Goal: Task Accomplishment & Management: Manage account settings

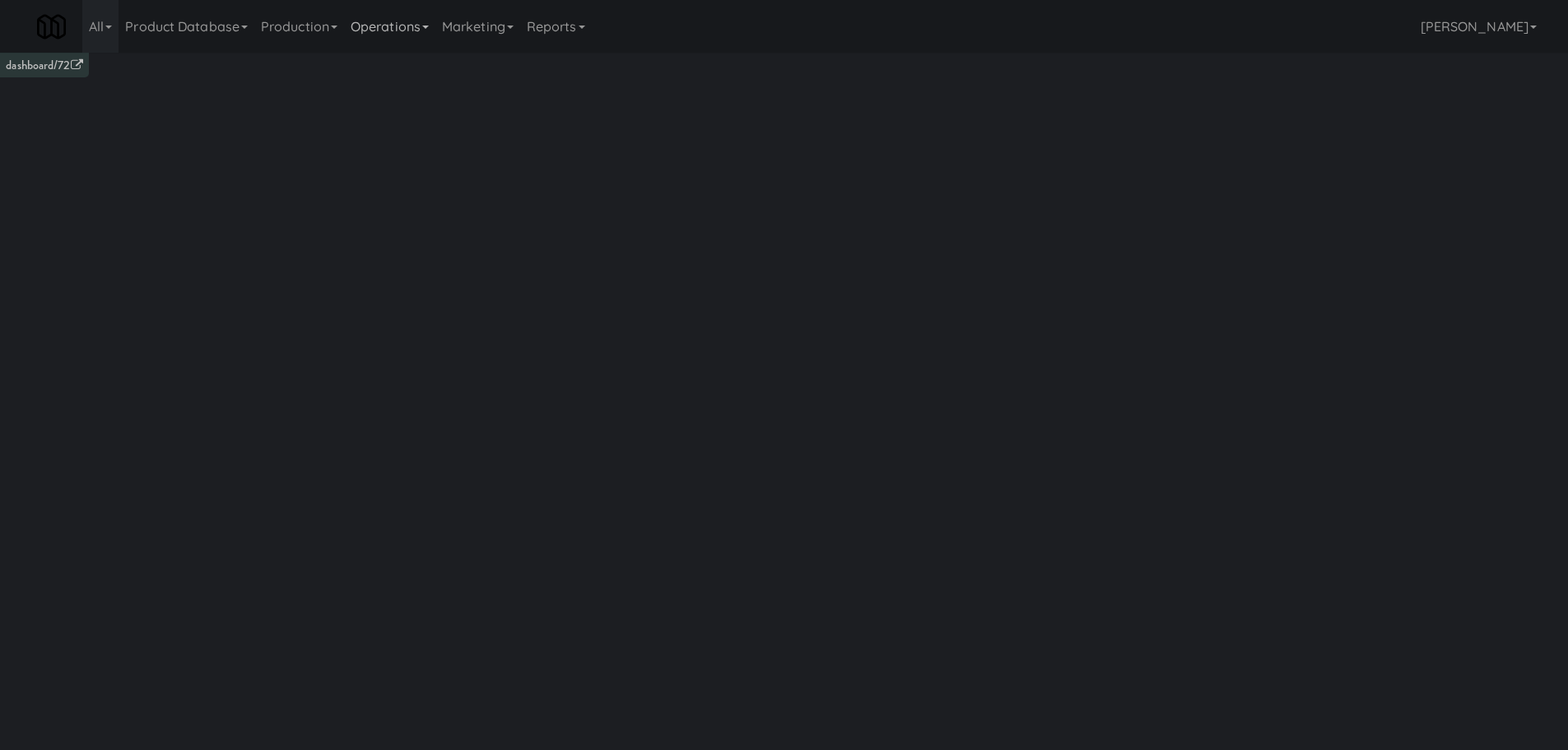
click at [376, 25] on link "Operations" at bounding box center [389, 26] width 91 height 53
click at [408, 338] on link "Vision Orders" at bounding box center [409, 341] width 131 height 30
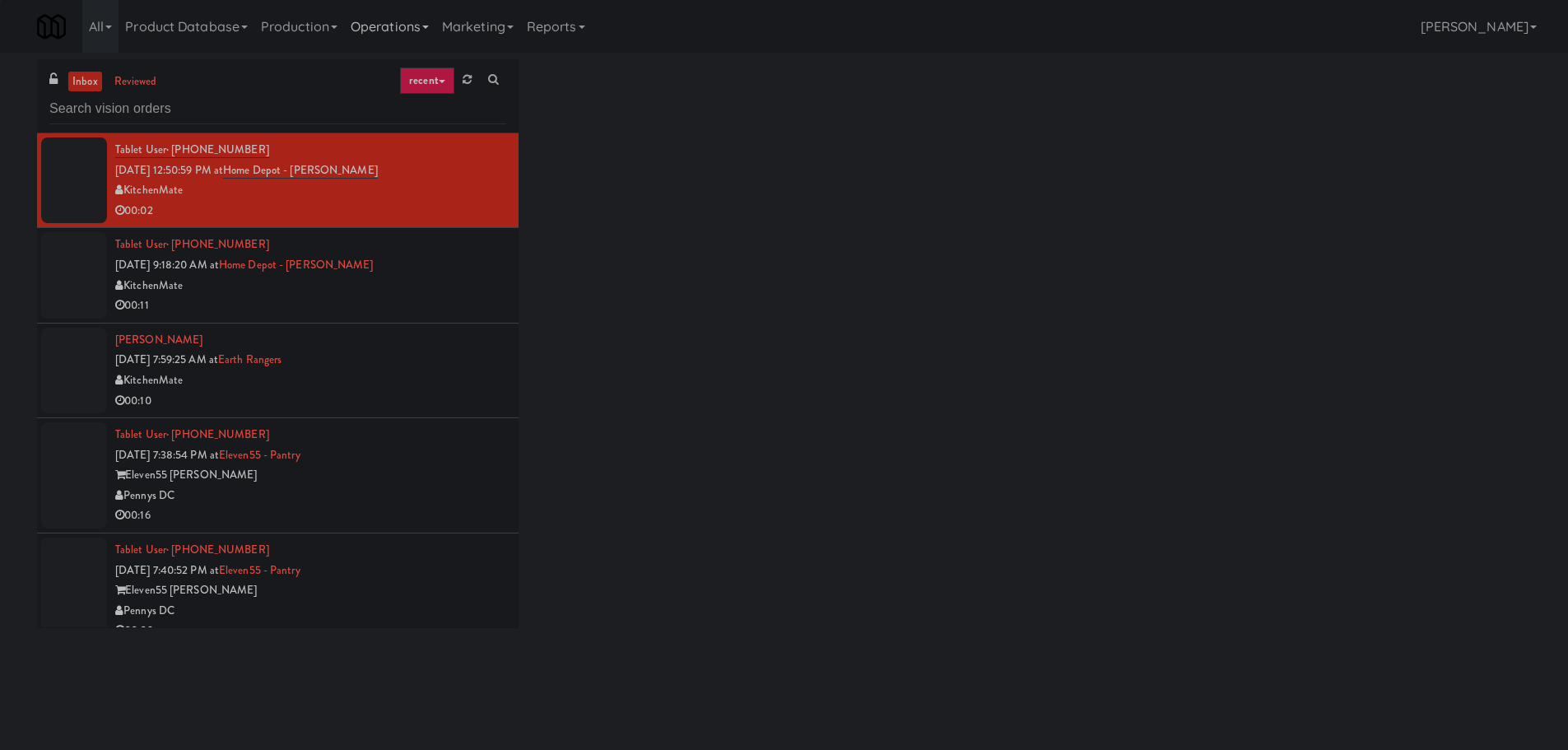
click at [424, 30] on link "Operations" at bounding box center [389, 26] width 91 height 53
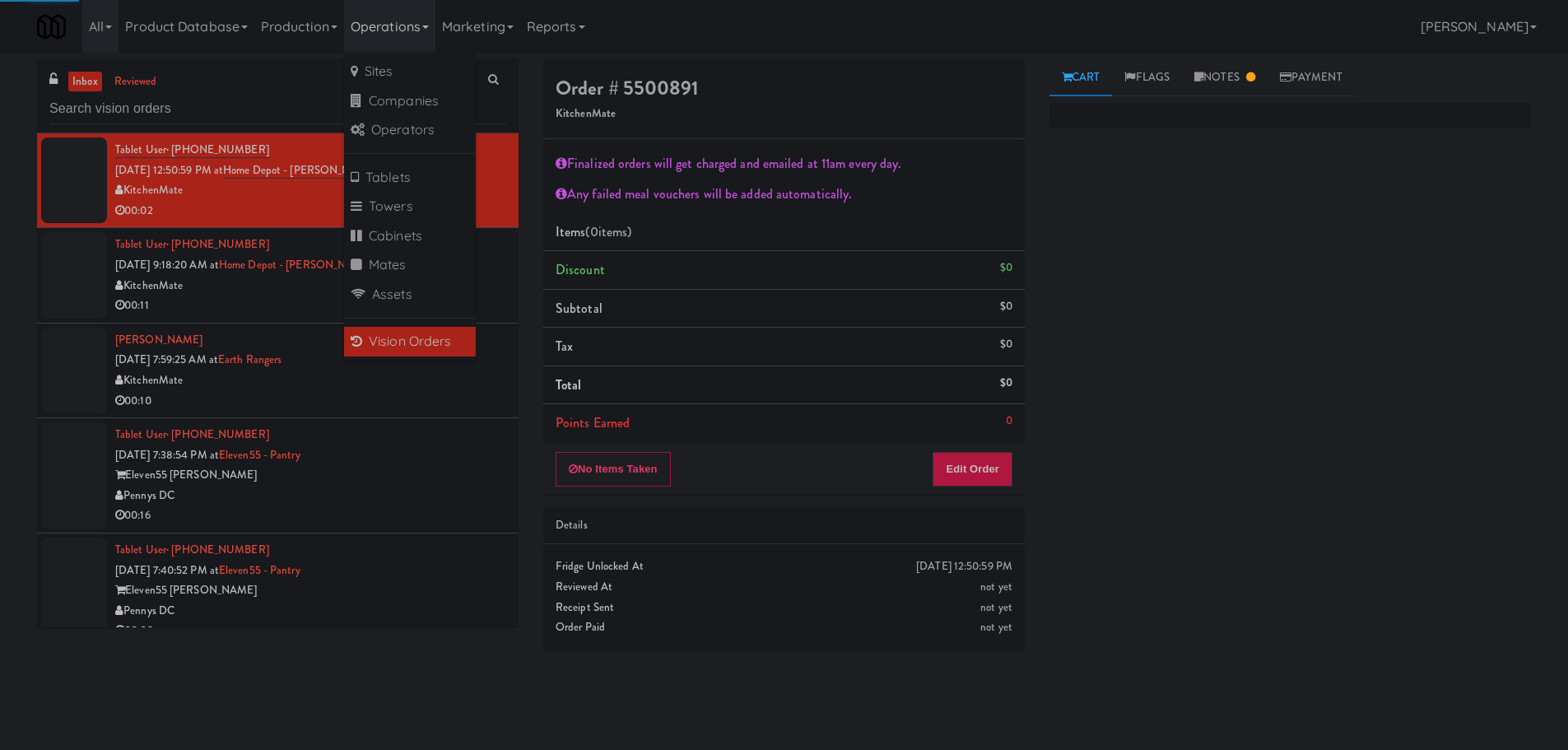
click at [0, 359] on div "inbox reviewed recent all unclear take inventory issue suspicious failed recent…" at bounding box center [784, 390] width 1568 height 661
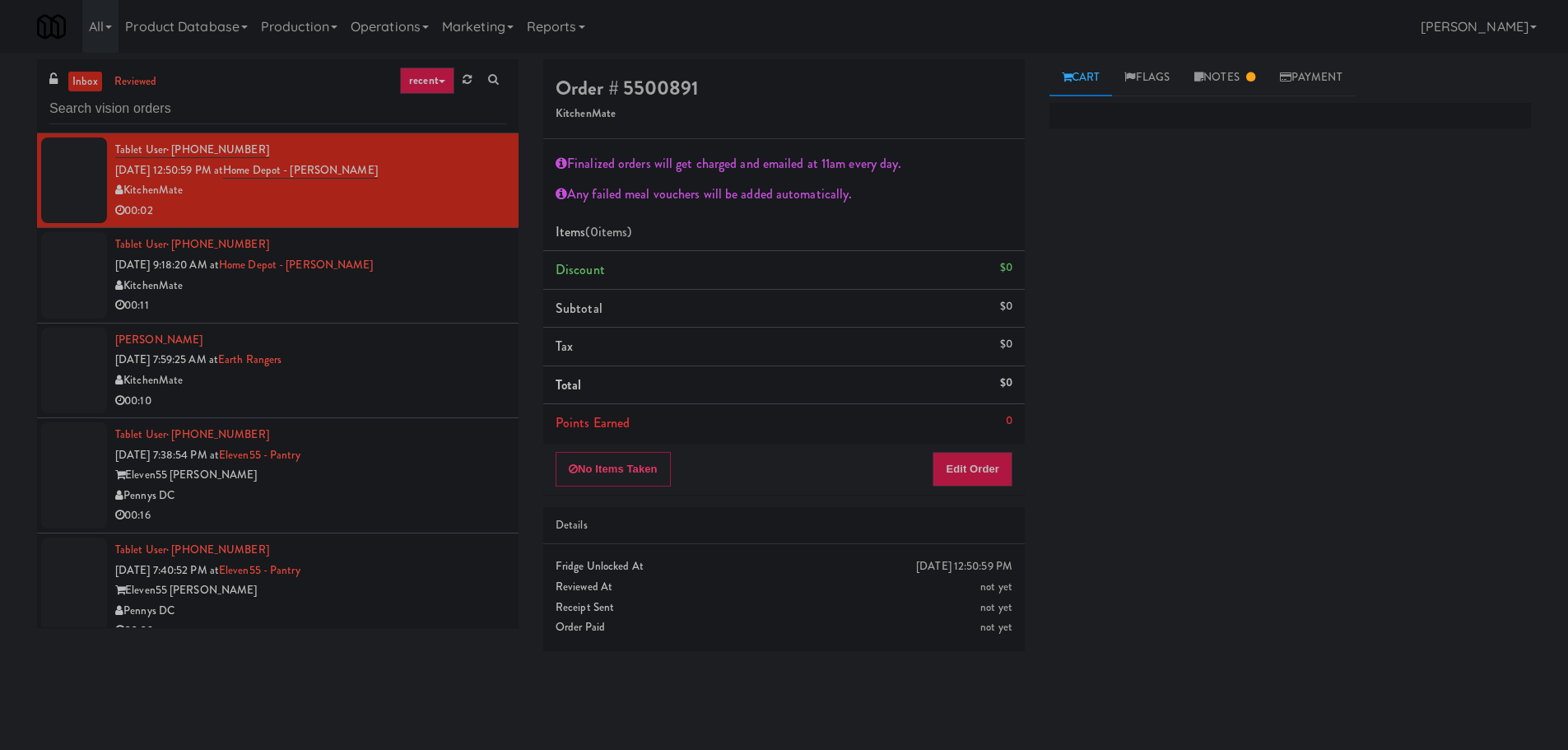
click at [277, 131] on div "inbox reviewed recent all unclear take inventory issue suspicious failed recent" at bounding box center [278, 96] width 482 height 74
click at [255, 109] on input "text" at bounding box center [278, 109] width 457 height 31
type input "Cooler"
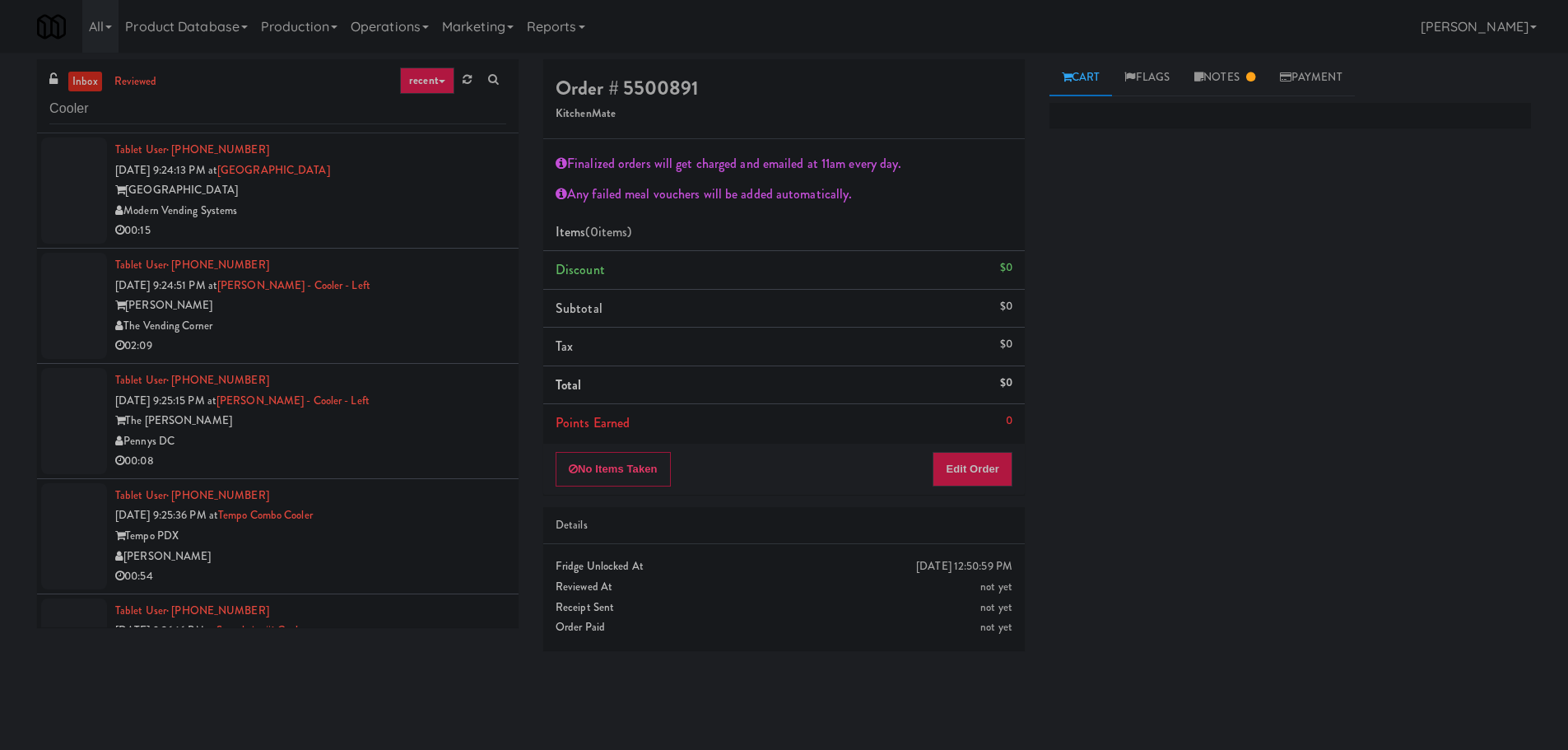
click at [85, 79] on link "inbox" at bounding box center [84, 81] width 34 height 20
click at [460, 181] on div "[GEOGRAPHIC_DATA]" at bounding box center [310, 190] width 391 height 20
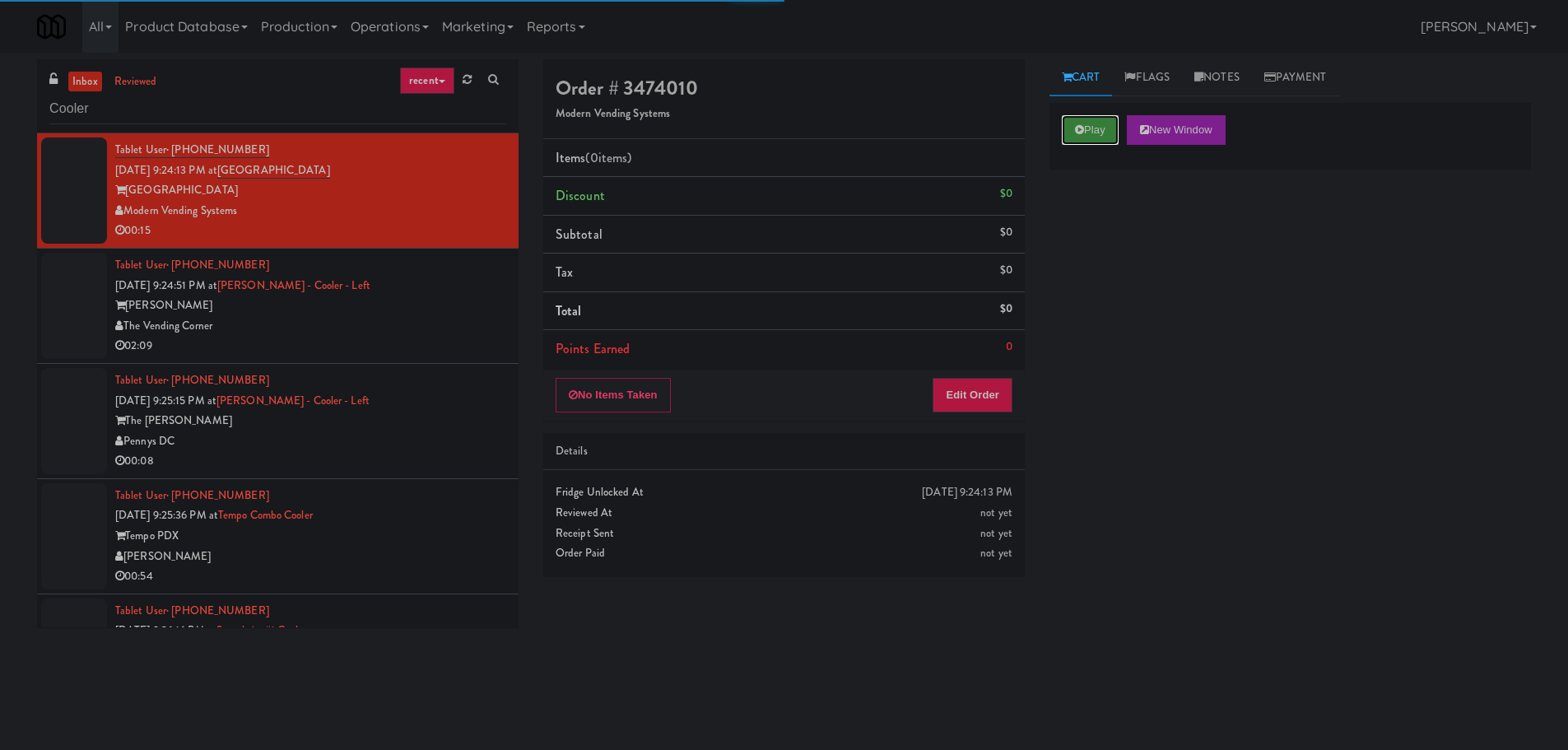
click at [1097, 121] on button "Play" at bounding box center [1089, 129] width 57 height 30
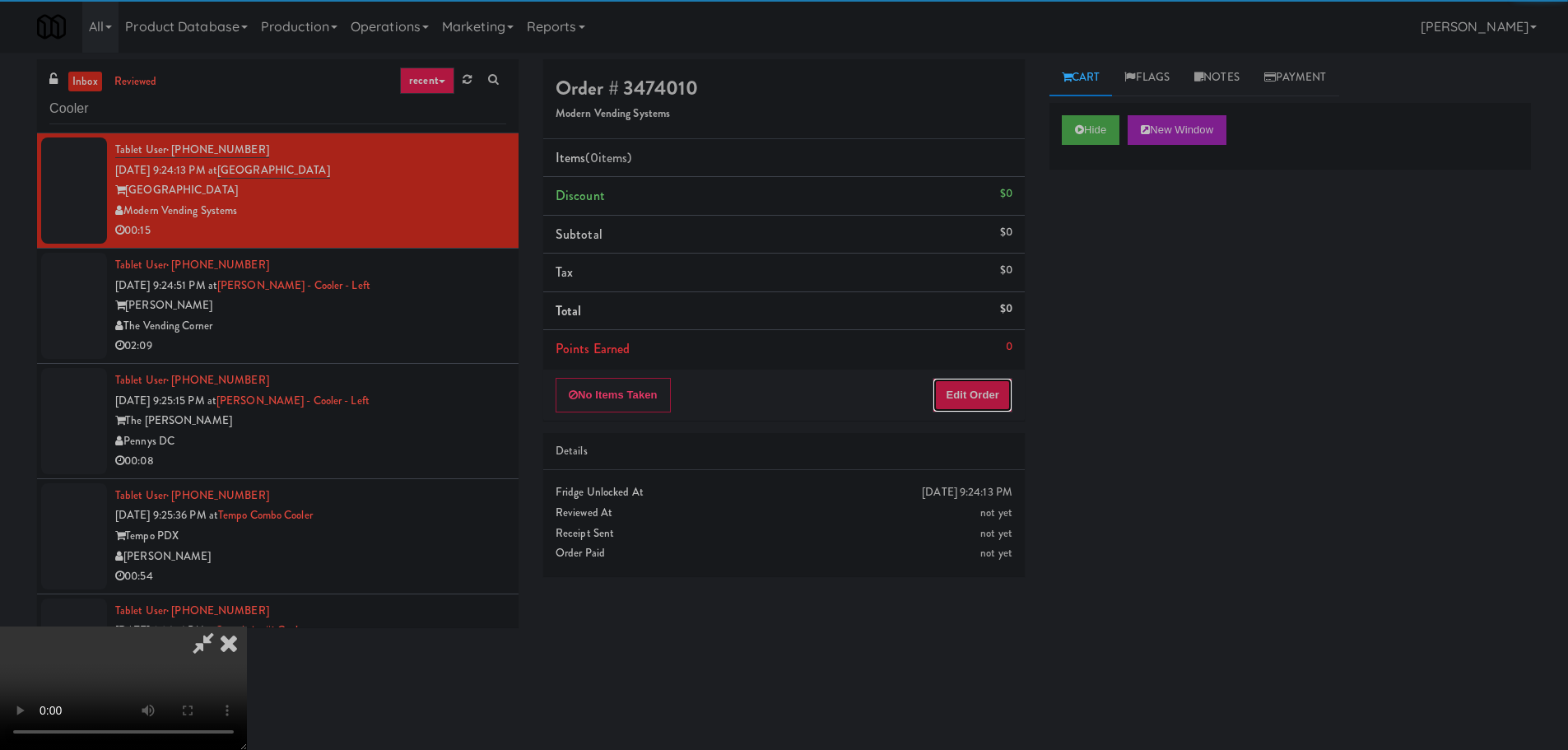
click at [952, 406] on button "Edit Order" at bounding box center [972, 395] width 80 height 34
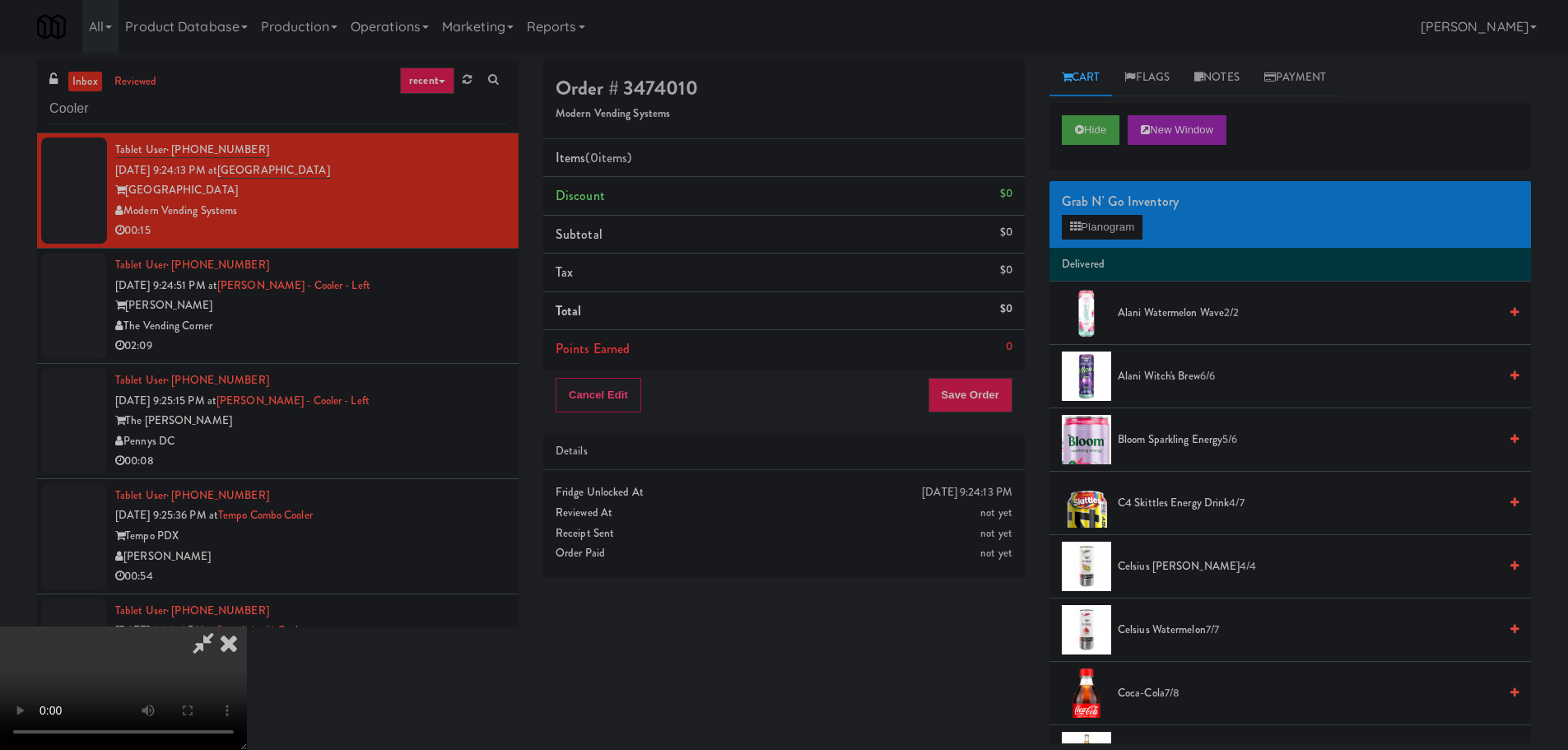
scroll to position [284, 0]
click at [247, 626] on video at bounding box center [124, 688] width 247 height 124
drag, startPoint x: 780, startPoint y: 586, endPoint x: 786, endPoint y: 540, distance: 46.4
click at [247, 626] on video at bounding box center [124, 688] width 247 height 124
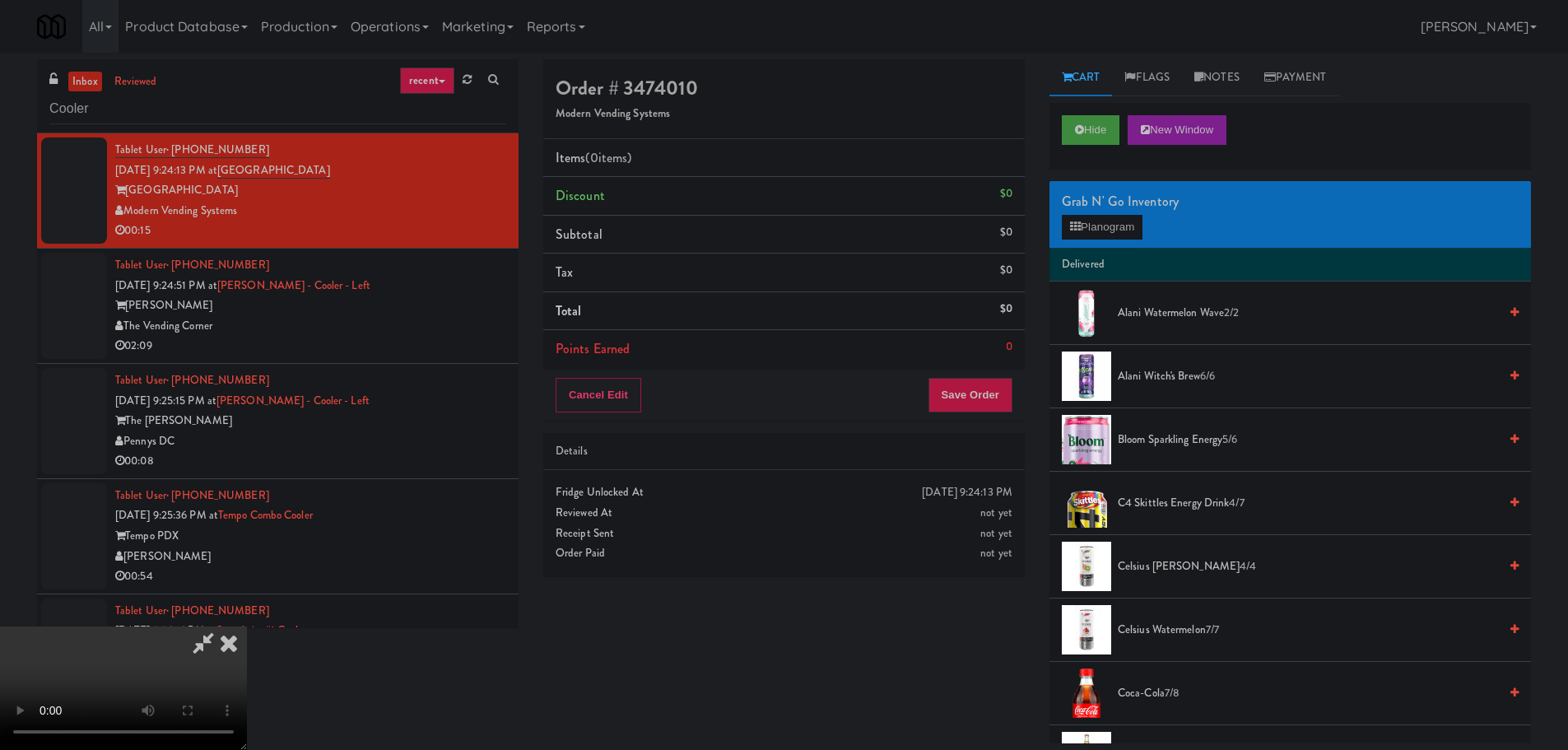
click at [247, 626] on video at bounding box center [124, 688] width 247 height 124
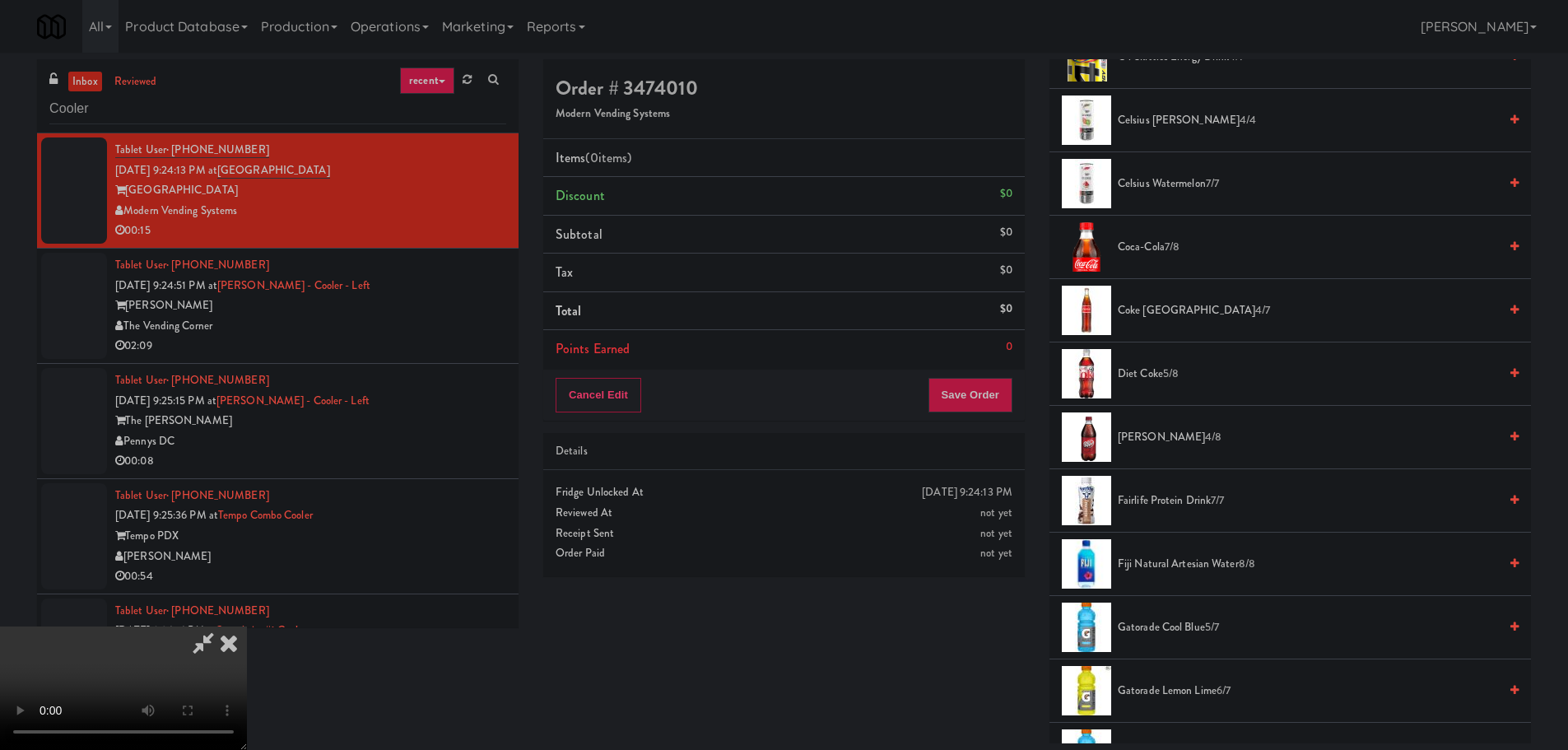
scroll to position [494, 0]
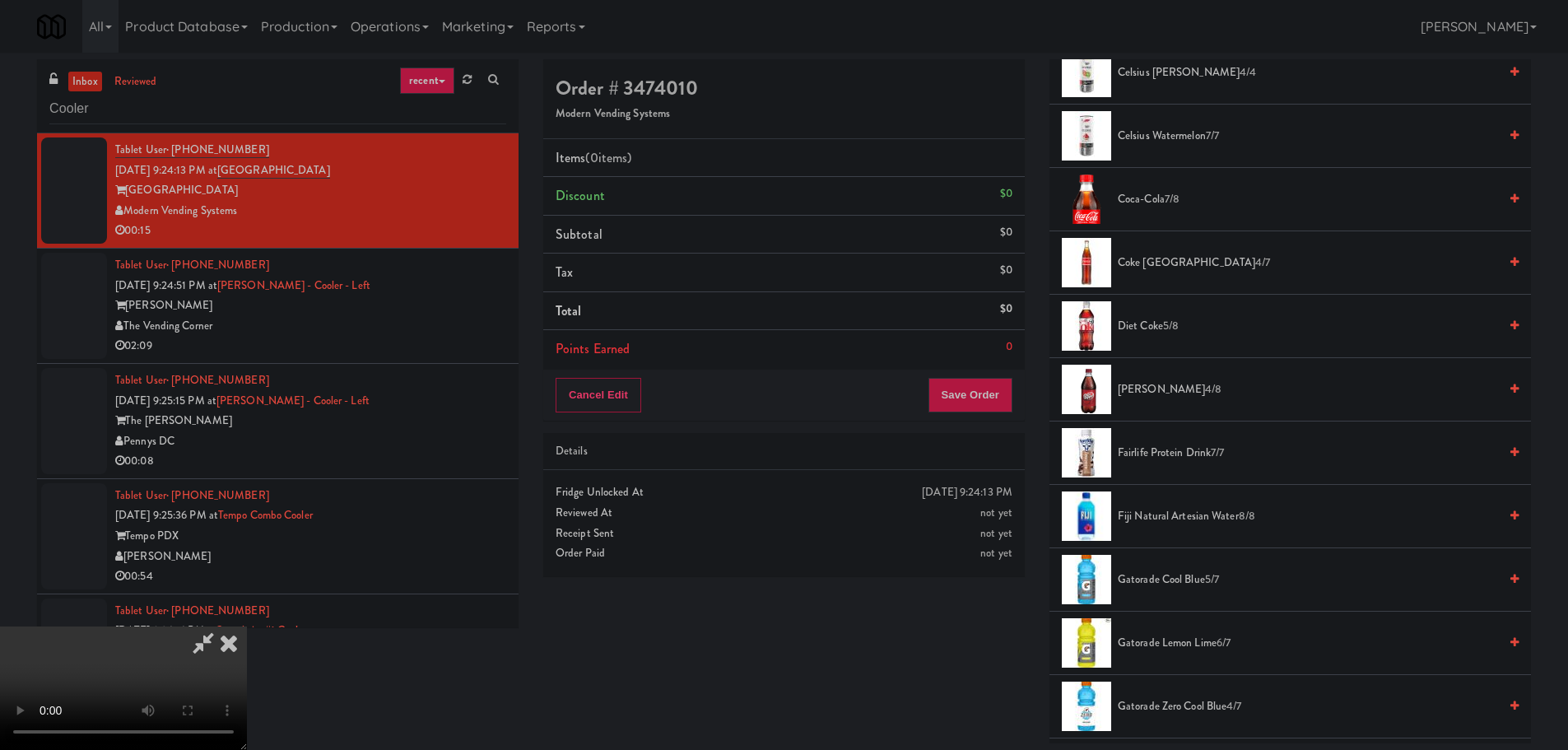
click at [1158, 329] on span "Diet Coke 5/8" at bounding box center [1307, 326] width 380 height 20
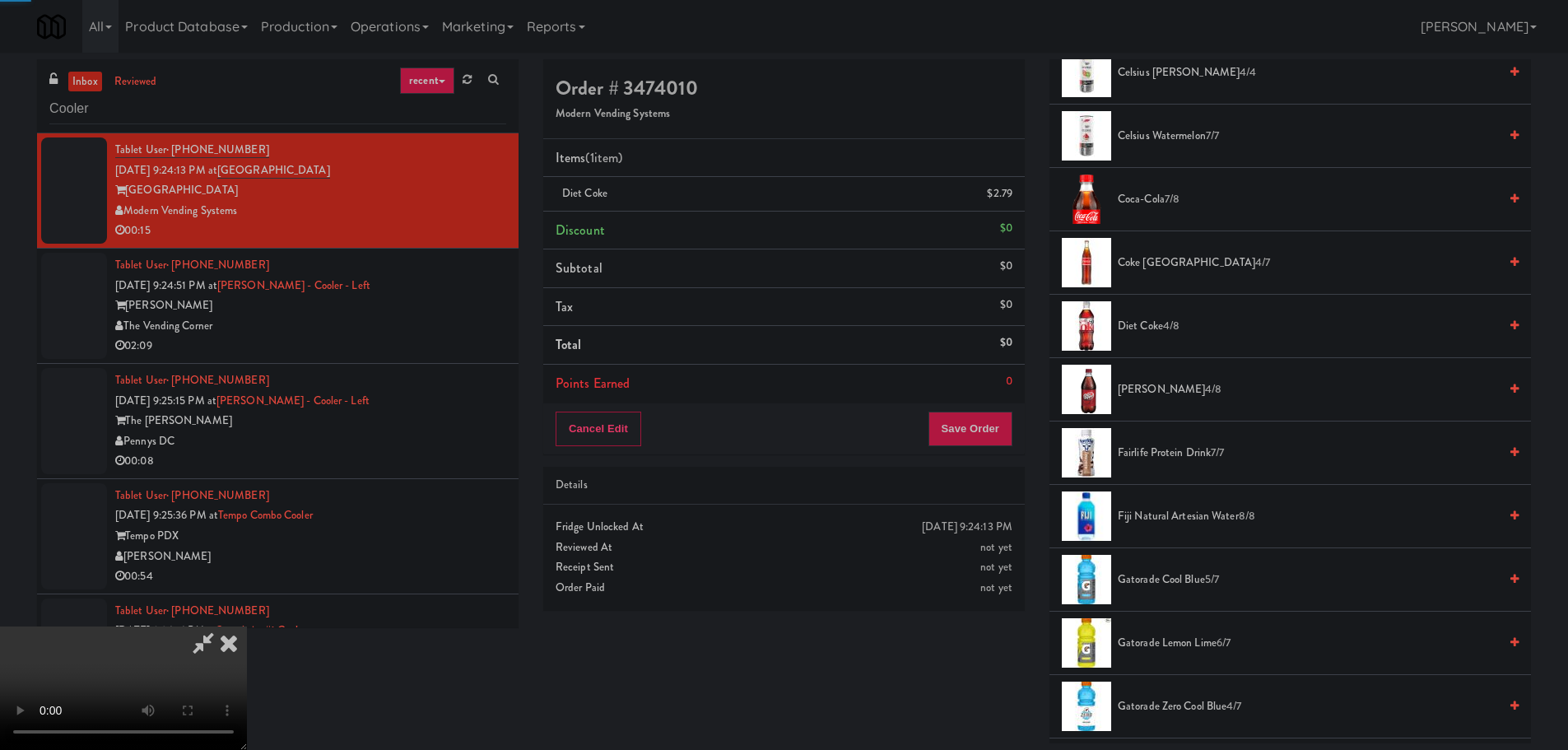
click at [247, 626] on video at bounding box center [124, 688] width 247 height 124
drag, startPoint x: 573, startPoint y: 368, endPoint x: 565, endPoint y: 379, distance: 13.6
click at [247, 626] on video at bounding box center [124, 688] width 247 height 124
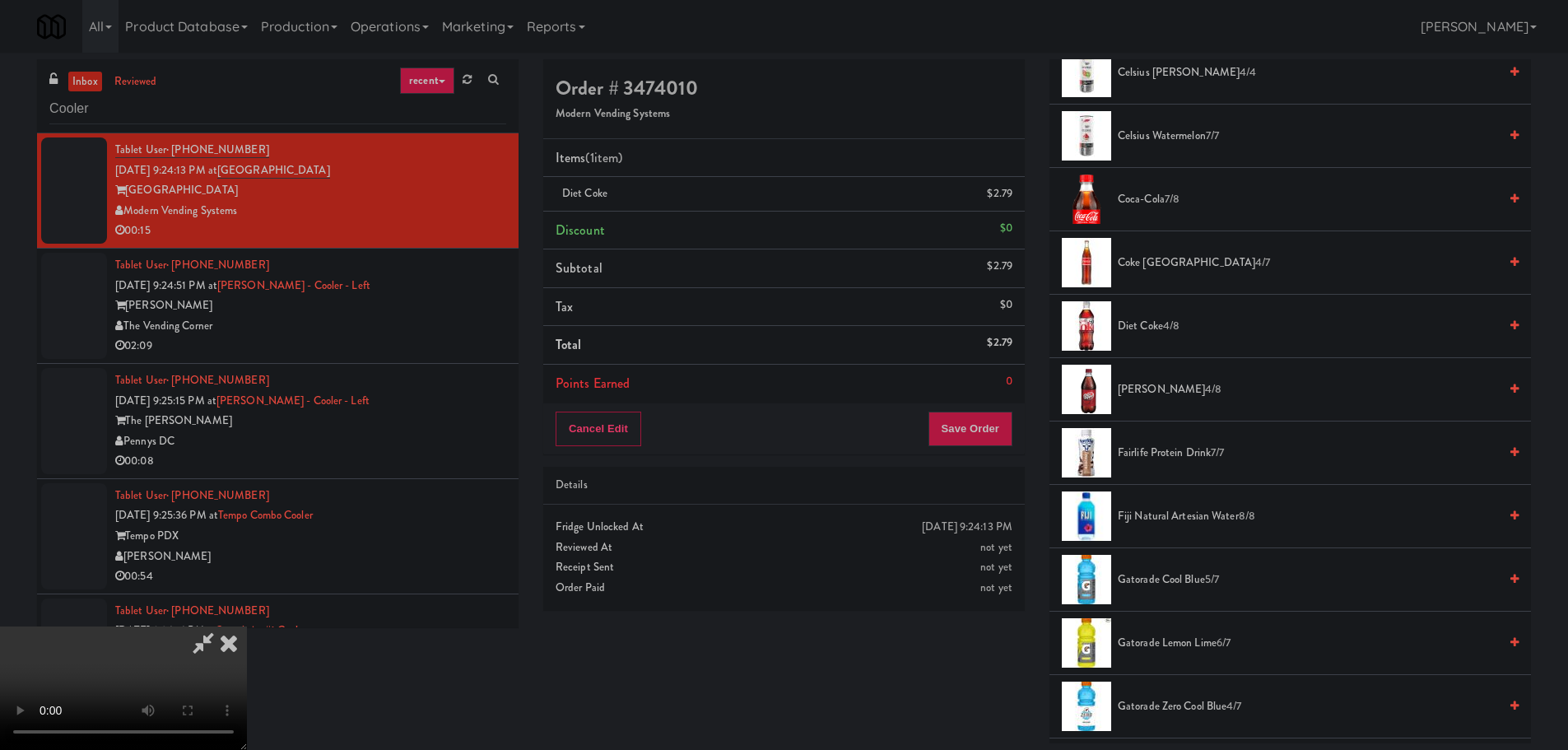
click at [247, 626] on video at bounding box center [124, 688] width 247 height 124
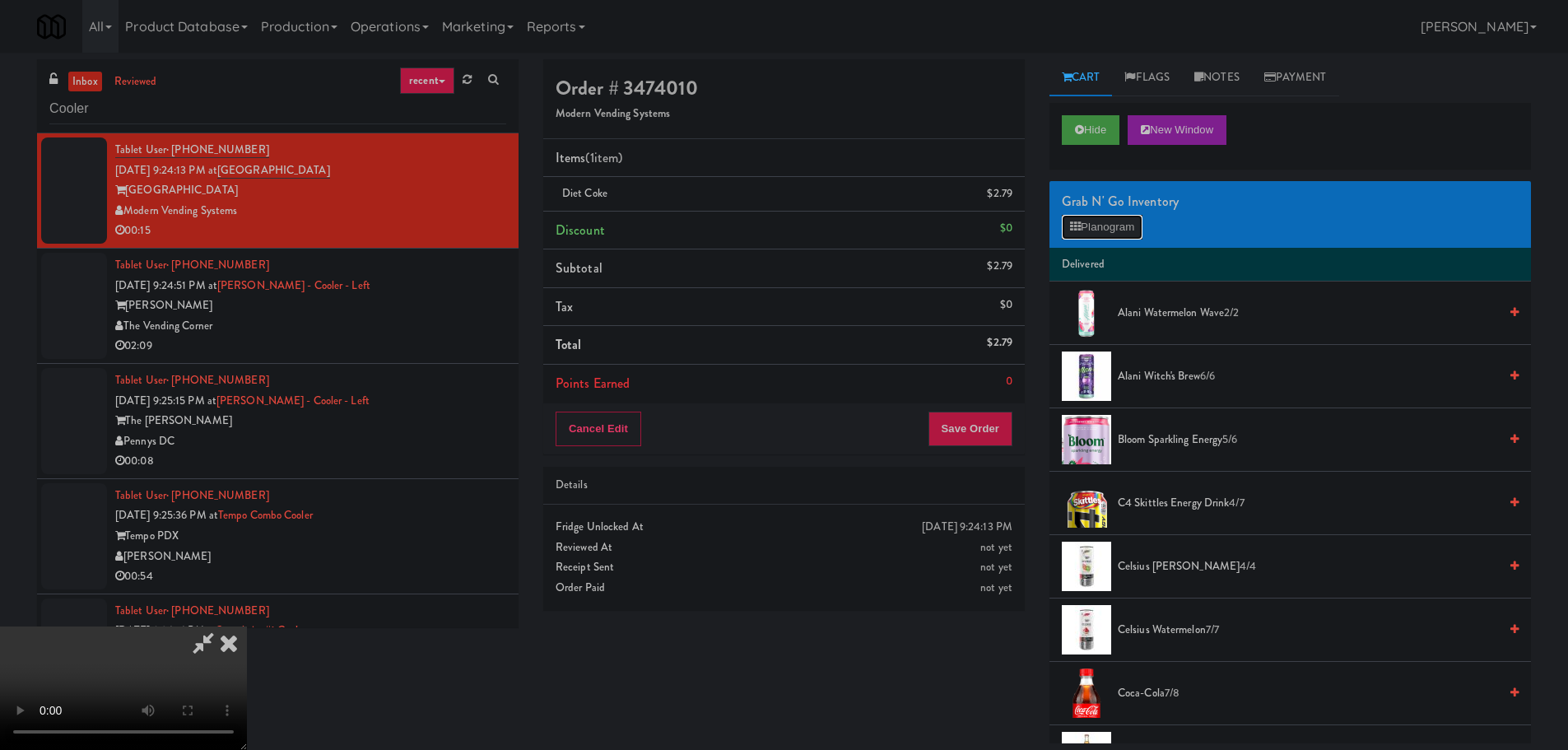
click at [1108, 220] on button "Planogram" at bounding box center [1102, 227] width 80 height 25
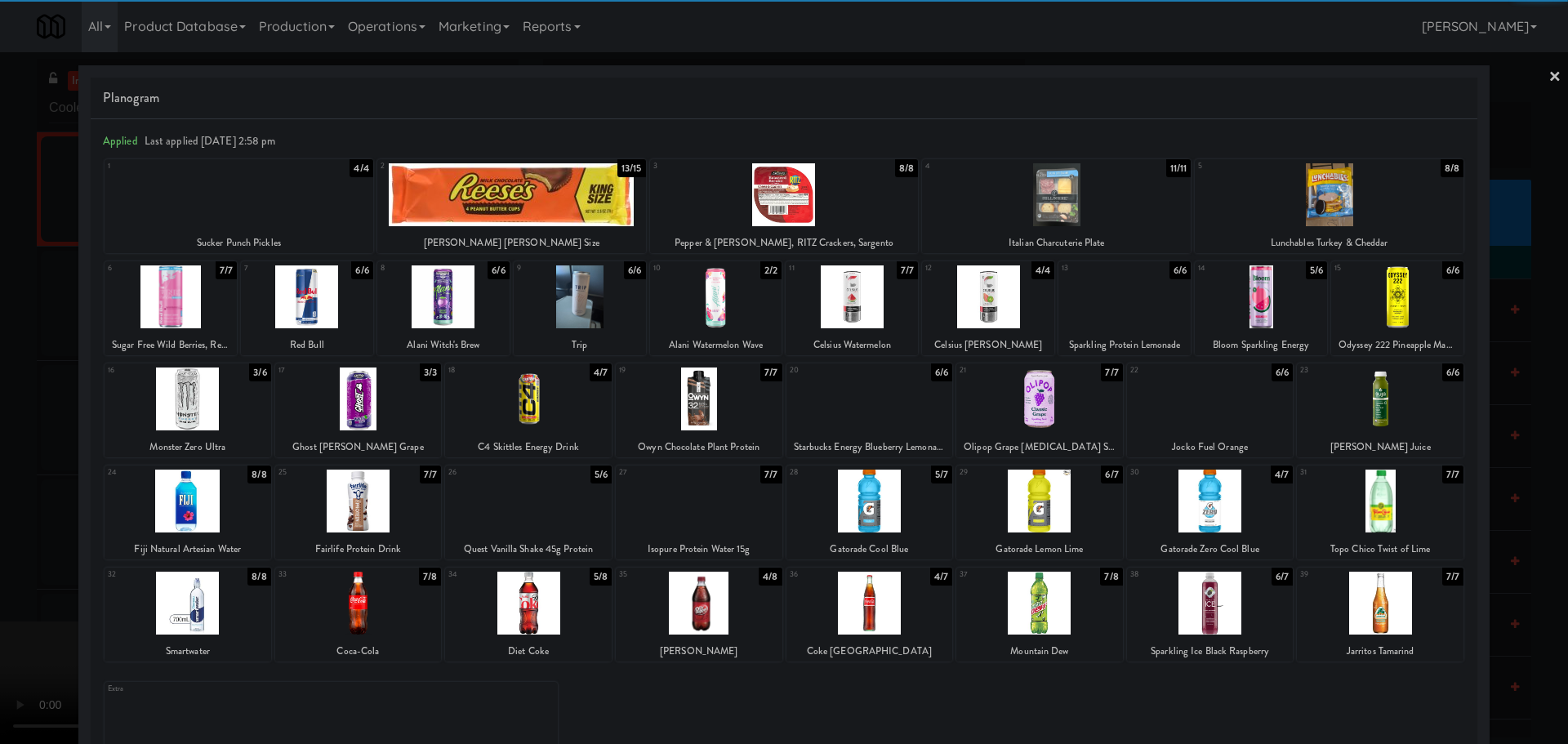
click at [184, 305] on div at bounding box center [170, 296] width 132 height 63
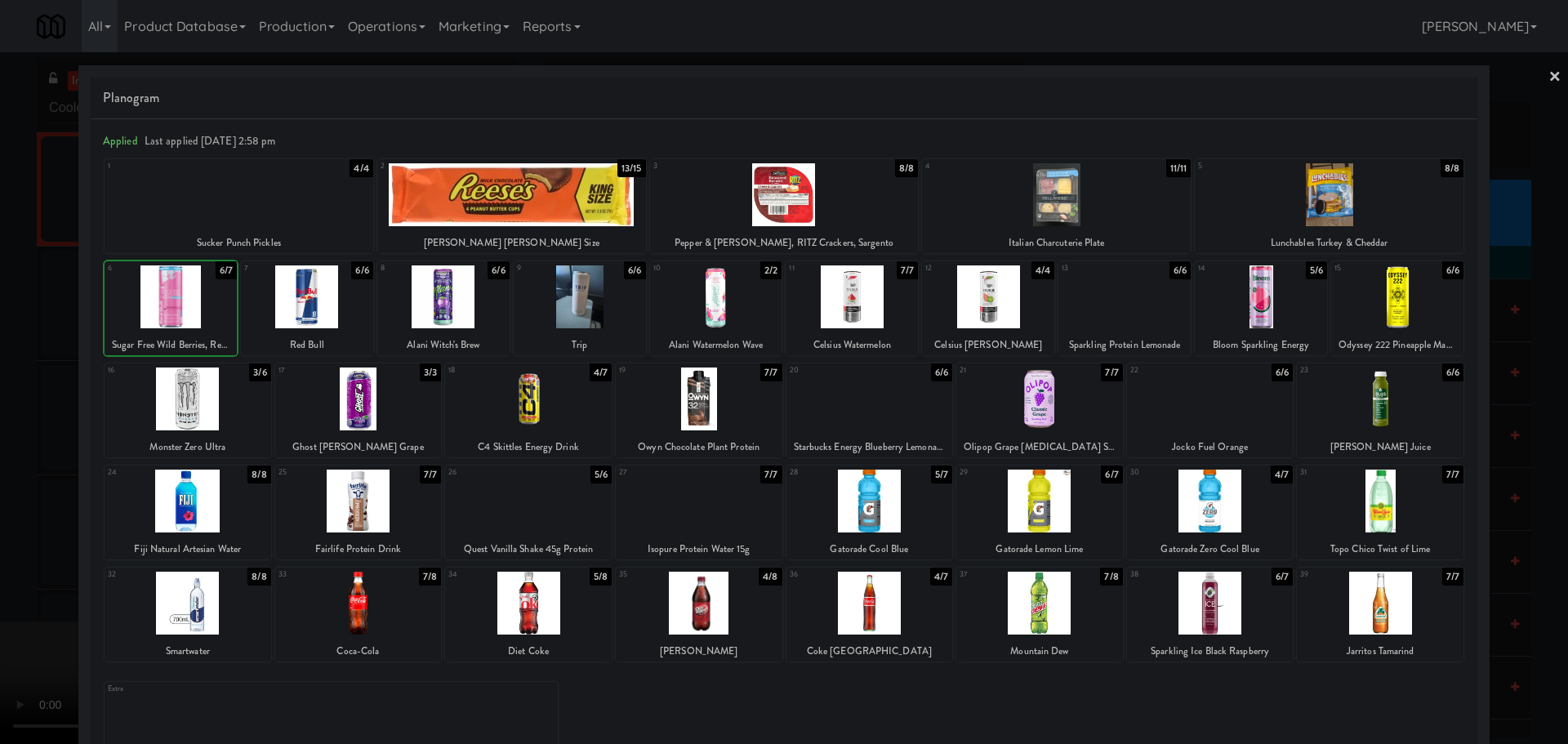
click at [0, 372] on div at bounding box center [784, 372] width 1568 height 744
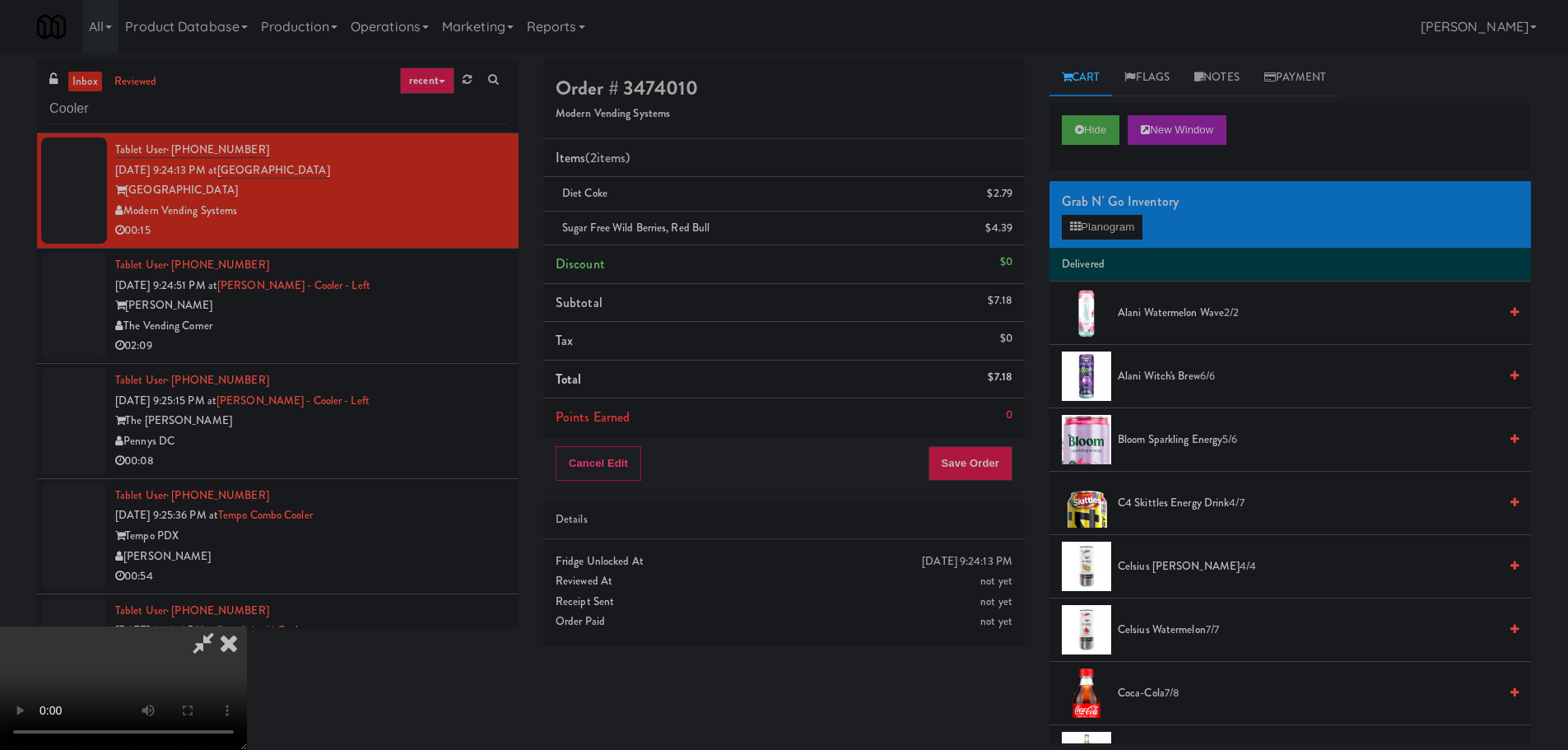
drag, startPoint x: 291, startPoint y: 359, endPoint x: 333, endPoint y: 392, distance: 53.4
click at [247, 626] on video at bounding box center [124, 688] width 247 height 124
click at [962, 466] on button "Save Order" at bounding box center [970, 464] width 84 height 34
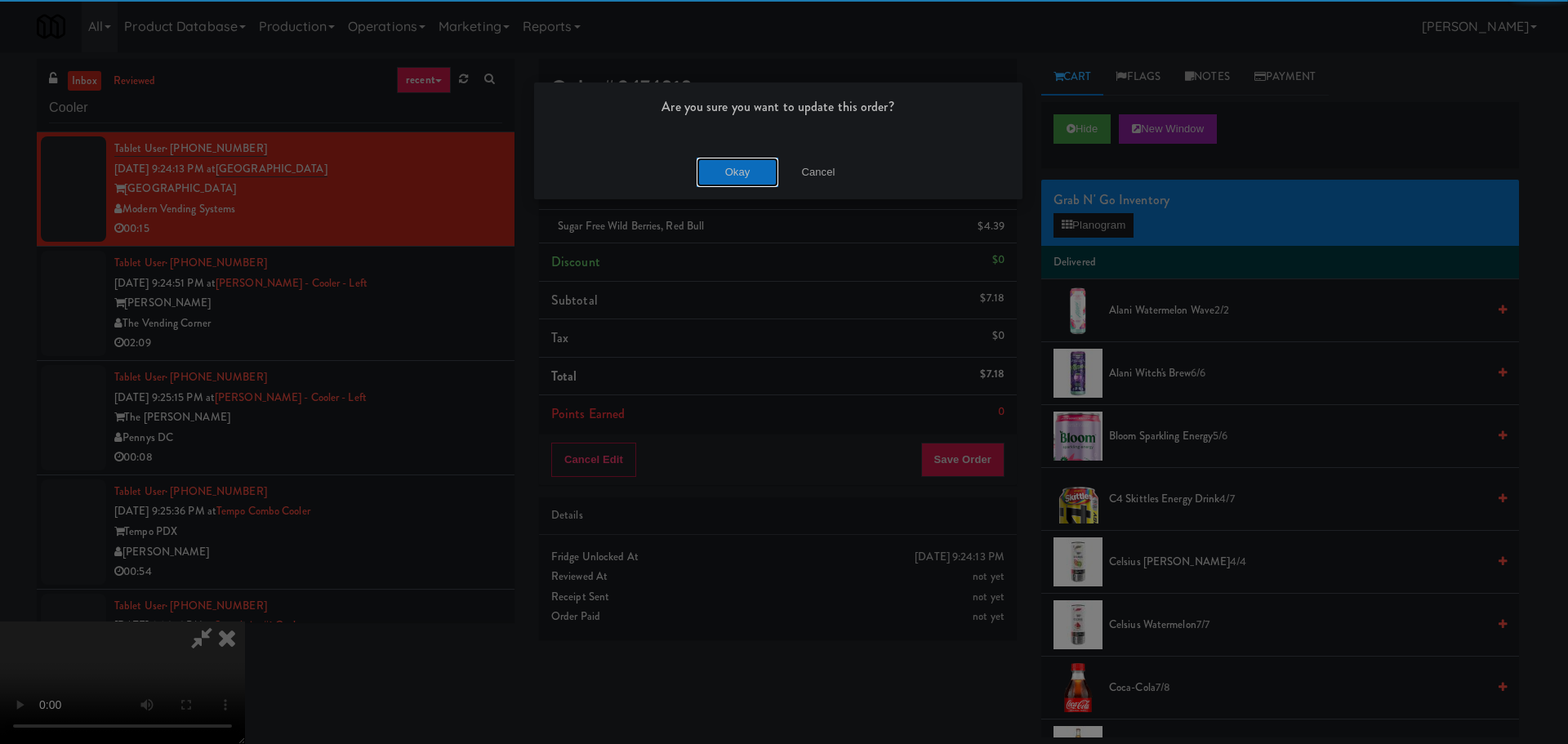
click at [763, 180] on button "Okay" at bounding box center [737, 172] width 82 height 29
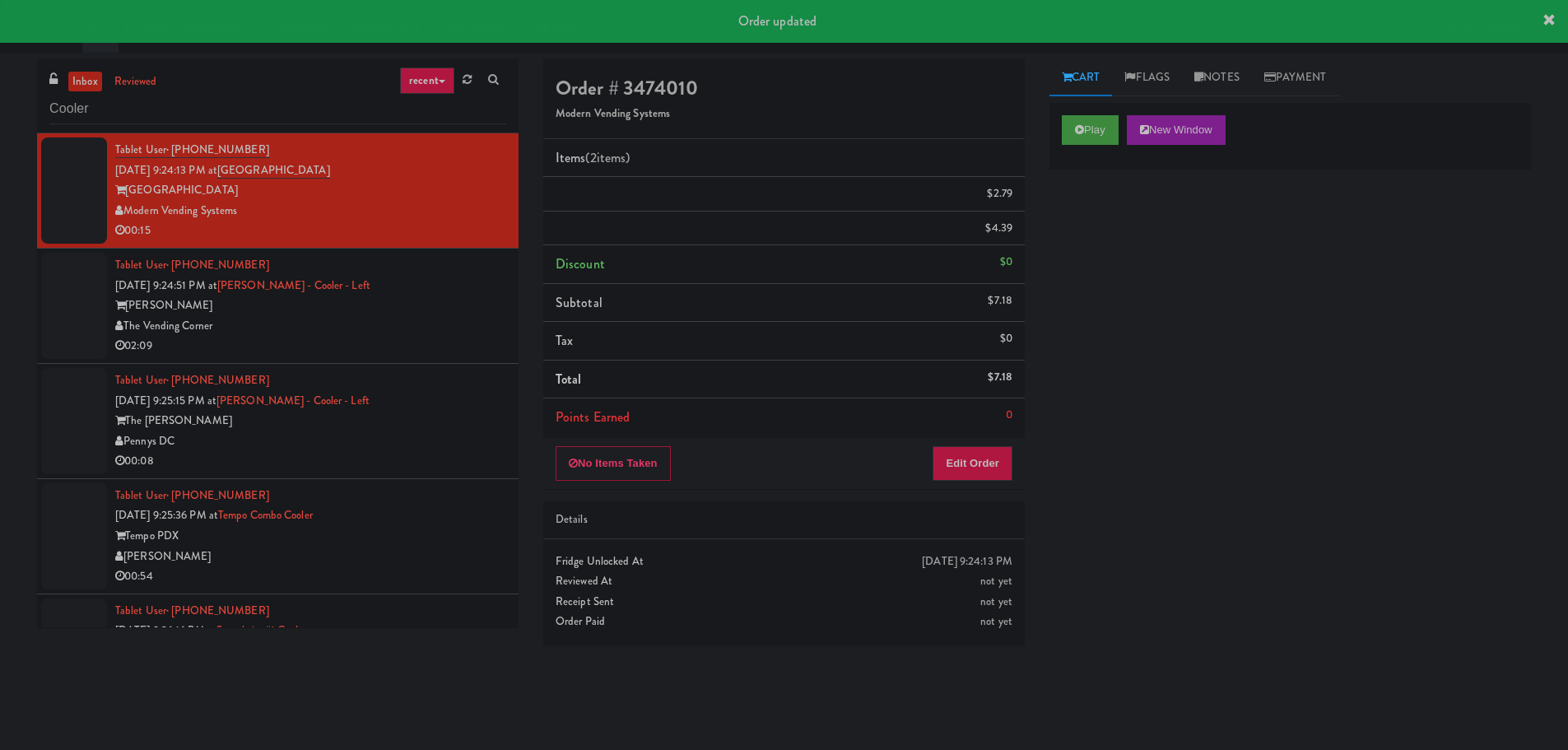
scroll to position [0, 0]
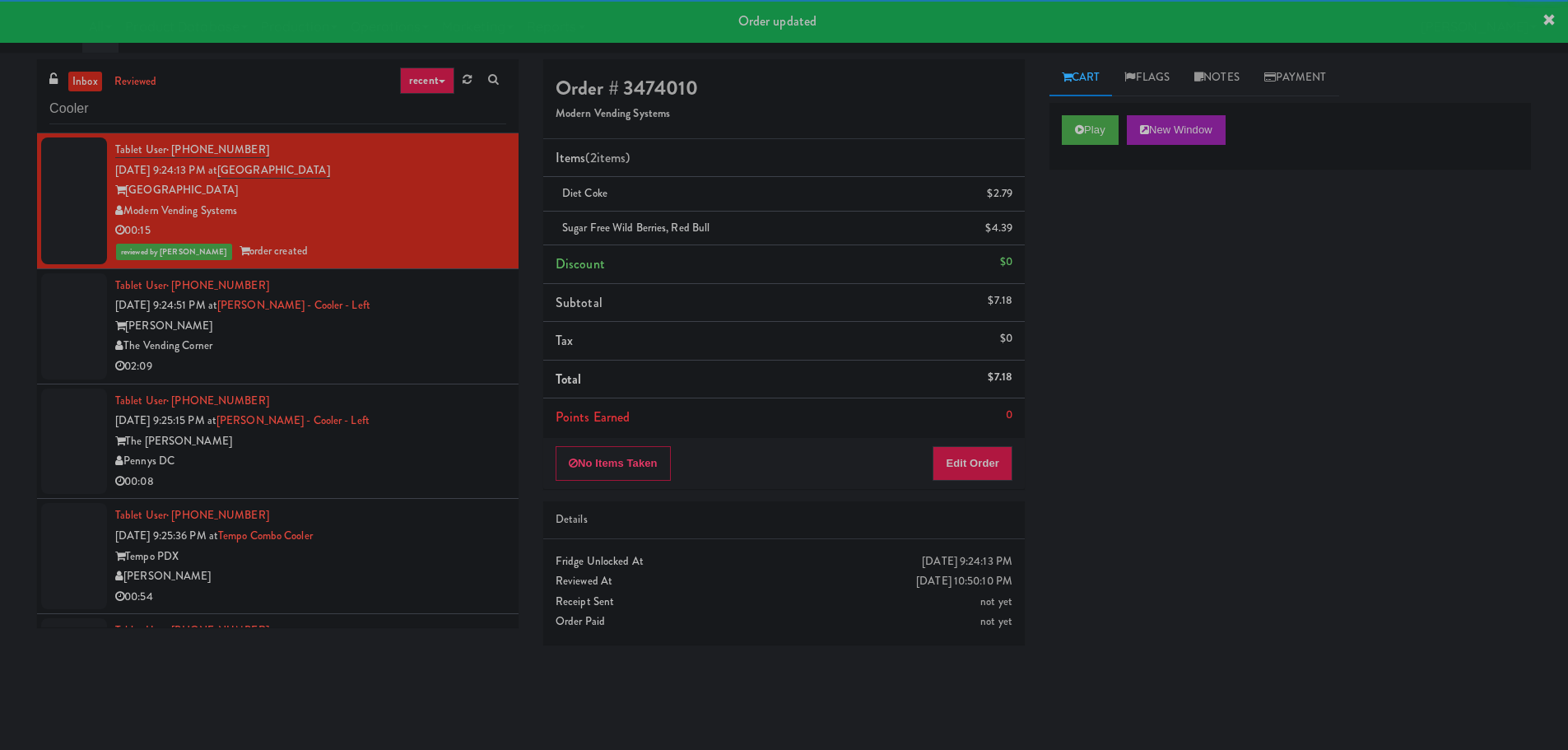
click at [448, 353] on div "The Vending Corner" at bounding box center [310, 346] width 391 height 20
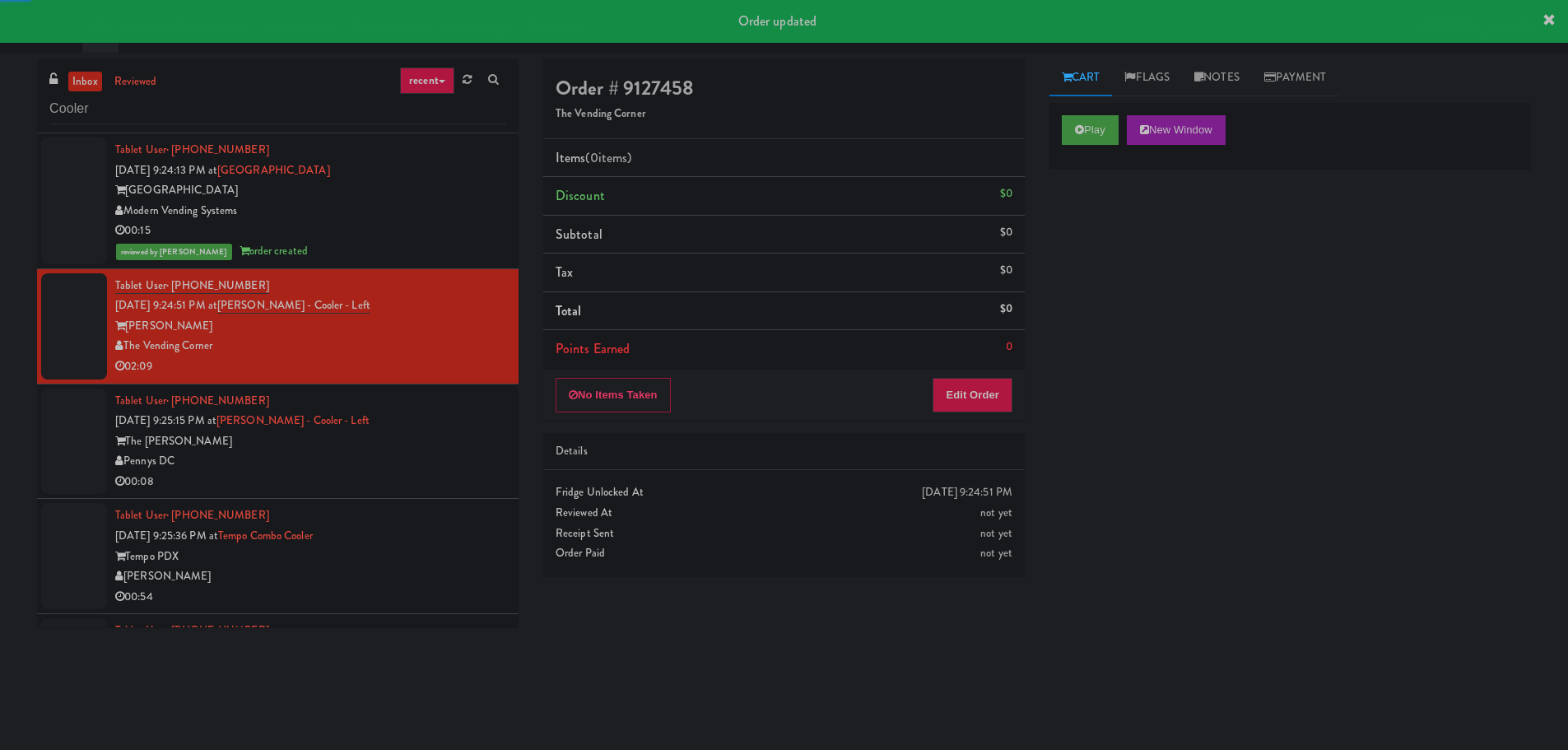
click at [422, 436] on div "The [PERSON_NAME]" at bounding box center [310, 441] width 391 height 20
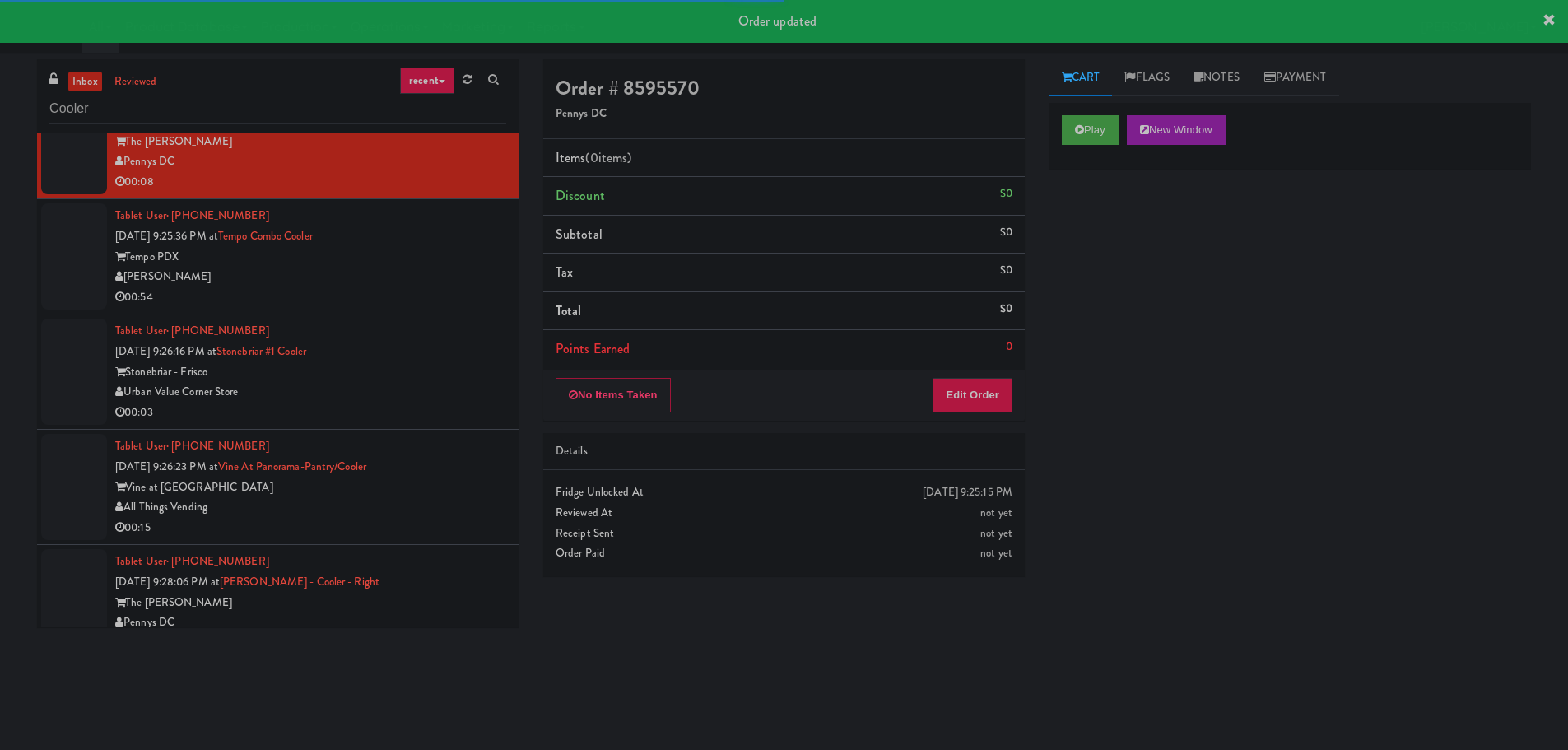
scroll to position [247, 0]
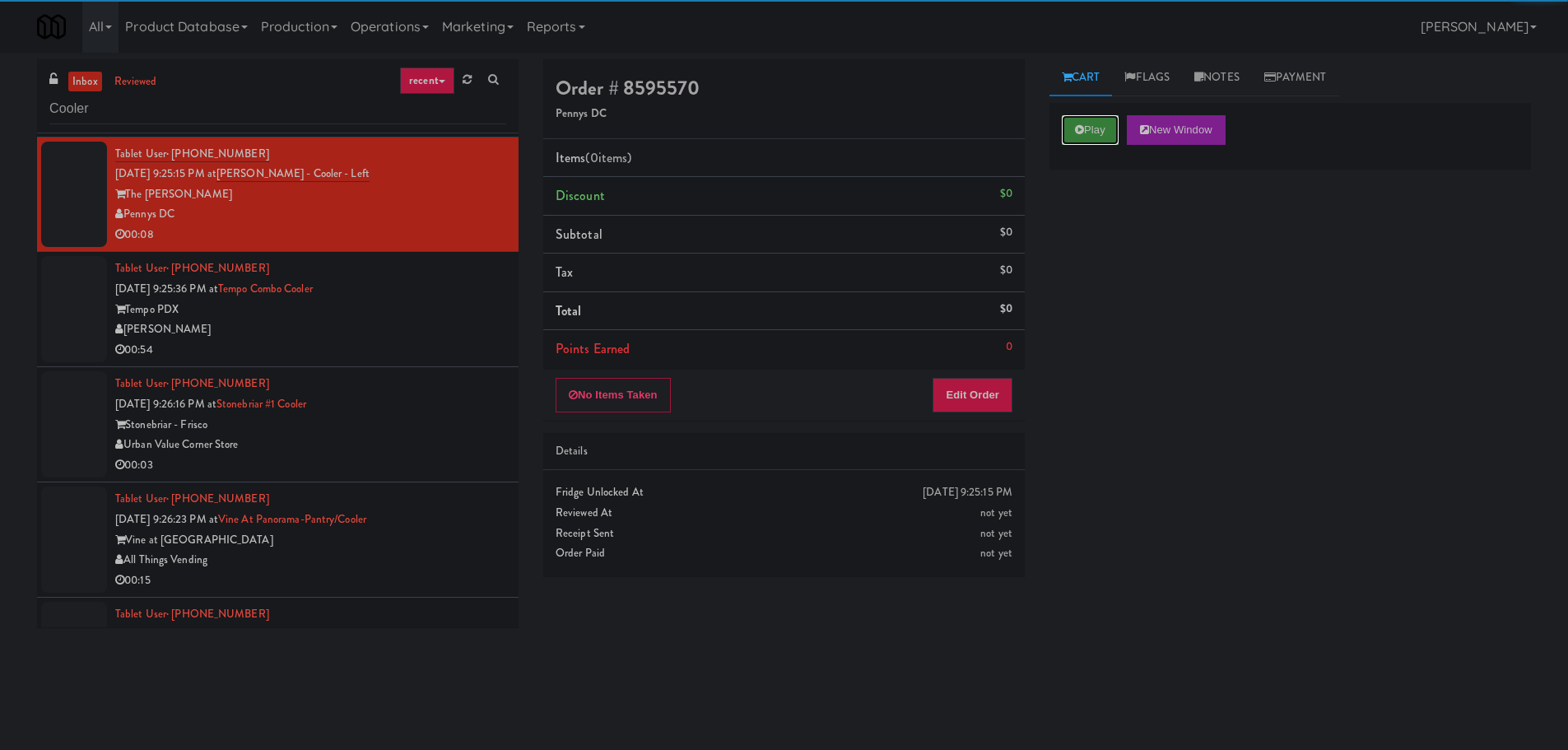
click at [1077, 130] on icon at bounding box center [1079, 129] width 9 height 11
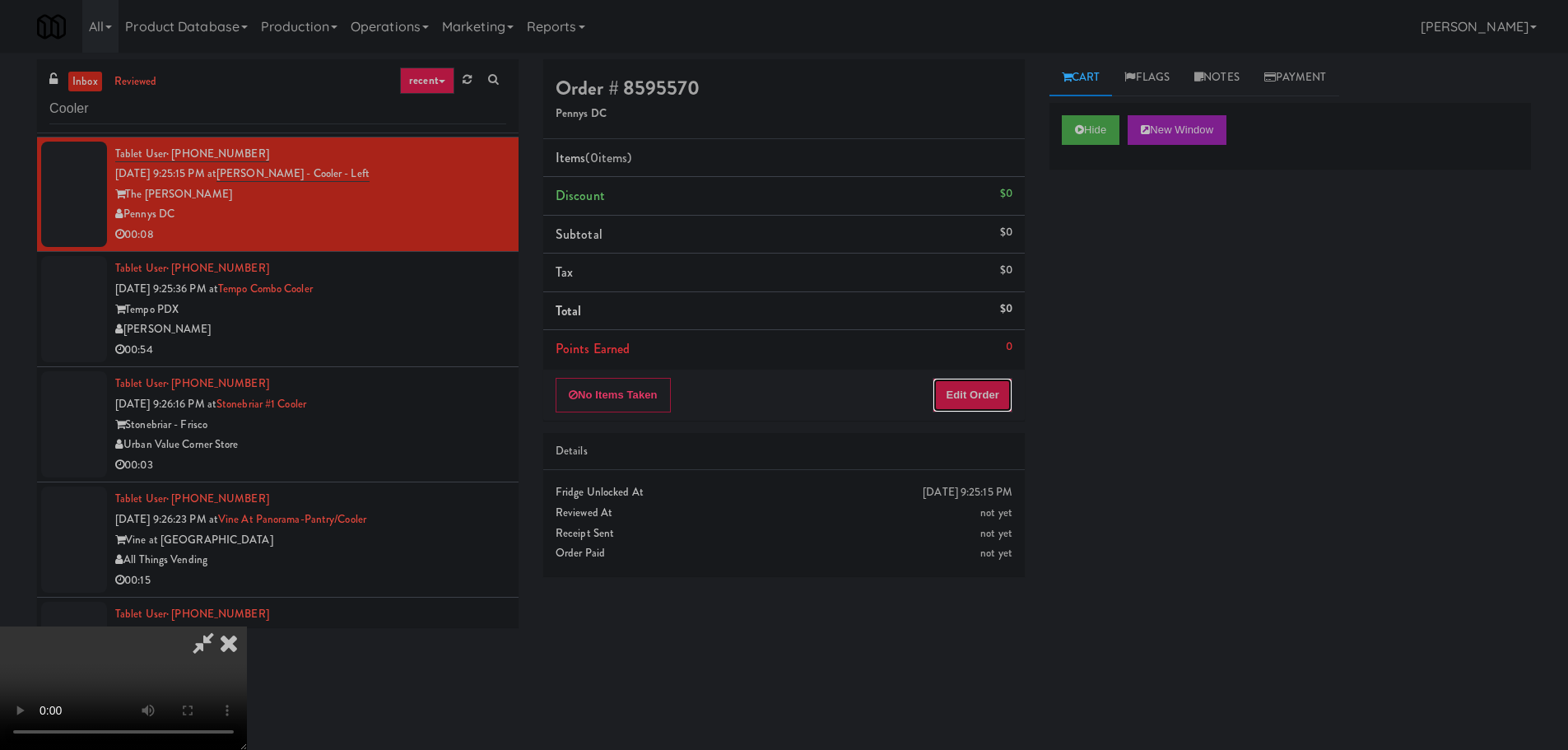
click at [974, 386] on button "Edit Order" at bounding box center [972, 395] width 80 height 34
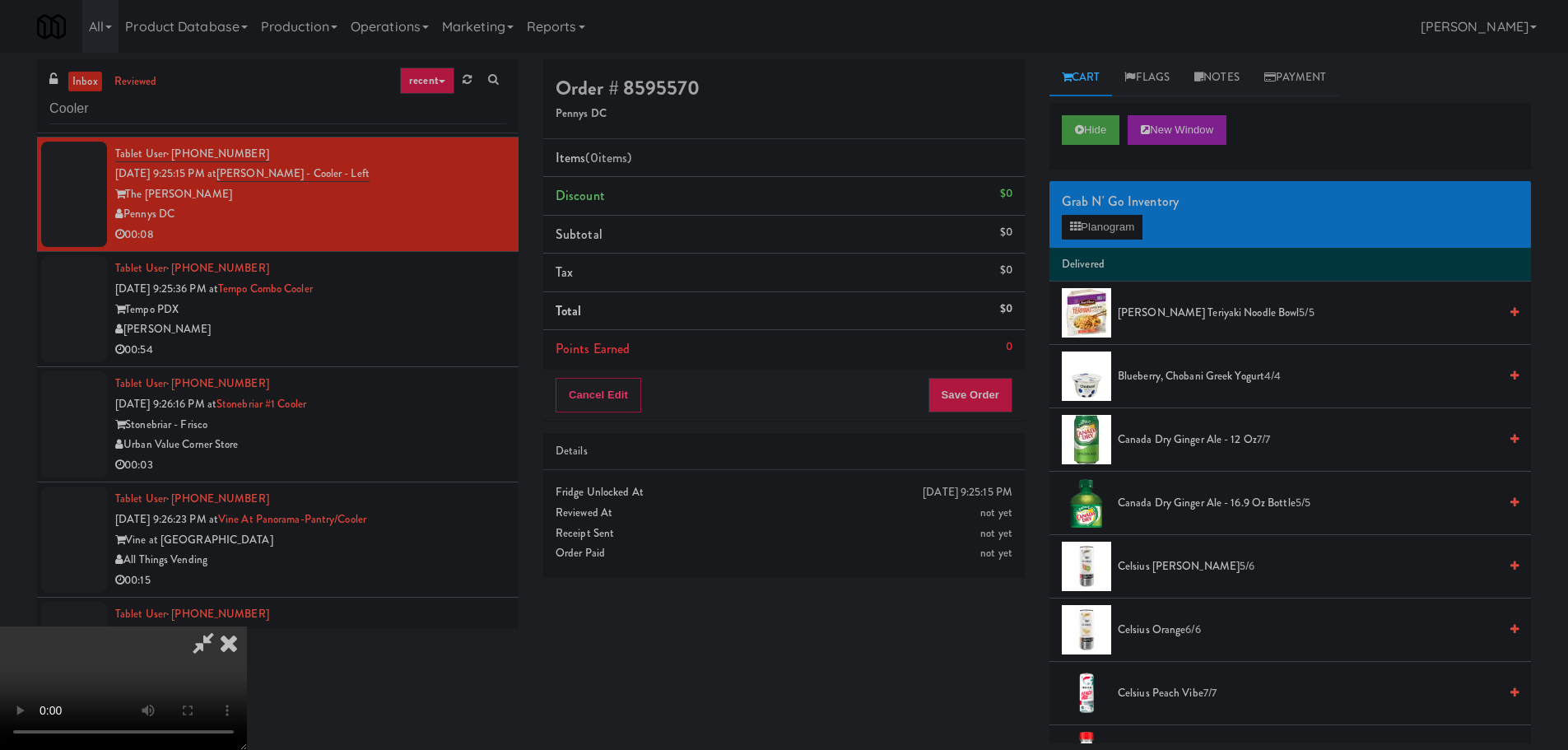
scroll to position [284, 0]
click at [247, 626] on video at bounding box center [124, 688] width 247 height 124
drag, startPoint x: 693, startPoint y: 511, endPoint x: 702, endPoint y: 506, distance: 10.3
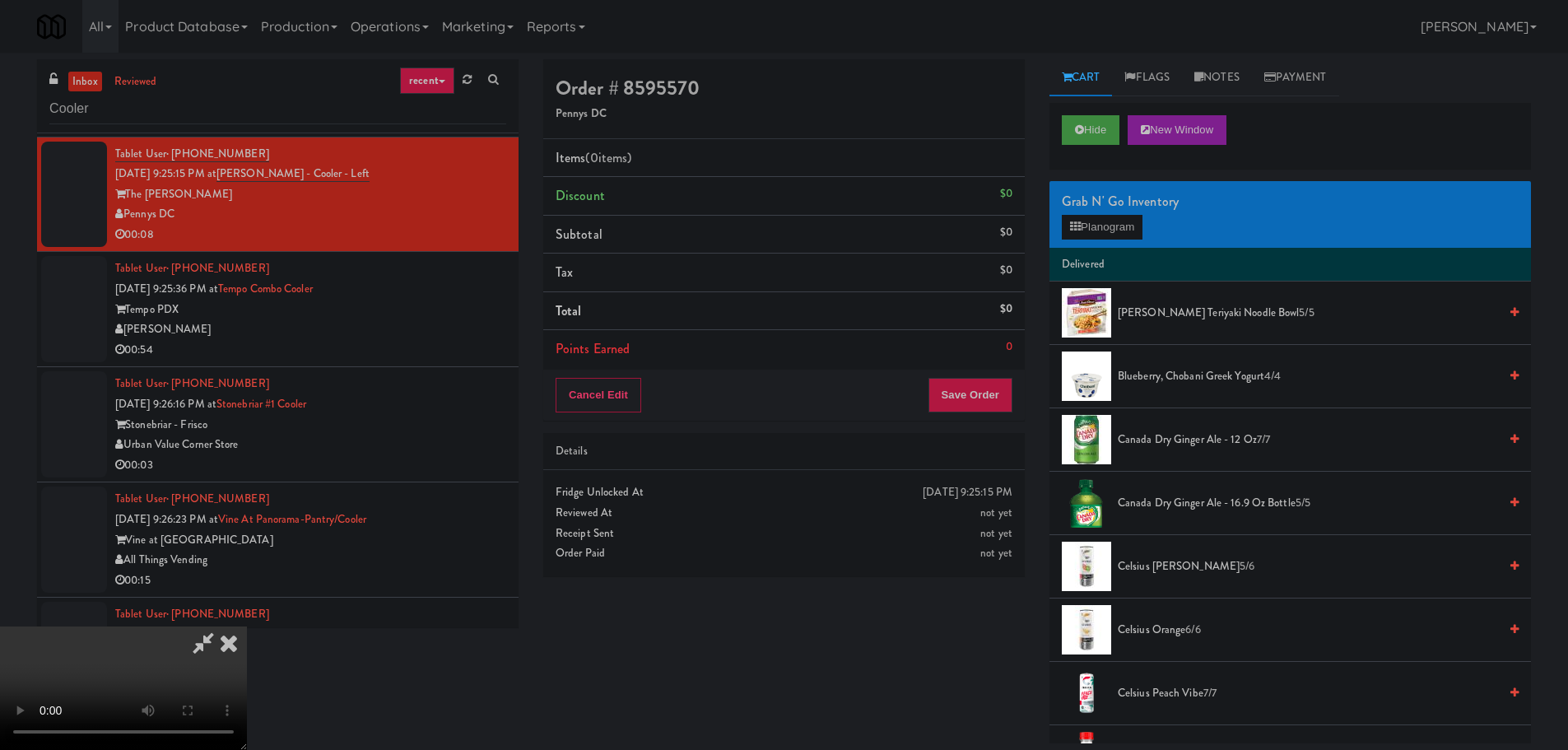
click at [247, 626] on video at bounding box center [124, 688] width 247 height 124
click at [1120, 231] on button "Planogram" at bounding box center [1102, 227] width 80 height 25
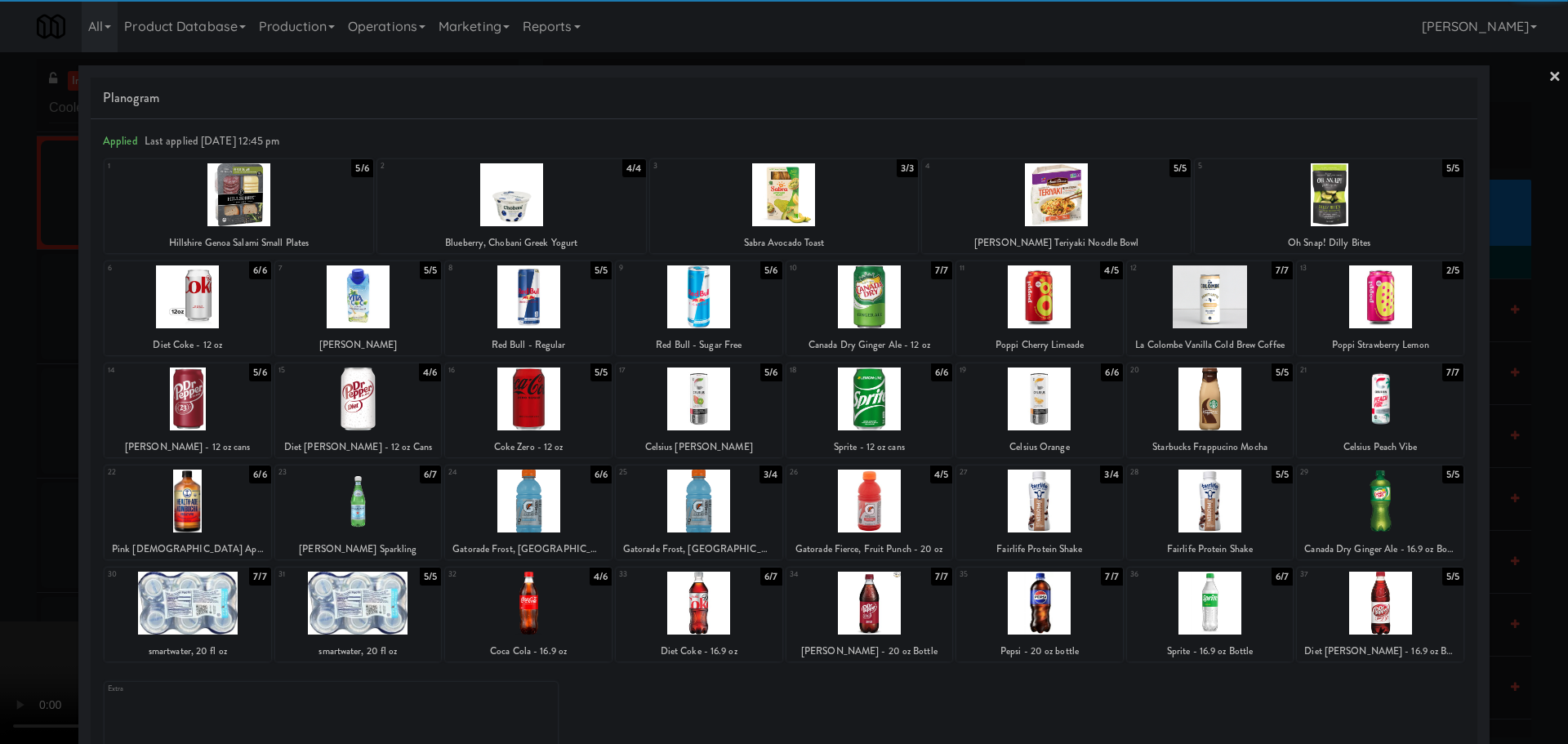
click at [529, 504] on div at bounding box center [527, 501] width 166 height 63
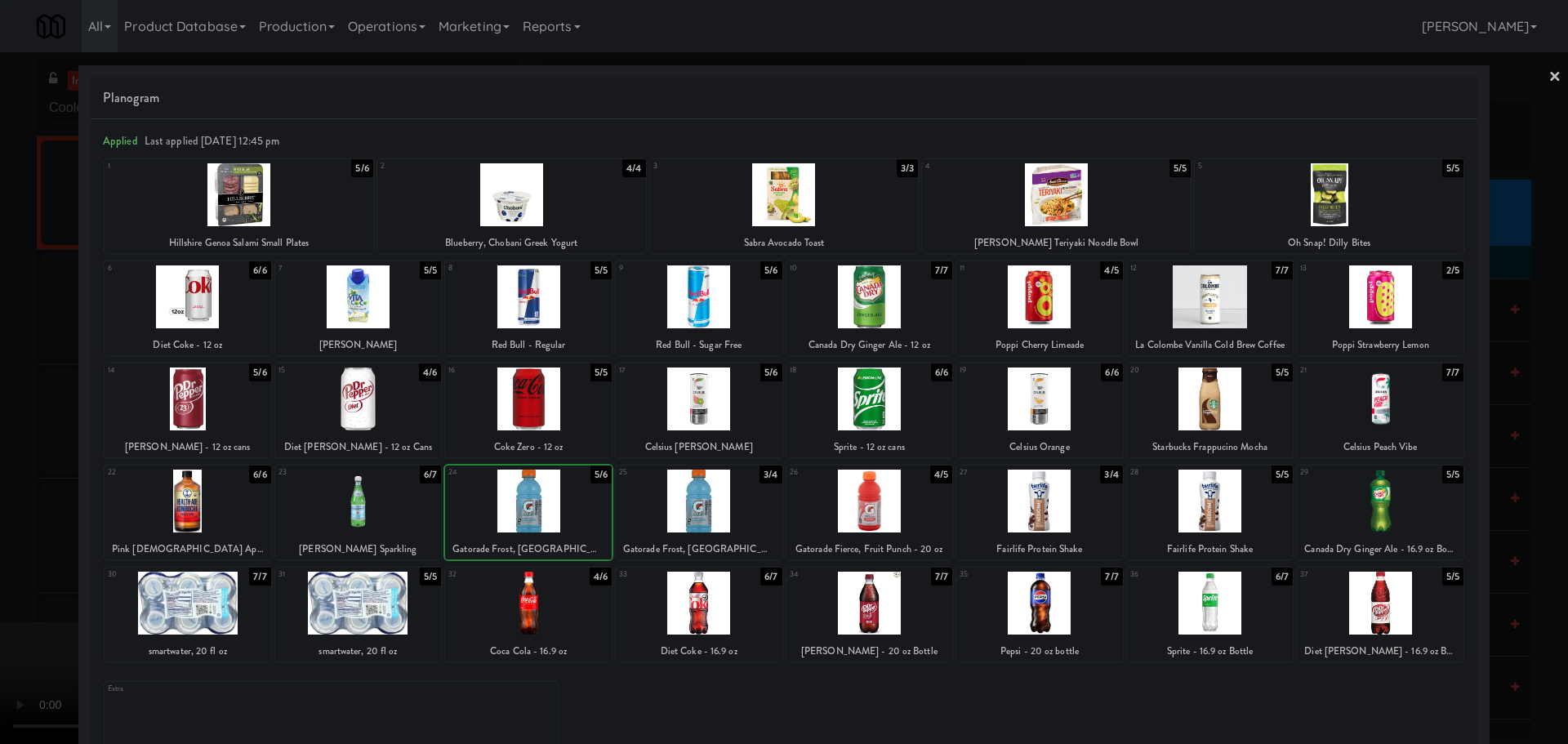
click at [0, 534] on div at bounding box center [784, 372] width 1568 height 744
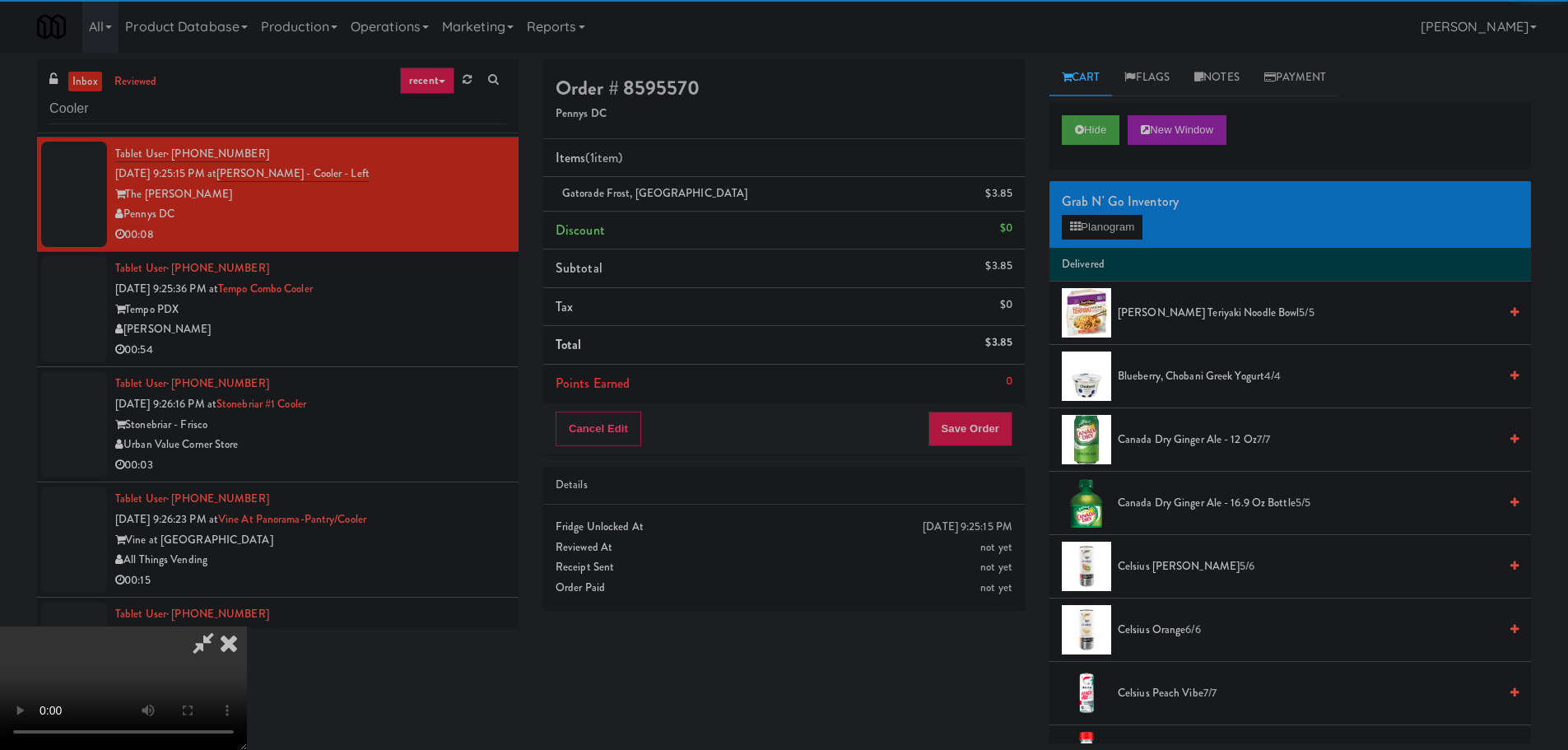
scroll to position [284, 0]
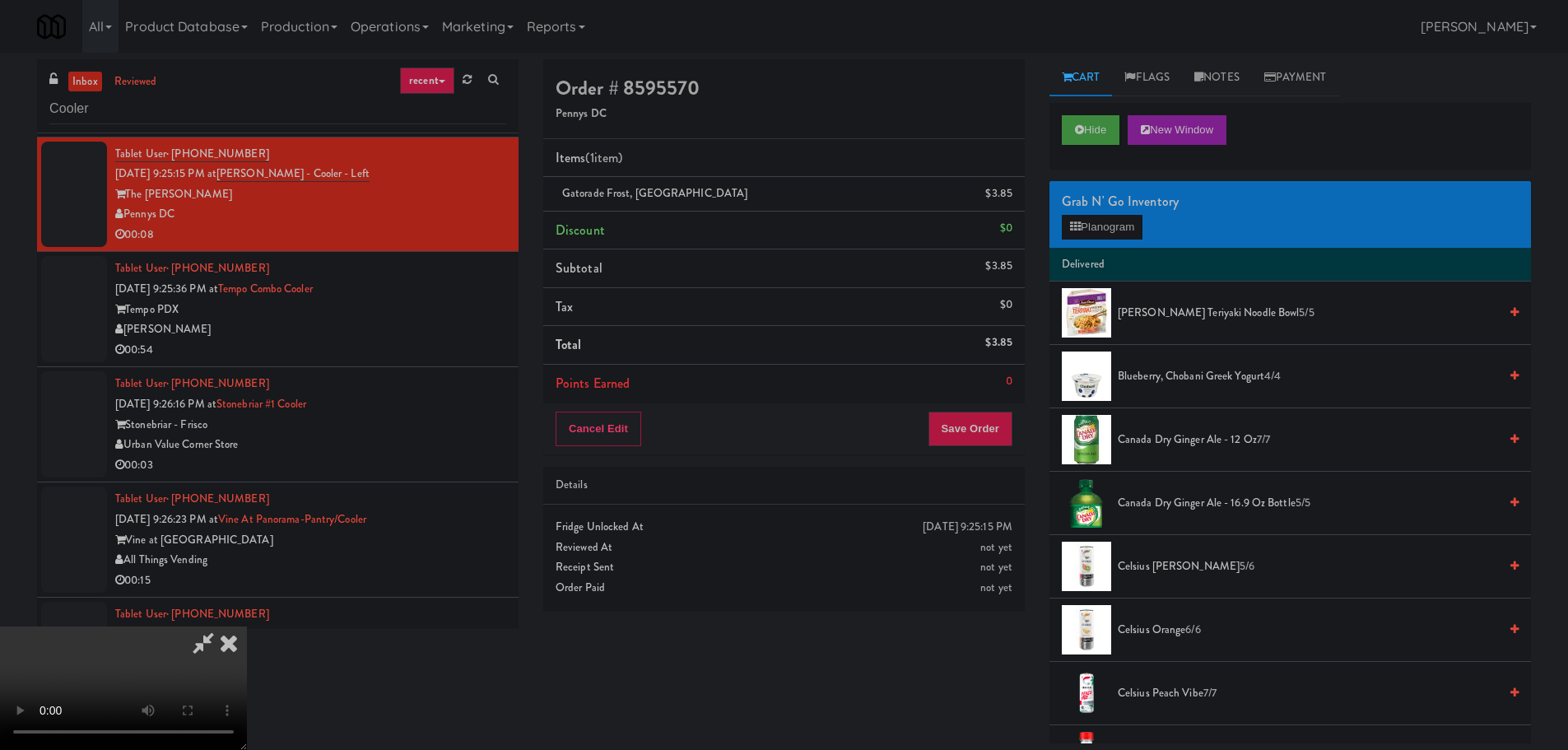
drag, startPoint x: 401, startPoint y: 447, endPoint x: 525, endPoint y: 458, distance: 124.5
click at [247, 626] on video at bounding box center [124, 688] width 247 height 124
click at [1085, 225] on button "Planogram" at bounding box center [1102, 227] width 80 height 25
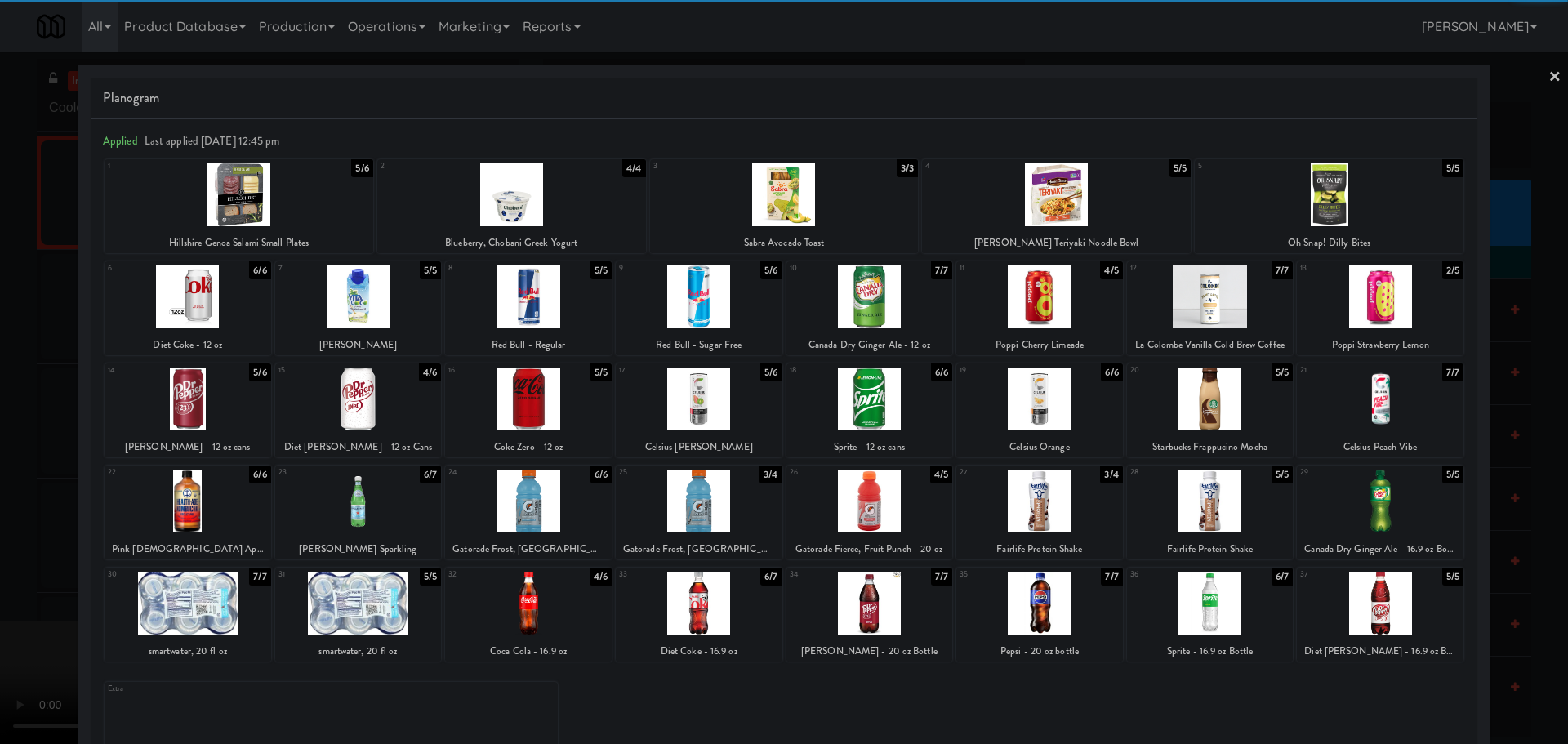
click at [364, 612] on div at bounding box center [358, 602] width 166 height 63
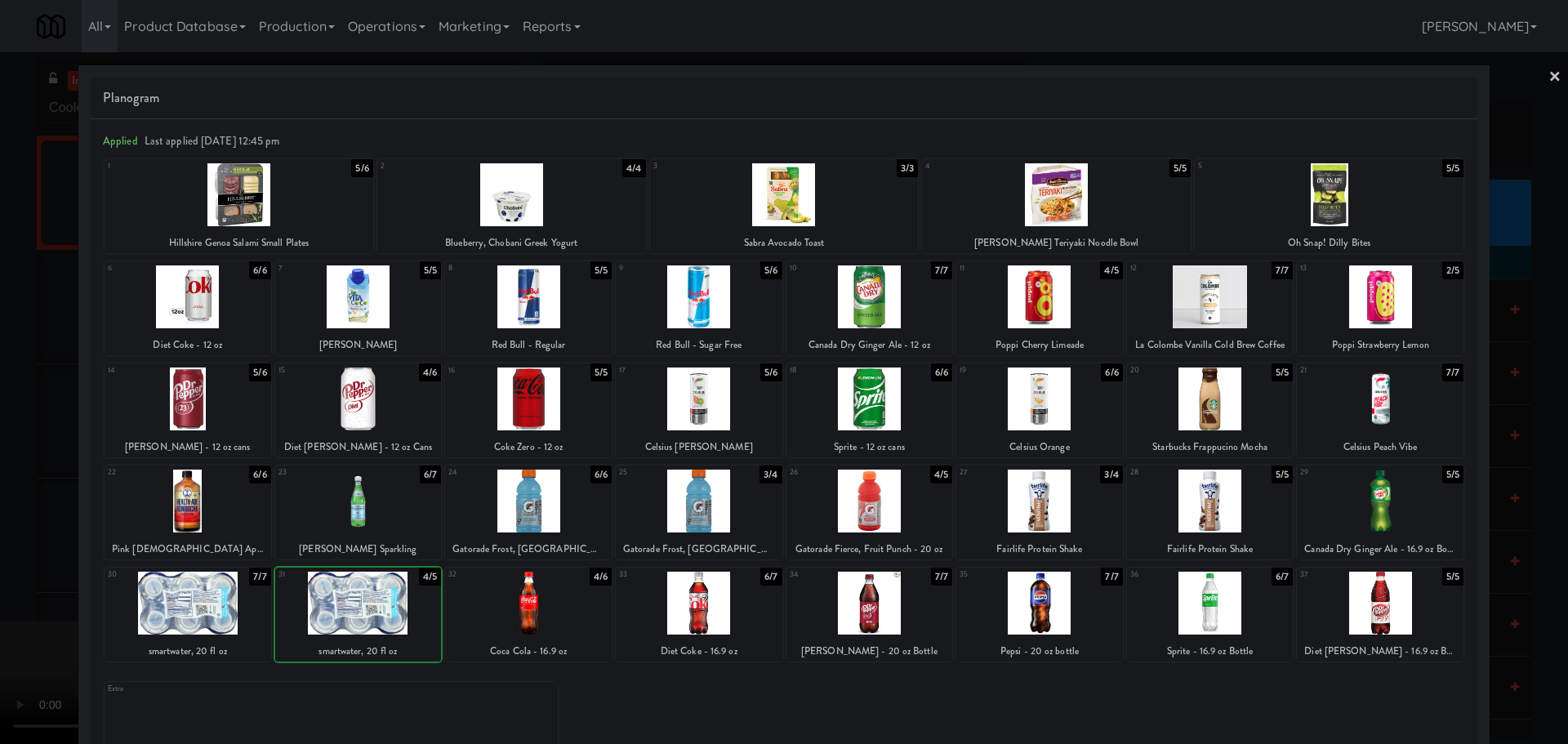
click at [1, 589] on div at bounding box center [784, 372] width 1568 height 744
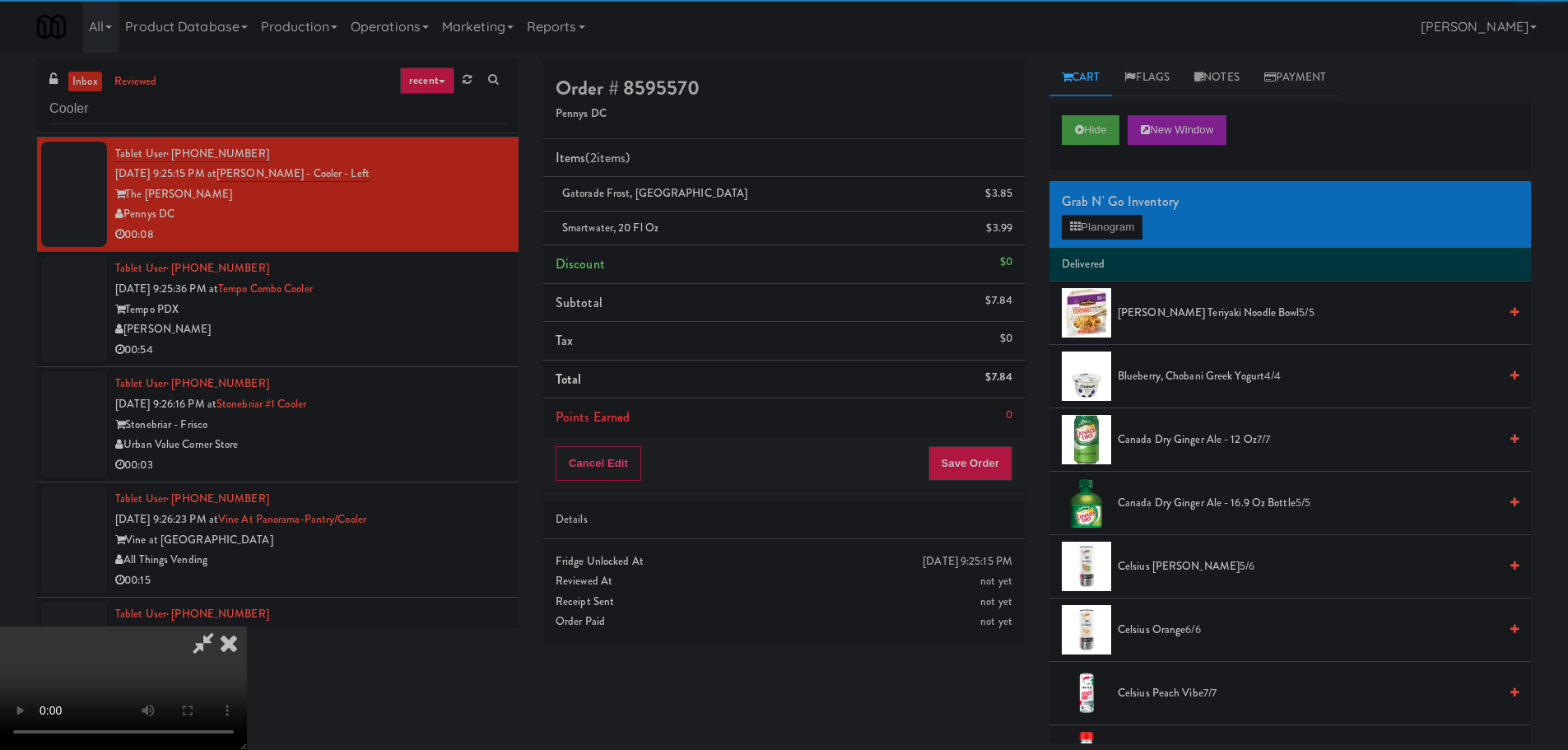
click at [247, 626] on video at bounding box center [124, 688] width 247 height 124
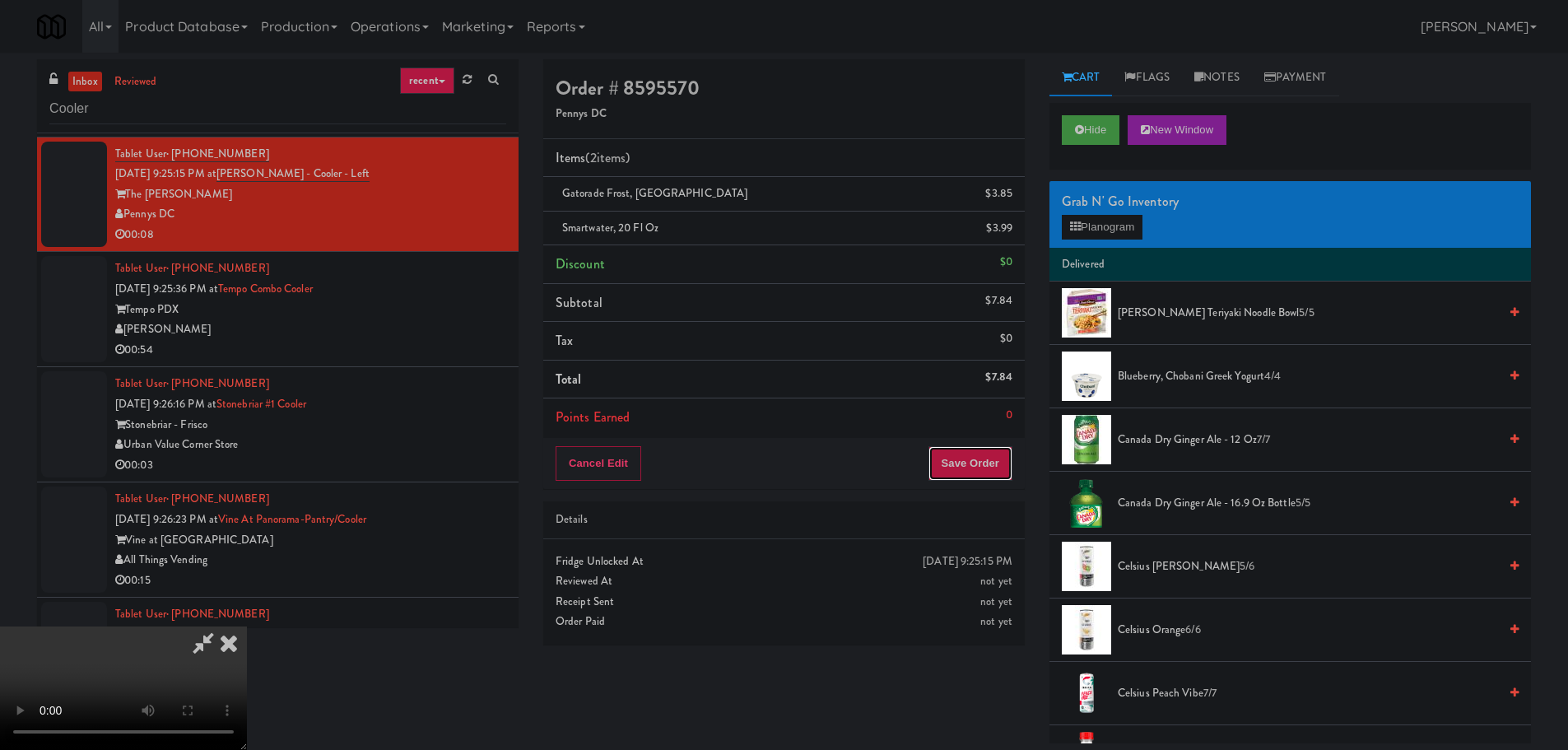
click at [988, 476] on button "Save Order" at bounding box center [970, 464] width 84 height 34
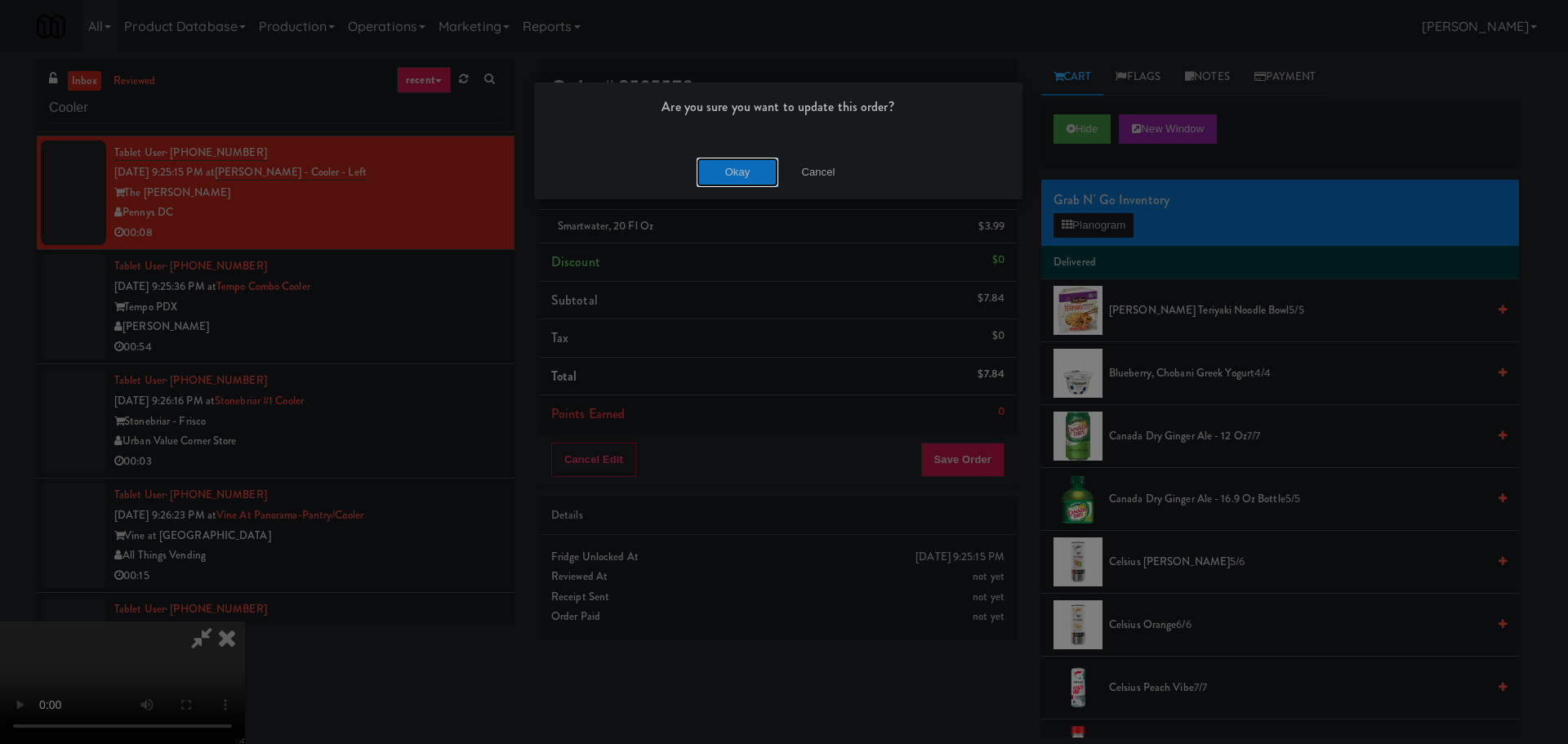
click at [741, 179] on button "Okay" at bounding box center [737, 172] width 82 height 29
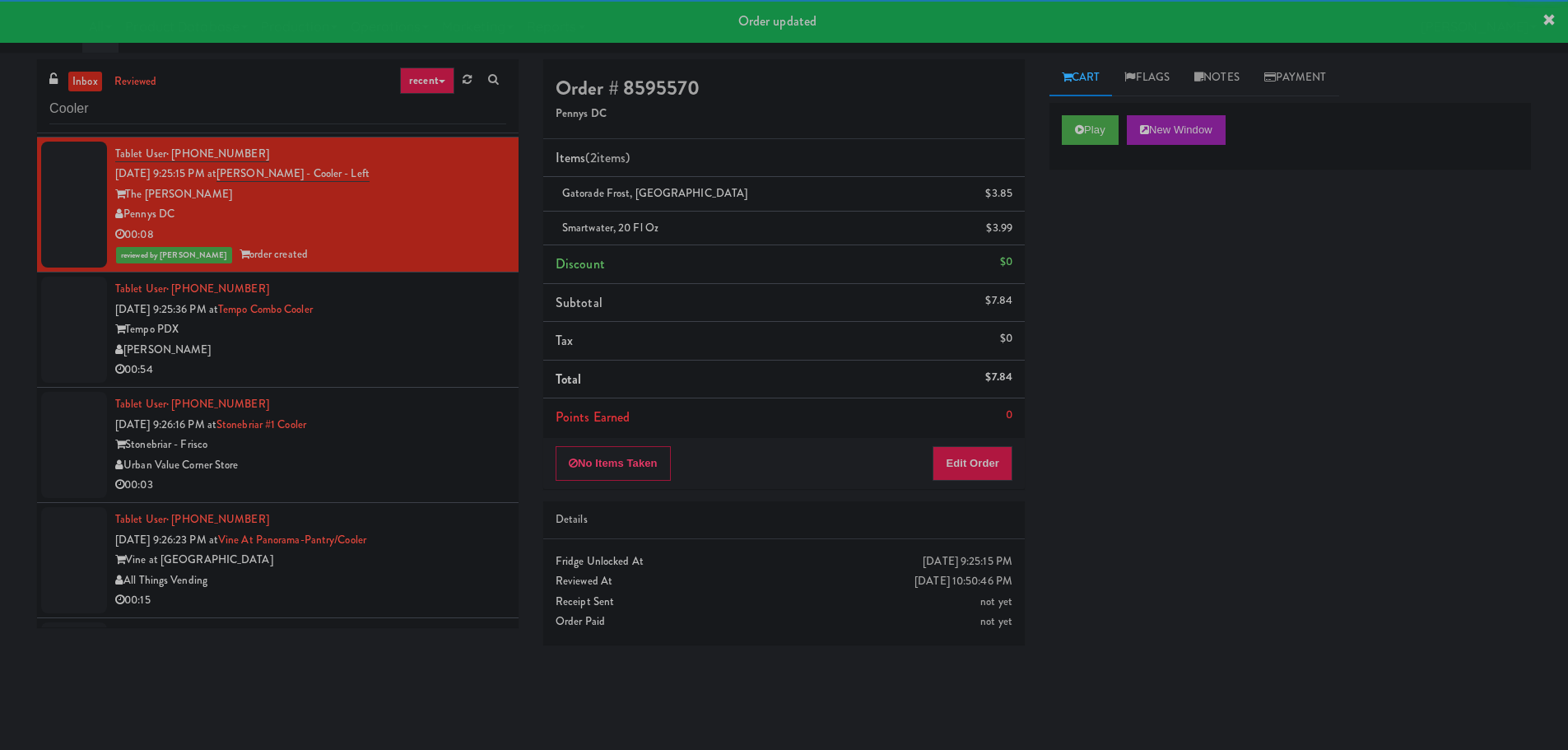
click at [444, 372] on div "00:54" at bounding box center [310, 369] width 391 height 20
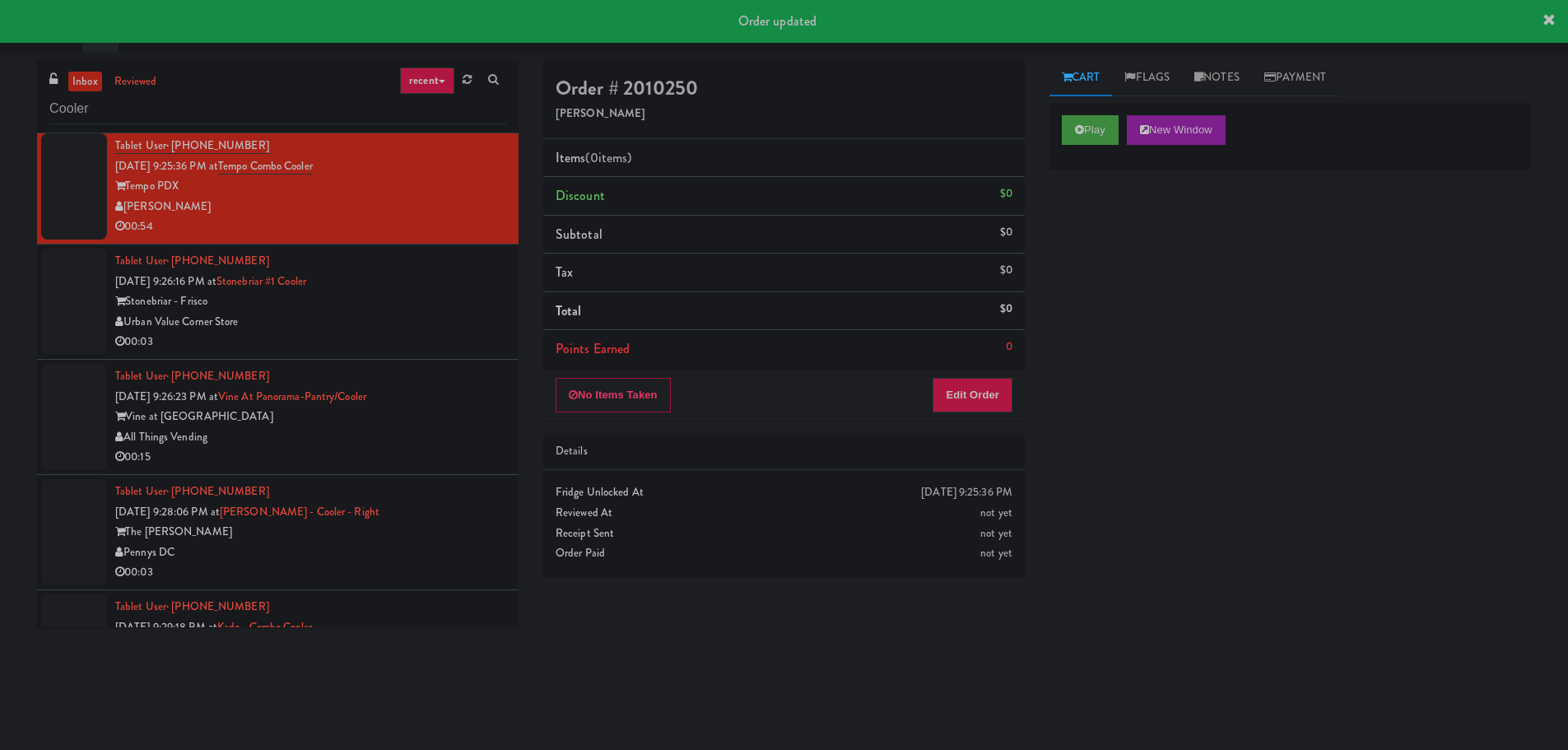
scroll to position [330, 0]
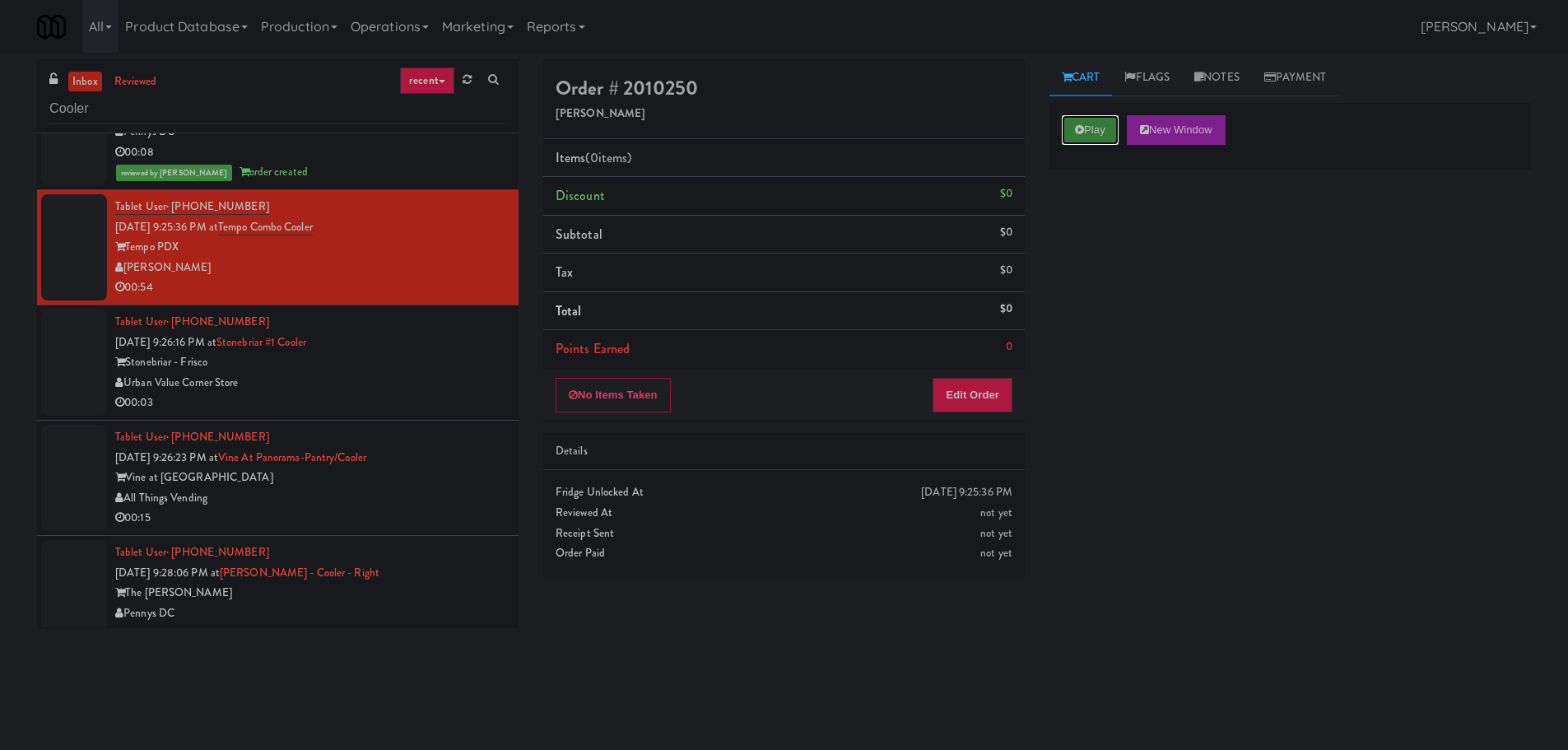
click at [1078, 120] on button "Play" at bounding box center [1089, 129] width 57 height 30
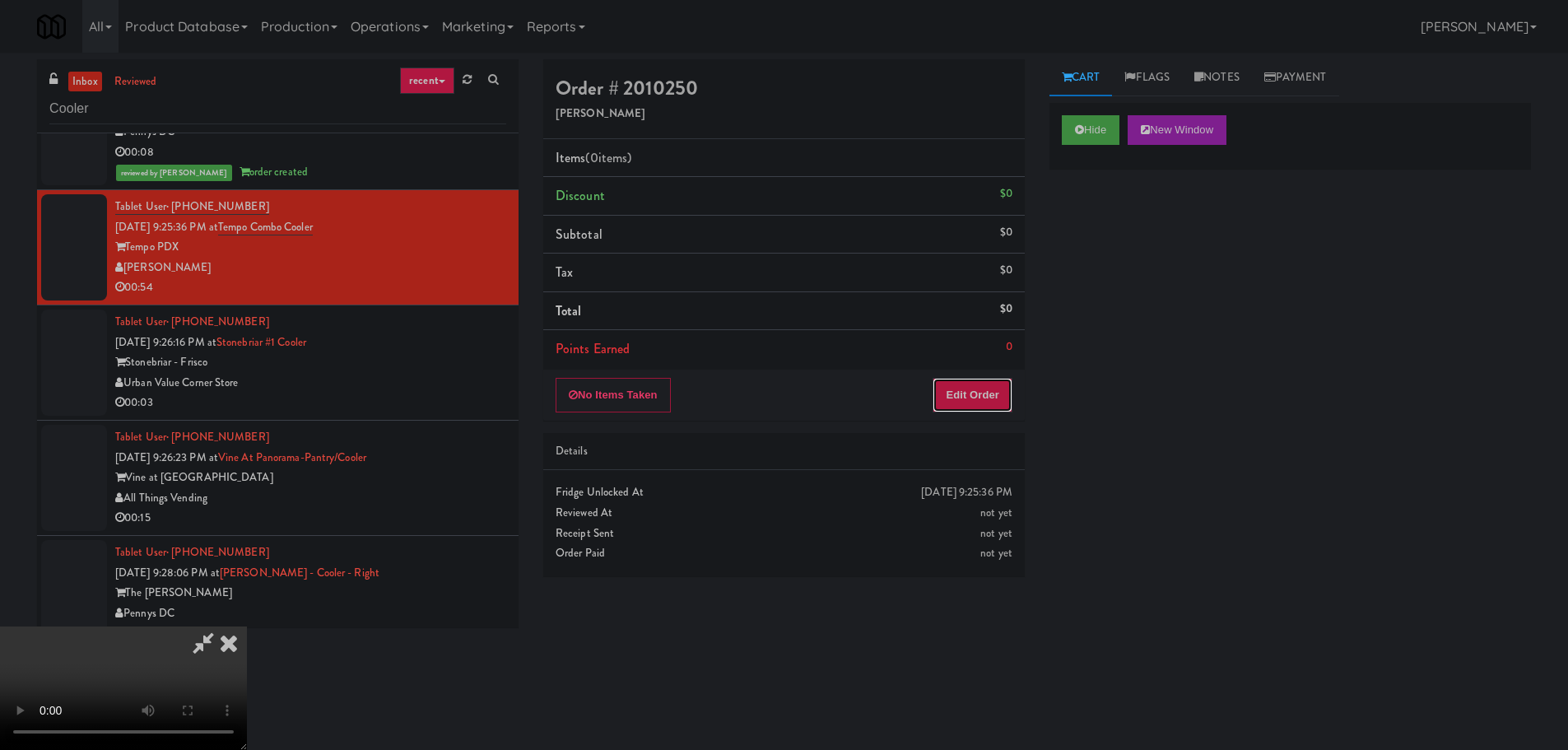
click at [951, 400] on button "Edit Order" at bounding box center [972, 395] width 80 height 34
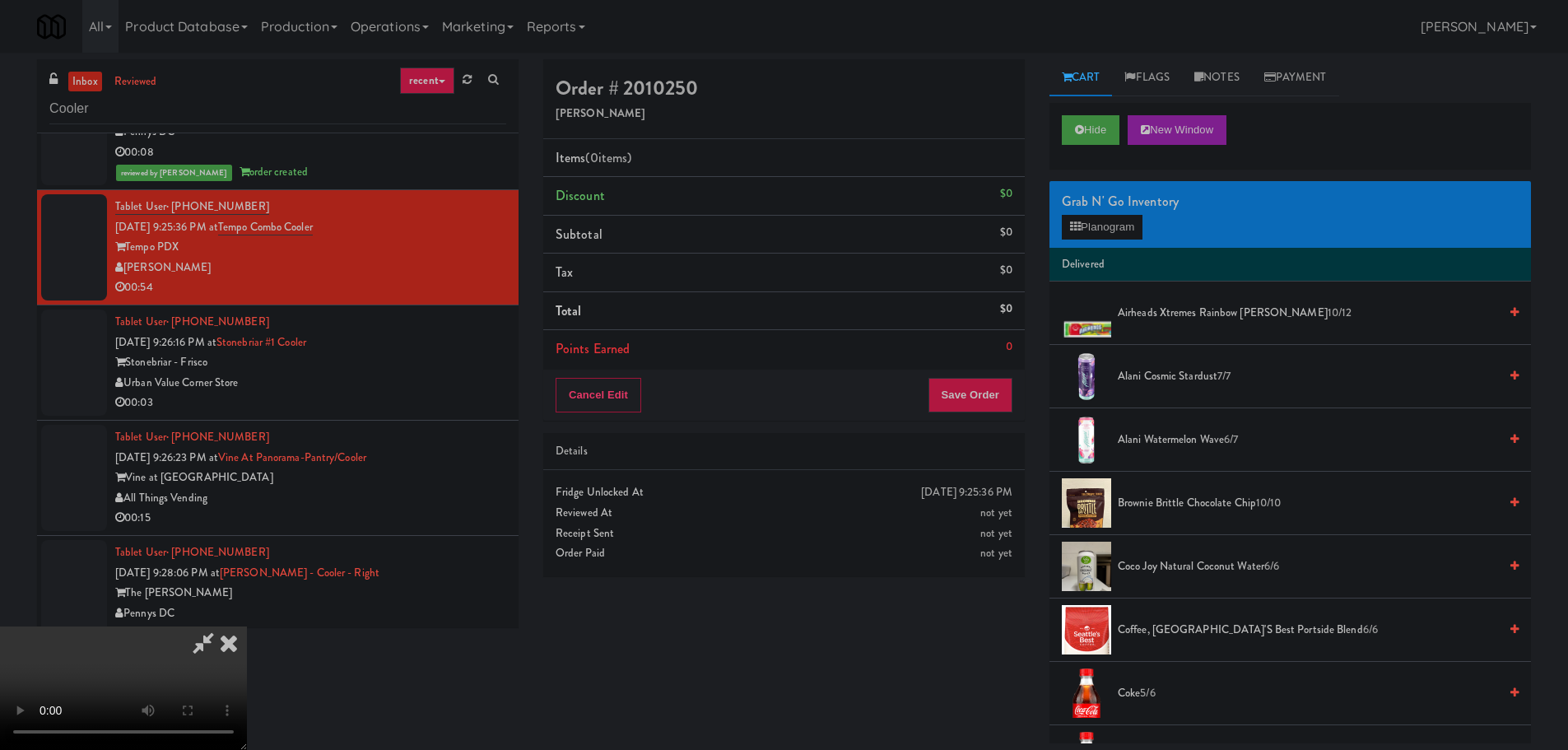
scroll to position [284, 0]
click at [247, 626] on video at bounding box center [124, 688] width 247 height 124
click at [1110, 225] on button "Planogram" at bounding box center [1102, 227] width 80 height 25
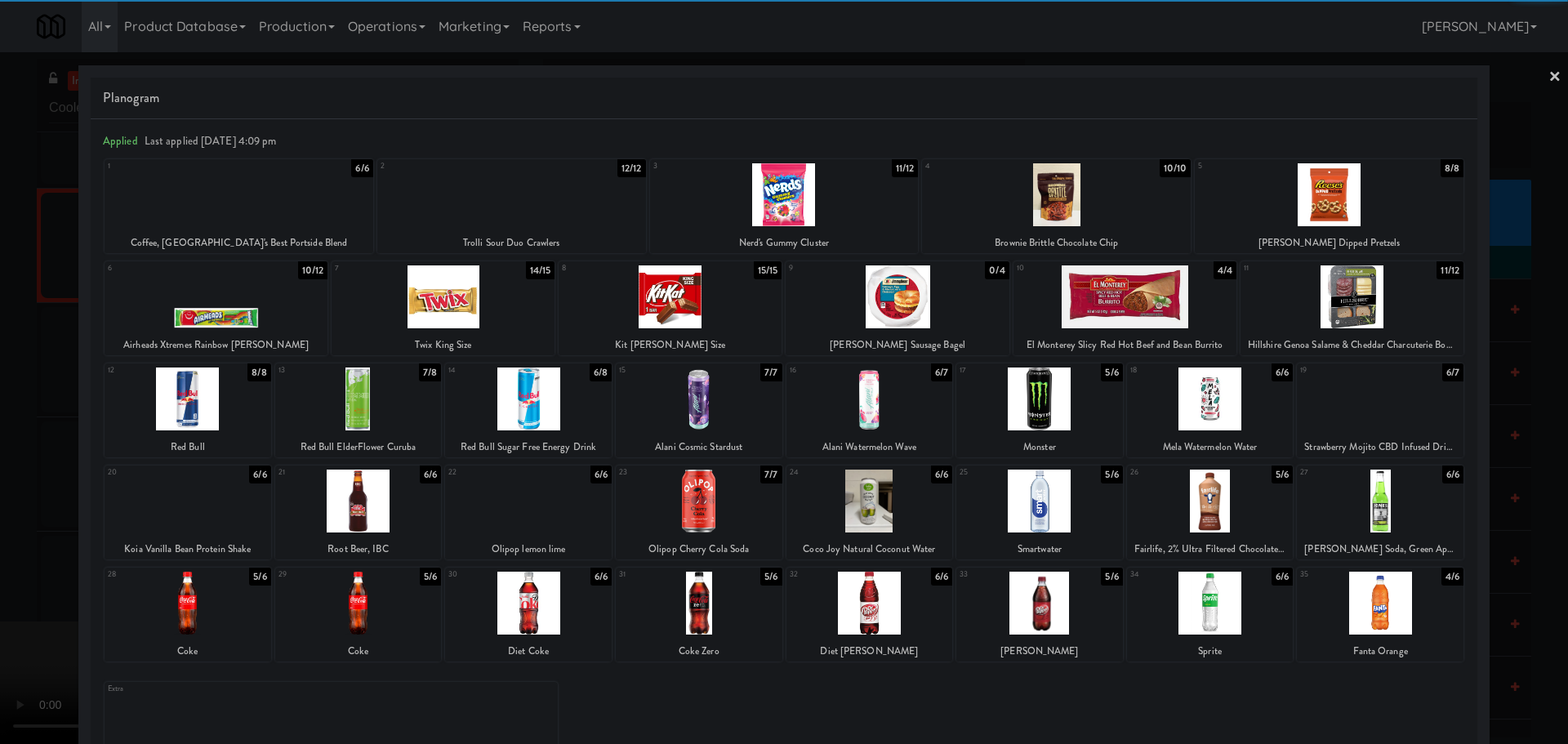
click at [376, 486] on div at bounding box center [358, 501] width 166 height 63
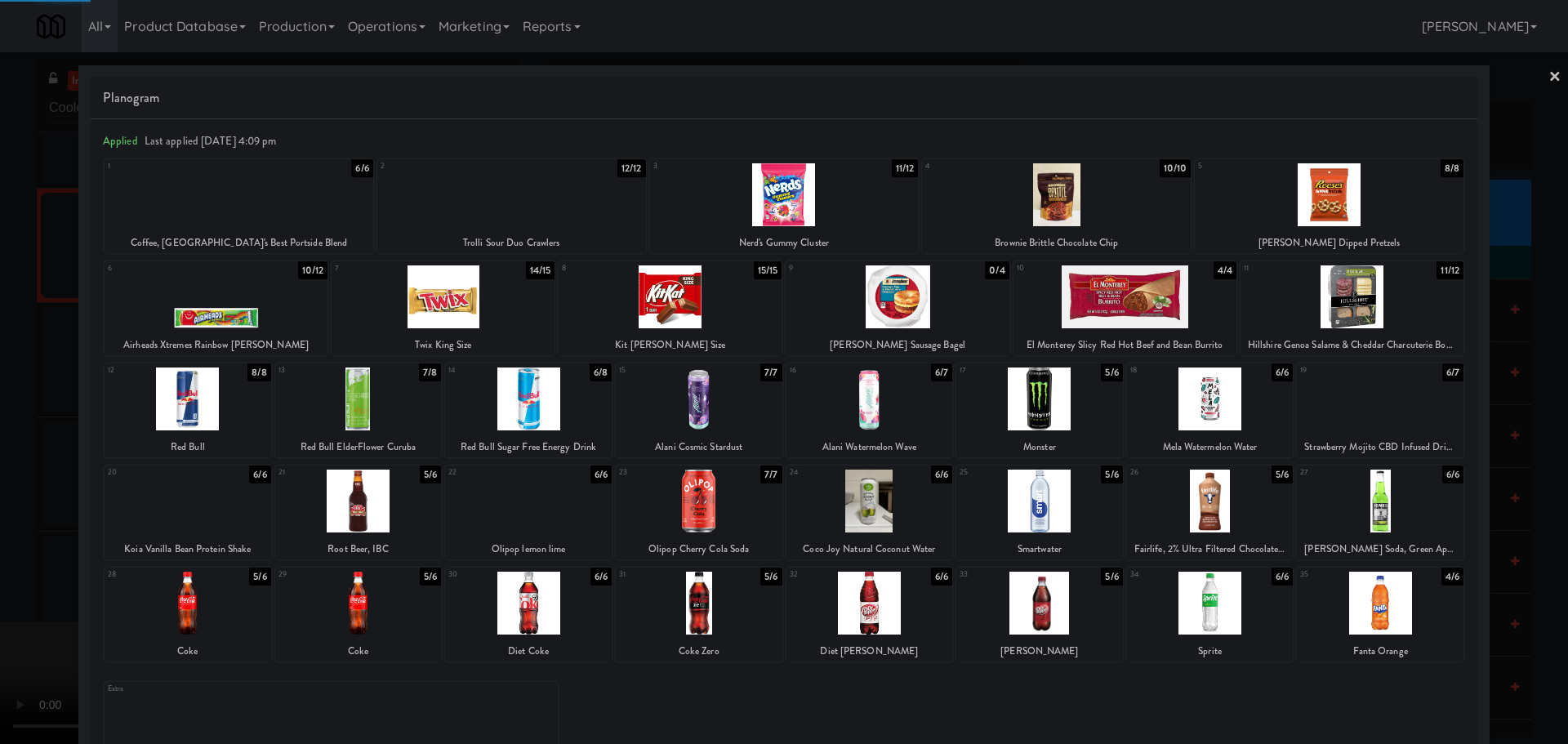
drag, startPoint x: 0, startPoint y: 499, endPoint x: 26, endPoint y: 481, distance: 31.6
click at [3, 497] on div at bounding box center [784, 372] width 1568 height 744
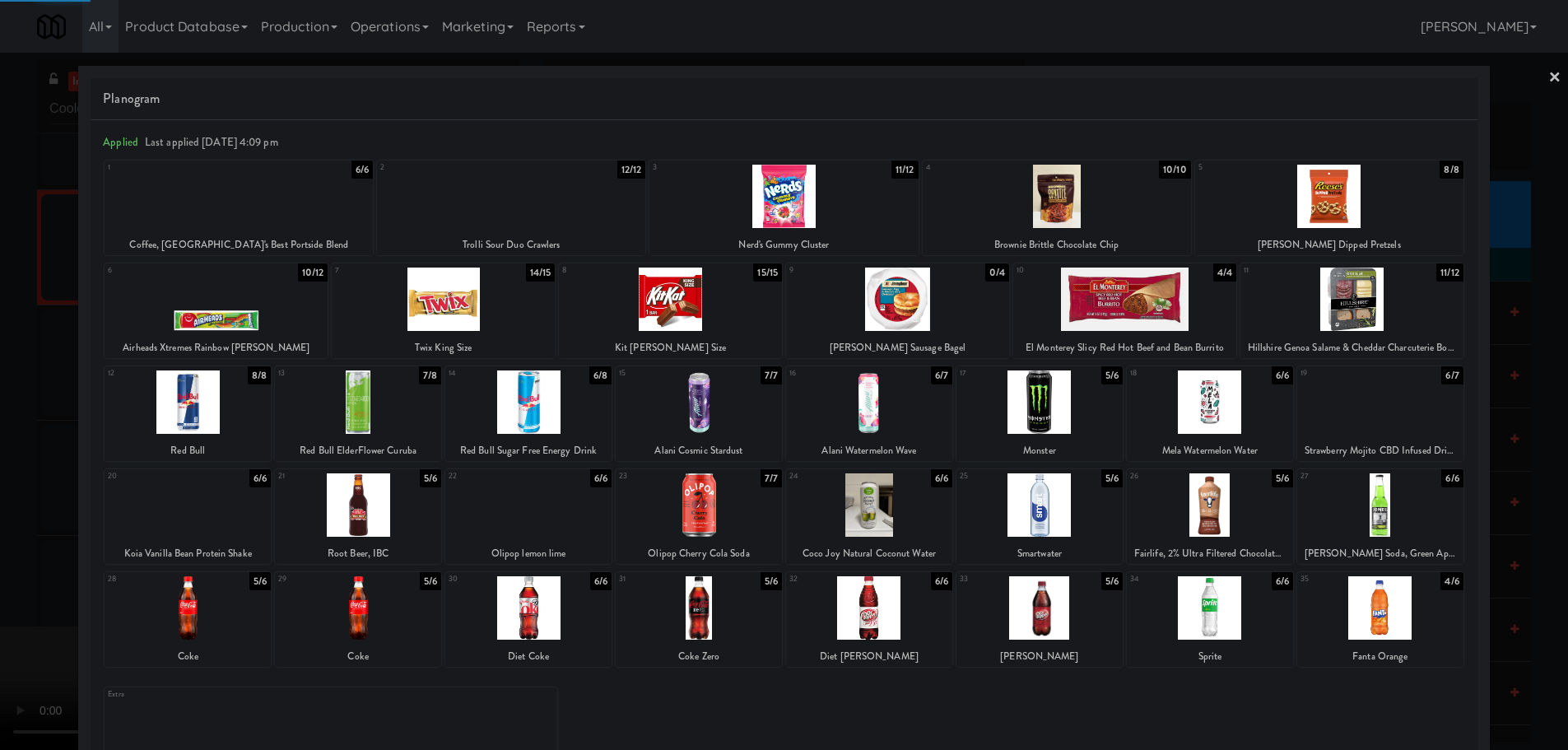
click at [151, 626] on video at bounding box center [124, 688] width 247 height 124
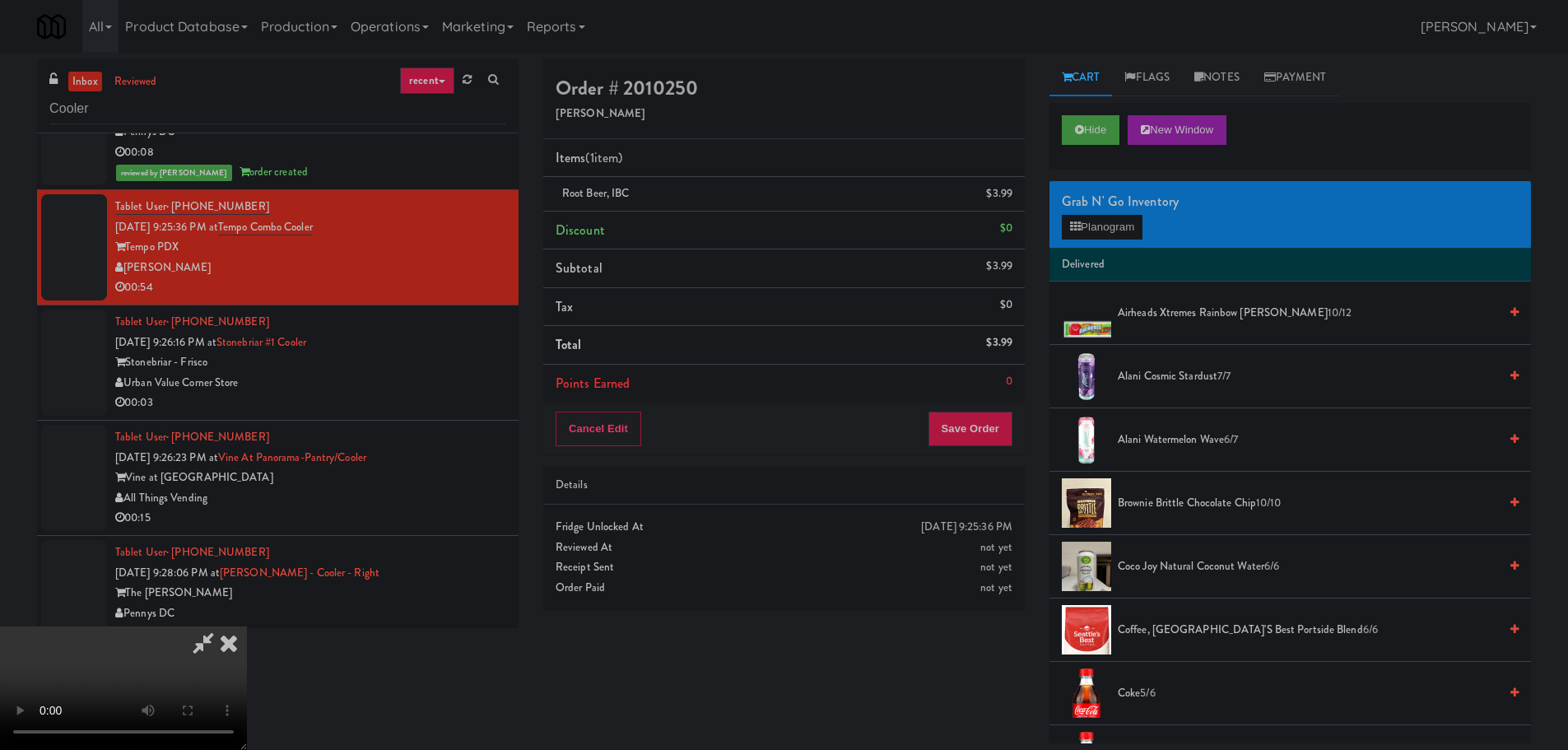
click at [247, 626] on video at bounding box center [124, 688] width 247 height 124
click at [1065, 231] on button "Planogram" at bounding box center [1102, 227] width 80 height 25
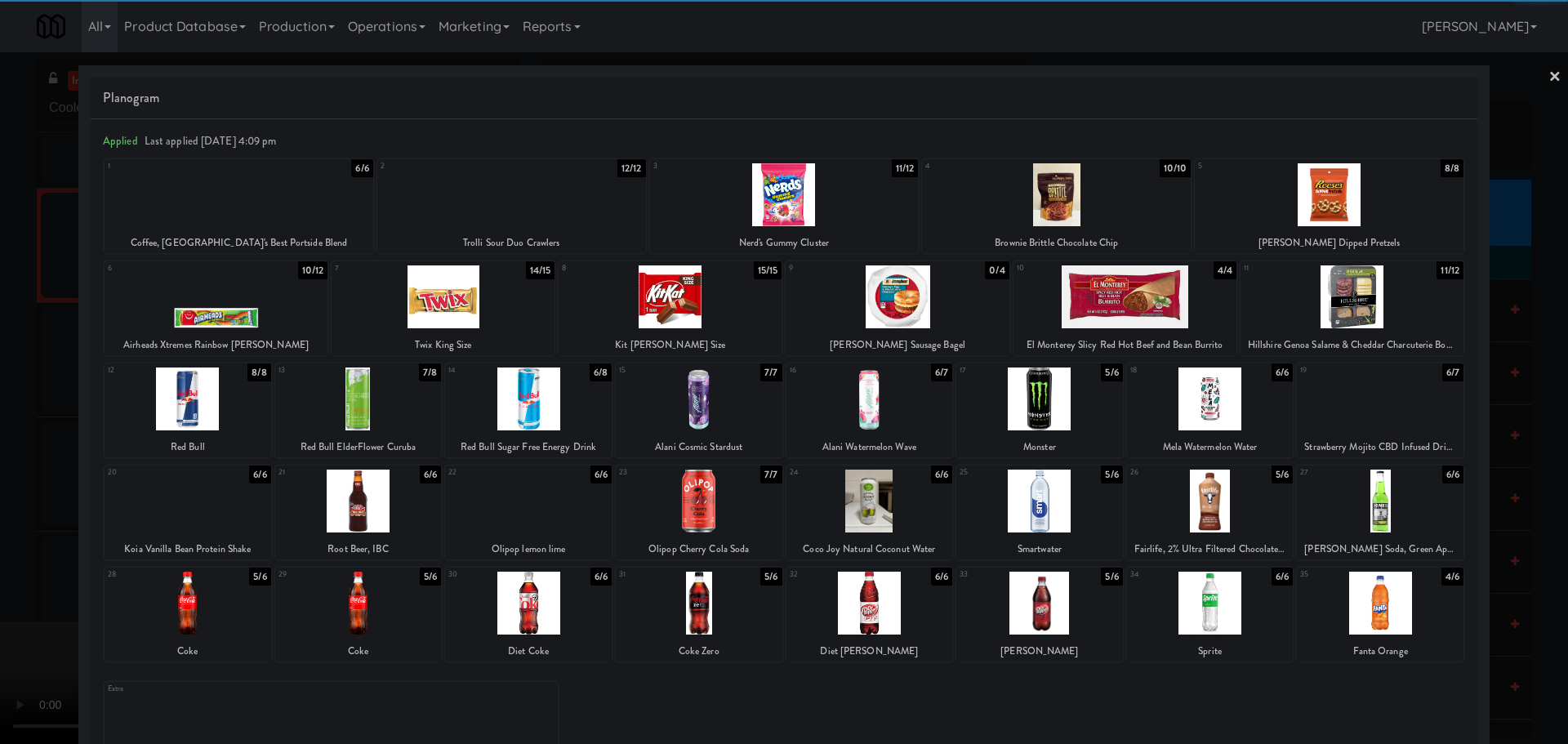
click at [351, 496] on div at bounding box center [358, 501] width 166 height 63
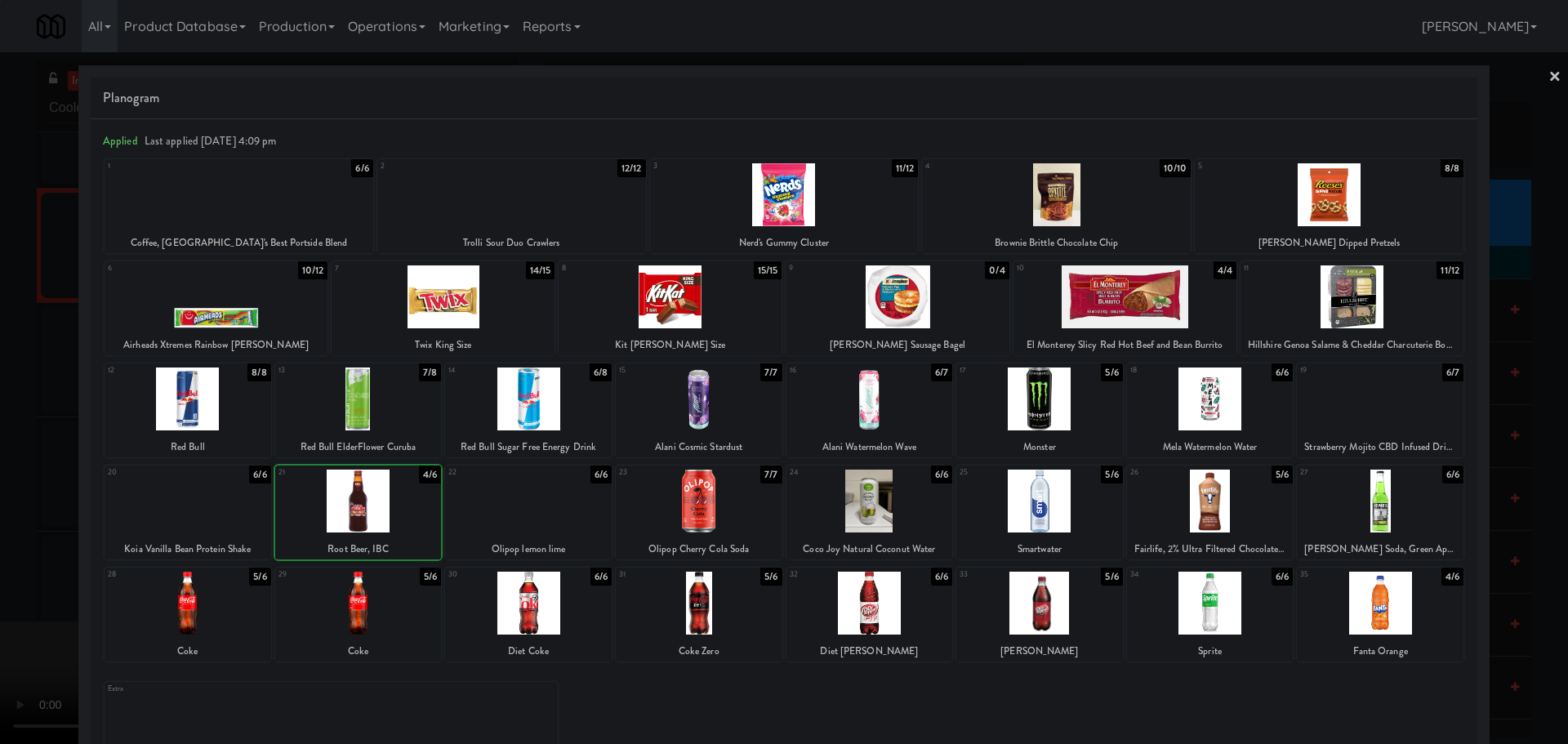
click at [0, 494] on div at bounding box center [784, 372] width 1568 height 744
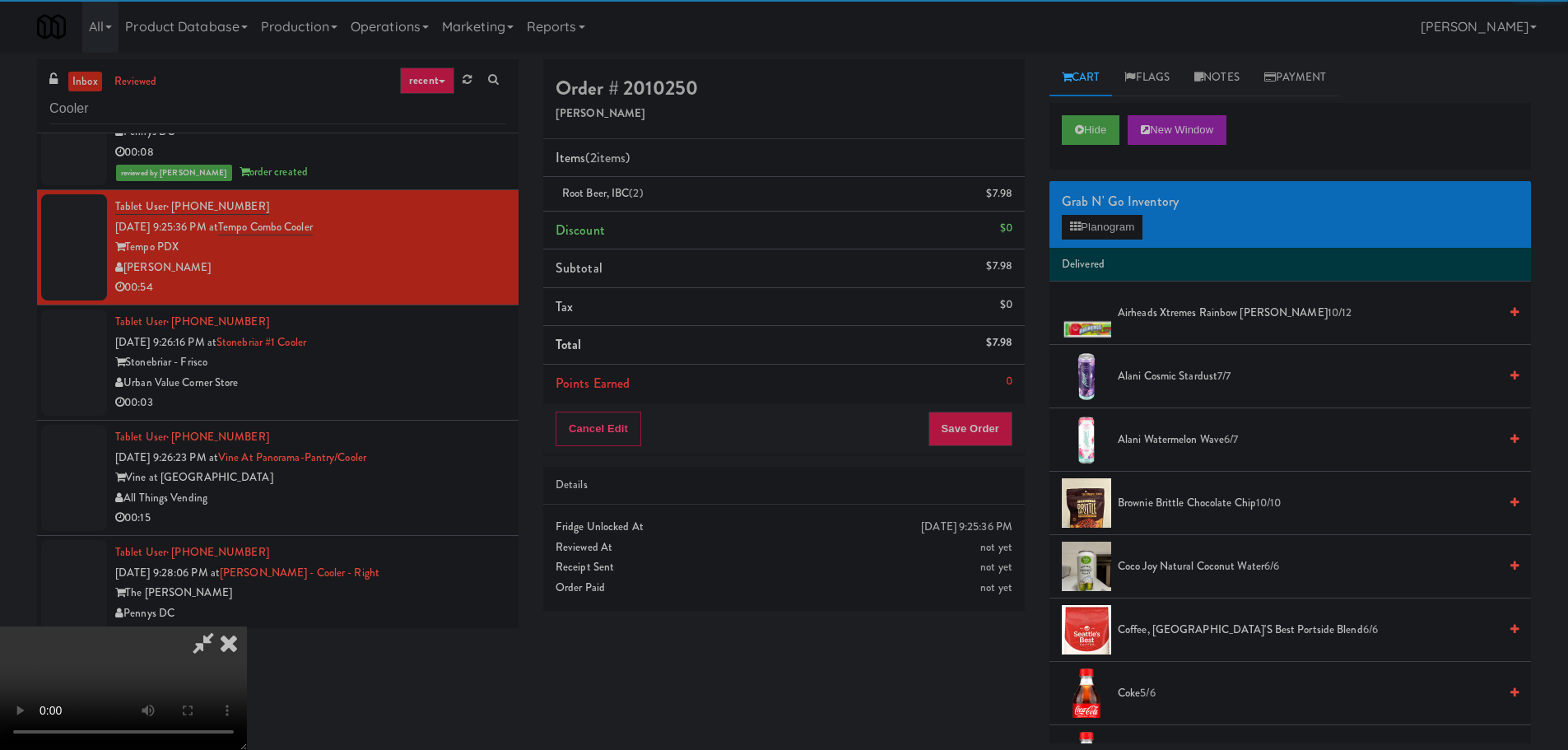
drag, startPoint x: 375, startPoint y: 317, endPoint x: 384, endPoint y: 311, distance: 10.8
click at [247, 626] on video at bounding box center [124, 688] width 247 height 124
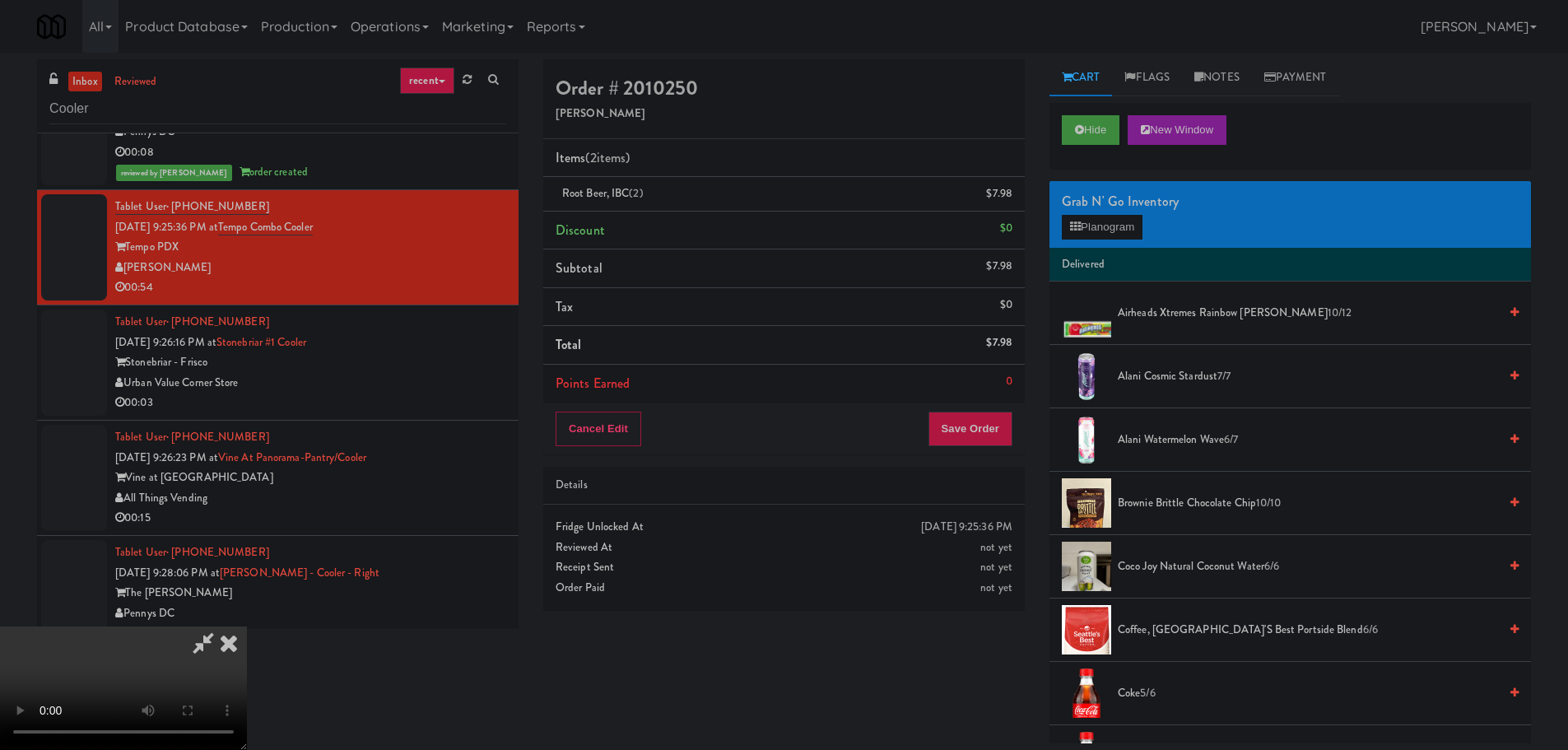
click at [247, 626] on video at bounding box center [124, 688] width 247 height 124
click at [1092, 217] on button "Planogram" at bounding box center [1102, 227] width 80 height 25
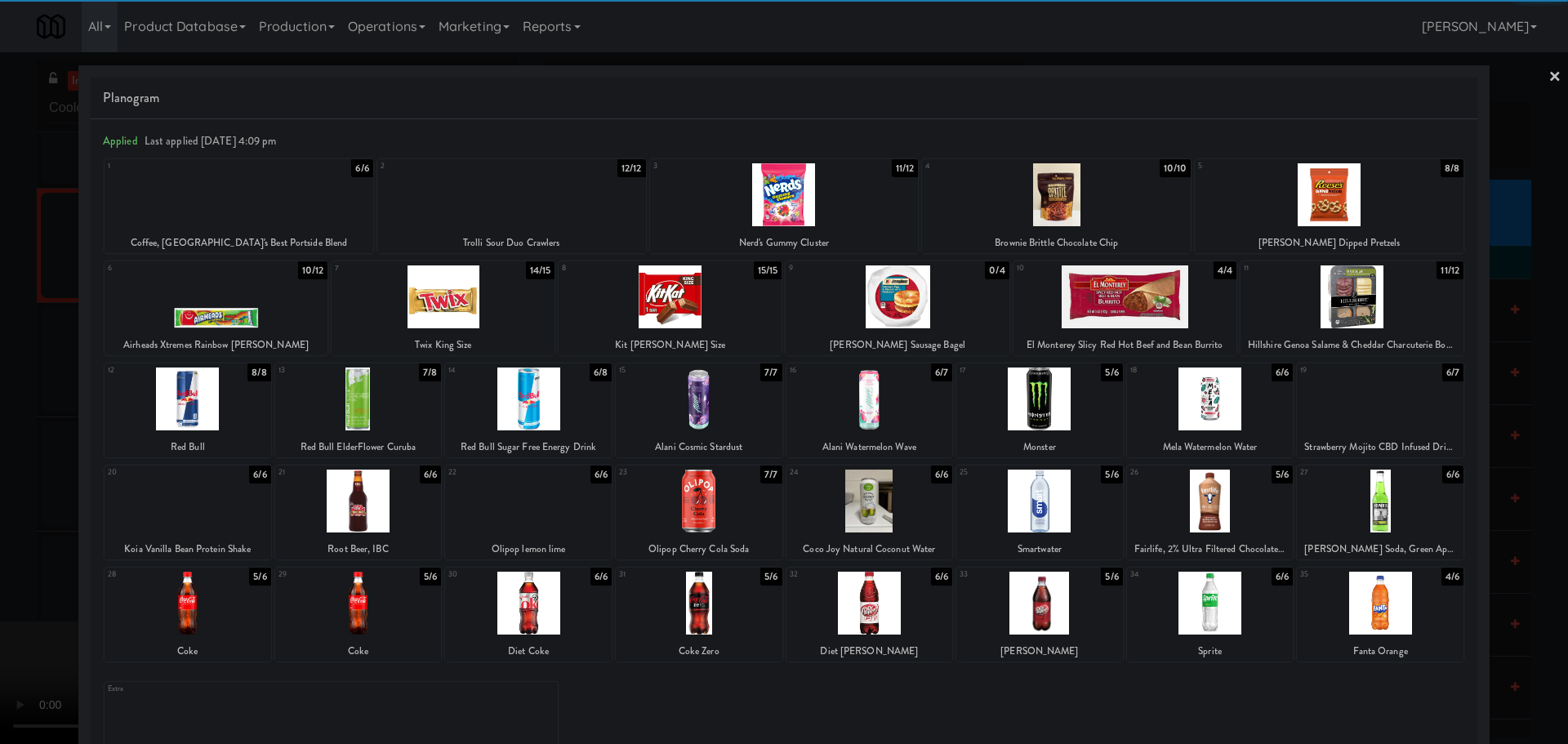
click at [368, 600] on div at bounding box center [358, 602] width 166 height 63
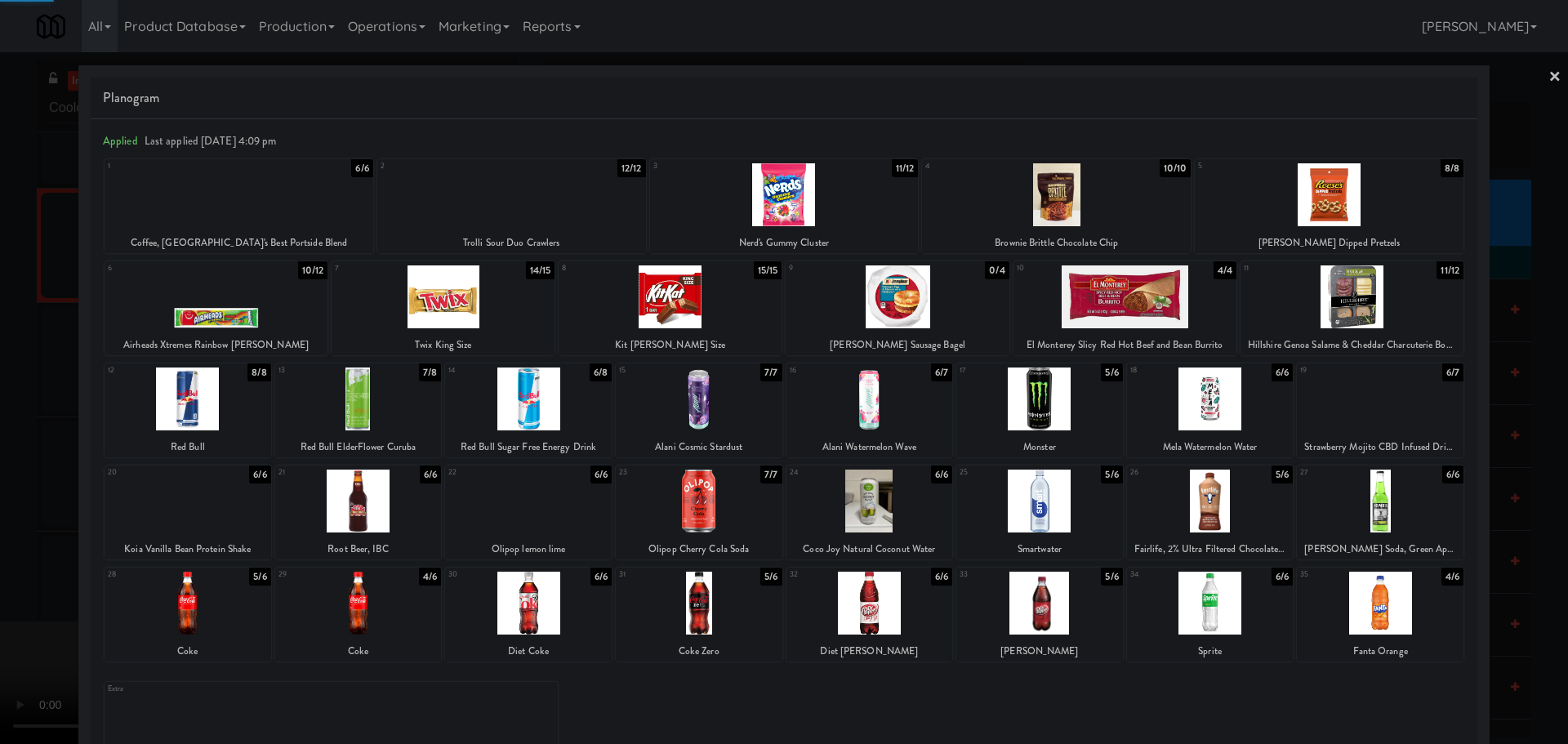
drag, startPoint x: 5, startPoint y: 478, endPoint x: 240, endPoint y: 381, distance: 254.2
click at [28, 472] on div at bounding box center [784, 372] width 1568 height 744
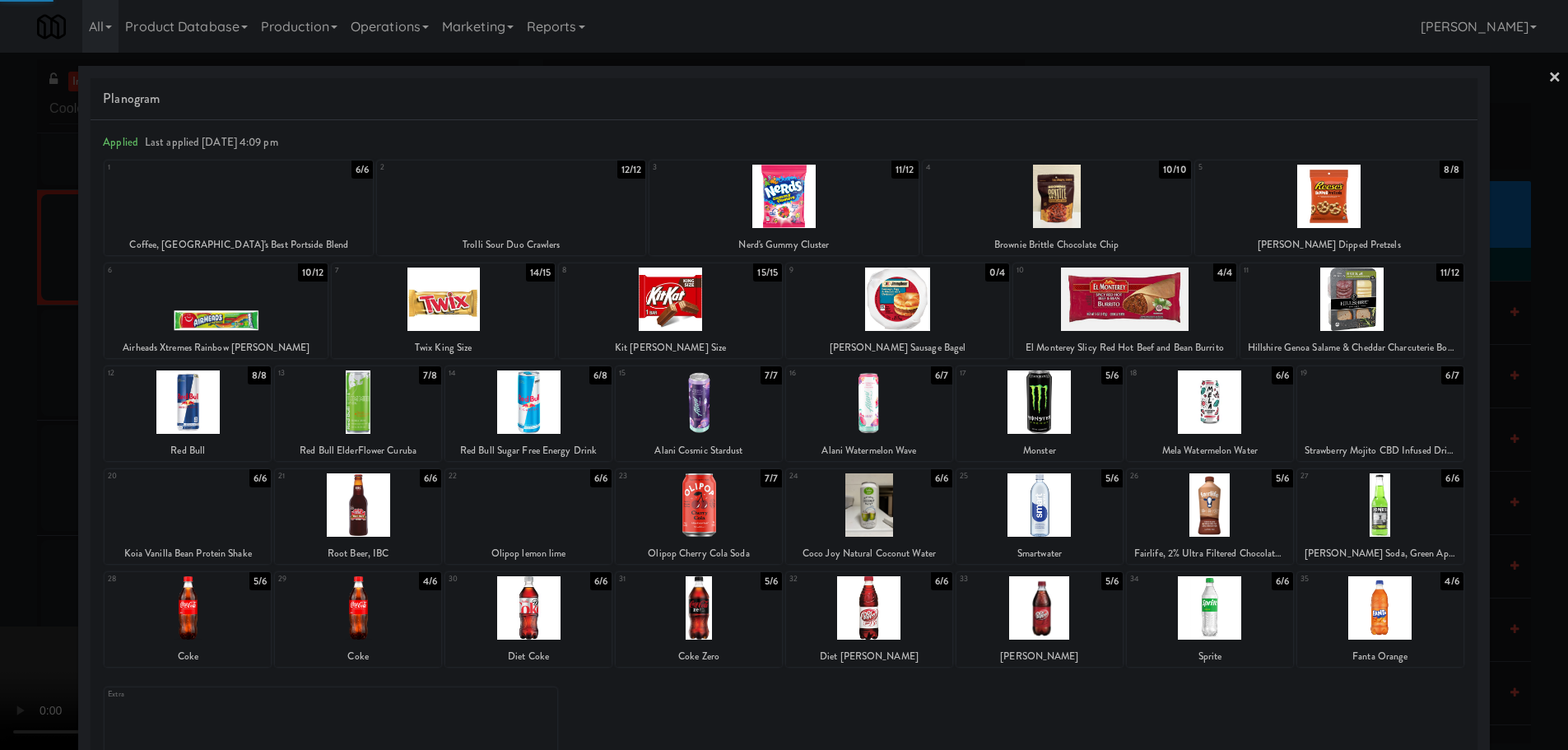
click at [247, 626] on video at bounding box center [124, 688] width 247 height 124
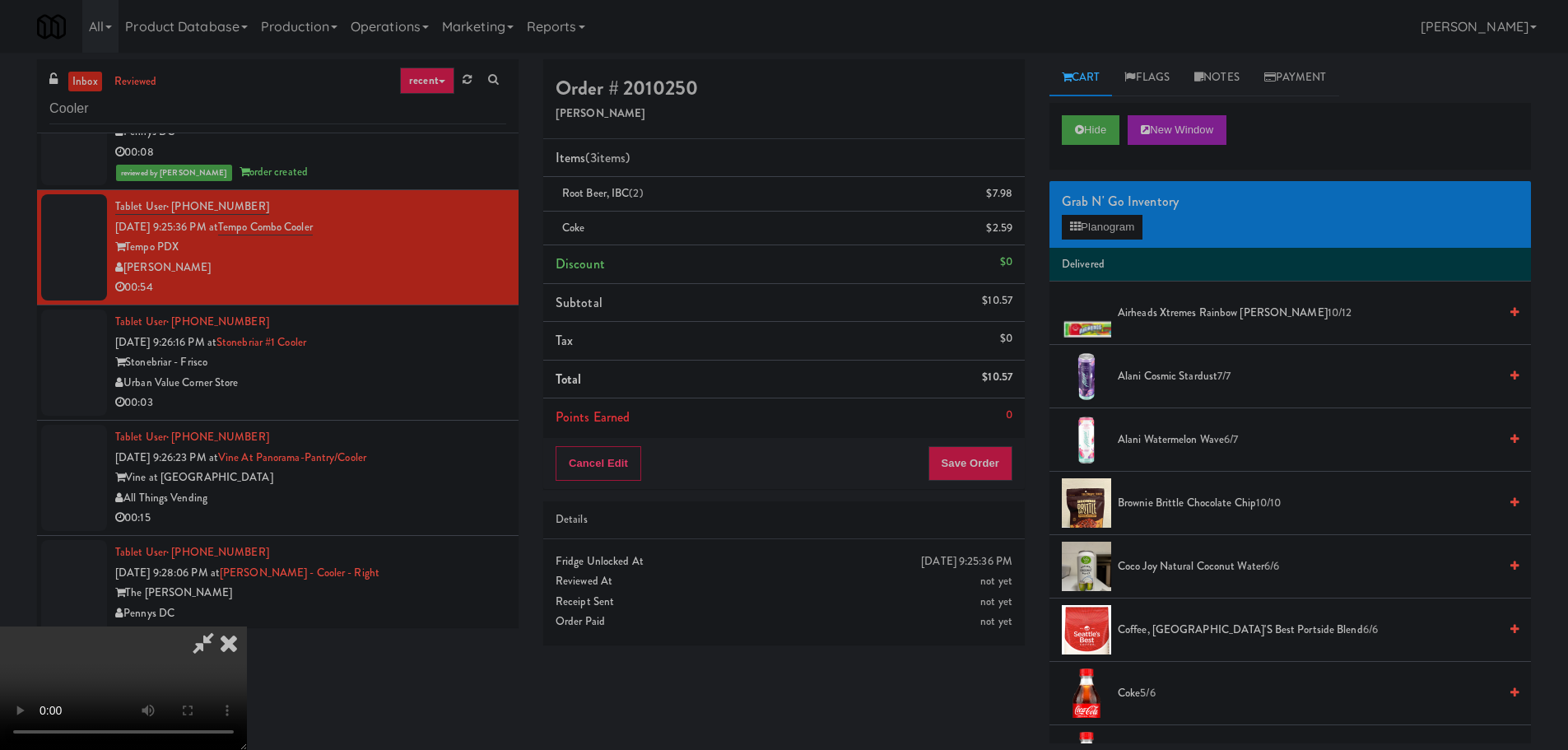
scroll to position [284, 0]
click at [247, 626] on video at bounding box center [124, 688] width 247 height 124
click at [1097, 221] on button "Planogram" at bounding box center [1102, 227] width 80 height 25
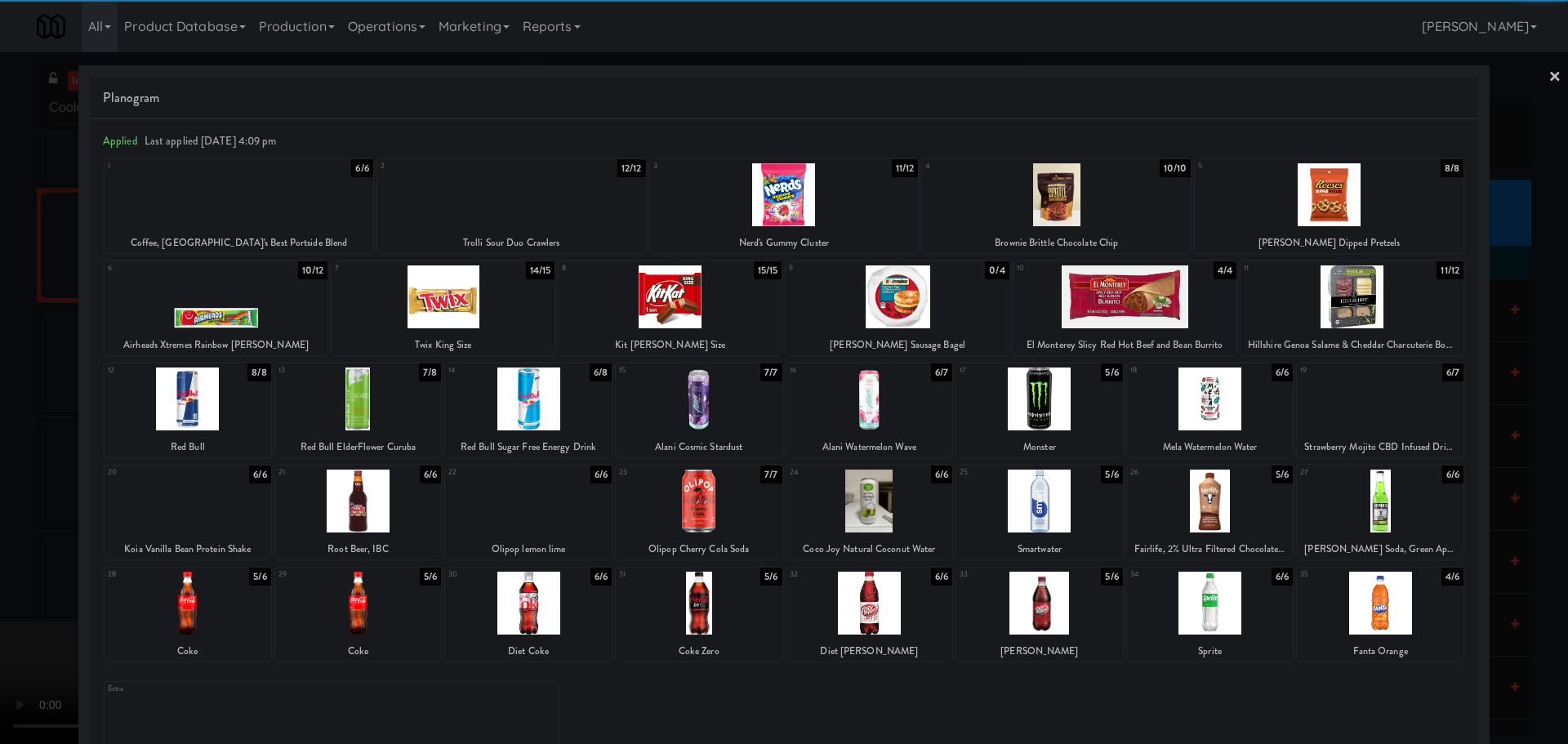
click at [1211, 490] on div at bounding box center [1210, 501] width 166 height 63
drag, startPoint x: 0, startPoint y: 476, endPoint x: 258, endPoint y: 416, distance: 264.9
click at [3, 476] on div at bounding box center [784, 372] width 1568 height 744
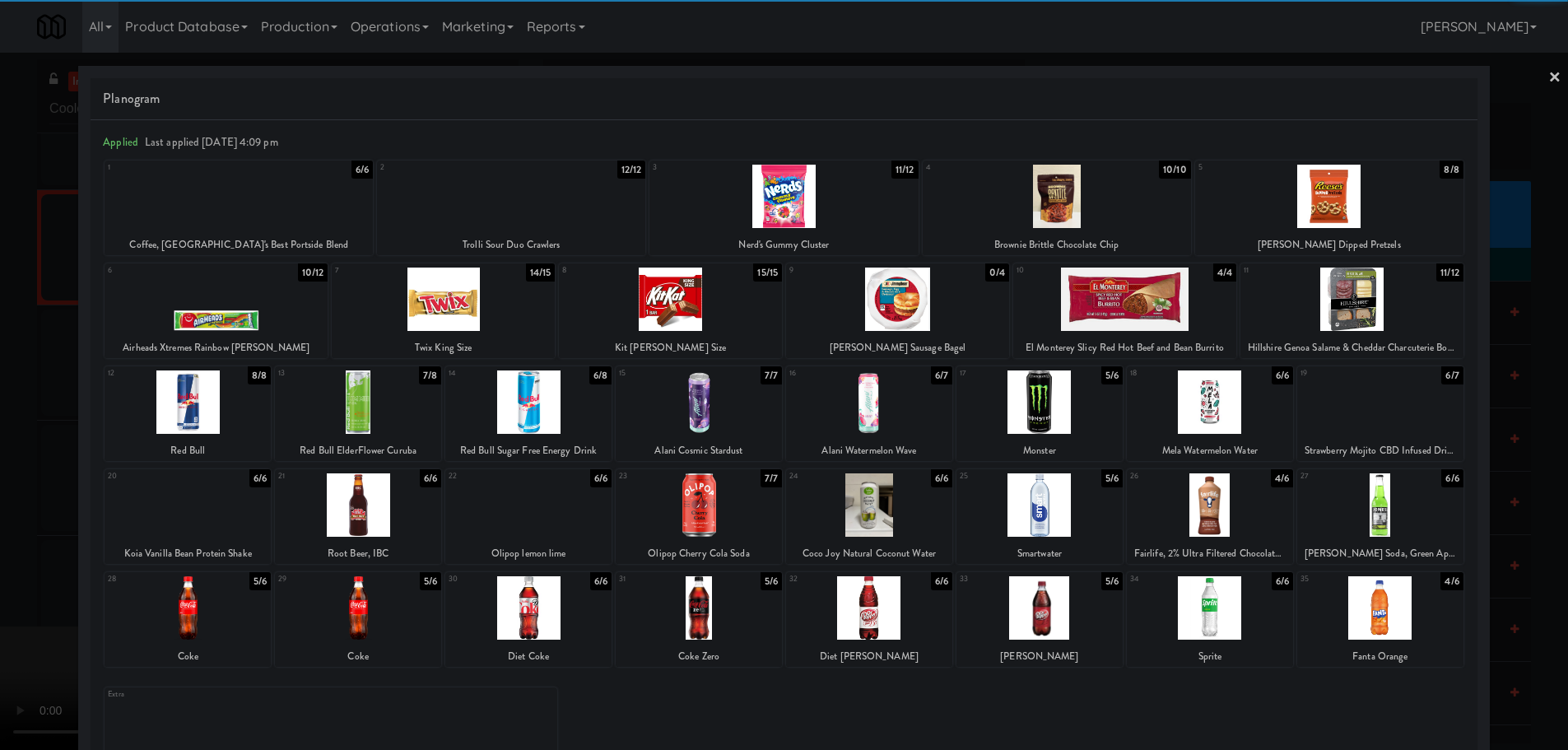
click at [247, 626] on video at bounding box center [124, 688] width 247 height 124
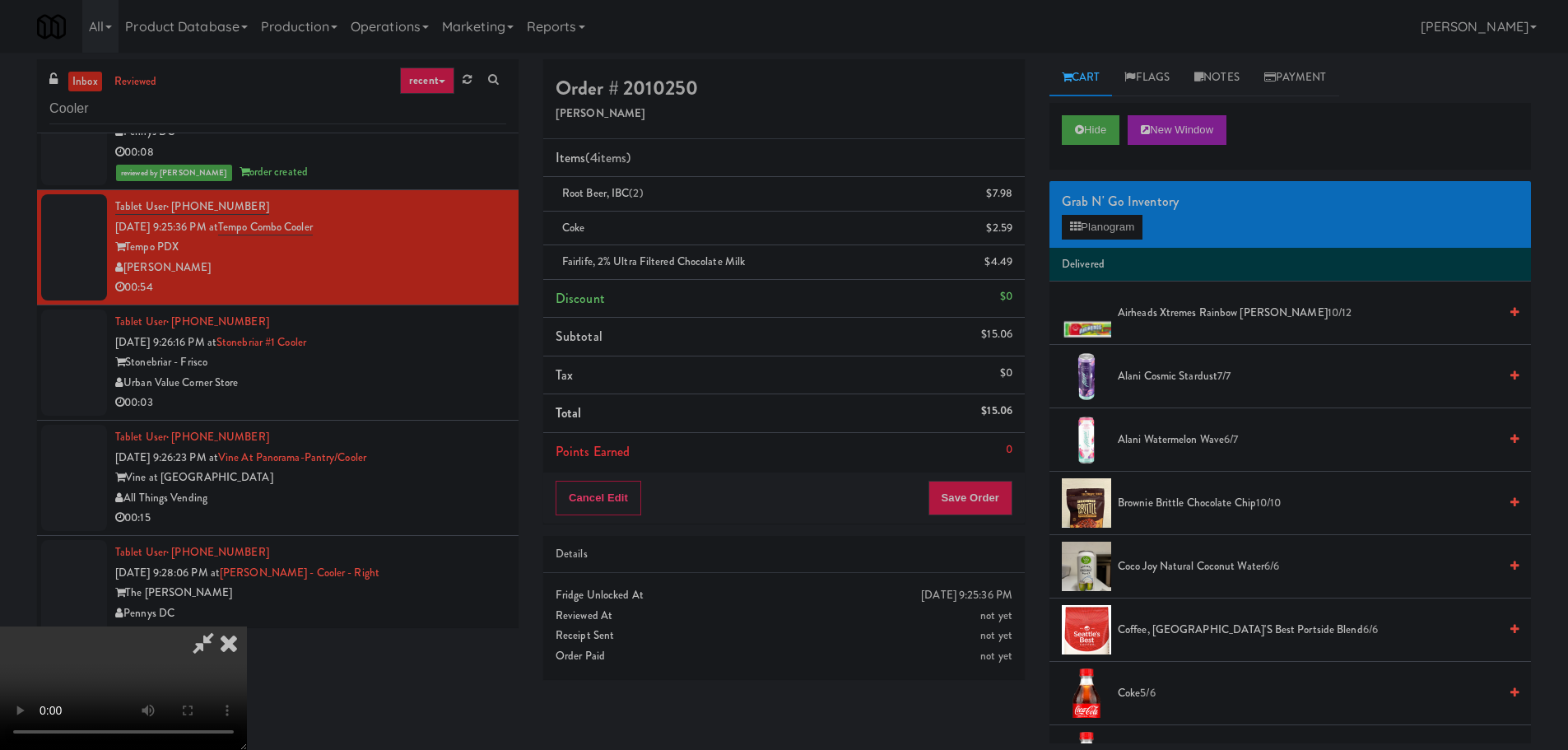
click at [247, 626] on video at bounding box center [124, 688] width 247 height 124
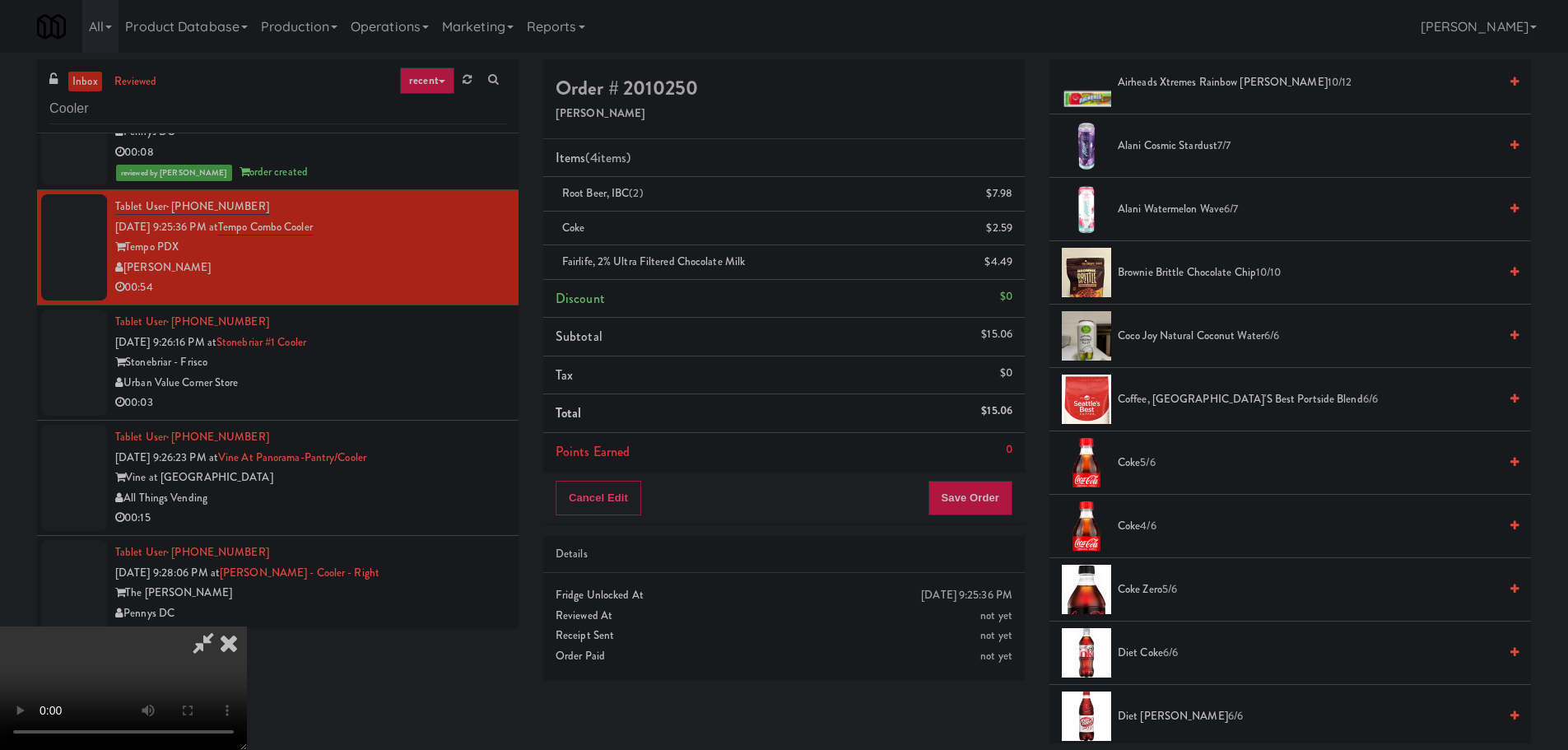
scroll to position [82, 0]
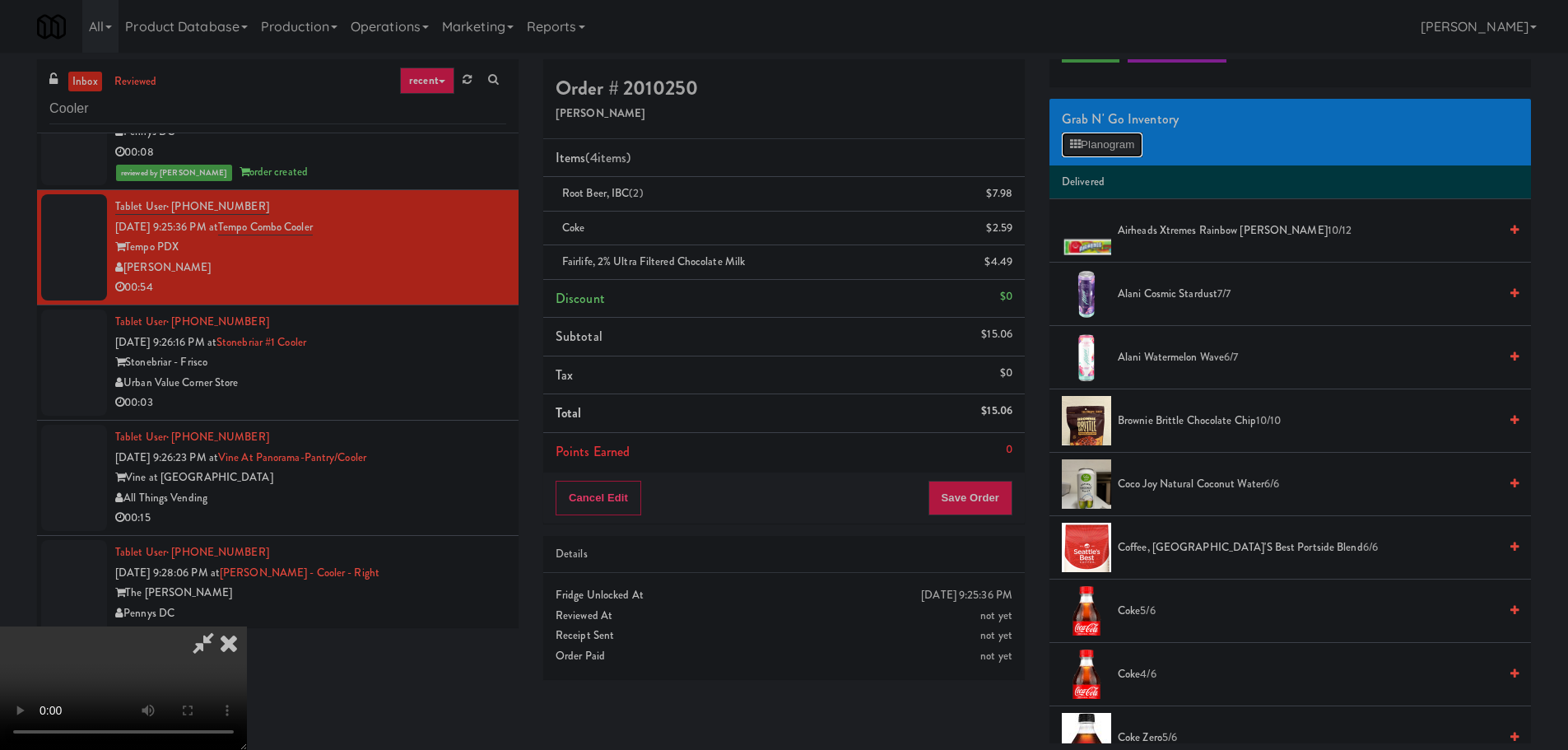
click at [1093, 148] on button "Planogram" at bounding box center [1102, 145] width 80 height 25
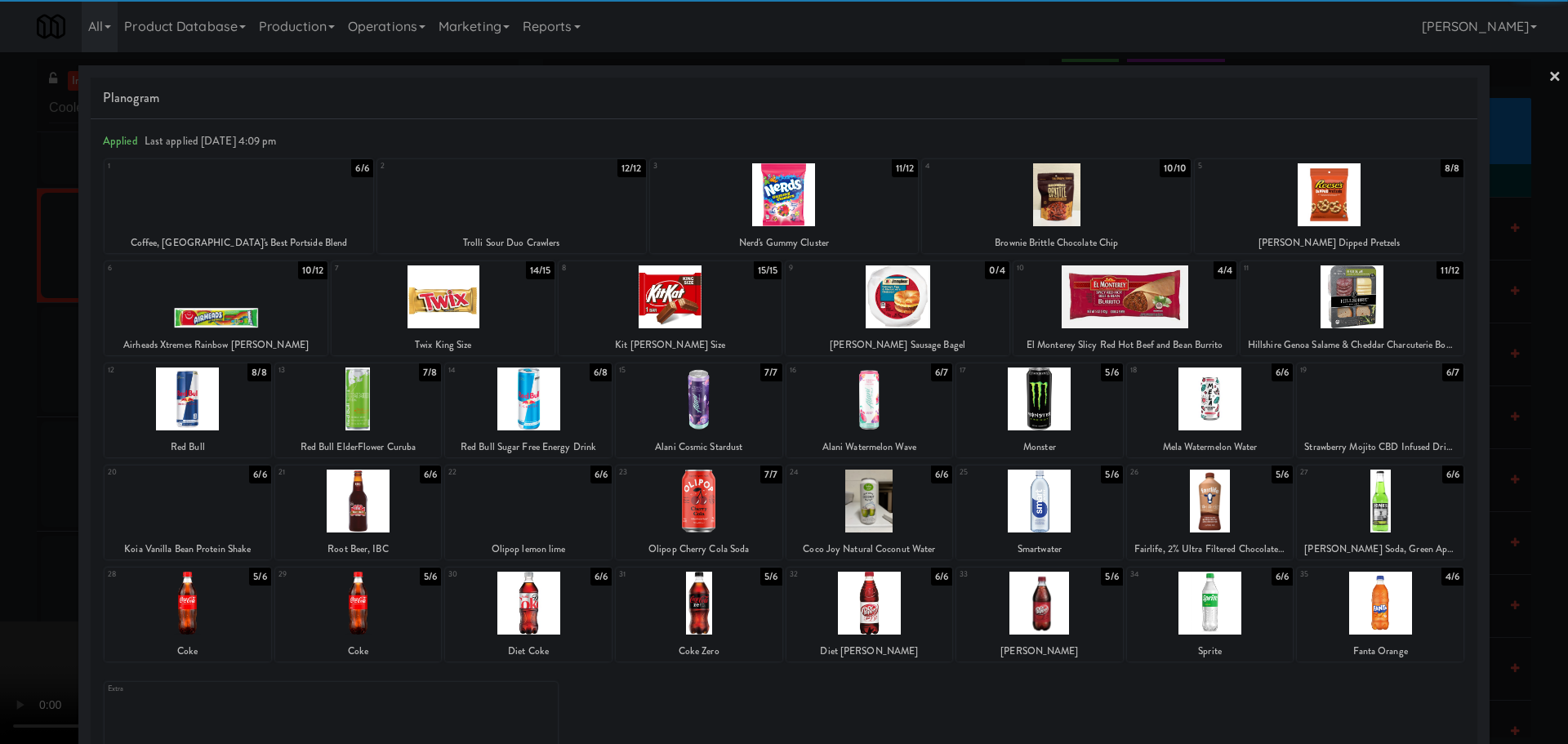
click at [694, 295] on div at bounding box center [670, 296] width 223 height 63
click at [0, 467] on div at bounding box center [784, 372] width 1568 height 744
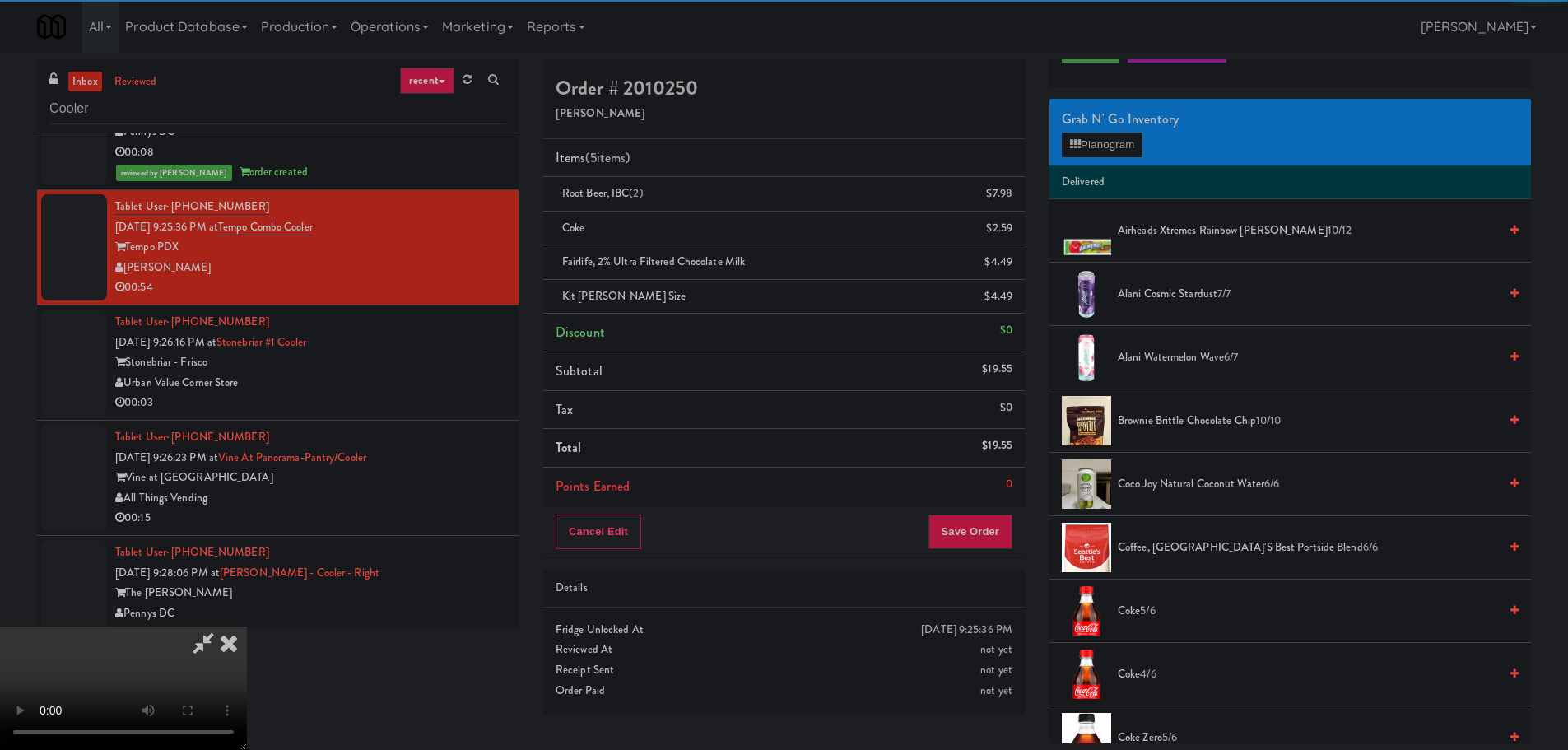
drag, startPoint x: 673, startPoint y: 287, endPoint x: 707, endPoint y: 285, distance: 34.1
click at [247, 626] on video at bounding box center [124, 688] width 247 height 124
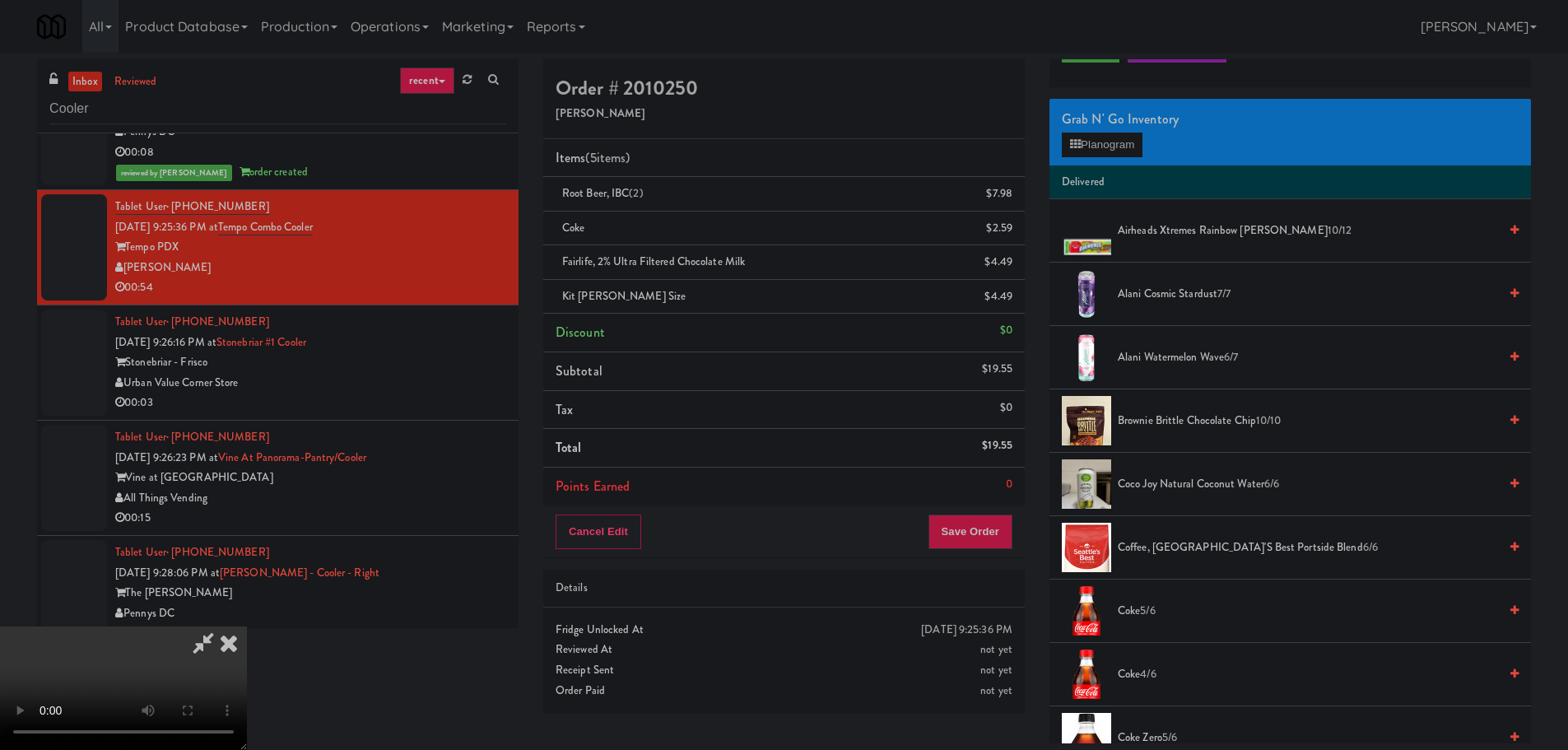
scroll to position [284, 0]
click at [962, 523] on button "Save Order" at bounding box center [970, 532] width 84 height 34
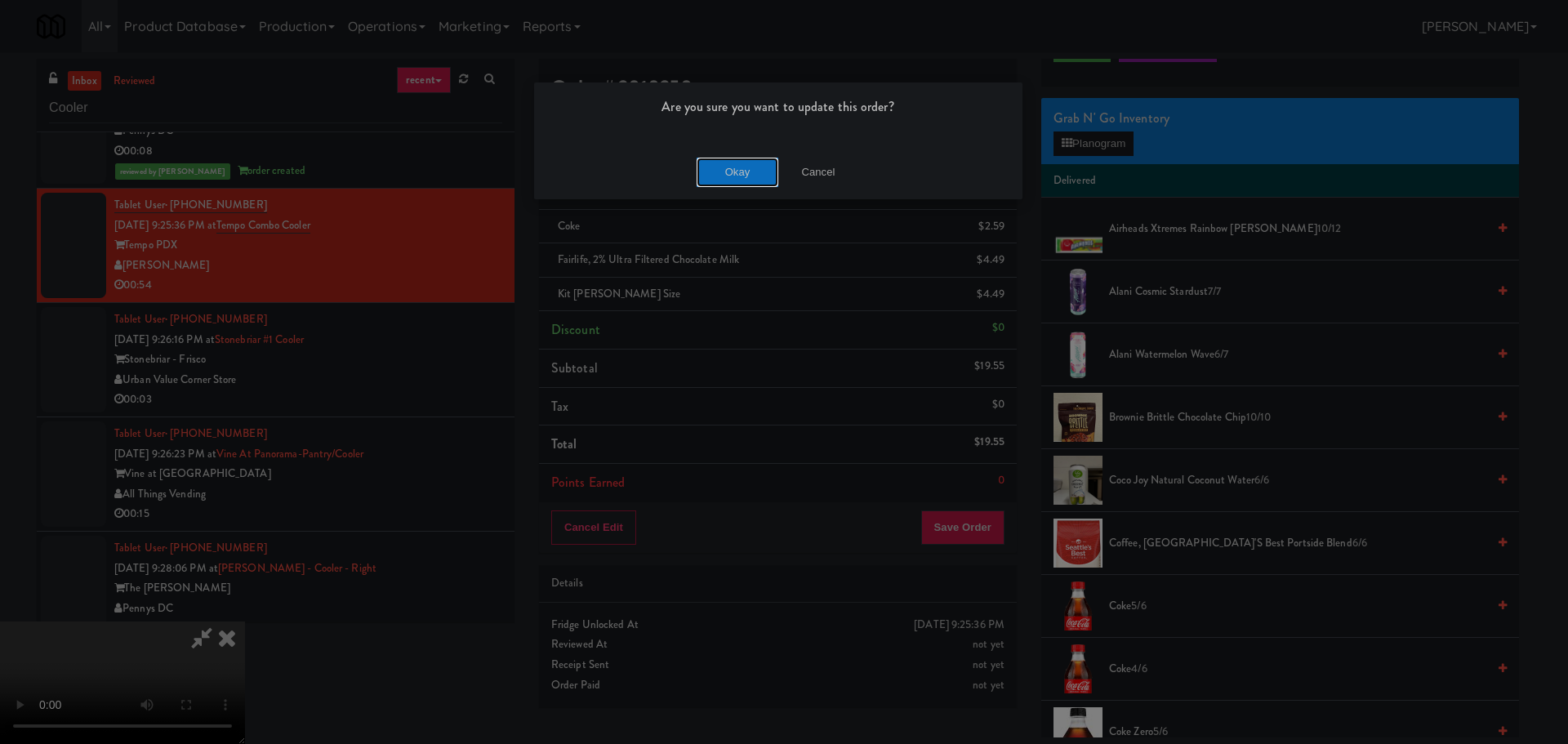
click at [743, 181] on button "Okay" at bounding box center [737, 172] width 82 height 29
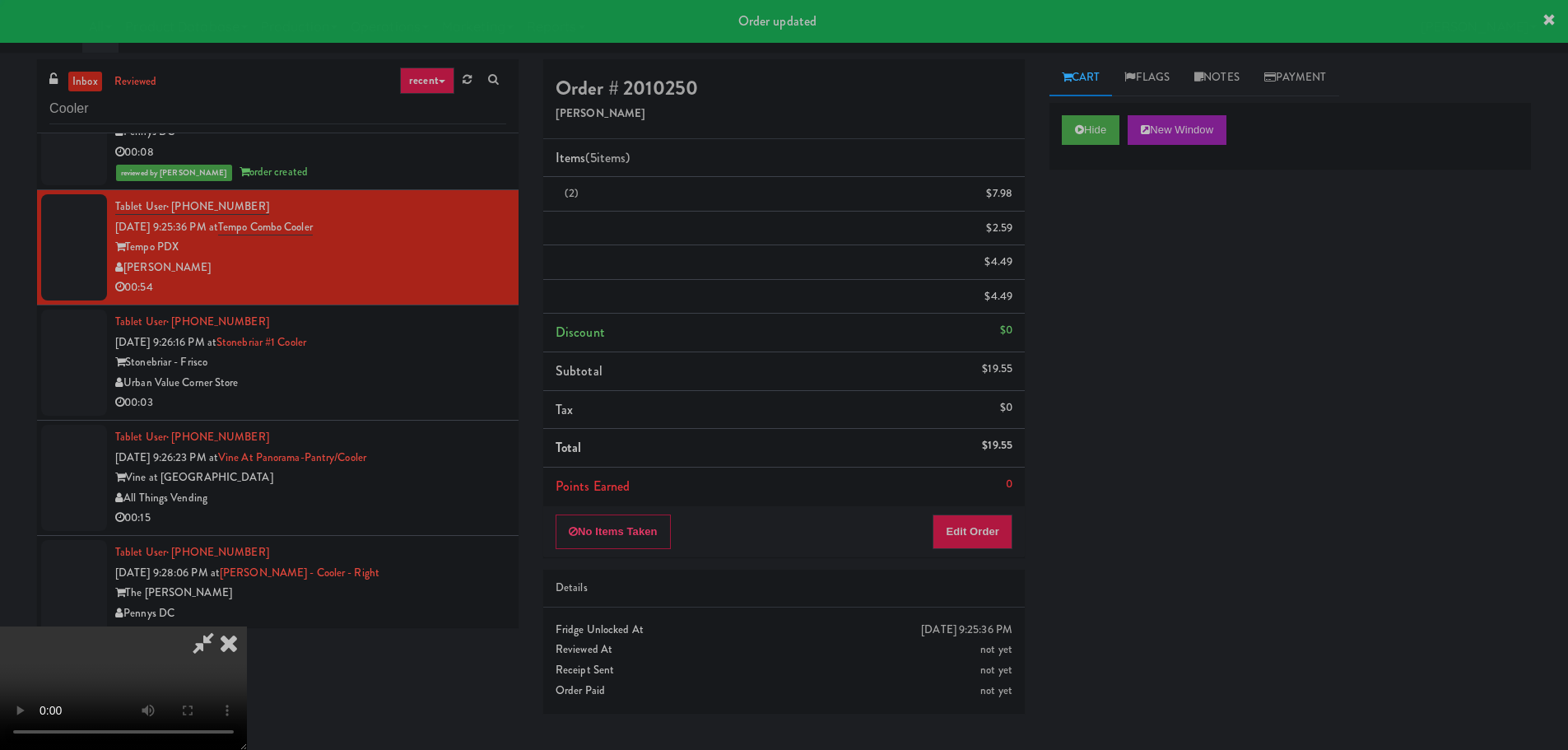
scroll to position [0, 0]
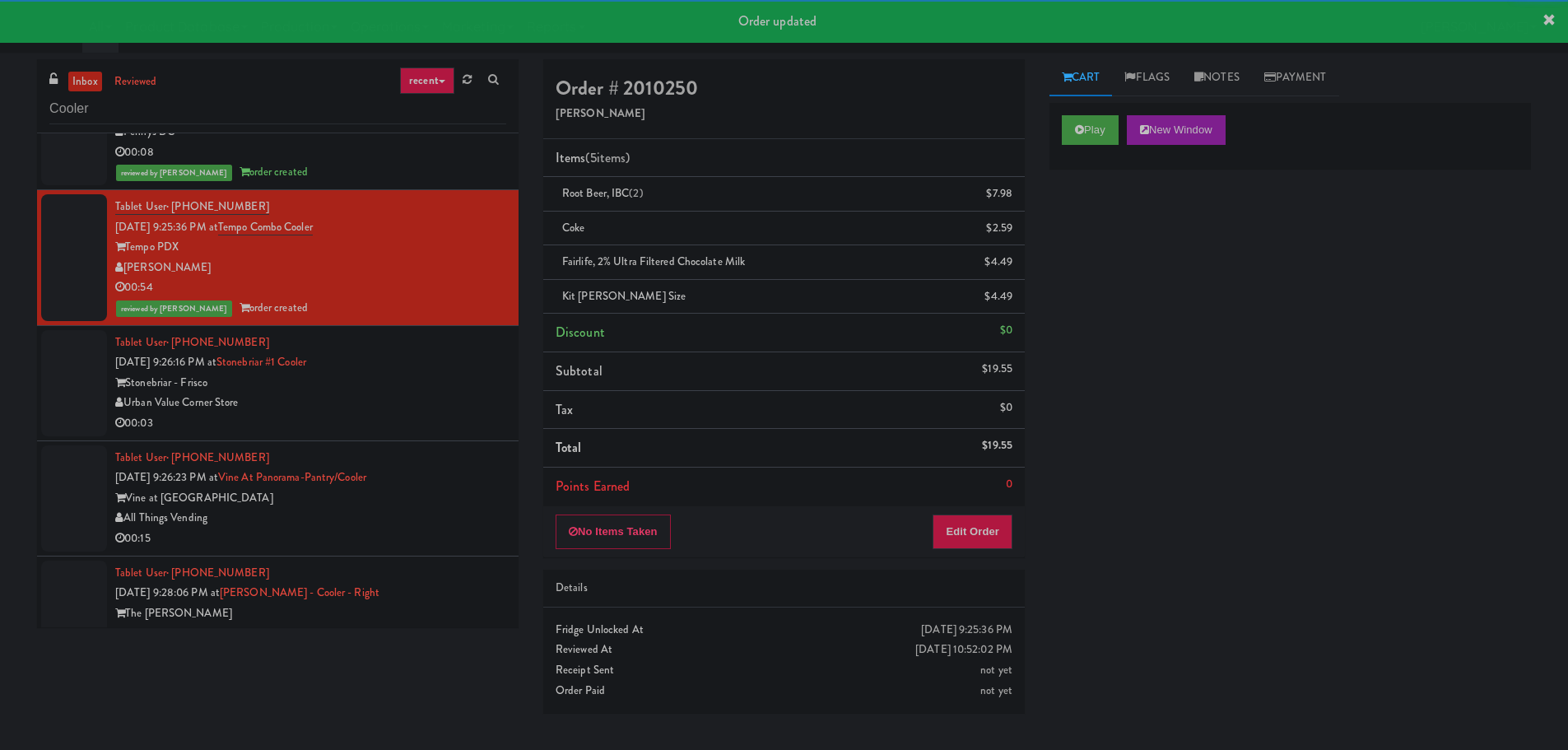
click at [405, 390] on div "Stonebriar - Frisco" at bounding box center [310, 382] width 391 height 20
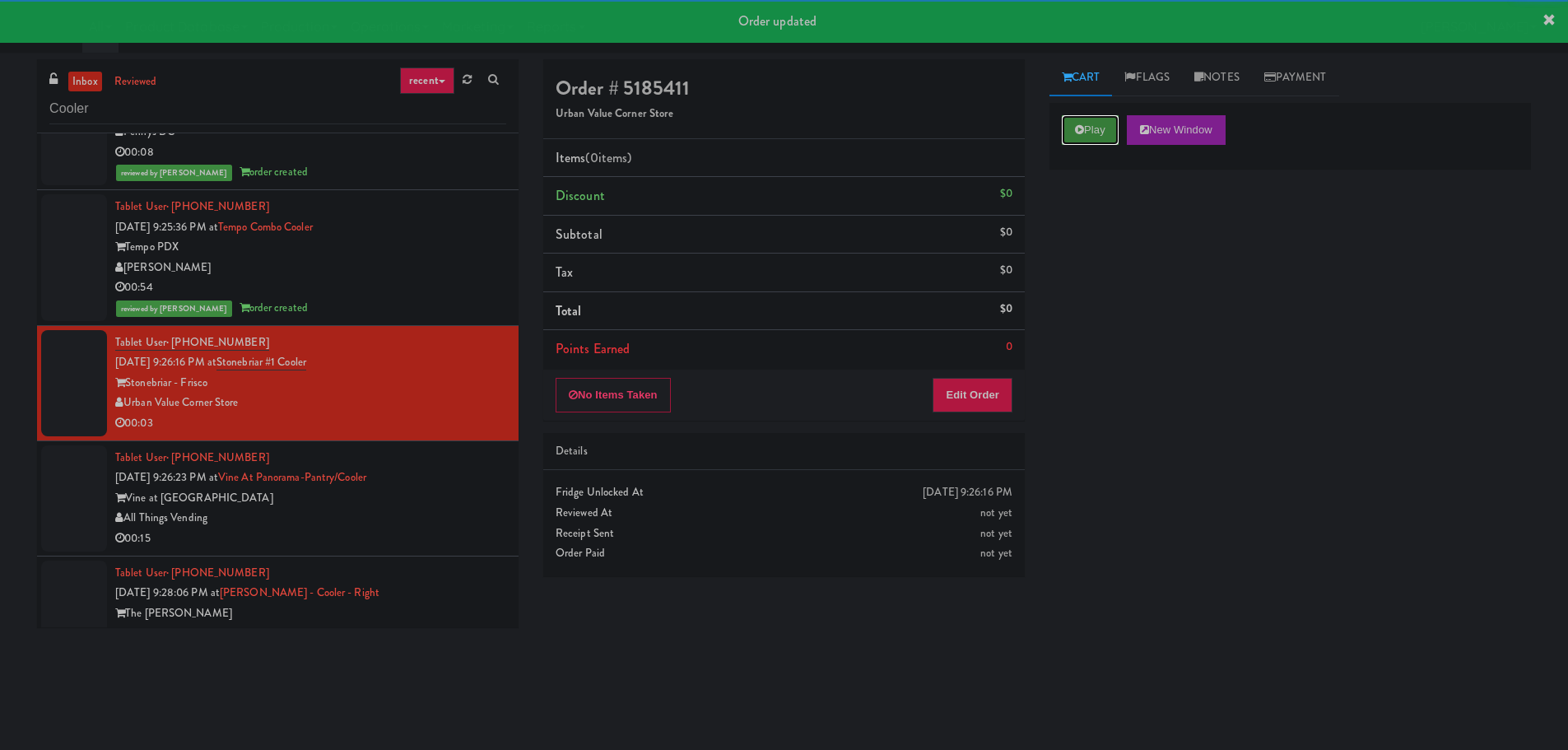
click at [1087, 121] on button "Play" at bounding box center [1089, 129] width 57 height 30
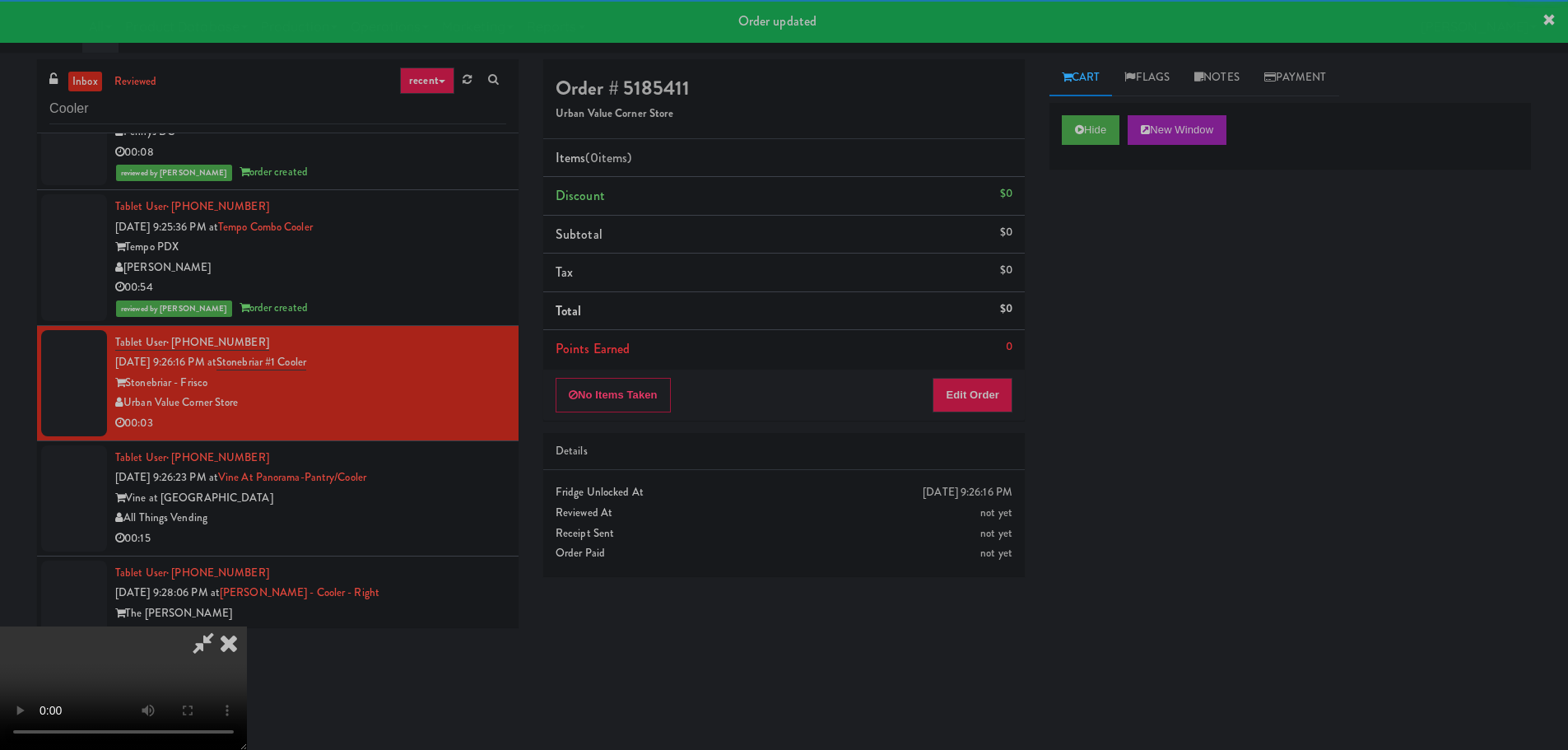
click at [924, 436] on div "Details" at bounding box center [784, 452] width 482 height 38
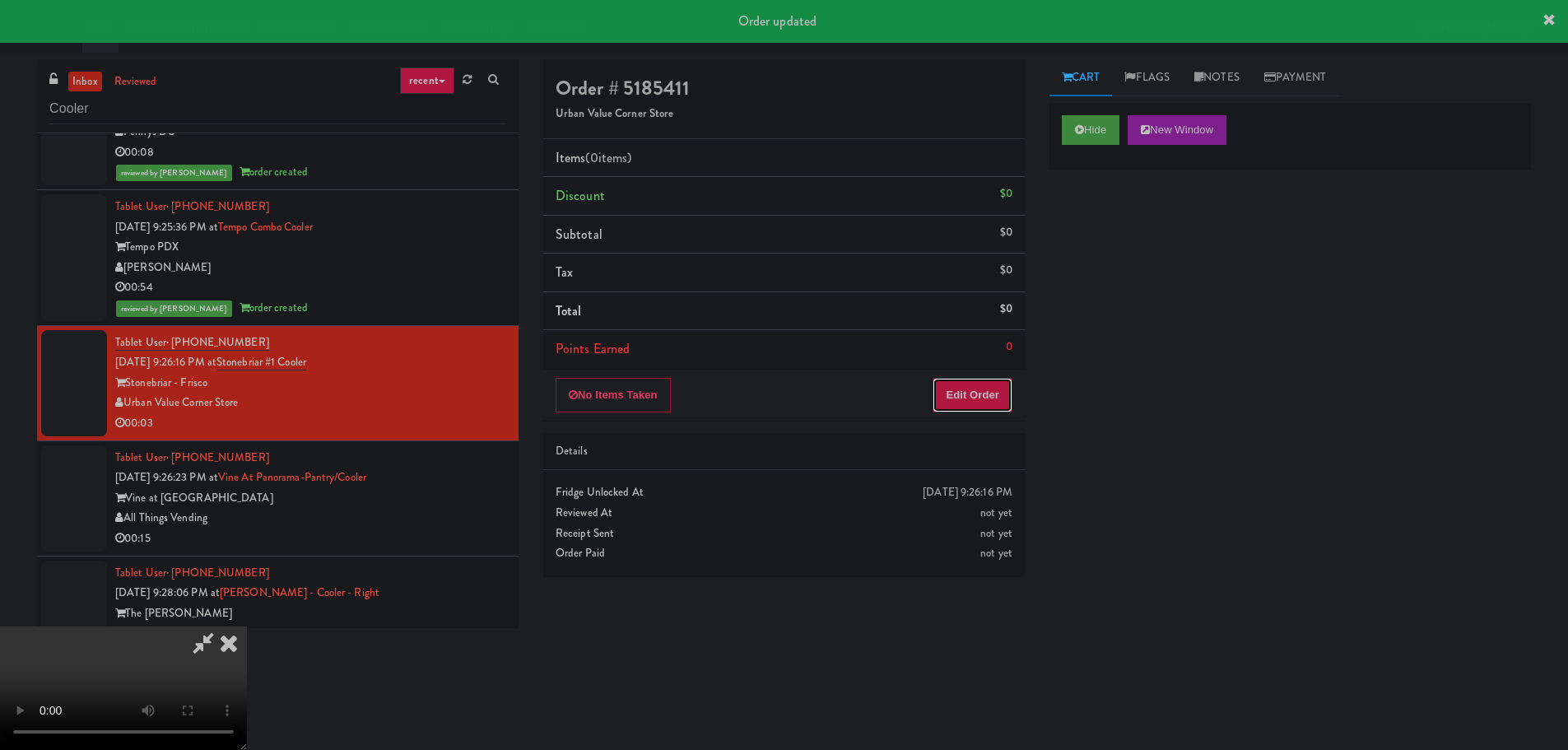
click at [958, 390] on button "Edit Order" at bounding box center [972, 395] width 80 height 34
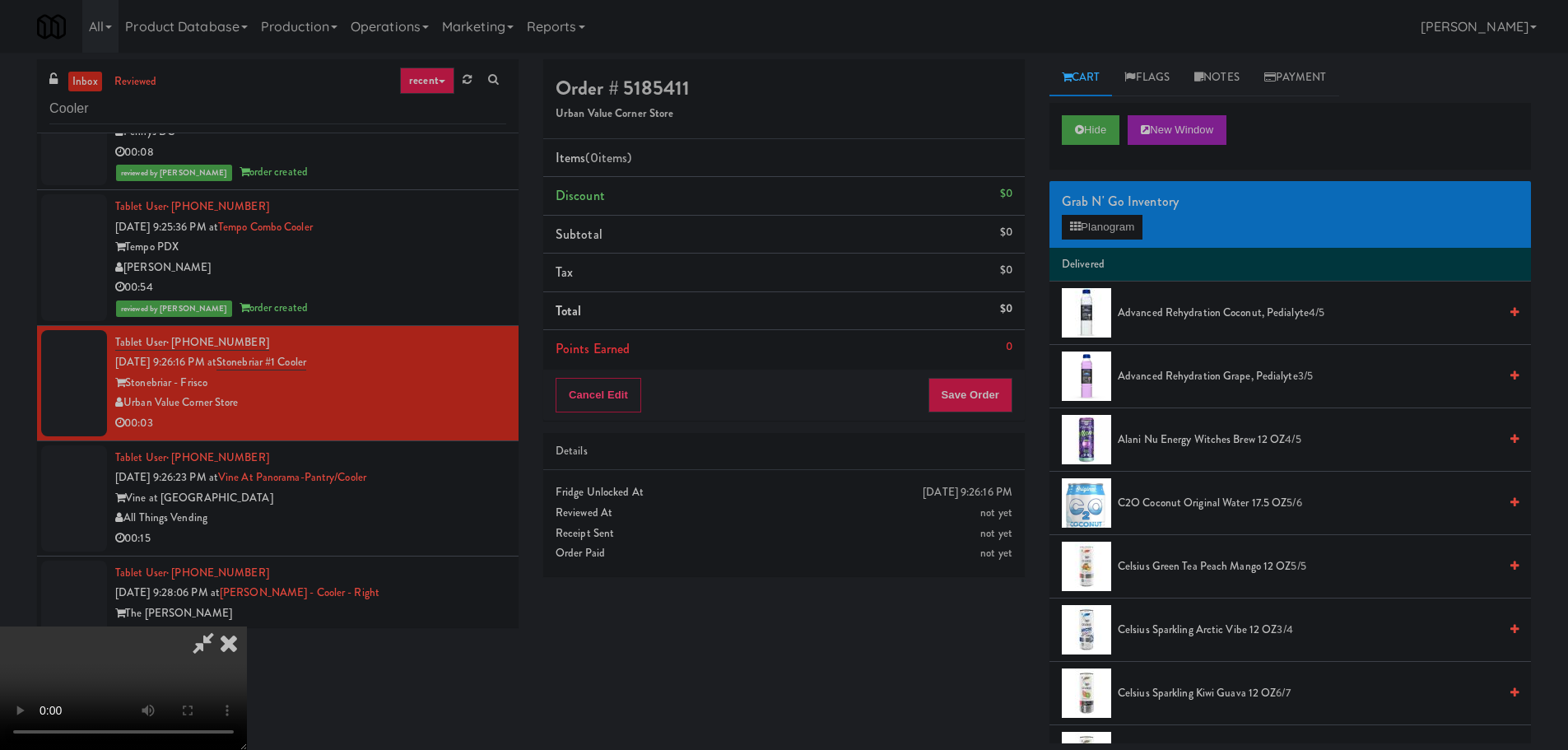
scroll to position [284, 0]
click at [247, 626] on video at bounding box center [124, 688] width 247 height 124
click at [1098, 225] on button "Planogram" at bounding box center [1102, 227] width 80 height 25
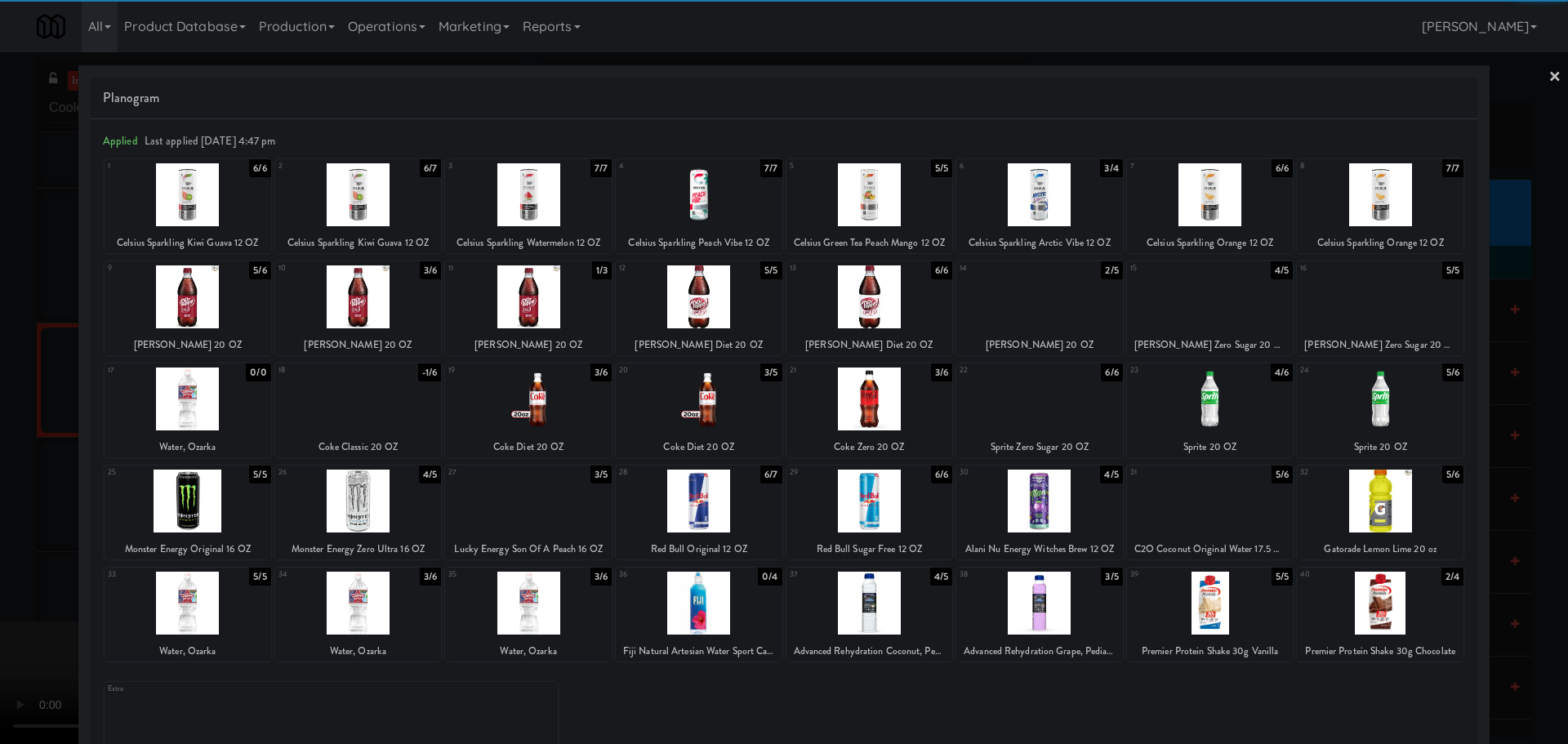
click at [713, 296] on div at bounding box center [698, 296] width 166 height 63
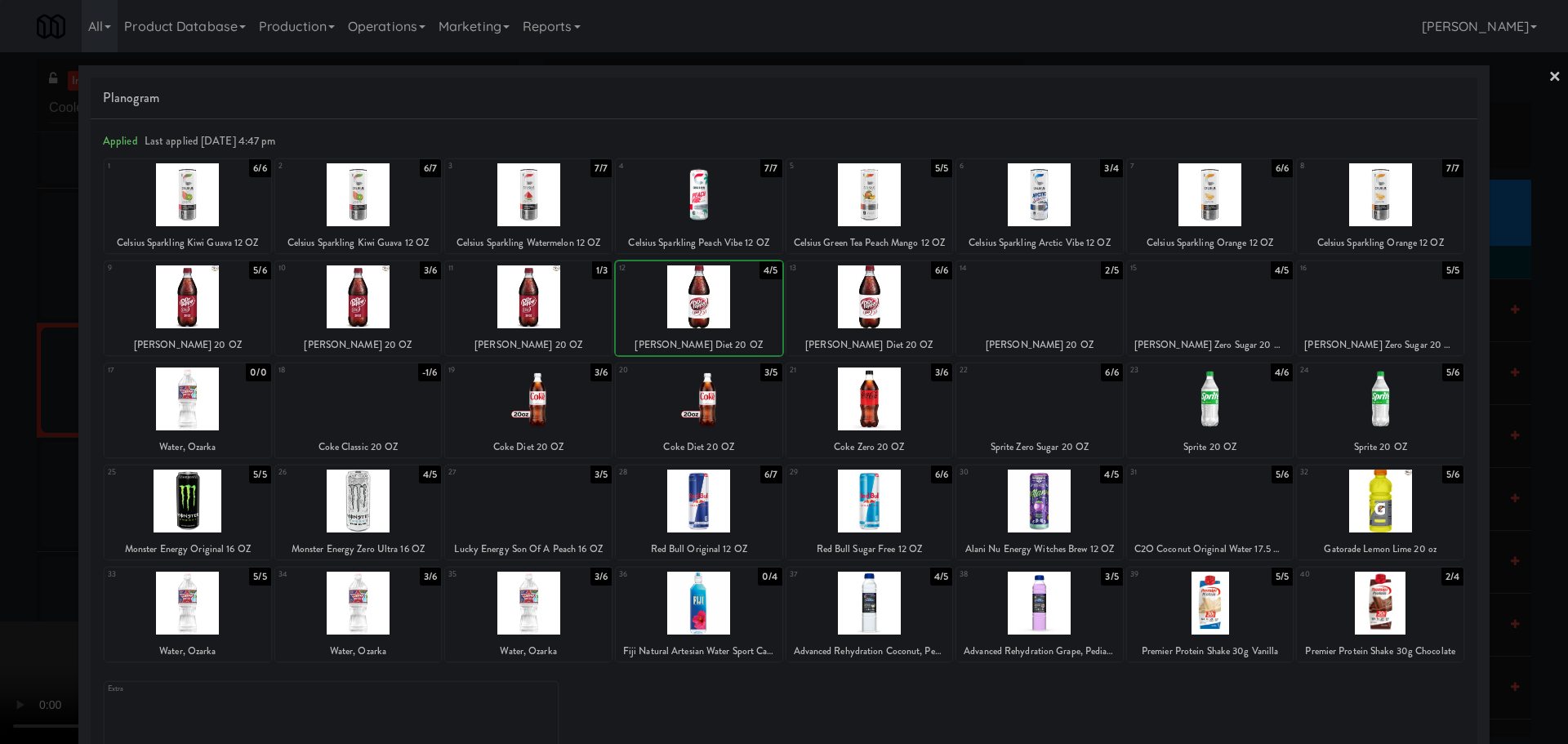
click at [3, 431] on div at bounding box center [784, 372] width 1568 height 744
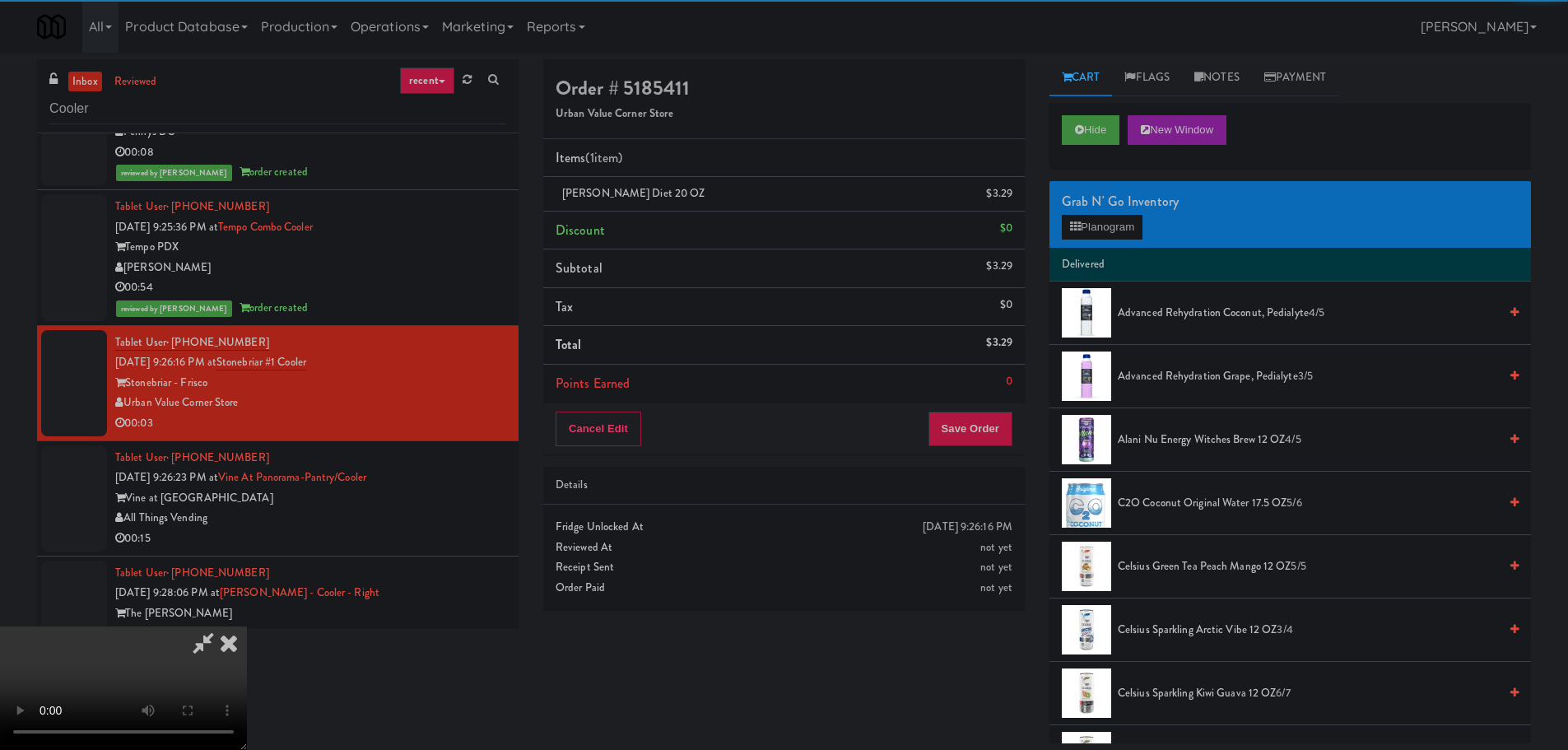
drag, startPoint x: 569, startPoint y: 327, endPoint x: 722, endPoint y: 336, distance: 153.3
click at [247, 626] on video at bounding box center [124, 688] width 247 height 124
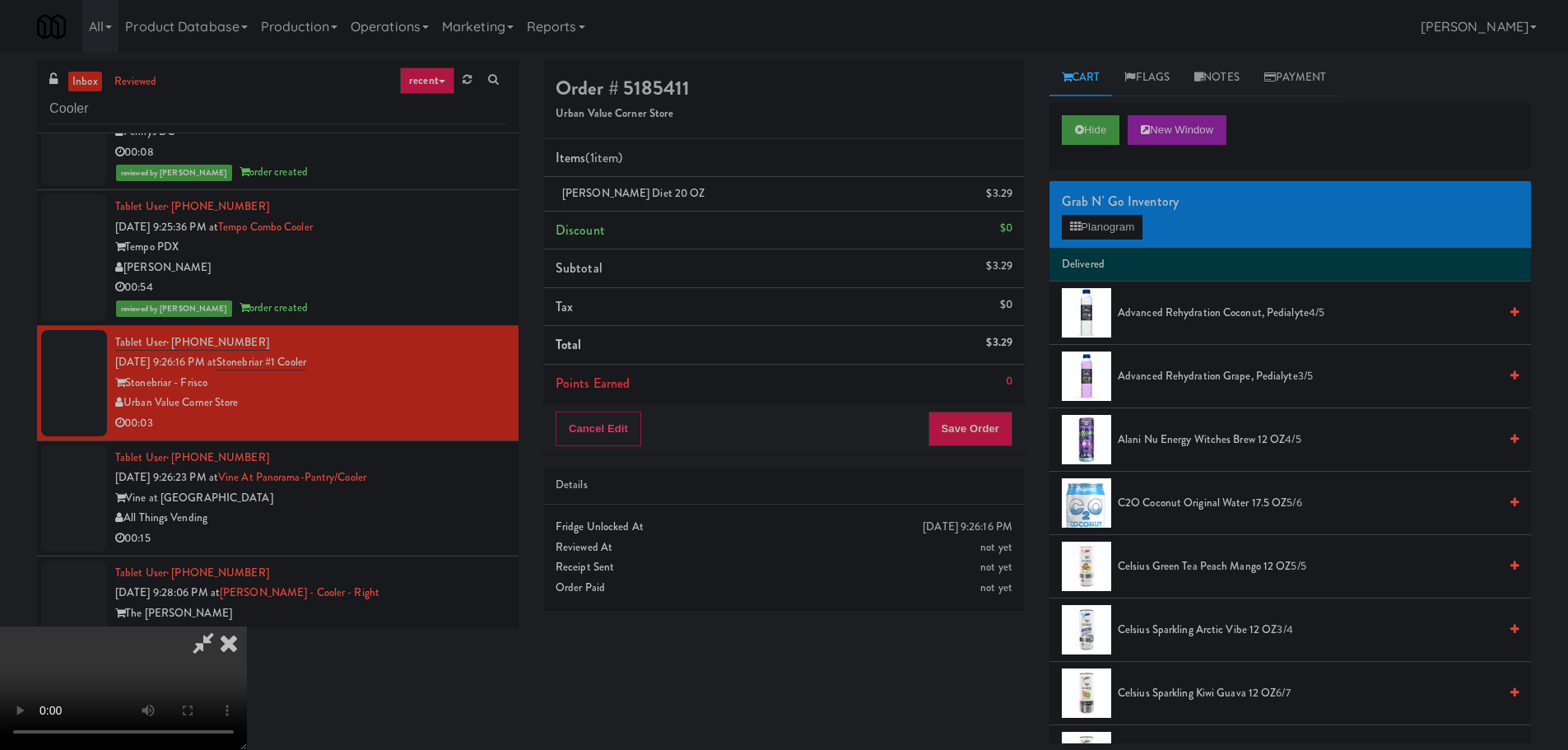
scroll to position [284, 0]
click at [971, 418] on button "Save Order" at bounding box center [970, 429] width 84 height 34
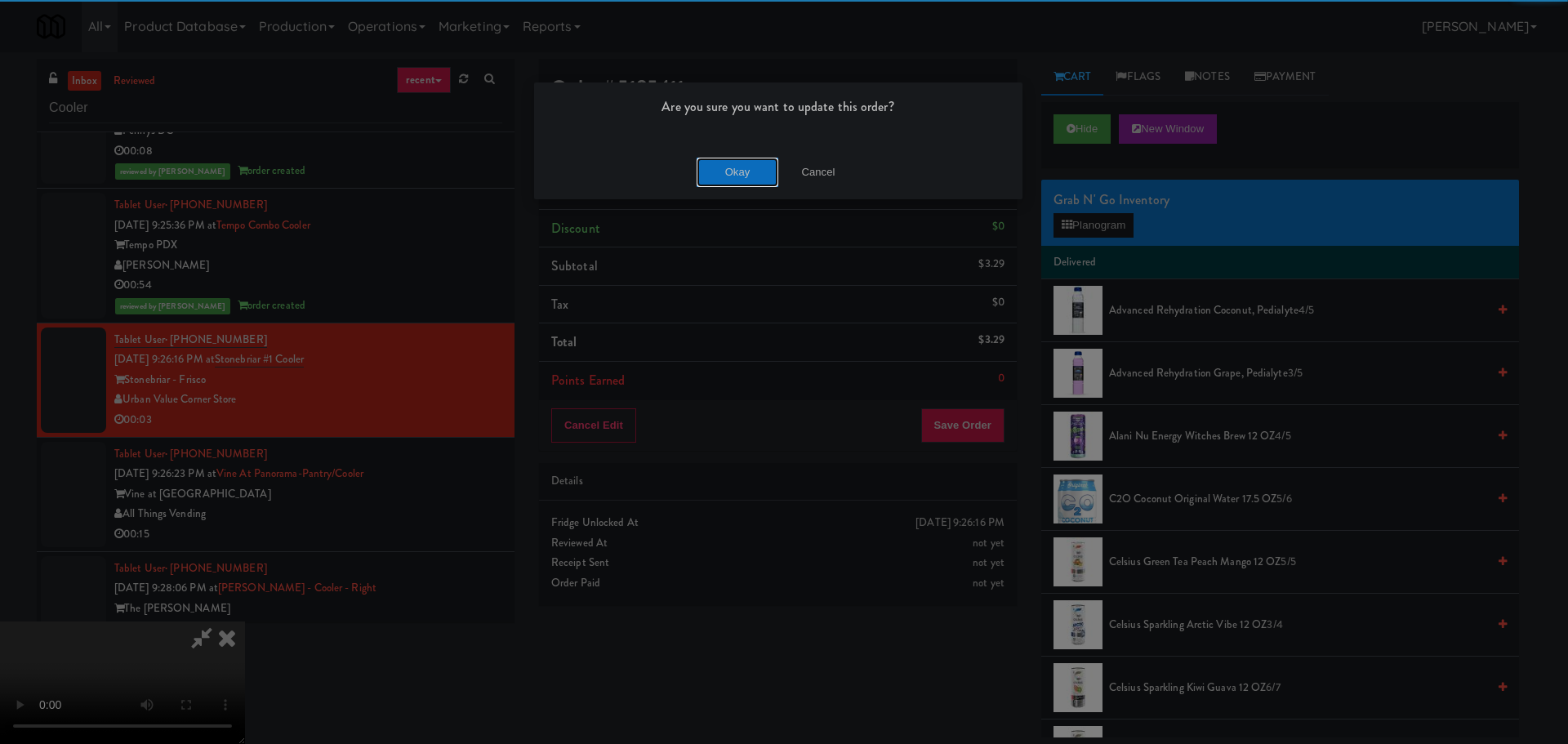
click at [746, 164] on button "Okay" at bounding box center [737, 172] width 82 height 29
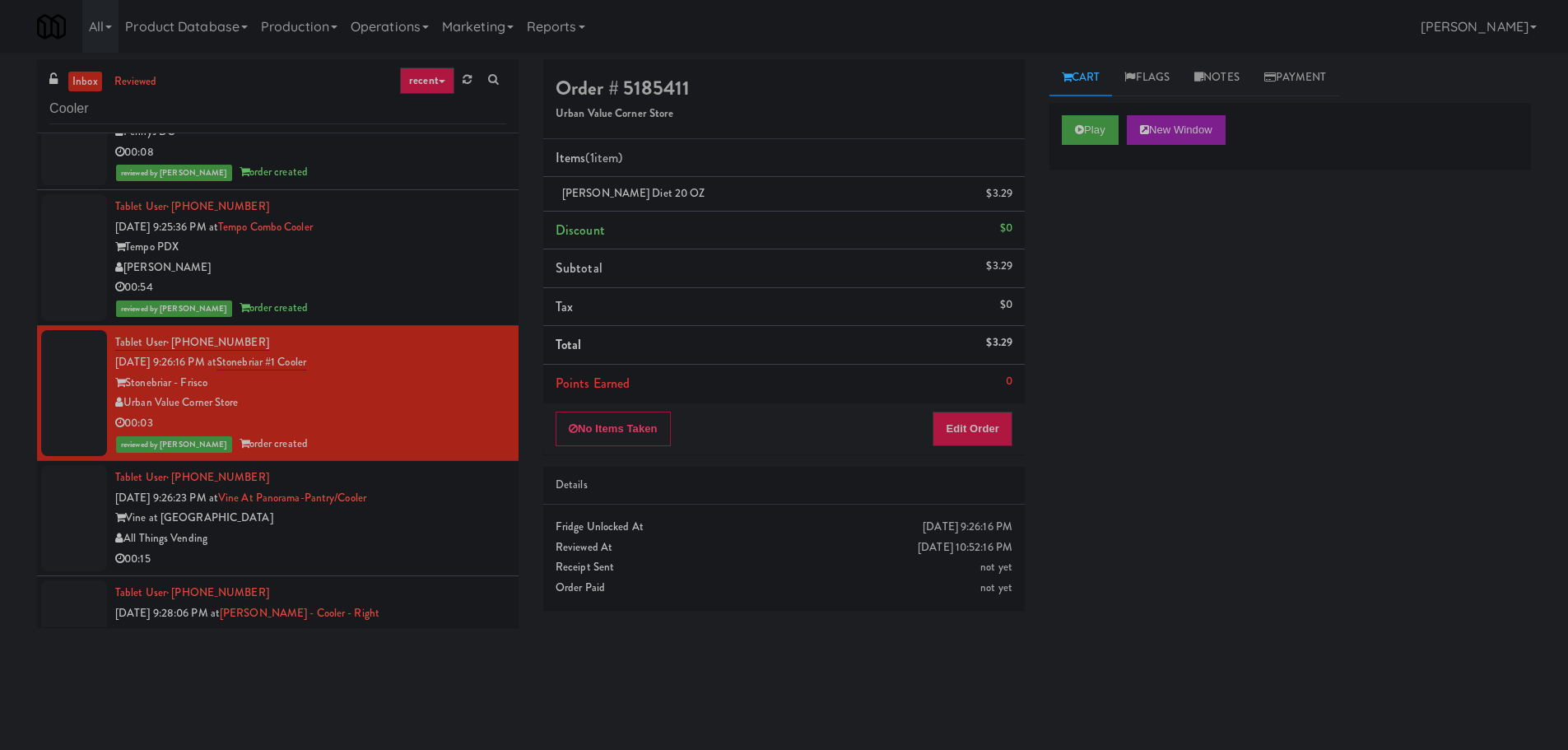
scroll to position [0, 0]
click at [420, 511] on div "Vine at [GEOGRAPHIC_DATA]" at bounding box center [310, 517] width 391 height 20
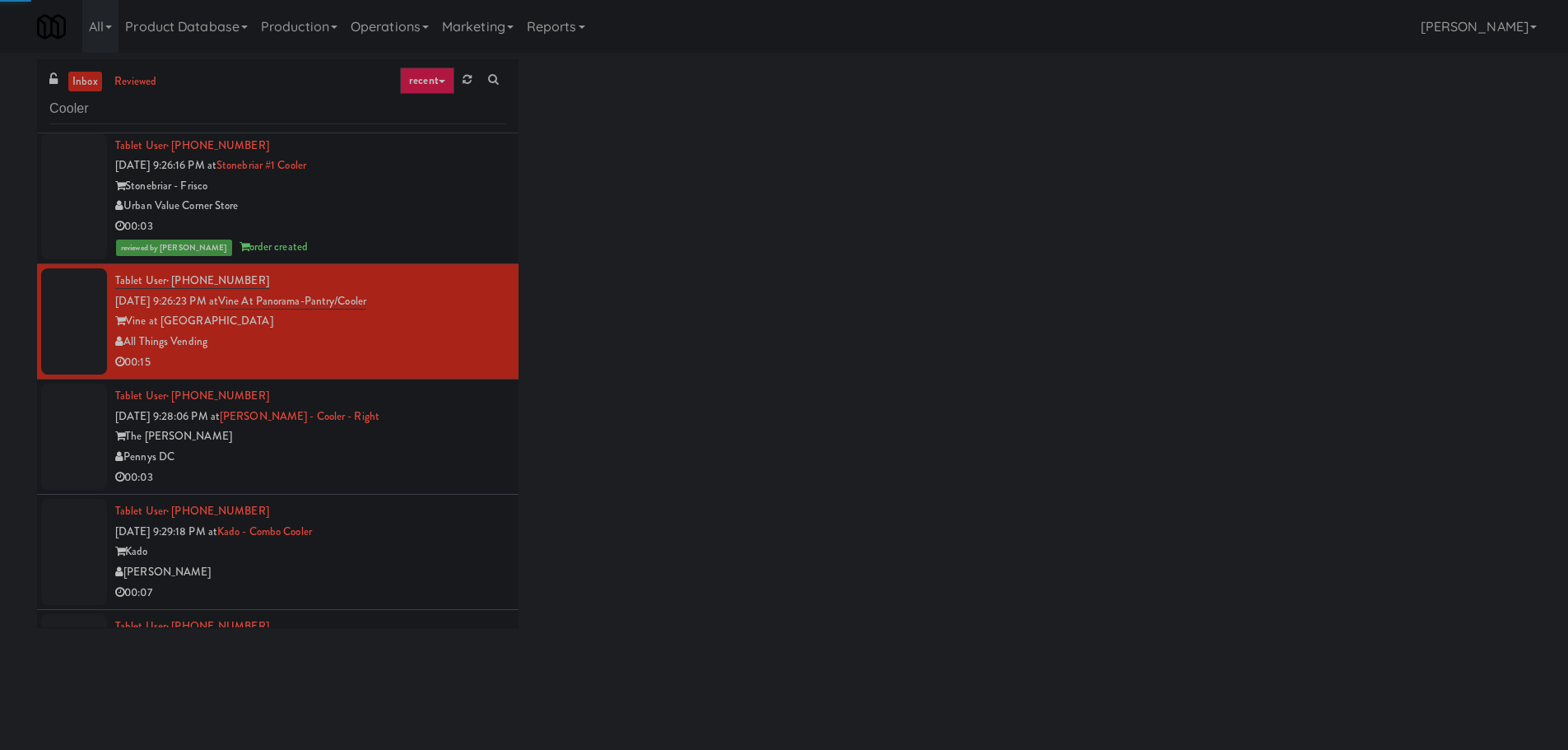
scroll to position [576, 0]
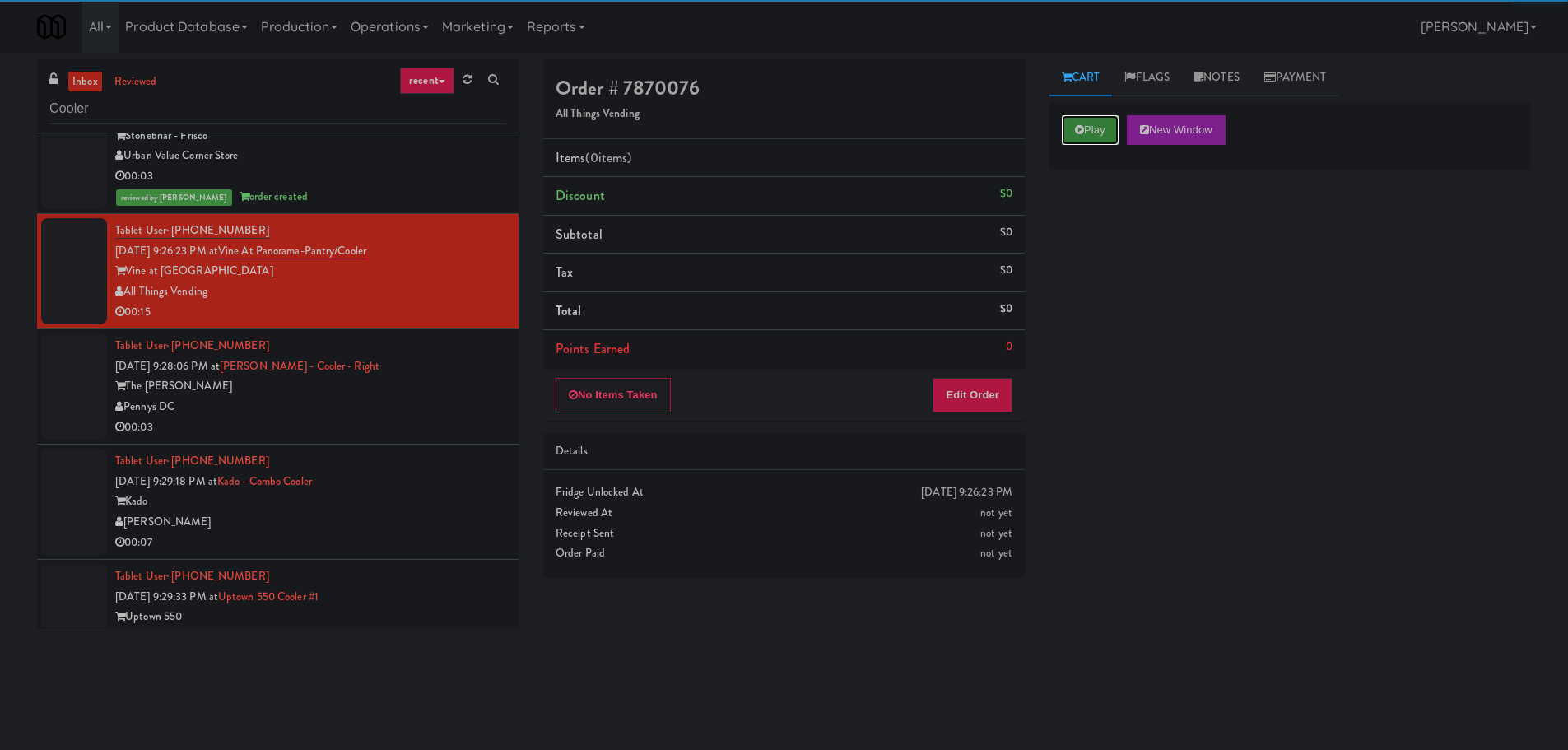
click at [1107, 130] on button "Play" at bounding box center [1089, 129] width 57 height 30
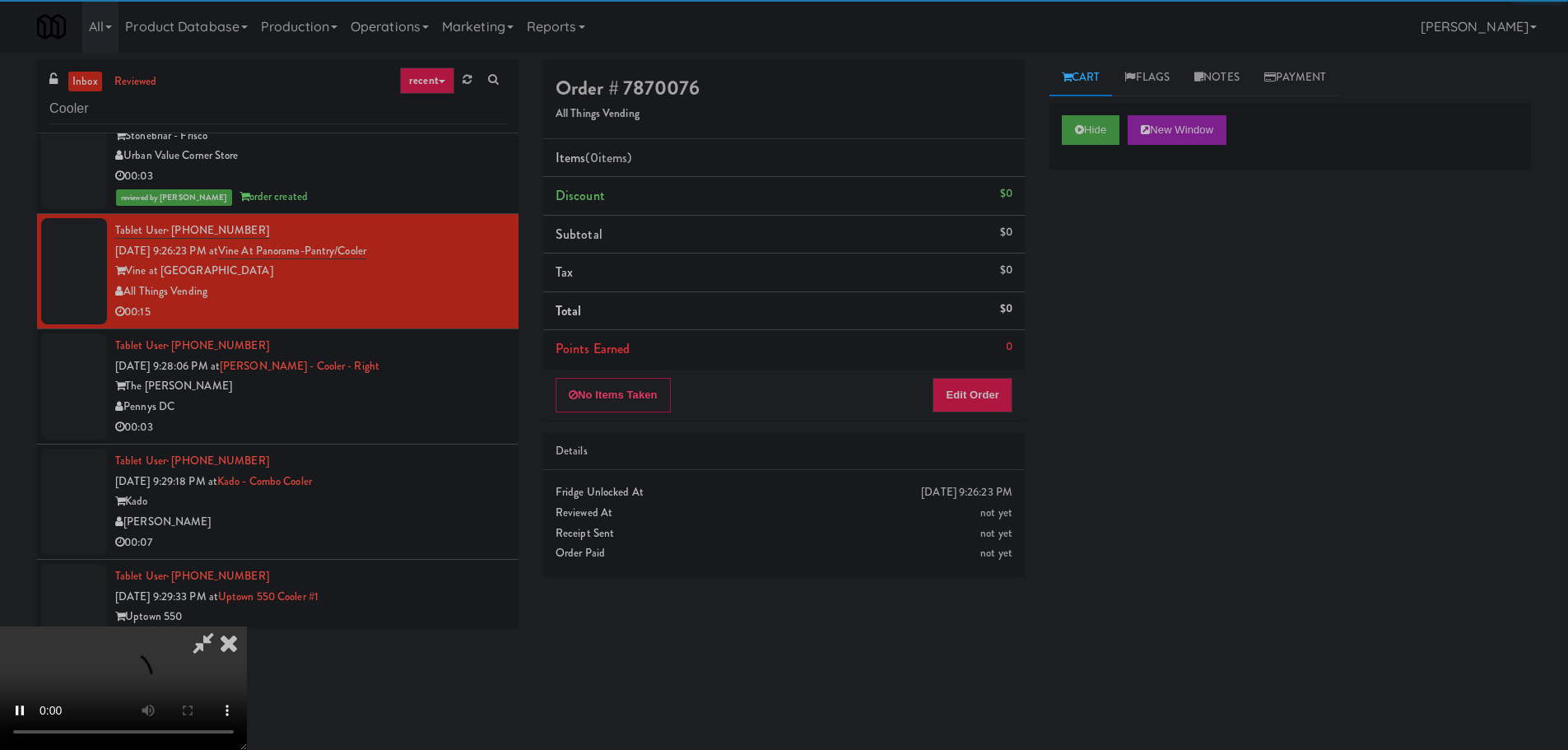
click at [957, 367] on li "Points Earned 0" at bounding box center [784, 350] width 482 height 38
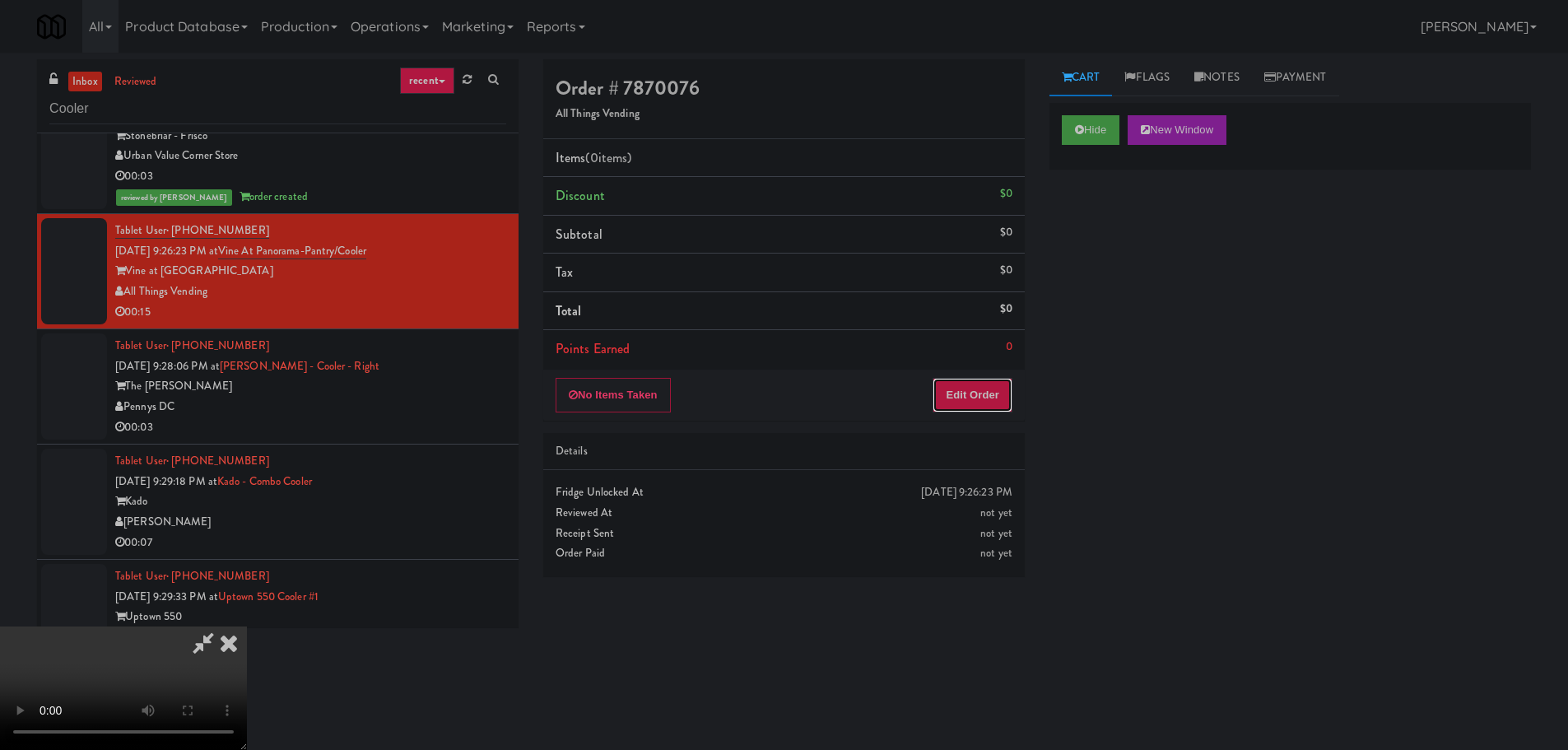
click at [962, 380] on button "Edit Order" at bounding box center [972, 395] width 80 height 34
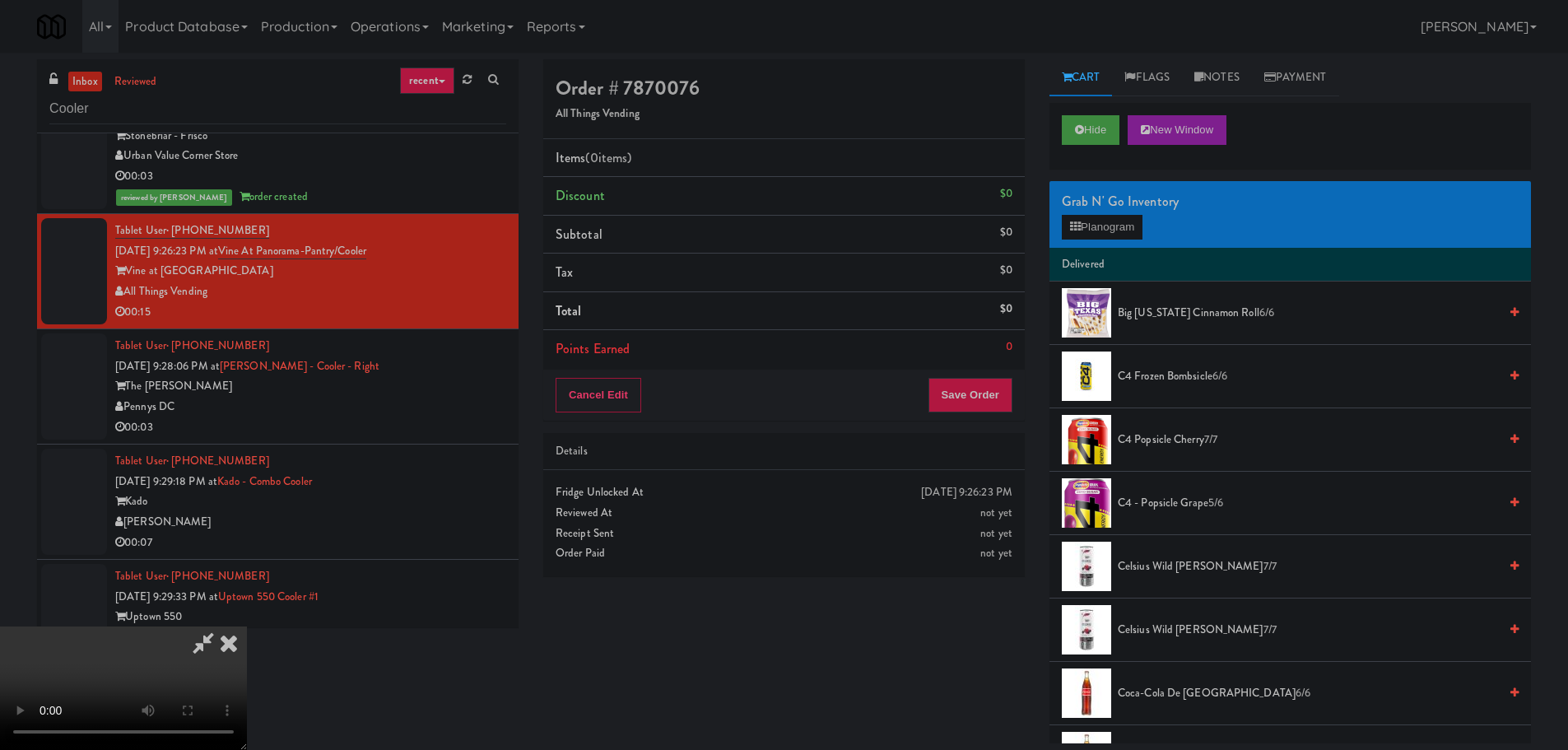
scroll to position [284, 0]
click at [247, 626] on video at bounding box center [124, 688] width 247 height 124
click at [1122, 189] on div "Grab N' Go Inventory Planogram" at bounding box center [1290, 215] width 482 height 67
click at [1108, 217] on button "Planogram" at bounding box center [1102, 227] width 80 height 25
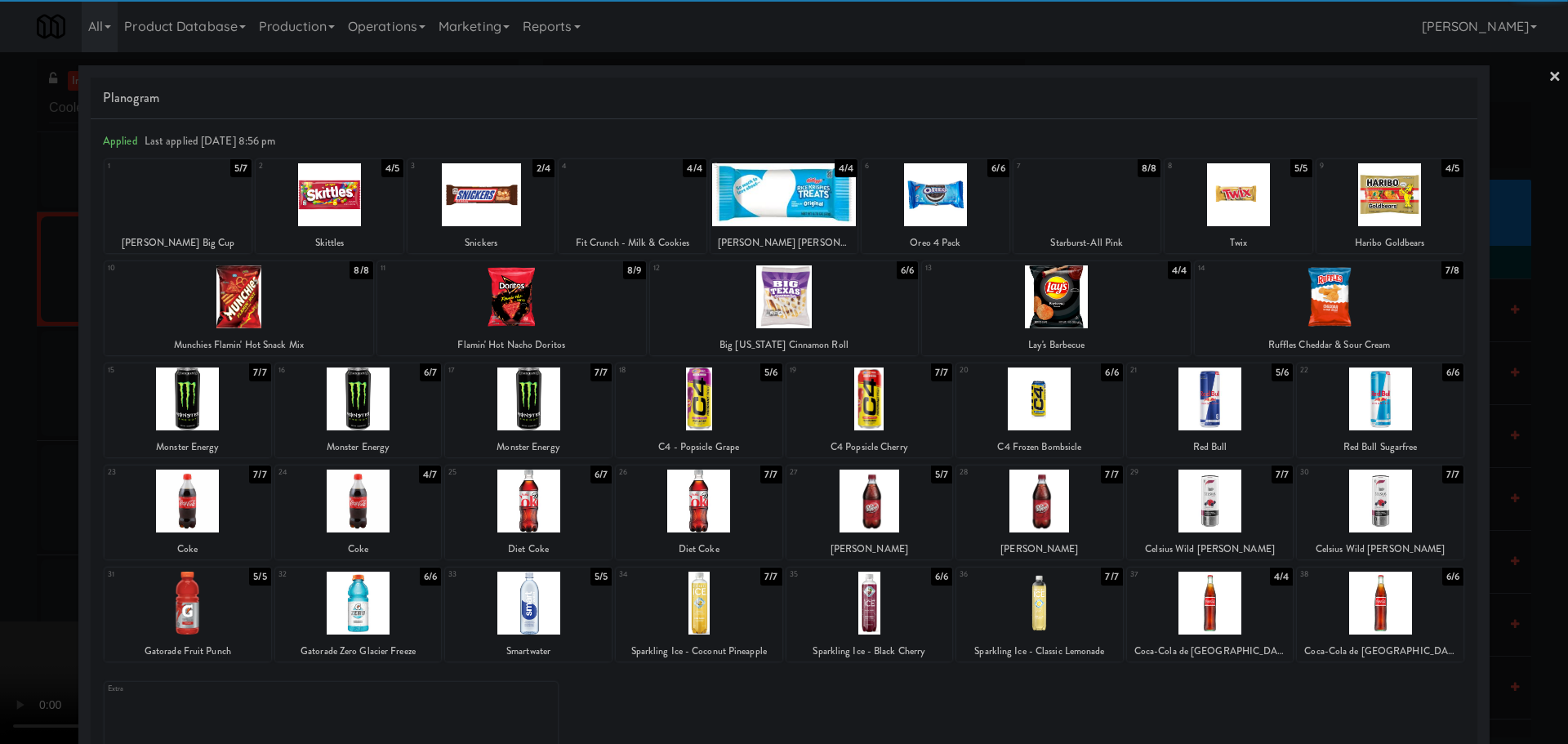
click at [1066, 610] on div at bounding box center [1039, 602] width 166 height 63
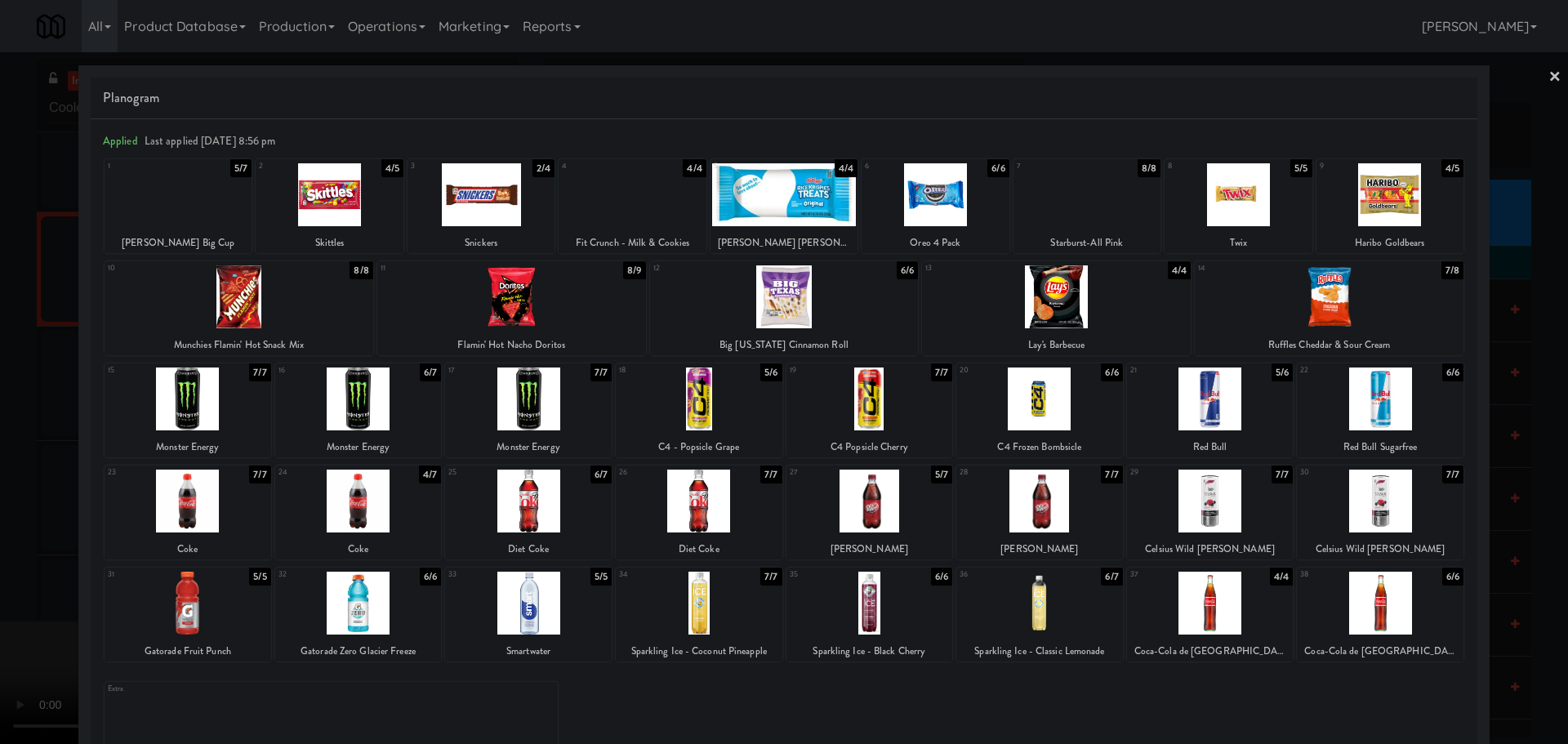
click at [0, 440] on div at bounding box center [784, 372] width 1568 height 744
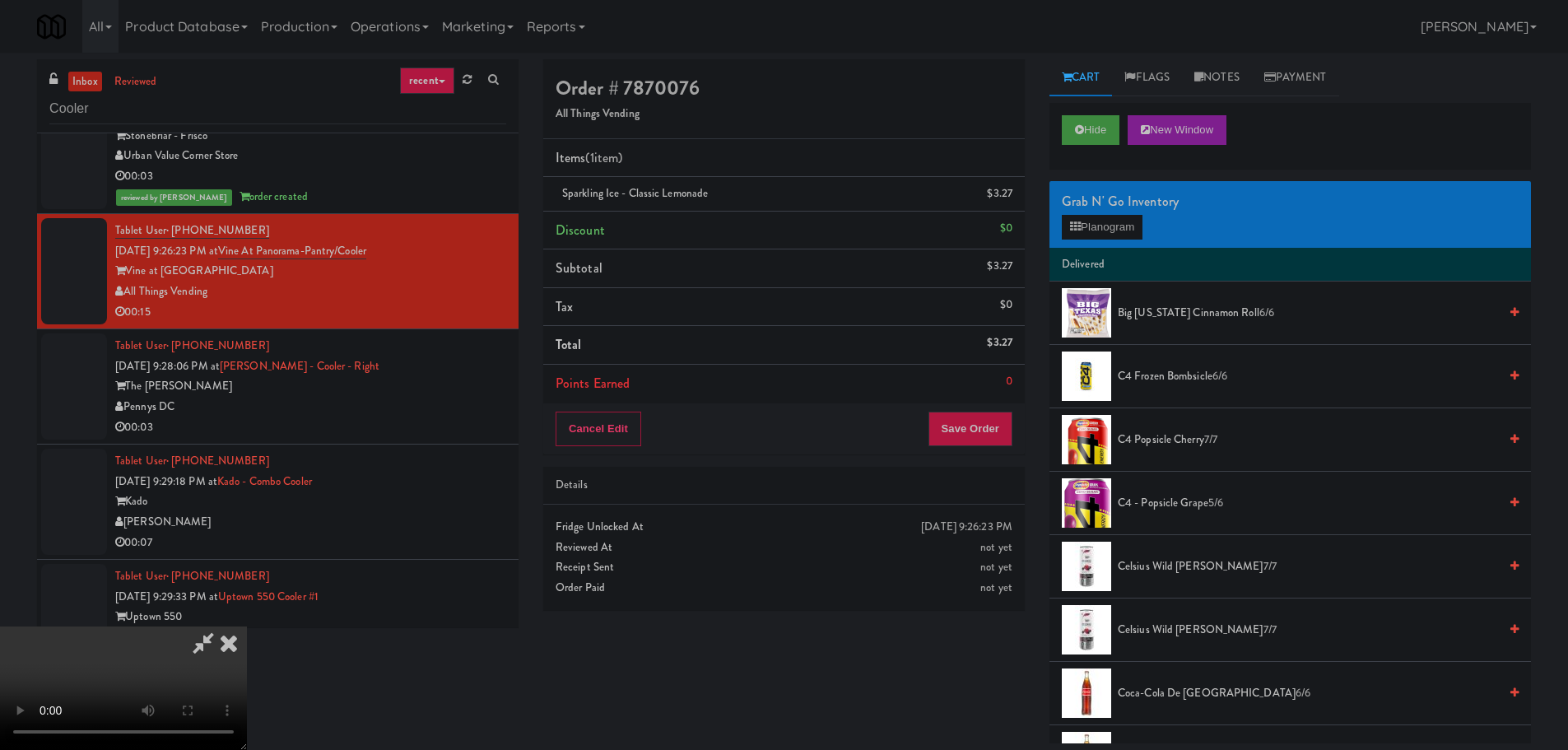
click at [247, 626] on video at bounding box center [124, 688] width 247 height 124
click at [1084, 240] on div "Grab N' Go Inventory Planogram" at bounding box center [1290, 215] width 482 height 67
click at [1102, 226] on button "Planogram" at bounding box center [1102, 227] width 80 height 25
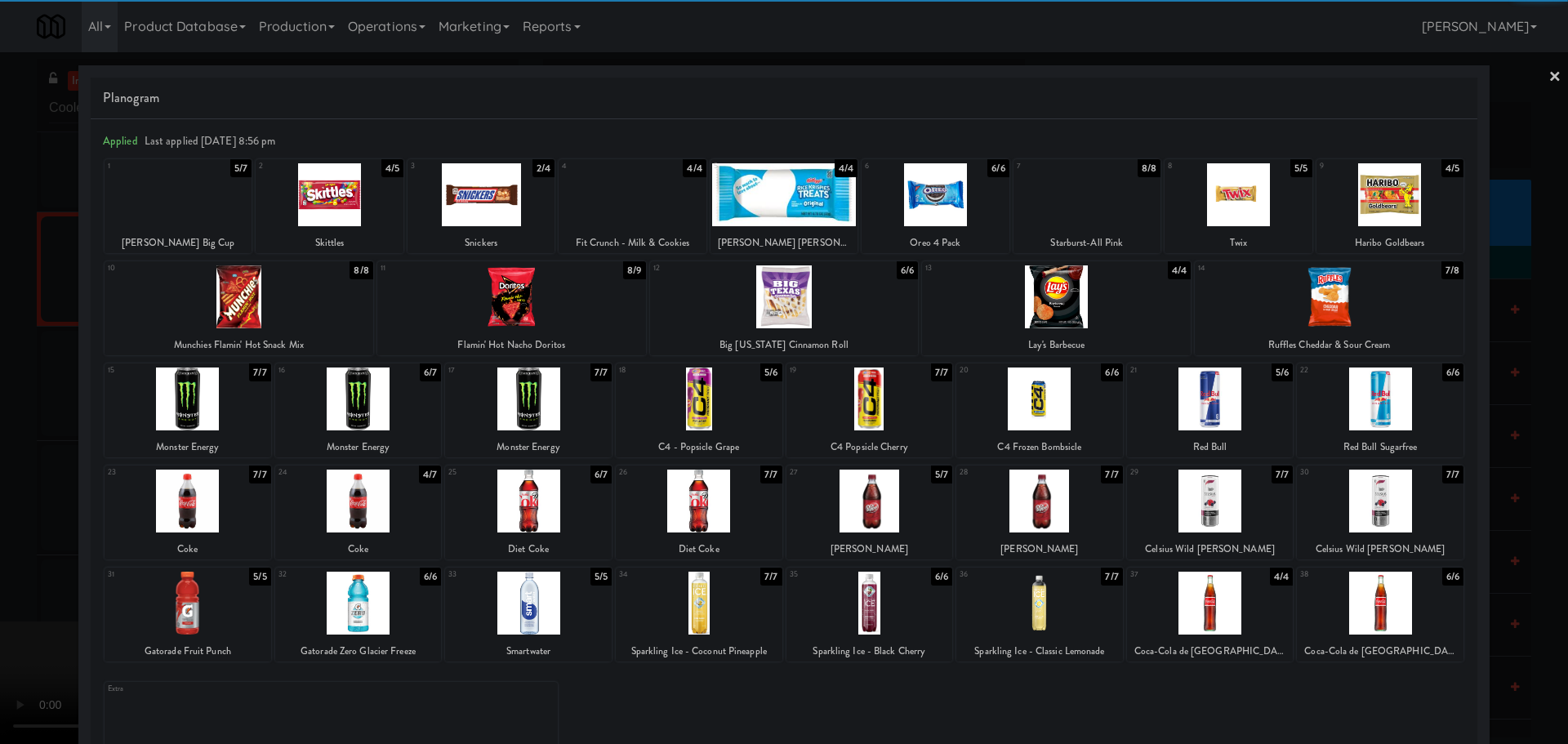
click at [1384, 399] on div at bounding box center [1379, 399] width 166 height 63
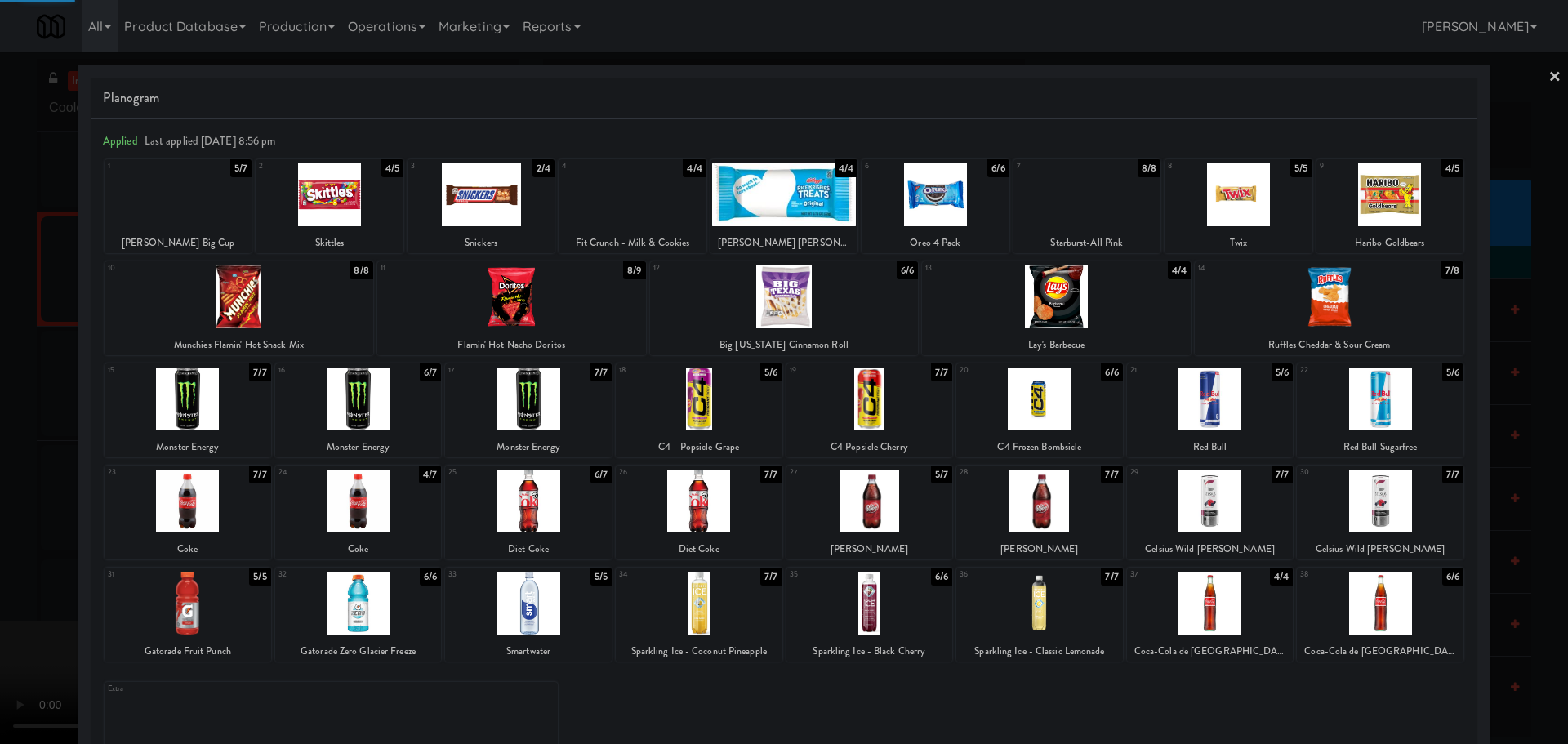
click at [0, 472] on div at bounding box center [784, 372] width 1568 height 744
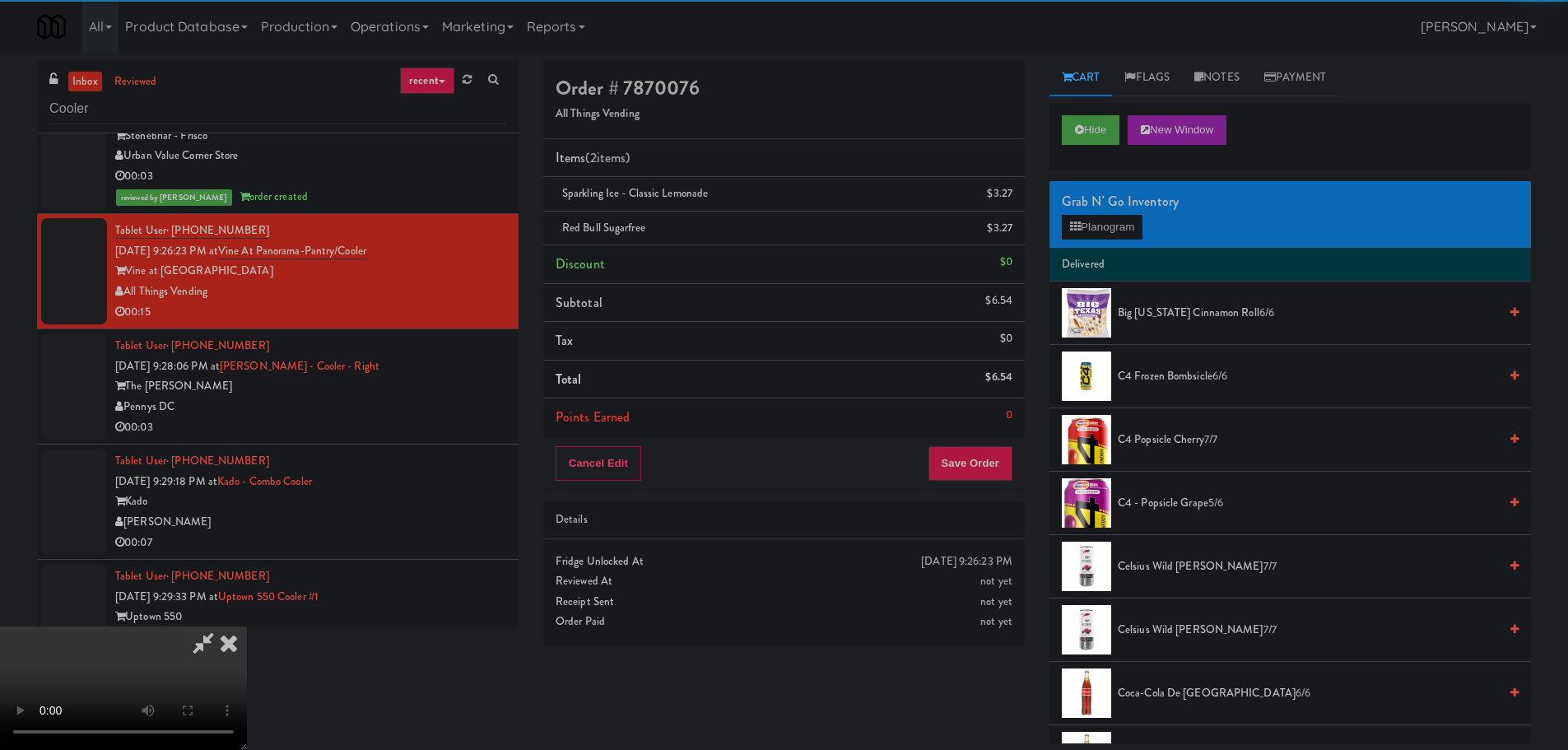
click at [247, 626] on video at bounding box center [124, 688] width 247 height 124
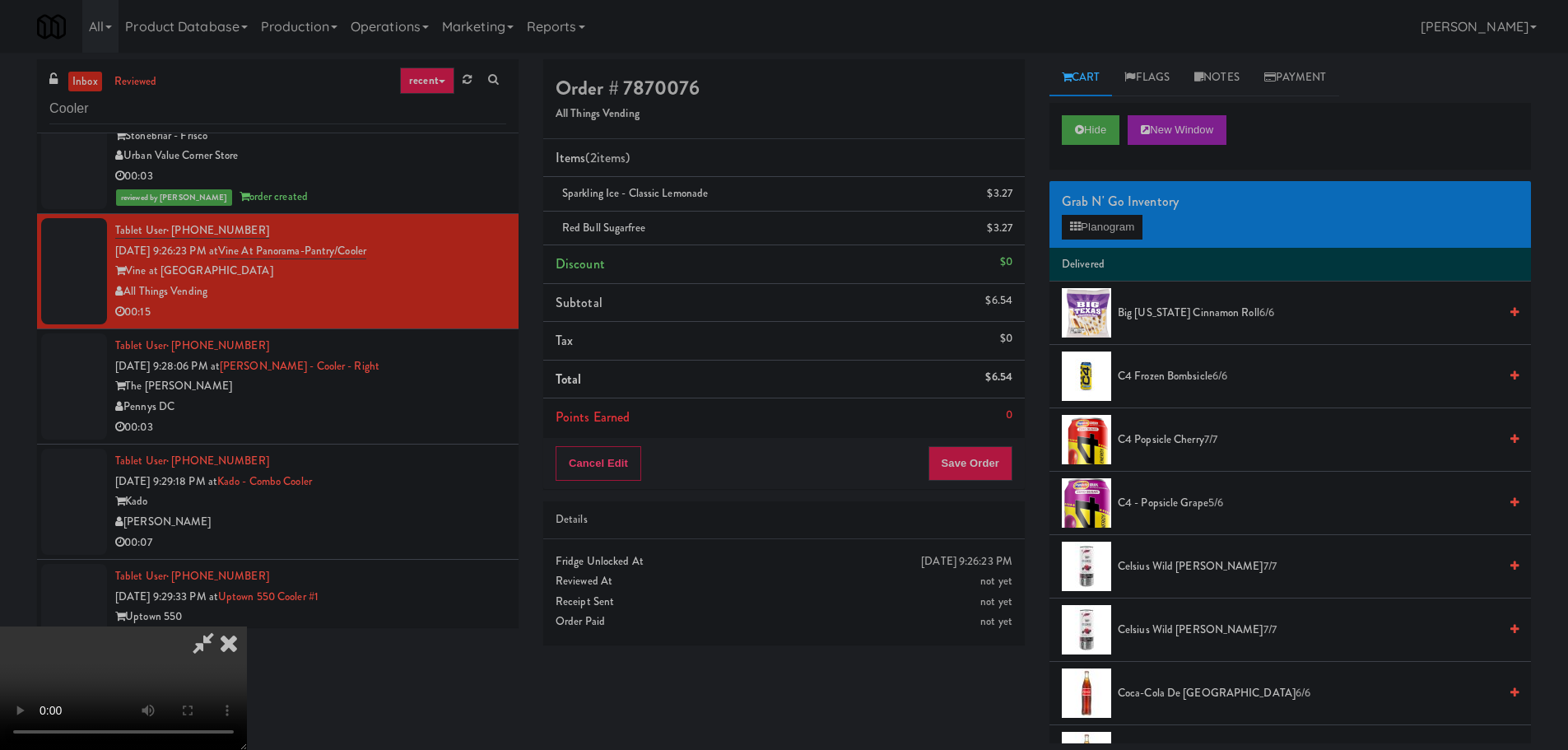
scroll to position [284, 0]
click at [992, 451] on button "Save Order" at bounding box center [970, 464] width 84 height 34
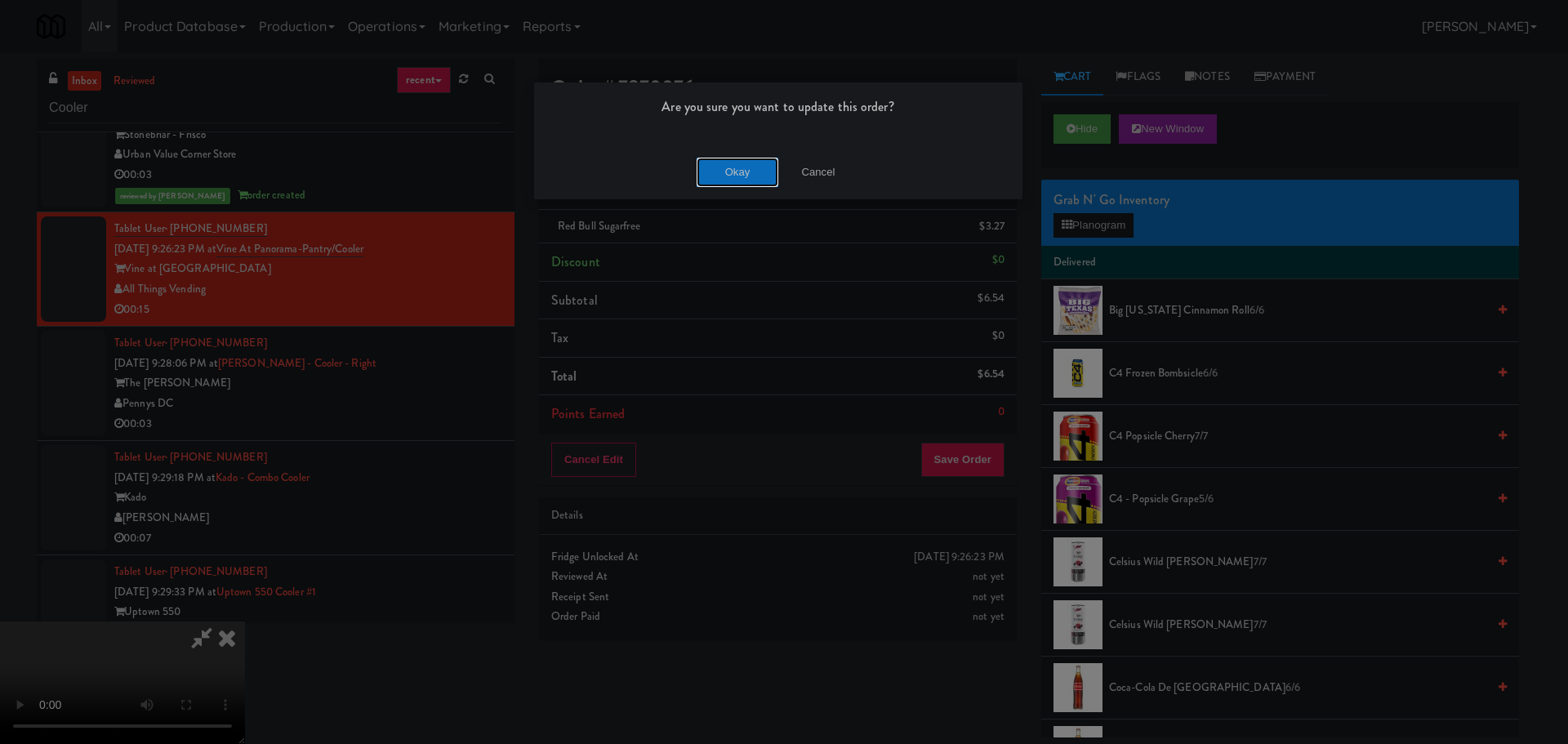
click at [757, 178] on button "Okay" at bounding box center [737, 172] width 82 height 29
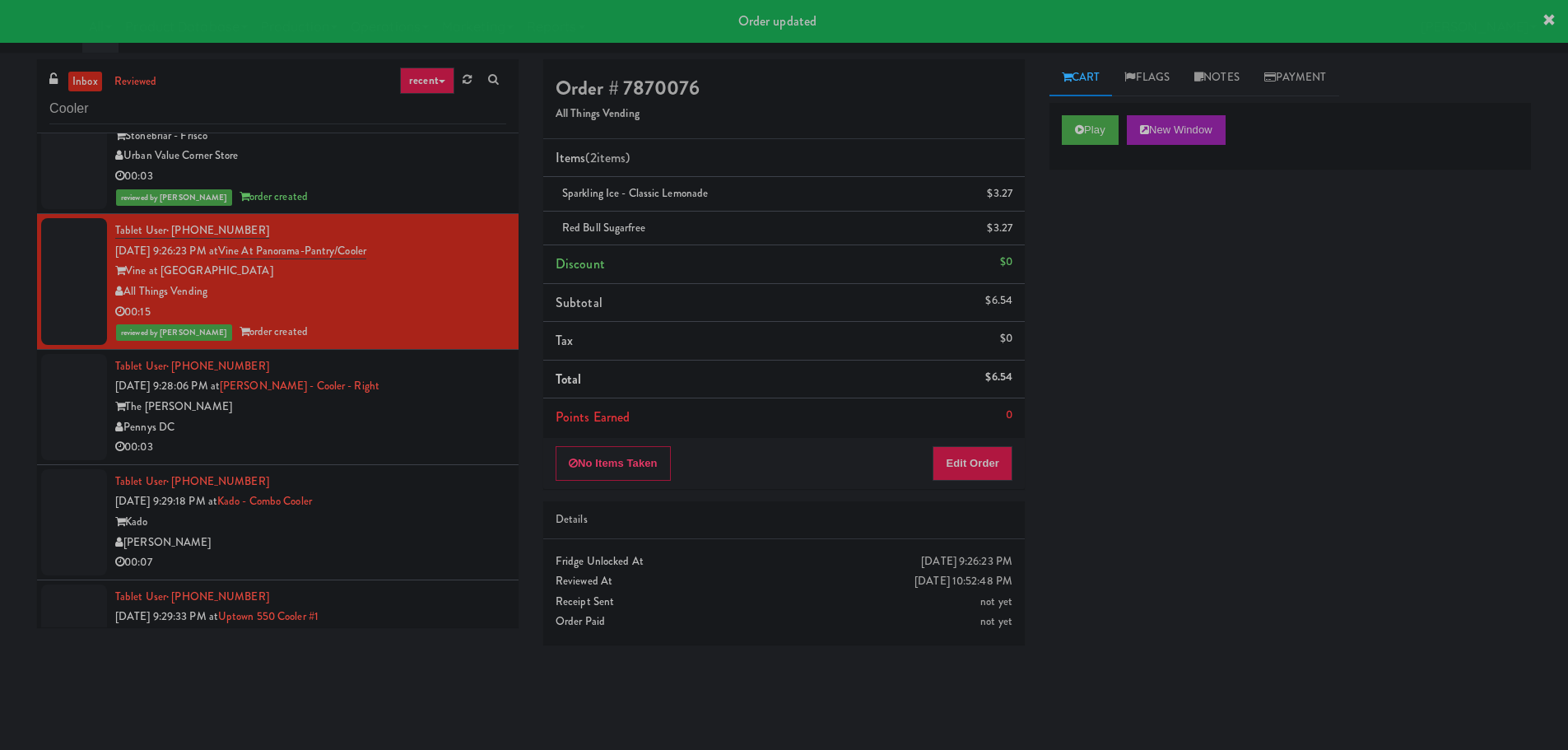
scroll to position [0, 0]
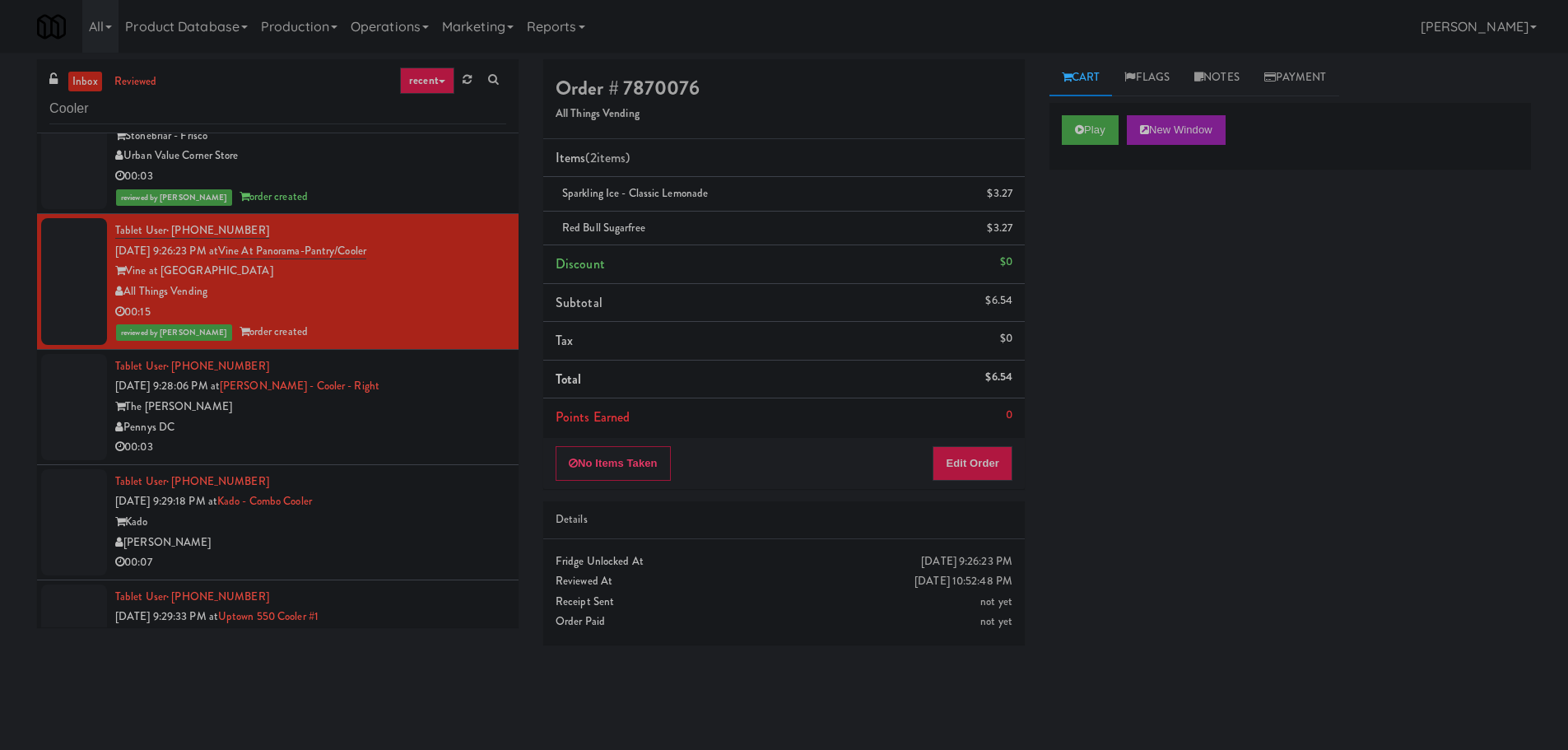
click at [398, 447] on div "00:03" at bounding box center [310, 446] width 391 height 20
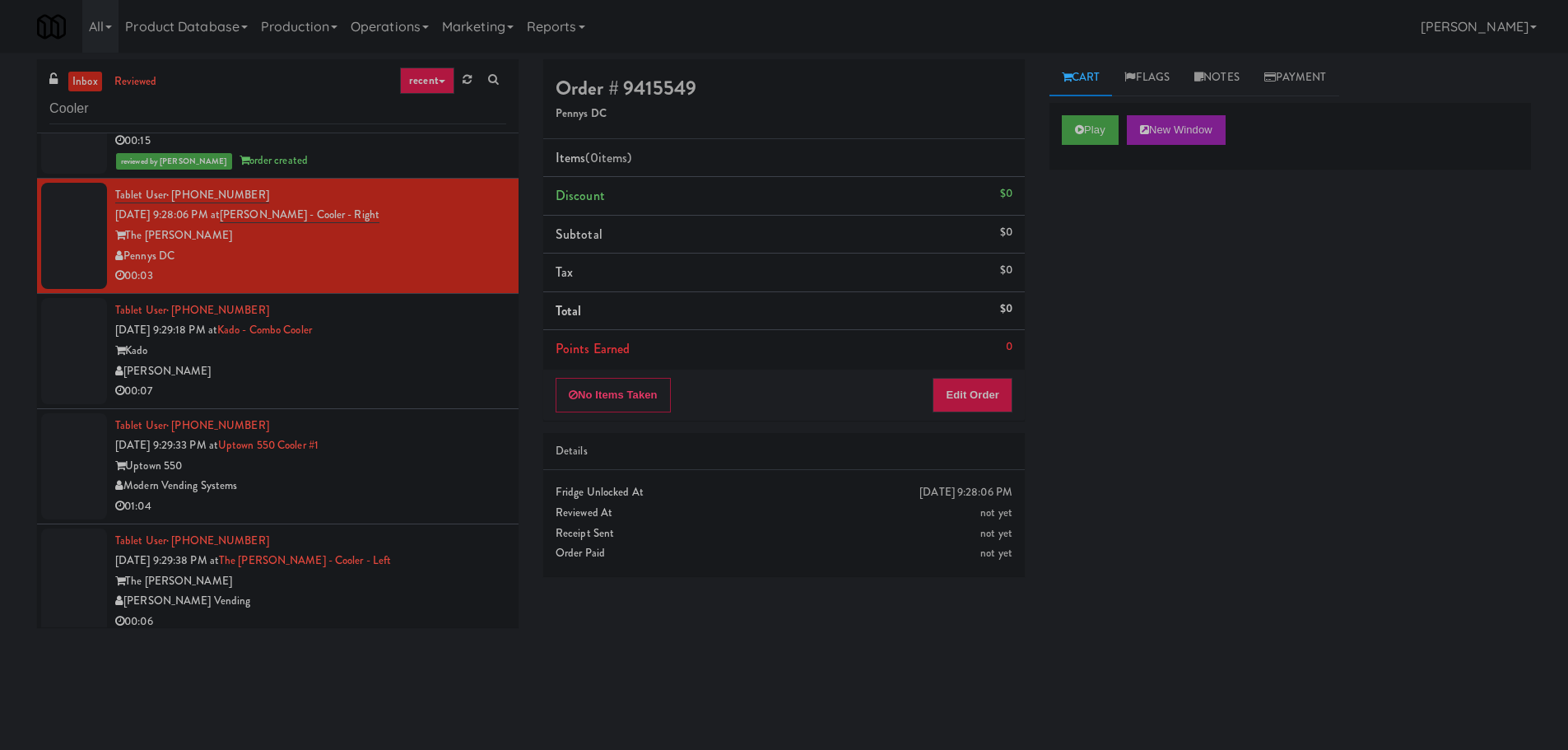
scroll to position [740, 0]
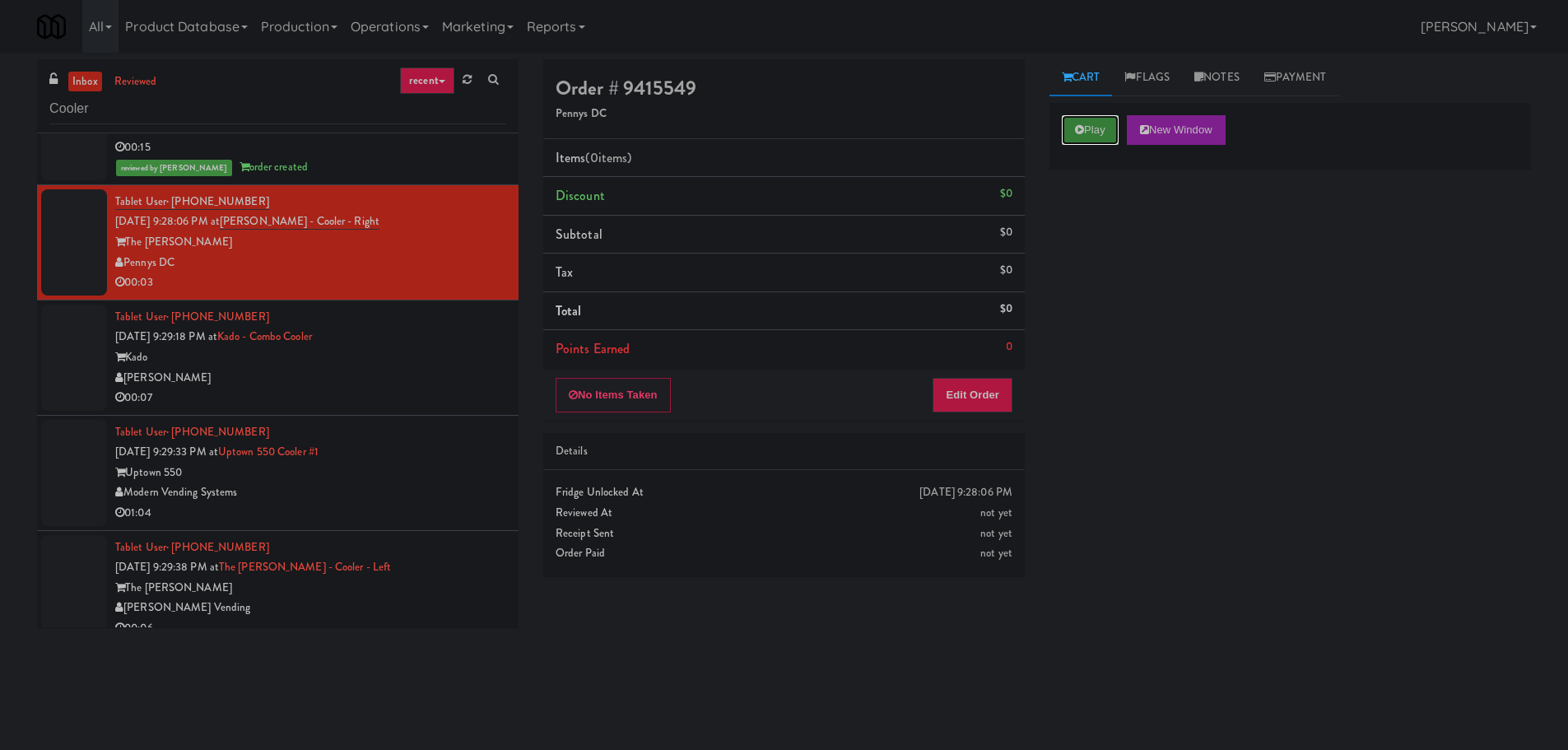
click at [1074, 122] on button "Play" at bounding box center [1089, 129] width 57 height 30
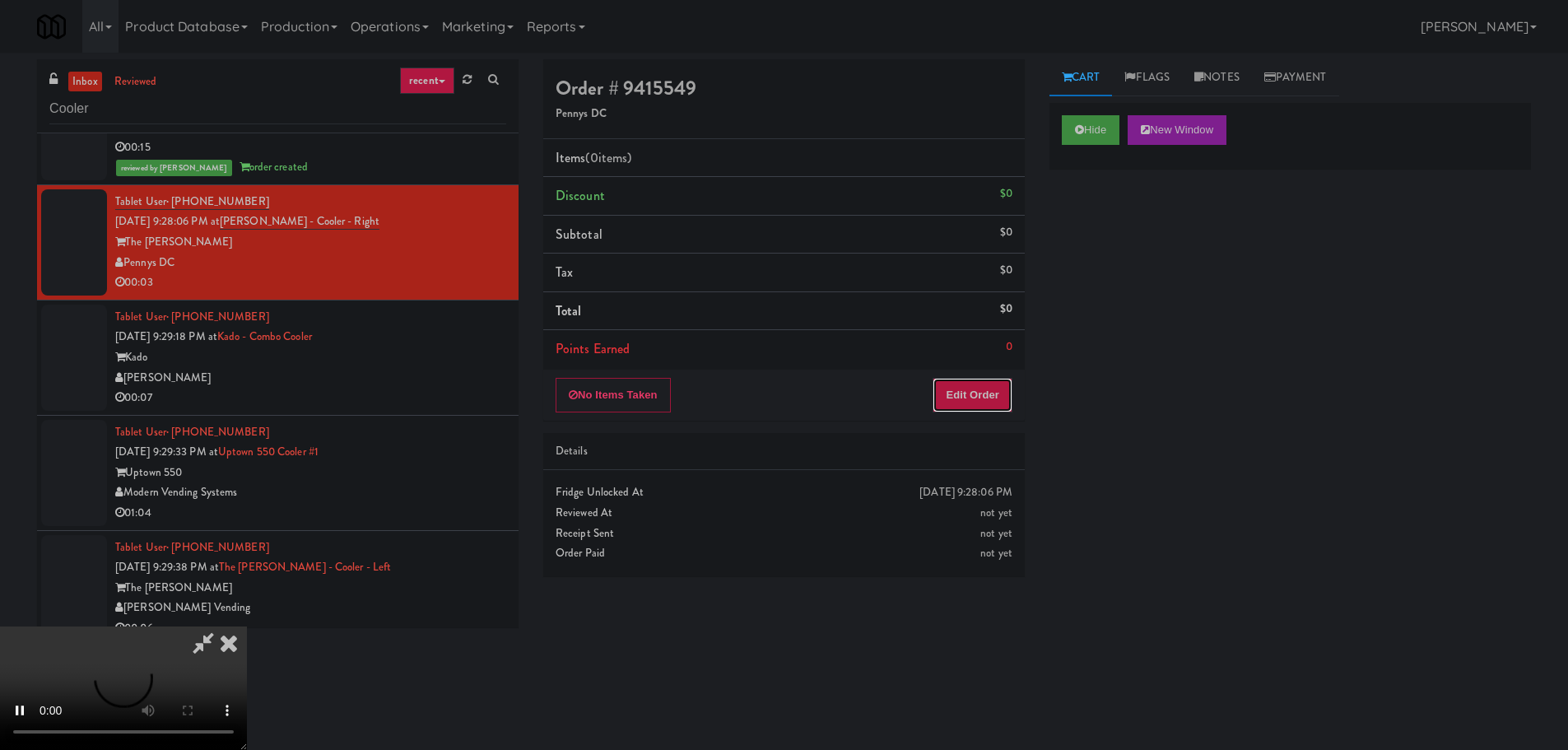
click at [973, 377] on button "Edit Order" at bounding box center [972, 395] width 80 height 34
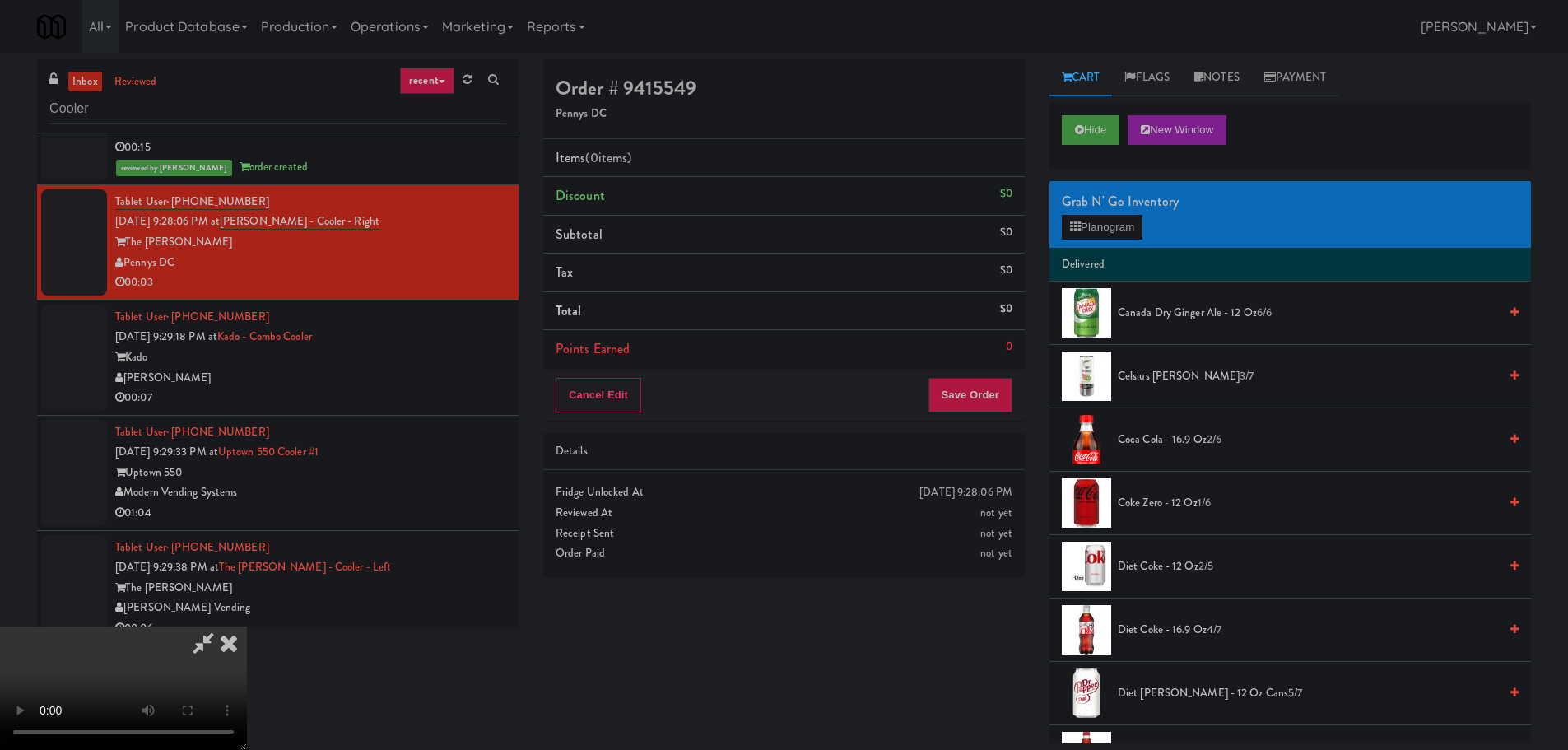
click at [247, 626] on video at bounding box center [124, 688] width 247 height 124
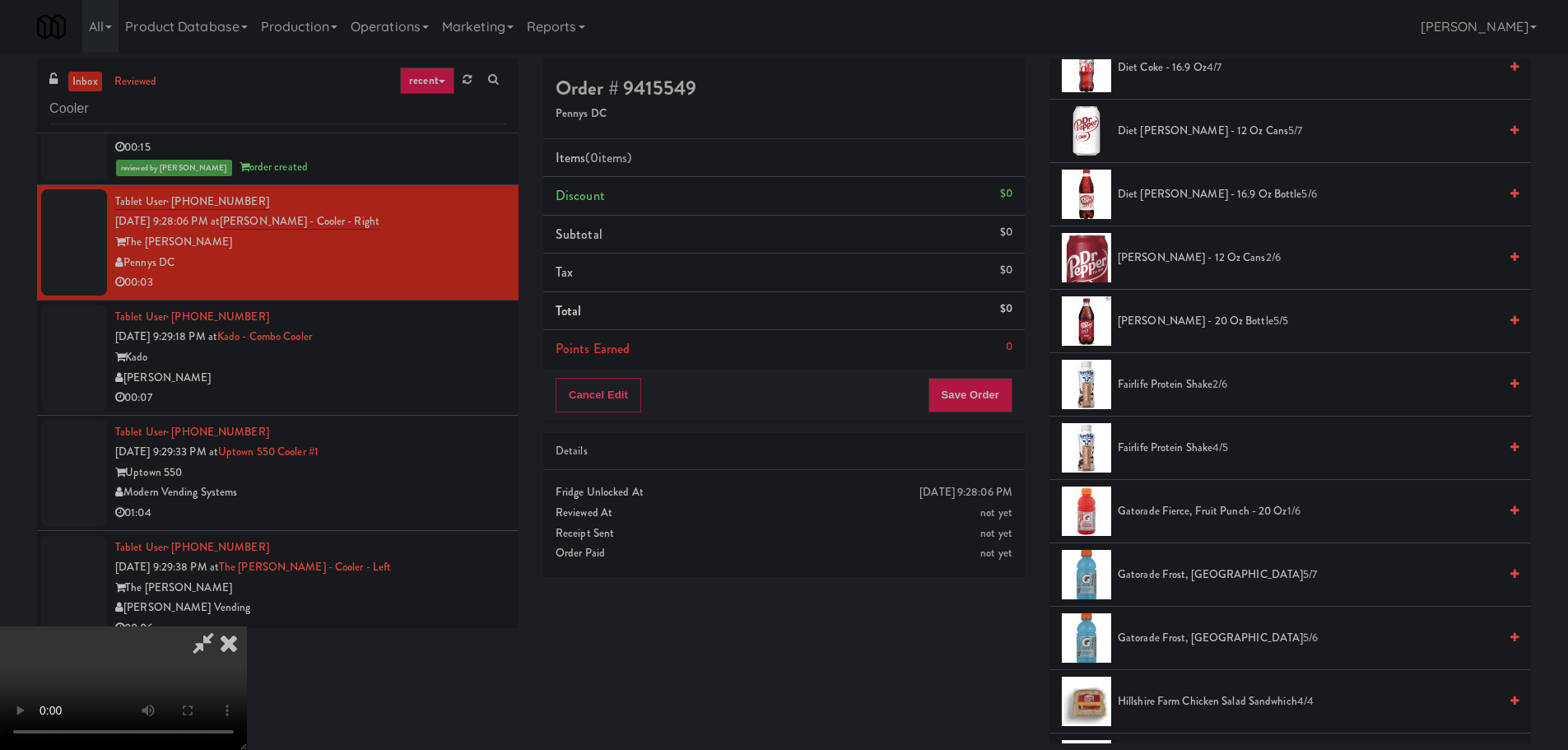
scroll to position [576, 0]
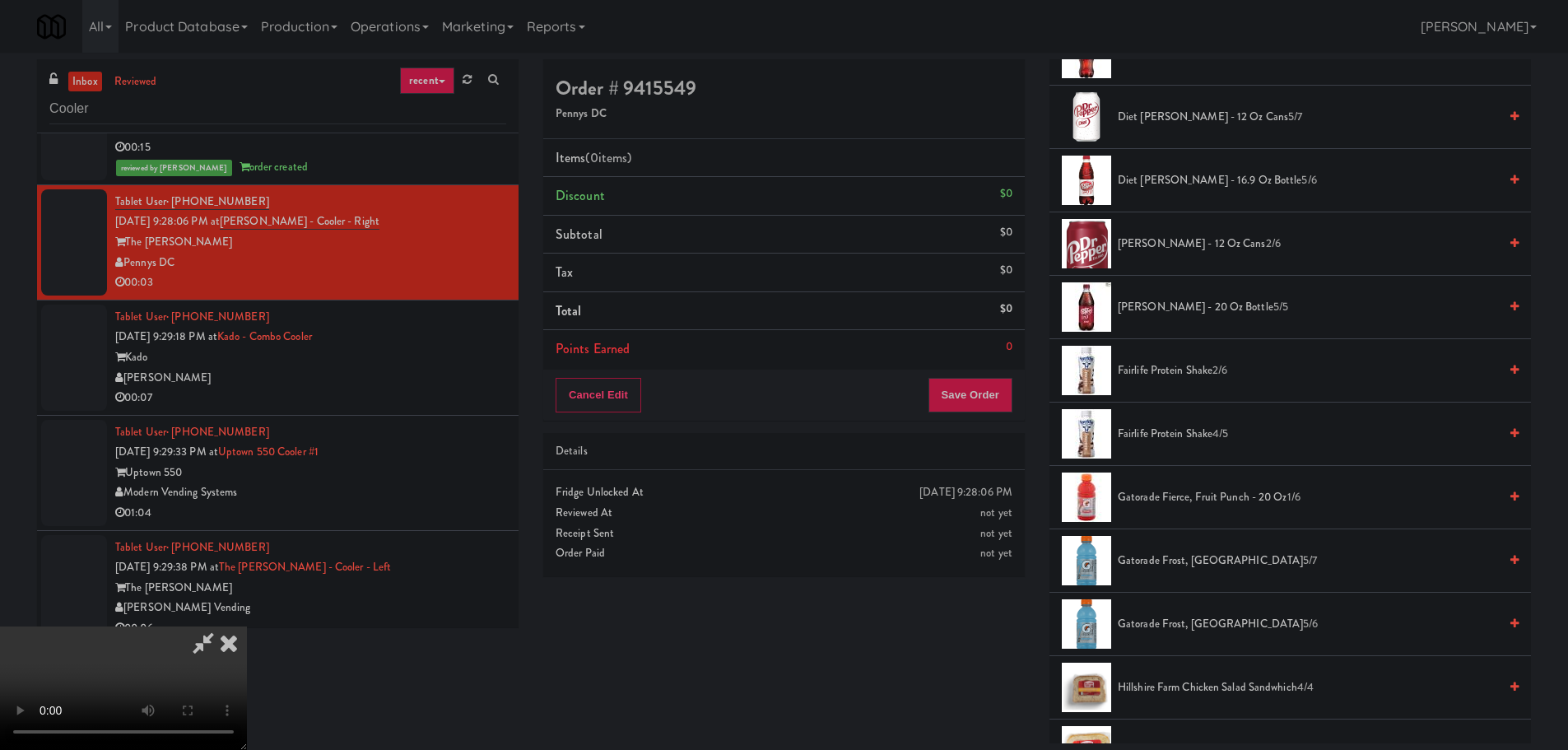
click at [1172, 486] on li "Gatorade Fierce, Fruit Punch - 20 oz 1/6" at bounding box center [1290, 497] width 482 height 63
click at [1174, 494] on span "Gatorade Fierce, Fruit Punch - 20 oz 1/6" at bounding box center [1307, 497] width 380 height 20
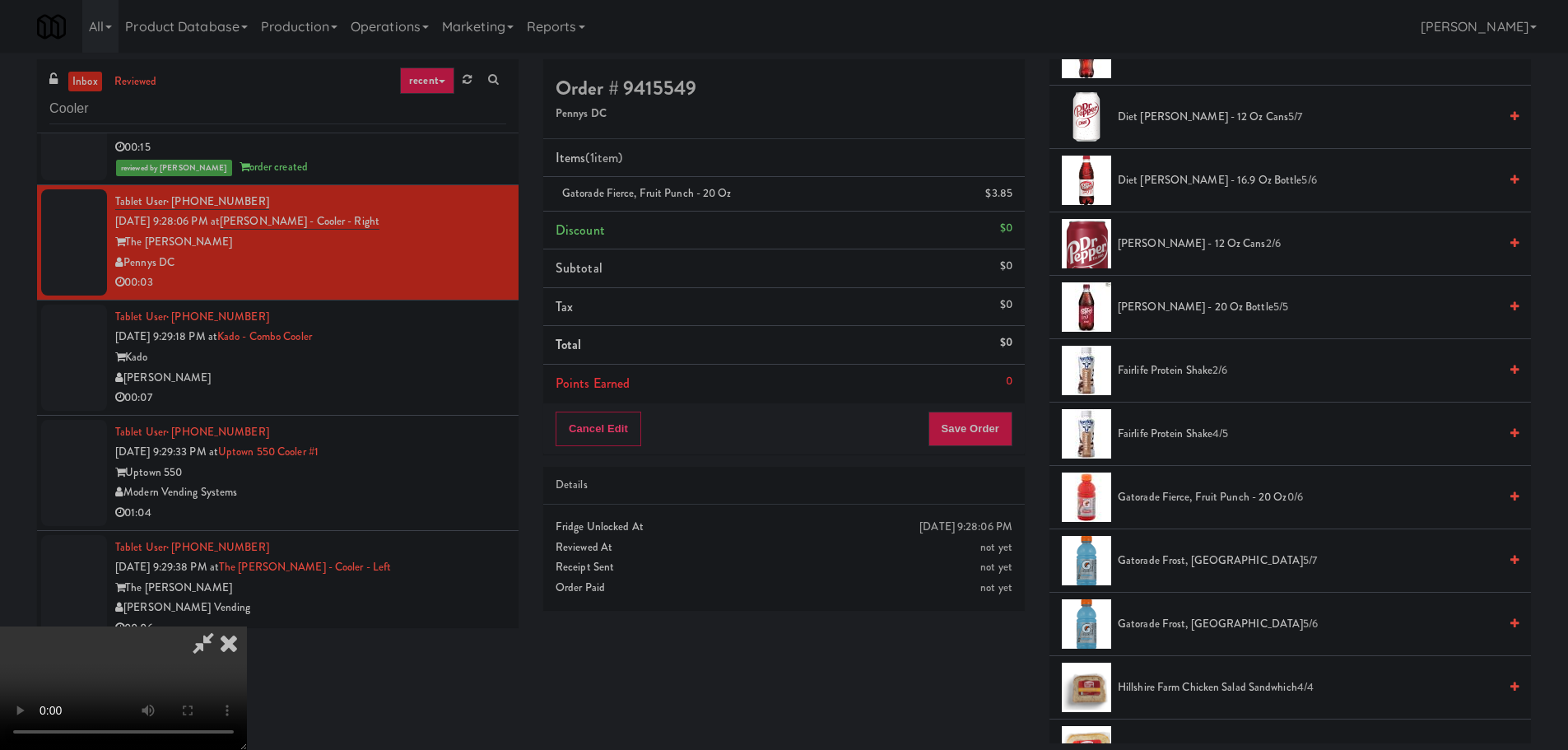
click at [247, 626] on video at bounding box center [124, 688] width 247 height 124
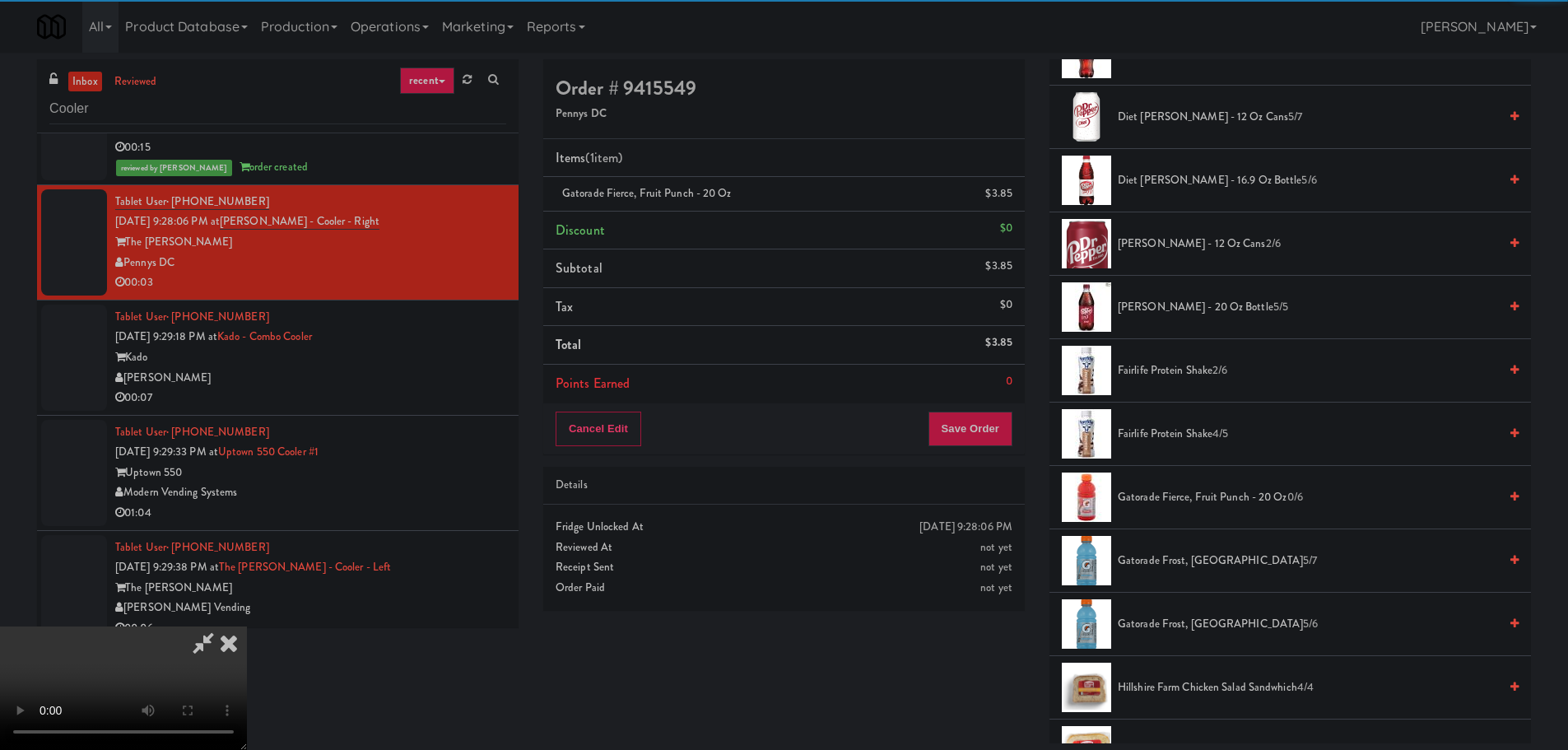
click at [966, 449] on div "Cancel Edit Save Order" at bounding box center [784, 428] width 482 height 51
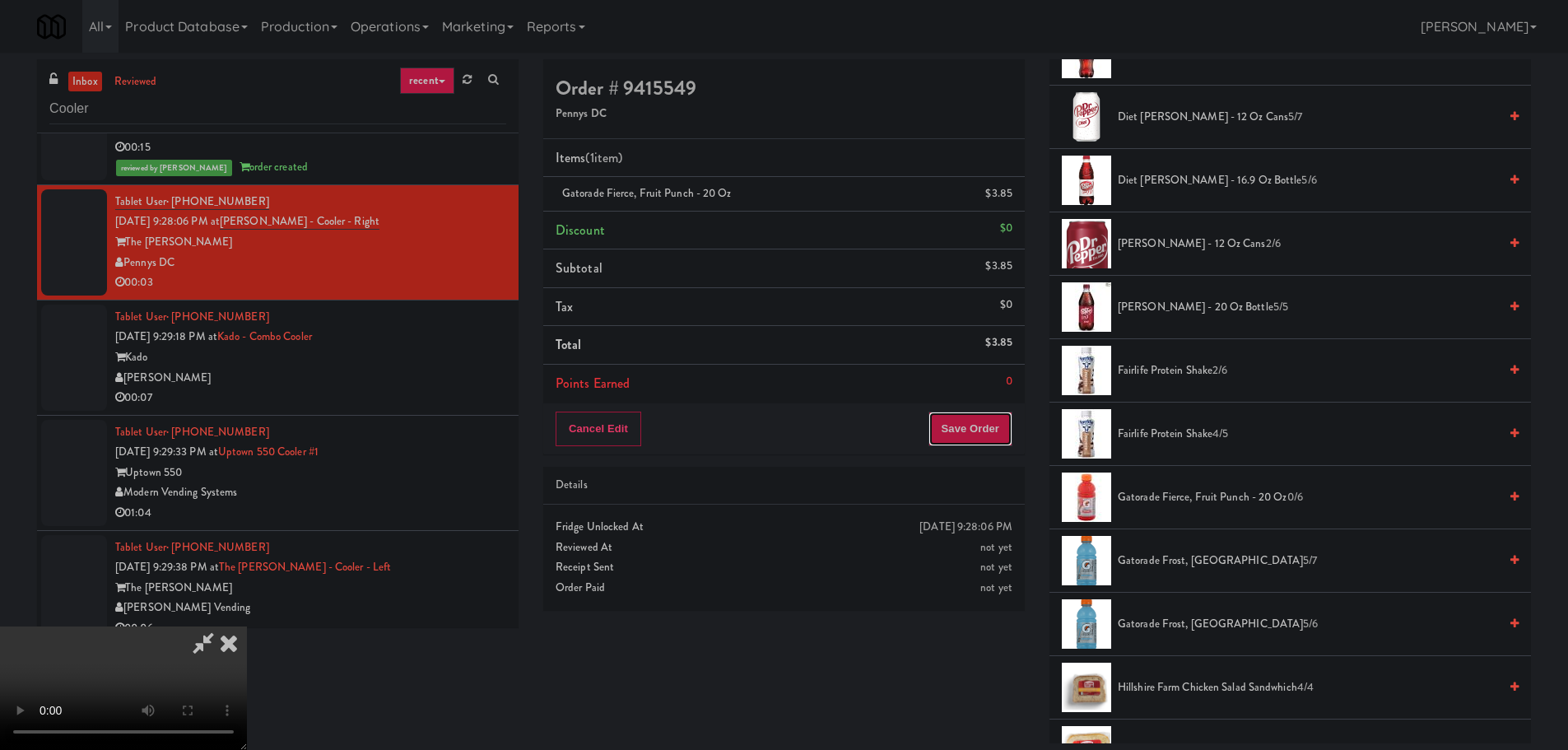
click at [976, 430] on button "Save Order" at bounding box center [970, 429] width 84 height 34
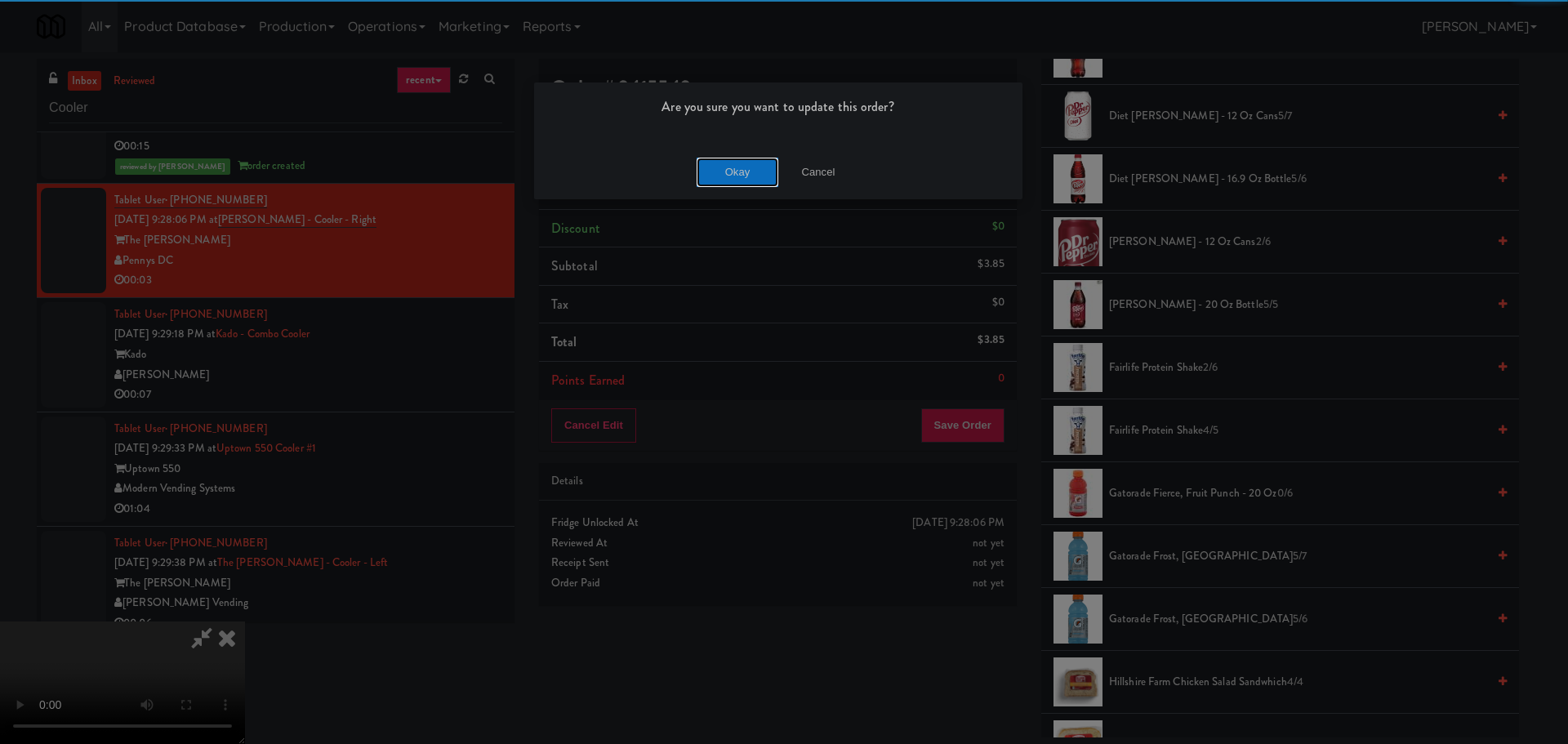
click at [763, 171] on button "Okay" at bounding box center [737, 172] width 82 height 29
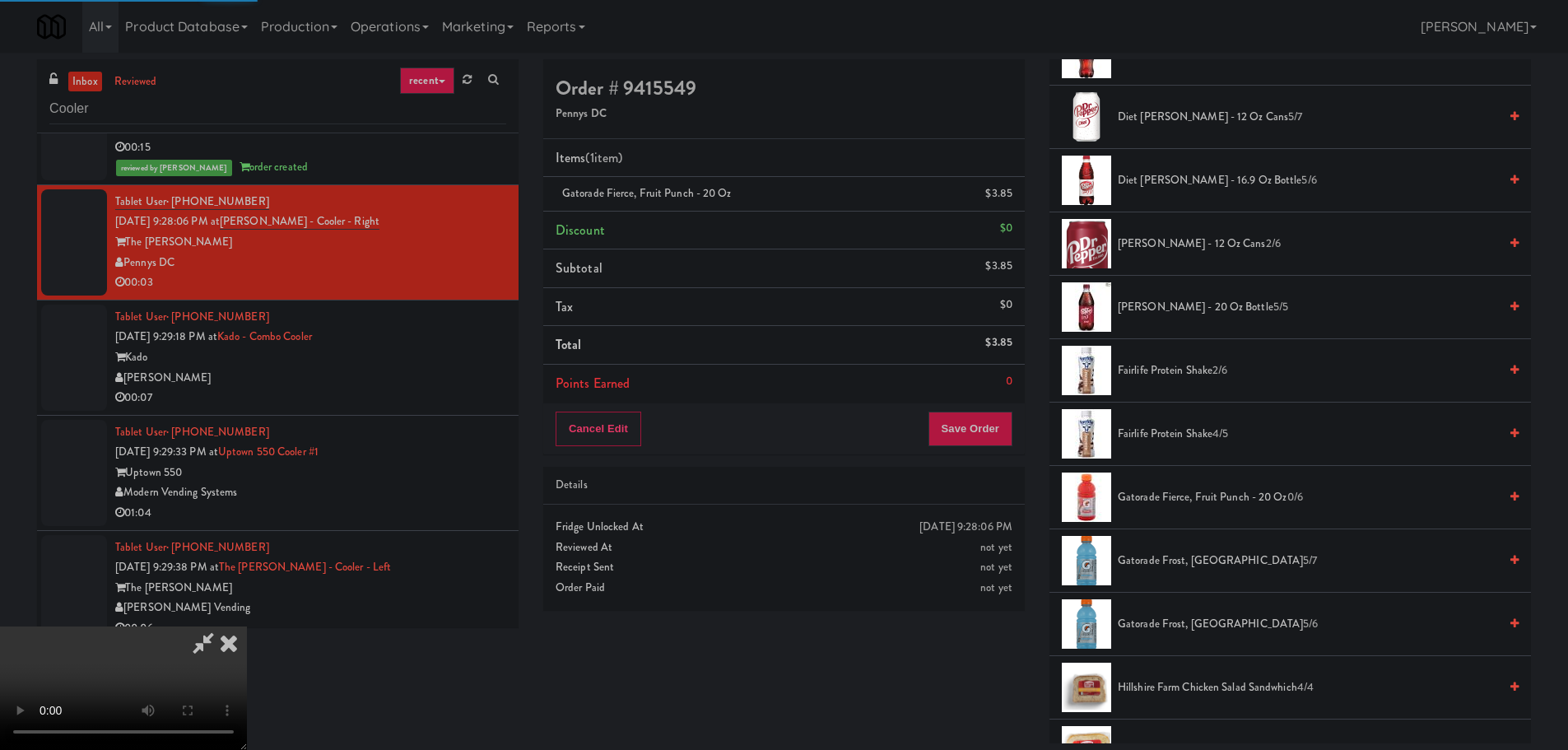
scroll to position [0, 0]
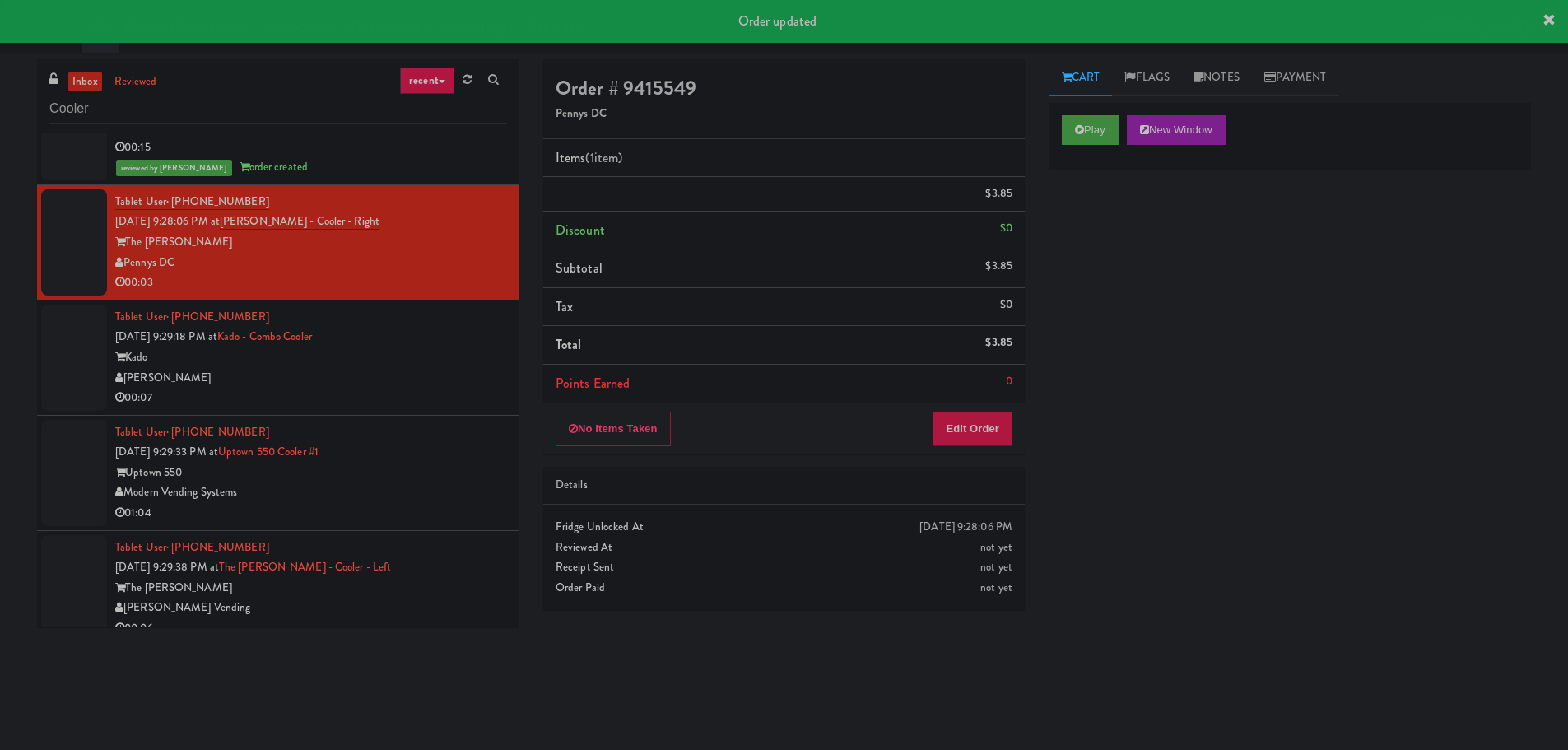
click at [436, 365] on div "Kado" at bounding box center [310, 357] width 391 height 20
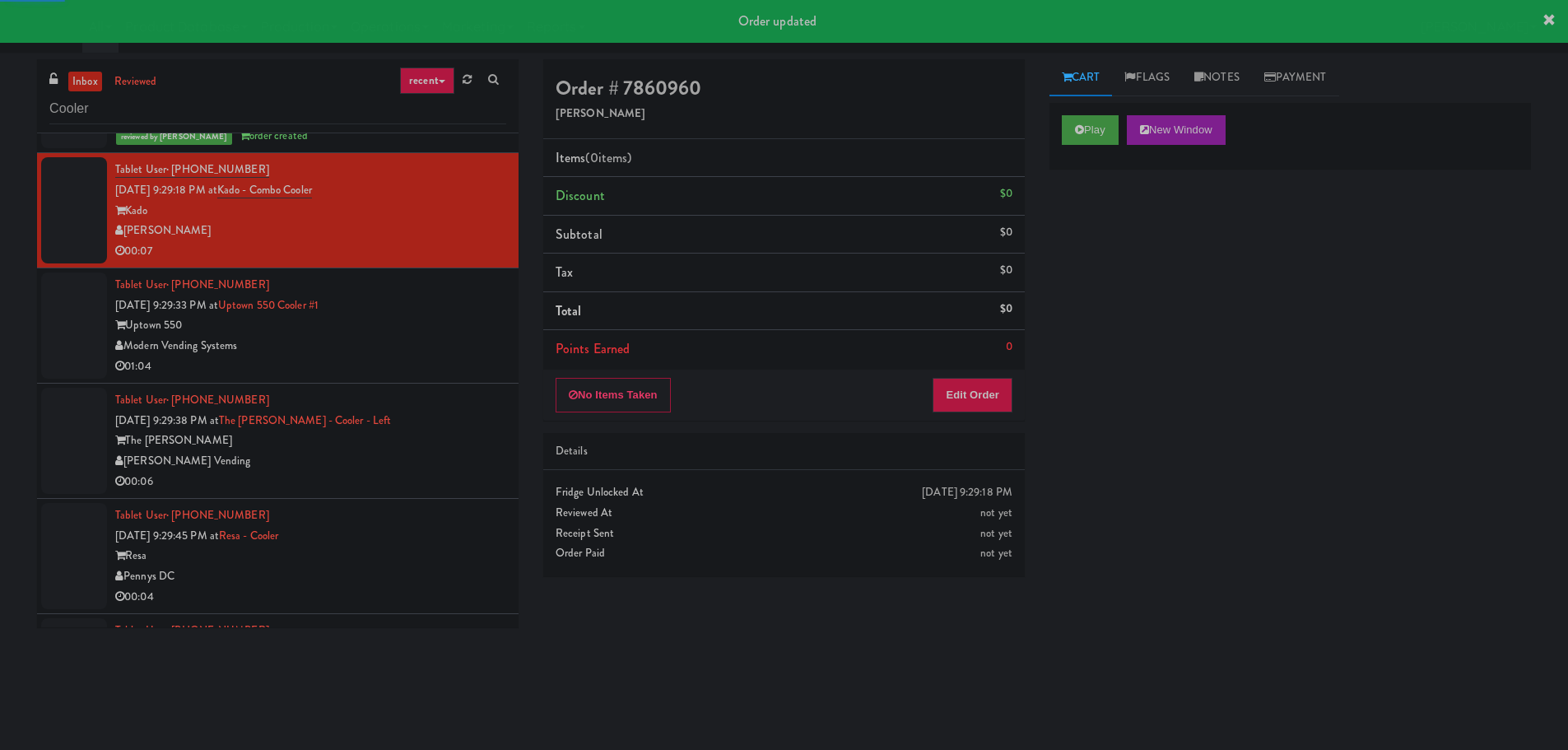
scroll to position [905, 0]
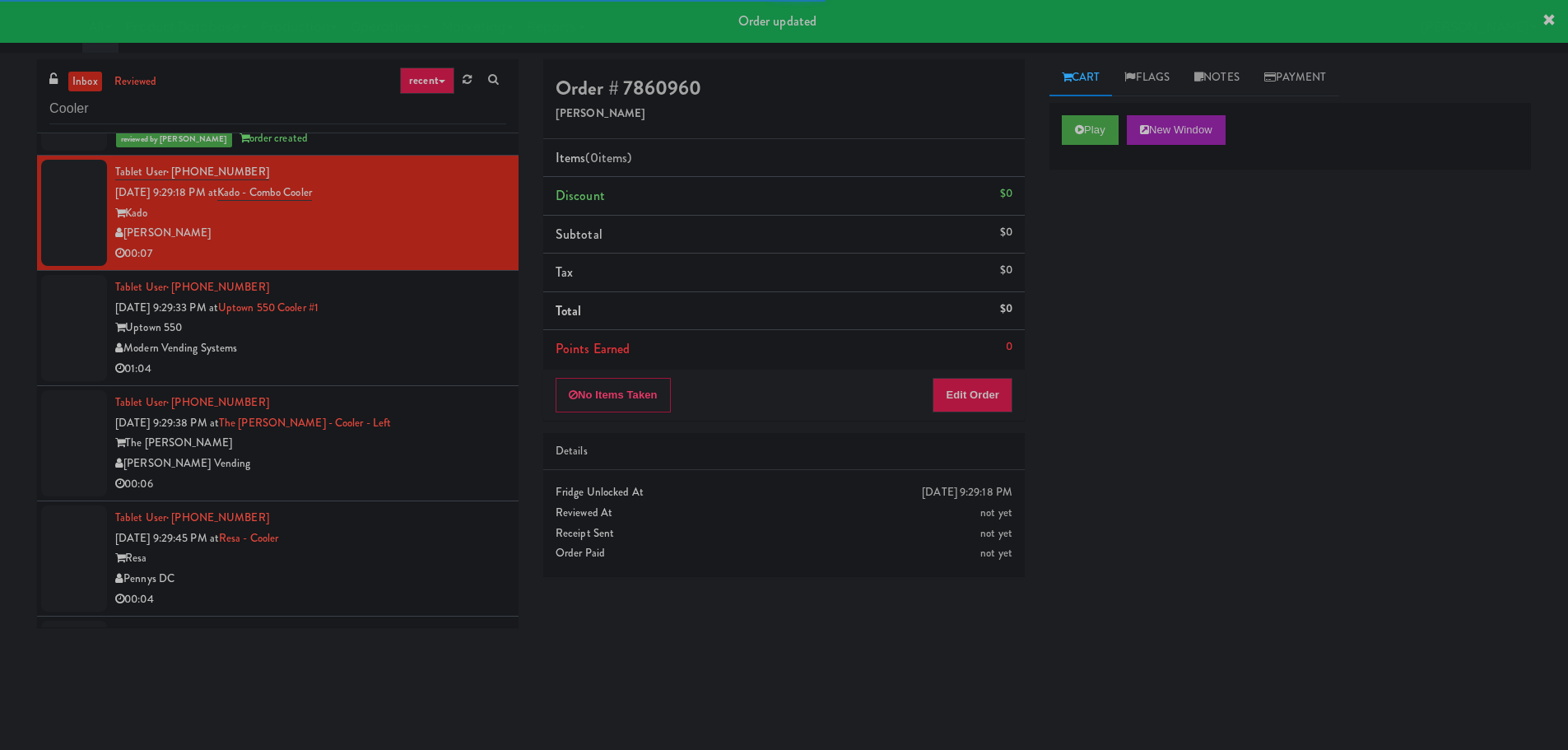
click at [1079, 145] on div "Play New Window" at bounding box center [1290, 135] width 482 height 66
click at [1083, 116] on button "Play" at bounding box center [1089, 129] width 57 height 30
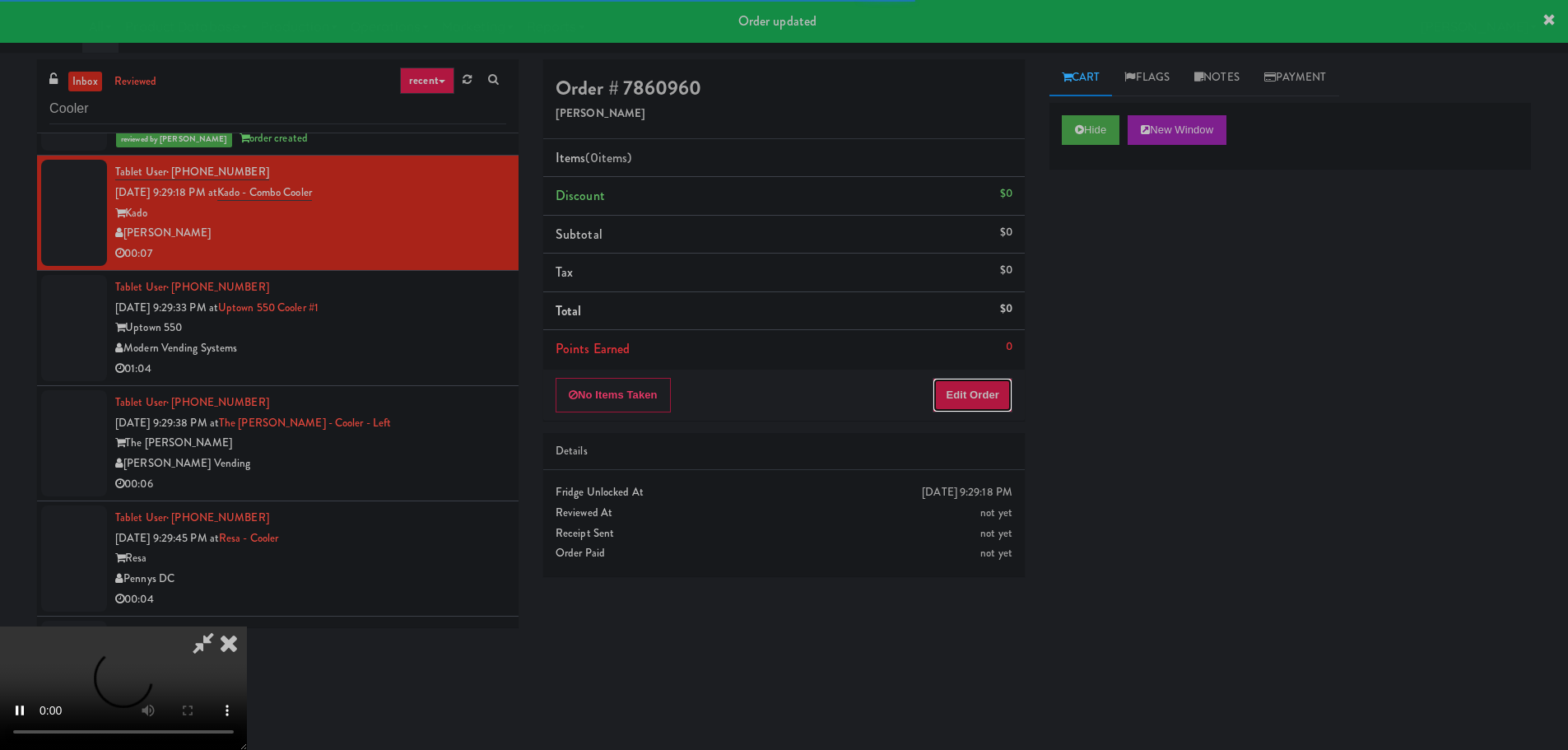
drag, startPoint x: 973, startPoint y: 385, endPoint x: 973, endPoint y: 394, distance: 9.0
click at [973, 394] on button "Edit Order" at bounding box center [972, 395] width 80 height 34
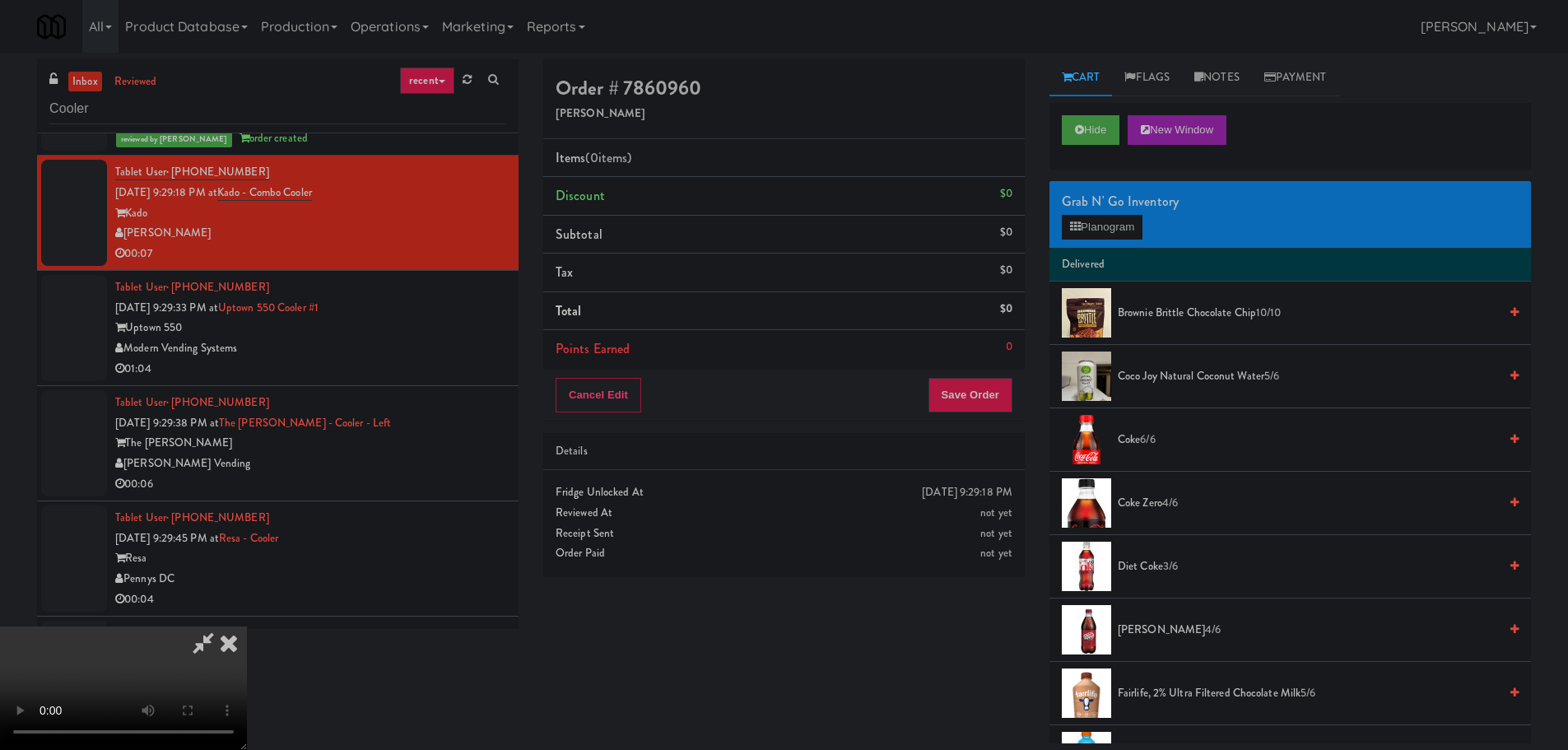
click at [247, 626] on video at bounding box center [124, 688] width 247 height 124
click at [1122, 232] on button "Planogram" at bounding box center [1102, 227] width 80 height 25
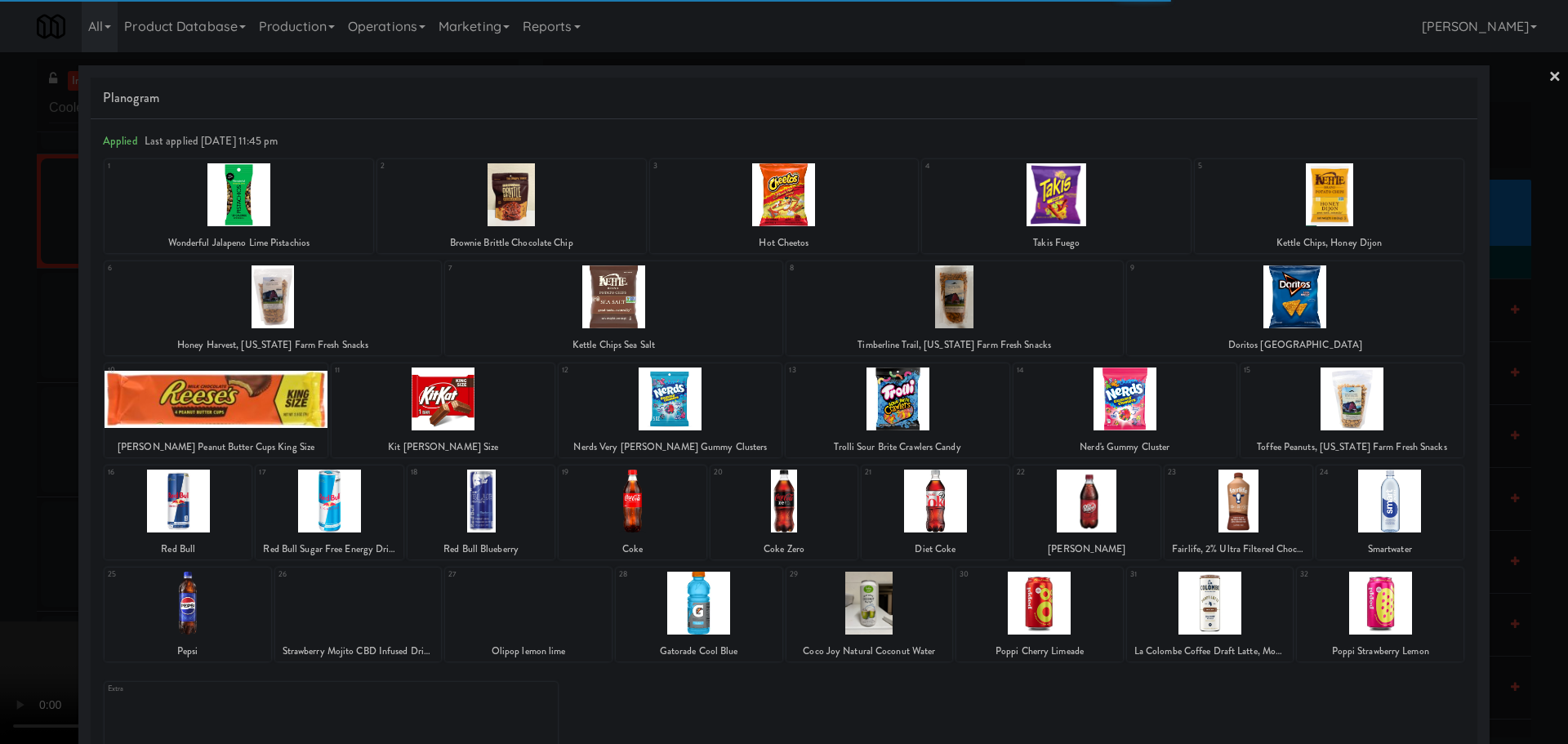
click at [310, 501] on div at bounding box center [329, 501] width 147 height 63
click at [311, 502] on div at bounding box center [329, 501] width 147 height 63
drag, startPoint x: 0, startPoint y: 447, endPoint x: 780, endPoint y: 328, distance: 789.0
click at [7, 446] on div at bounding box center [784, 372] width 1568 height 744
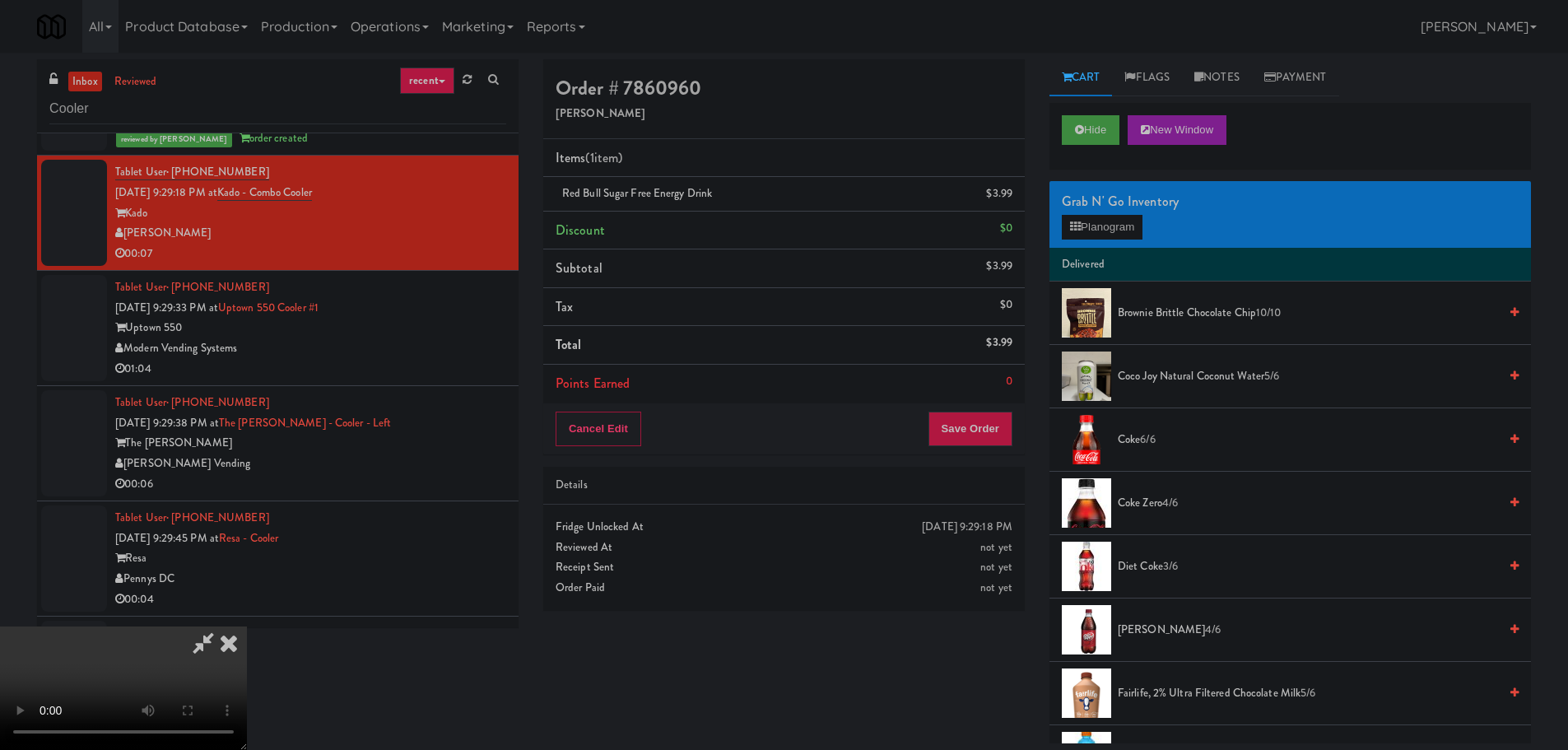
click at [1013, 197] on icon at bounding box center [1013, 199] width 9 height 11
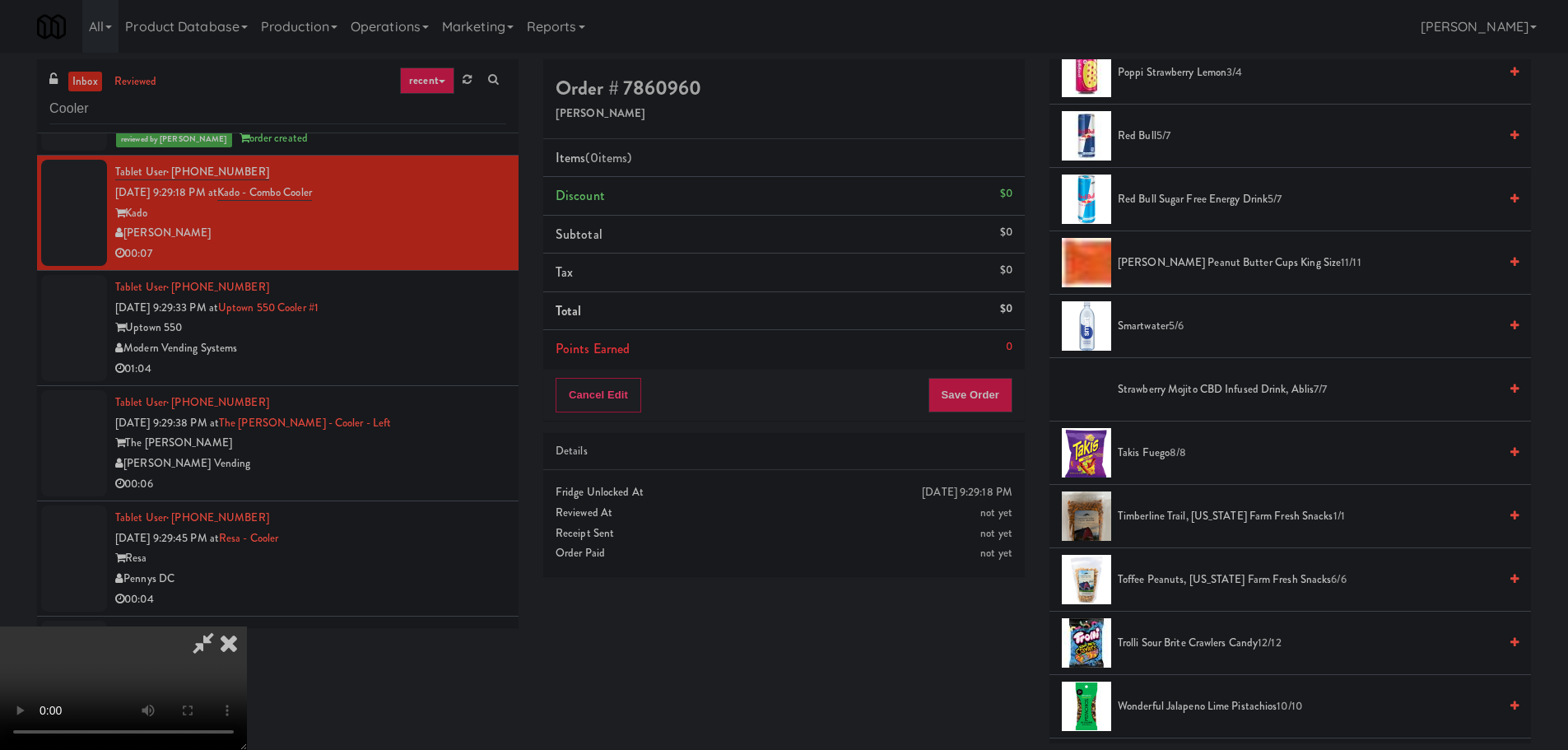
scroll to position [1152, 0]
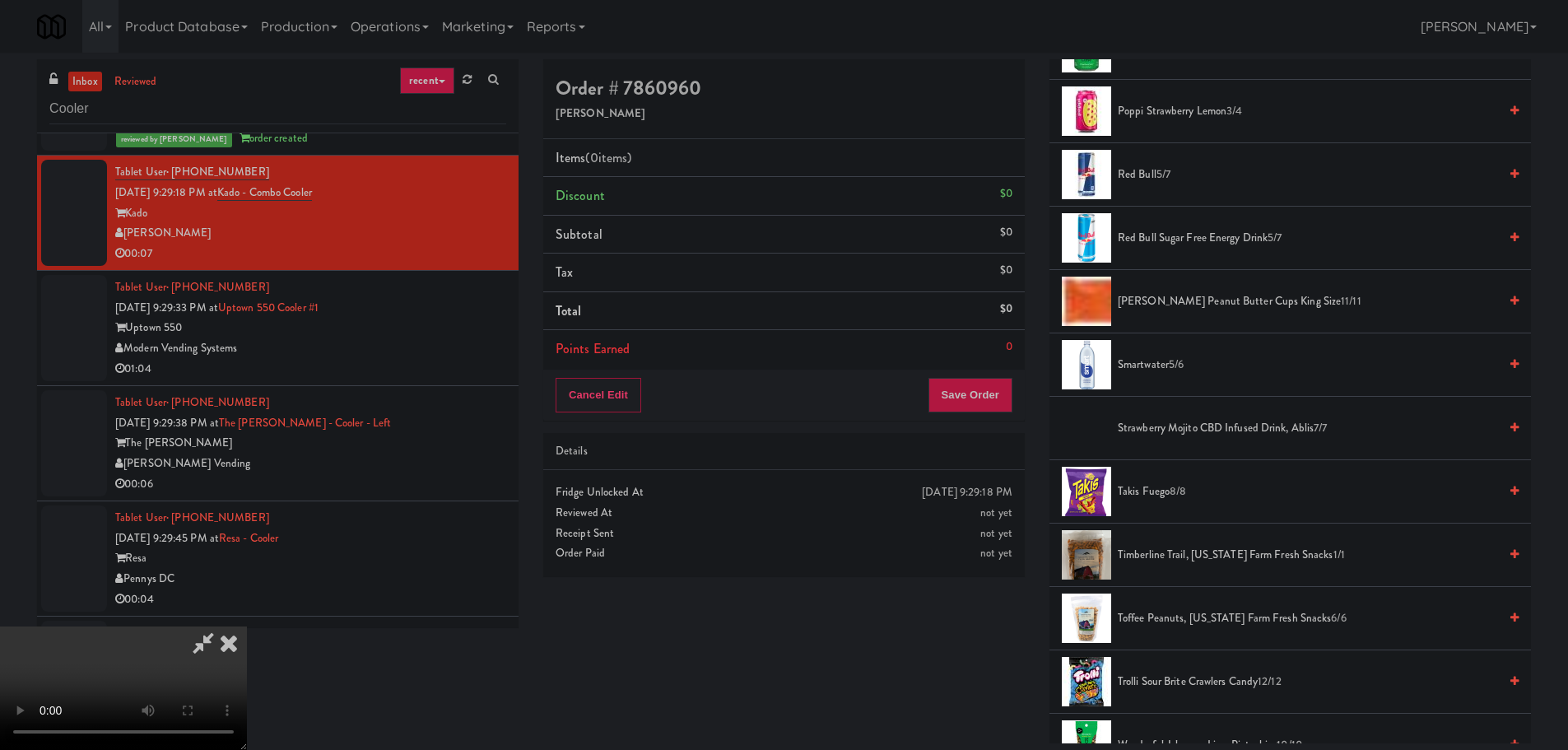
click at [1192, 237] on span "Red Bull Sugar Free Energy Drink 5/7" at bounding box center [1307, 238] width 380 height 20
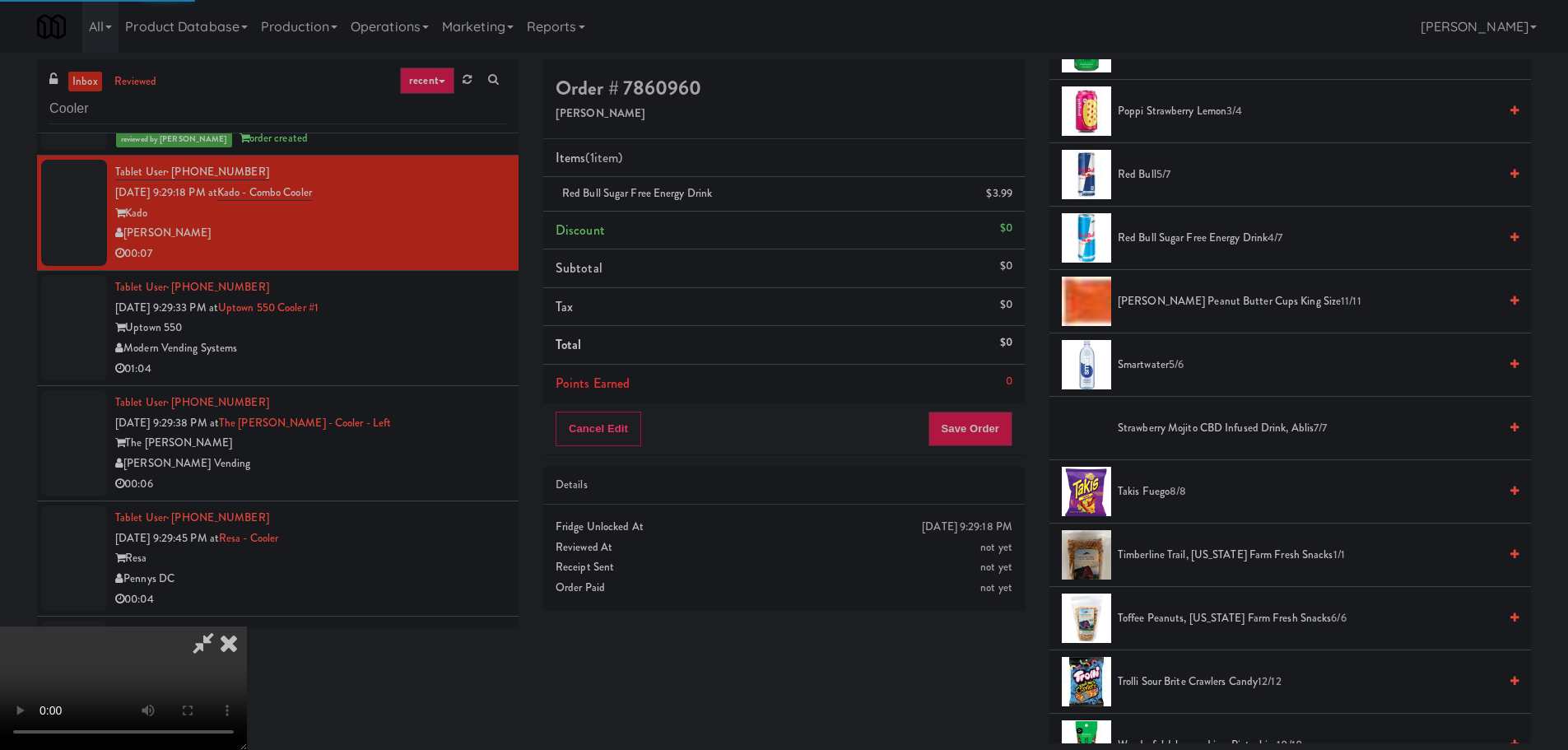
click at [247, 626] on video at bounding box center [124, 688] width 247 height 124
click at [986, 439] on button "Save Order" at bounding box center [970, 429] width 84 height 34
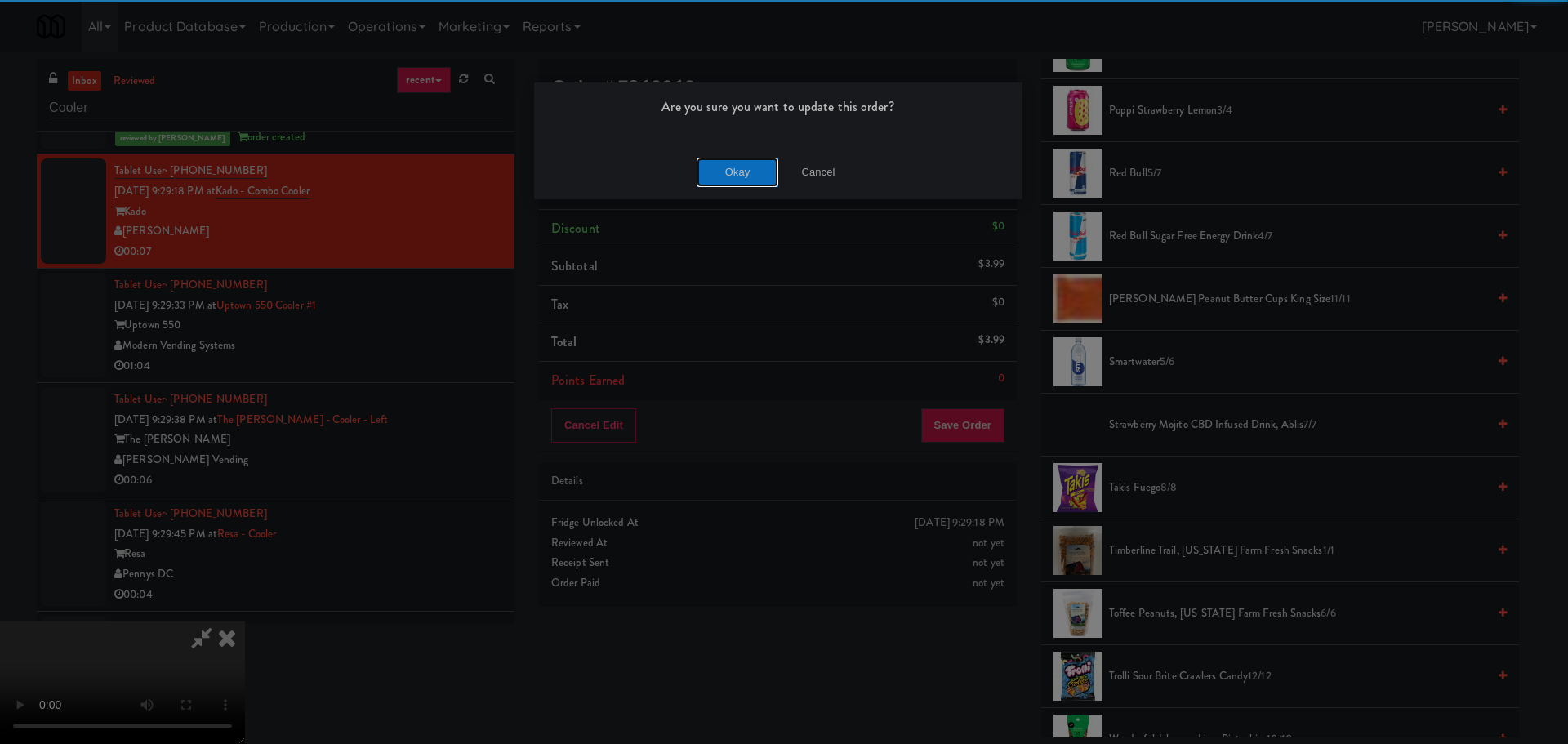
click at [763, 160] on button "Okay" at bounding box center [737, 172] width 82 height 29
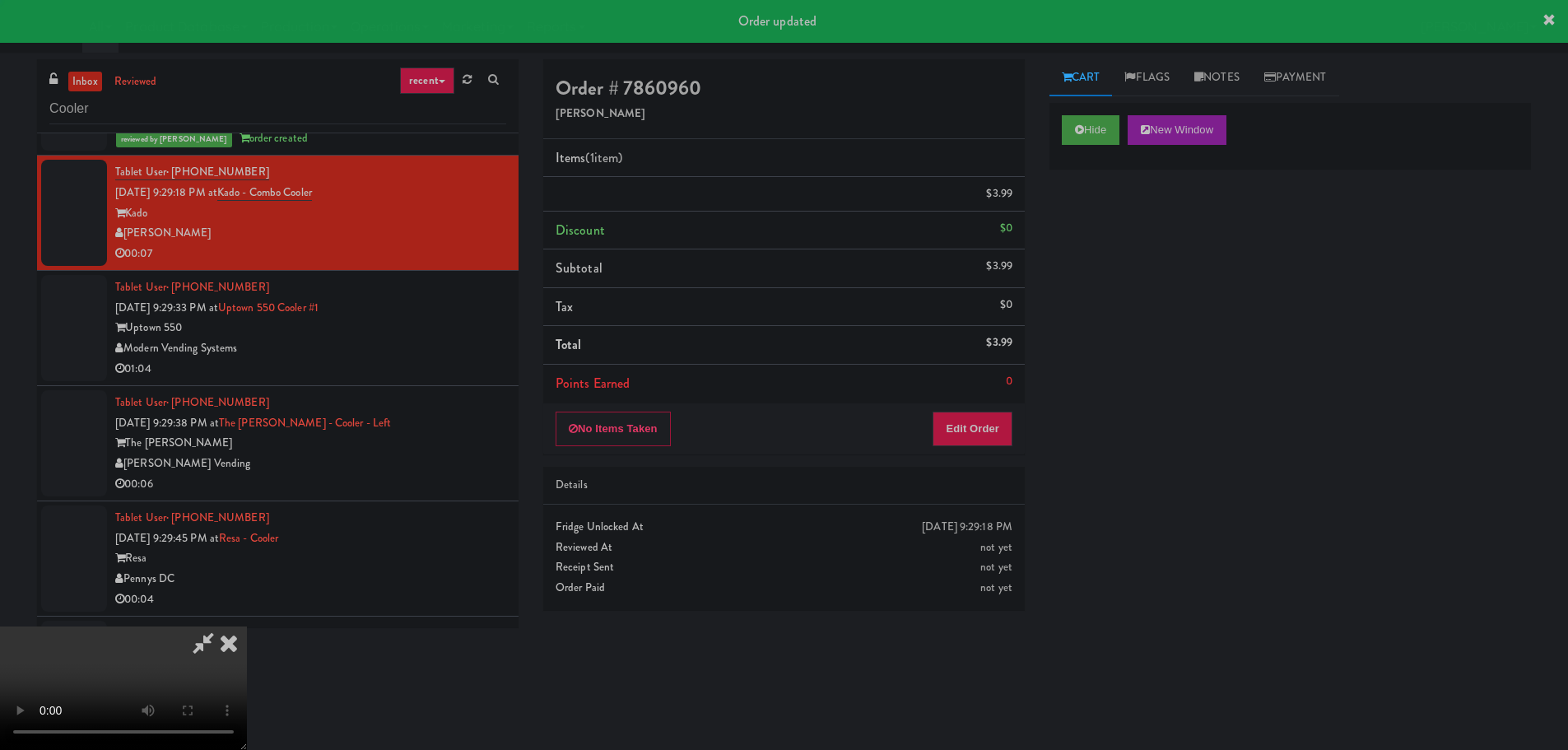
scroll to position [0, 0]
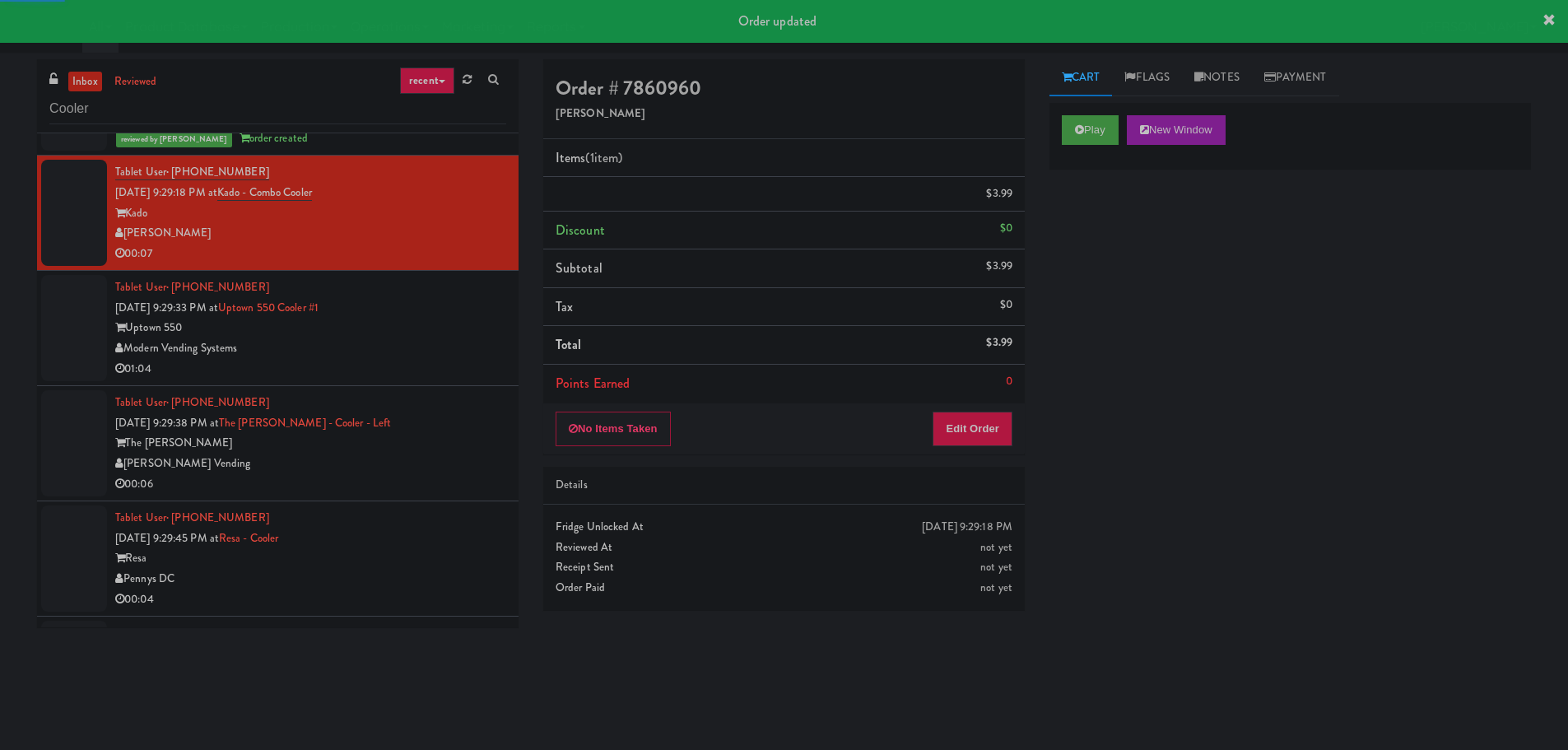
click at [448, 355] on div "Modern Vending Systems" at bounding box center [310, 348] width 391 height 20
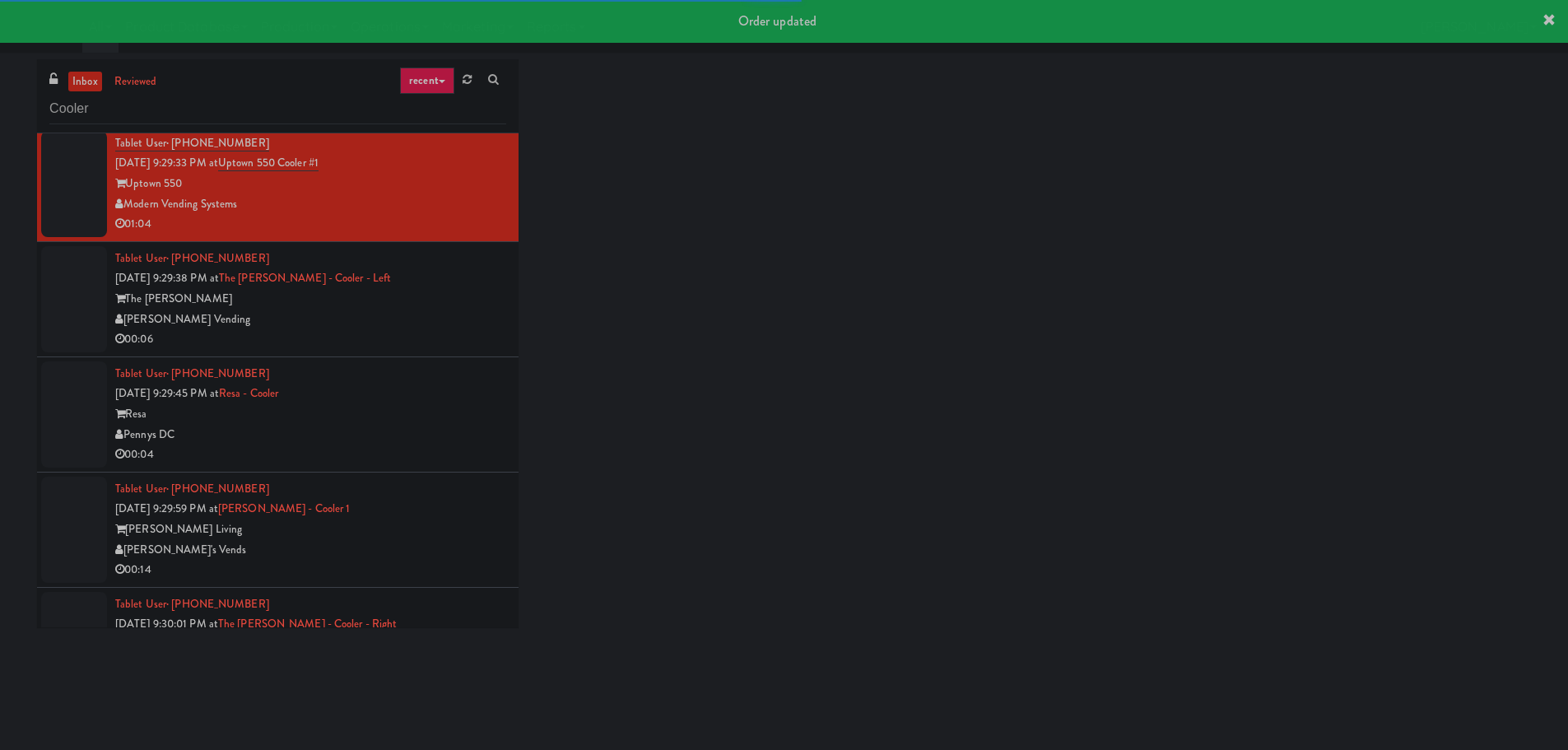
scroll to position [1090, 0]
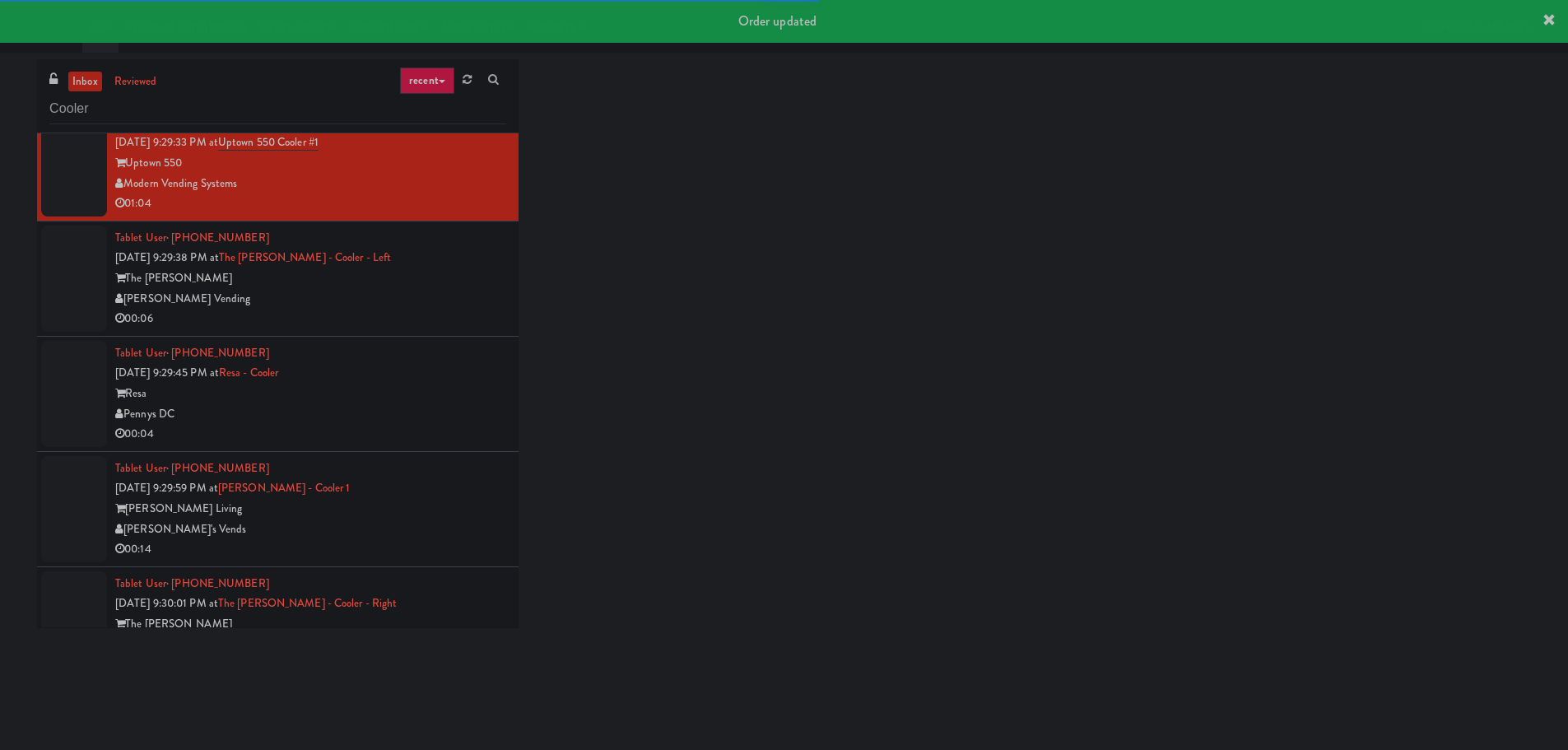
click at [447, 316] on div "00:06" at bounding box center [310, 318] width 391 height 20
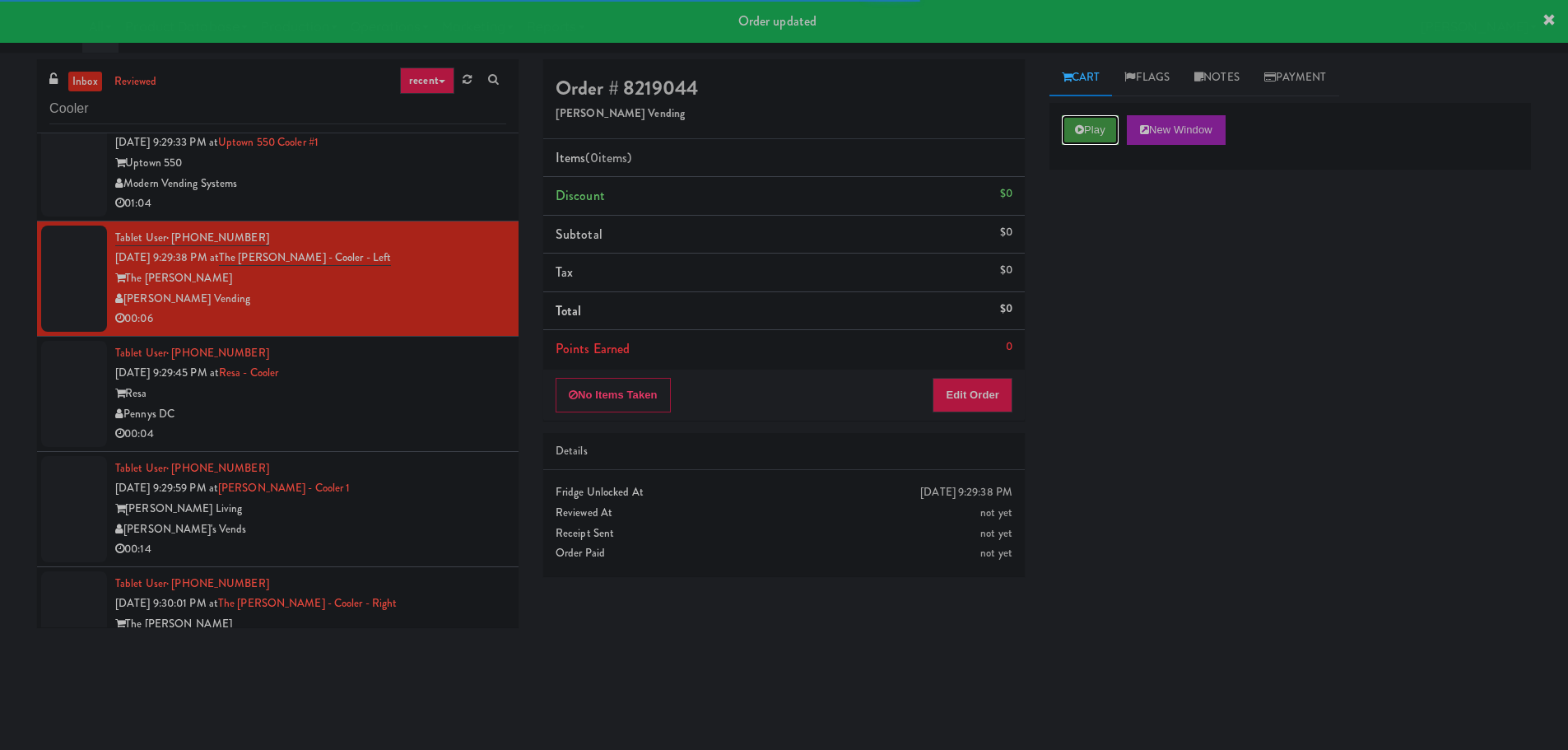
click at [1077, 135] on button "Play" at bounding box center [1089, 129] width 57 height 30
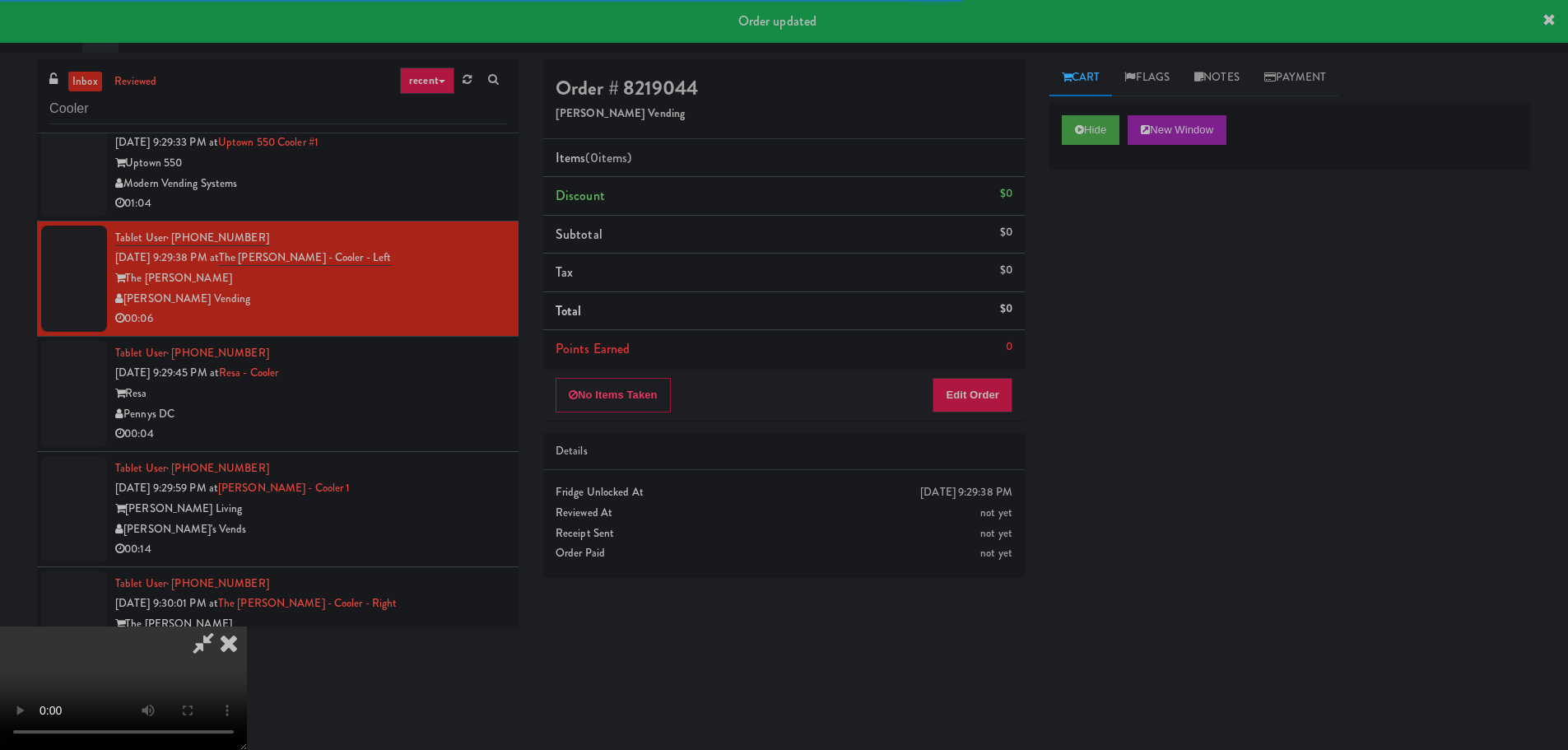
click at [990, 343] on li "Points Earned 0" at bounding box center [784, 350] width 482 height 38
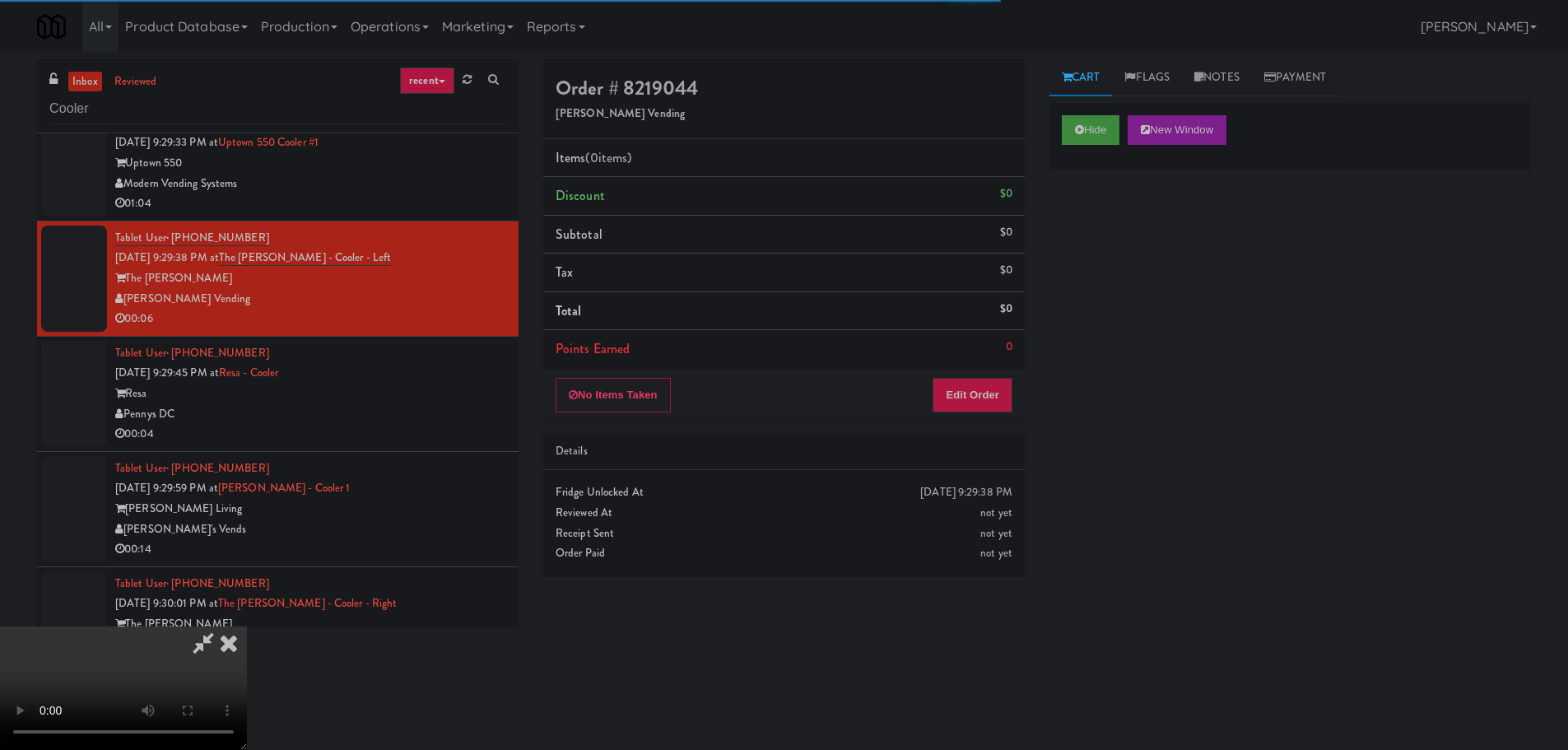
click at [986, 375] on div "No Items Taken Edit Order" at bounding box center [784, 395] width 482 height 51
click at [982, 386] on button "Edit Order" at bounding box center [972, 395] width 80 height 34
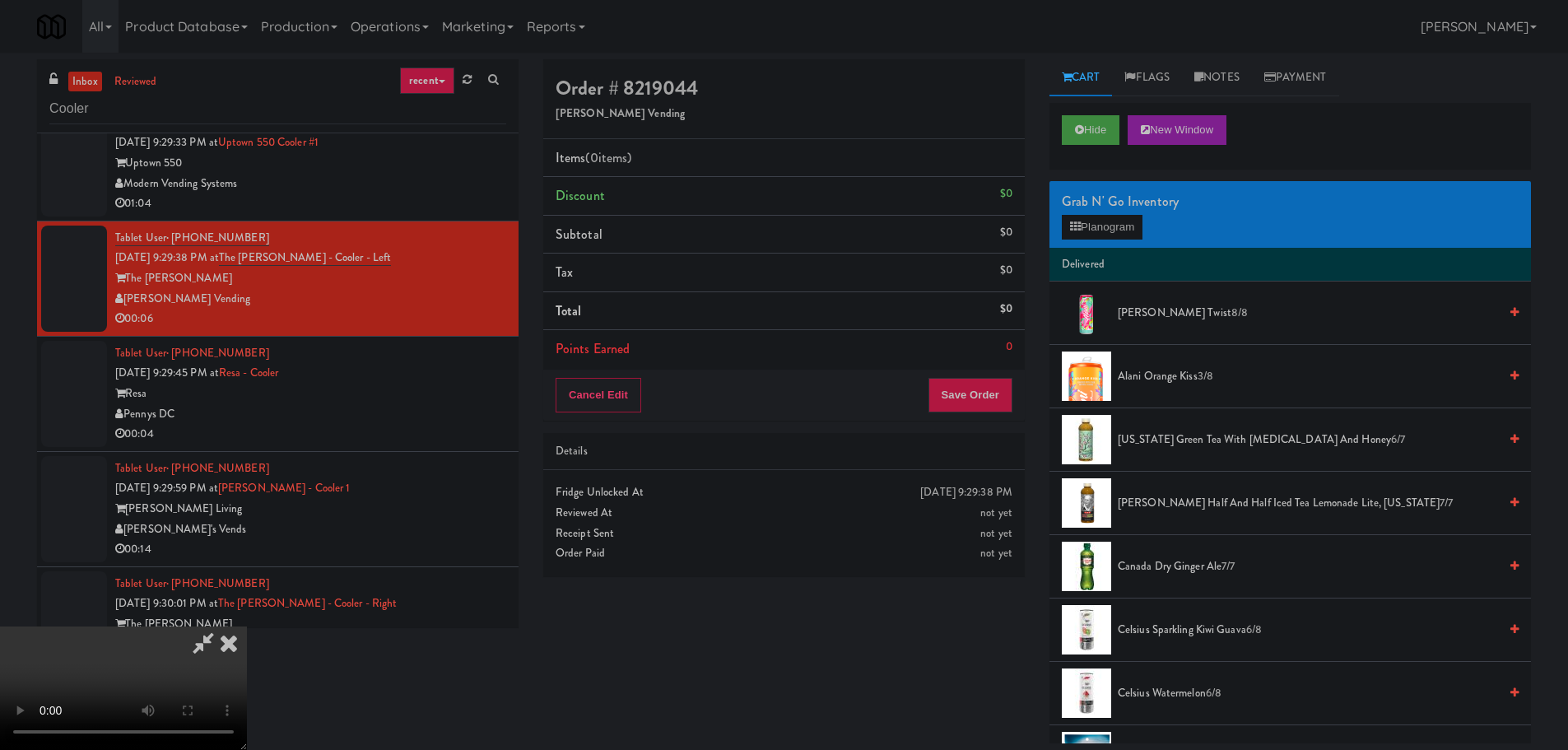
scroll to position [284, 0]
click at [247, 626] on video at bounding box center [124, 688] width 247 height 124
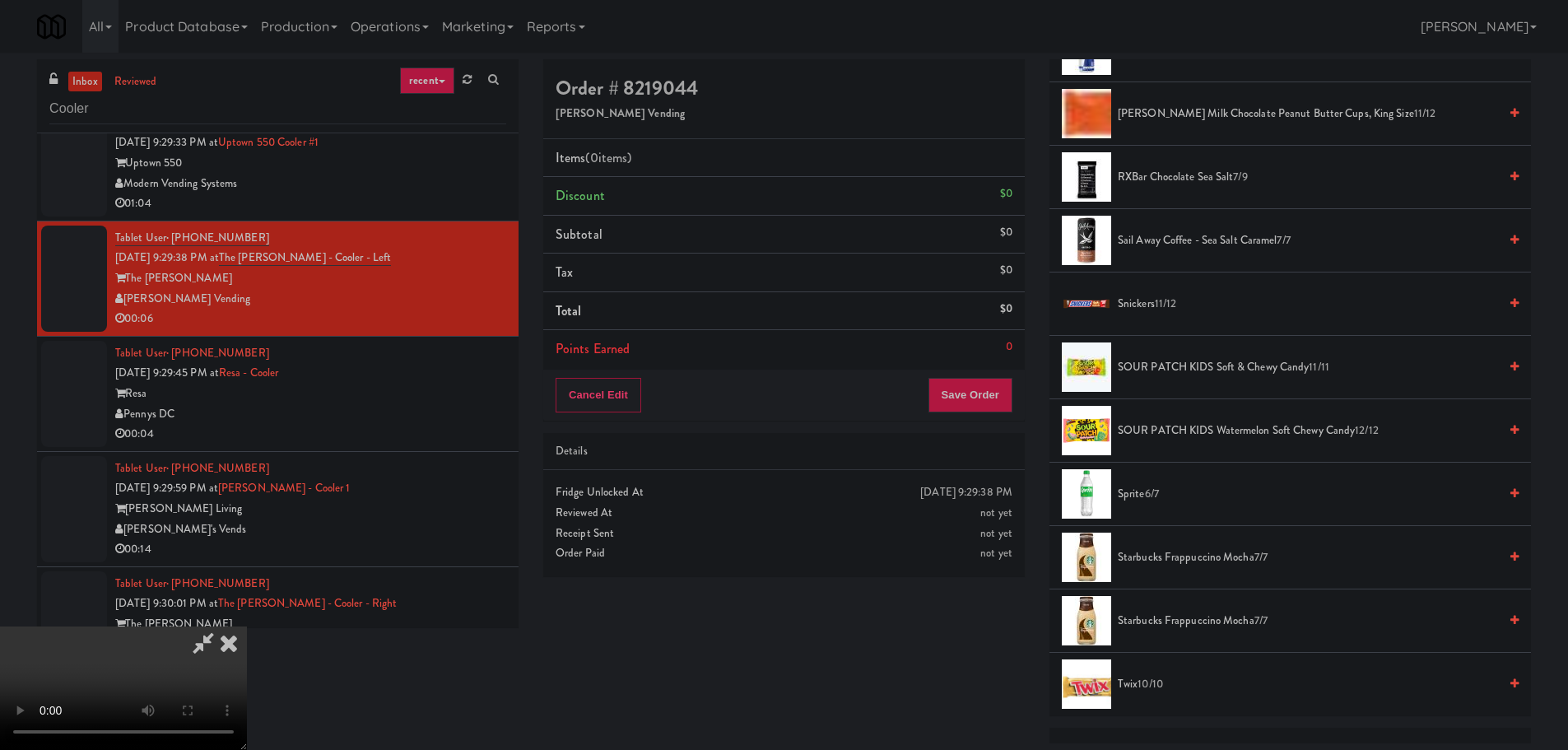
scroll to position [2057, 0]
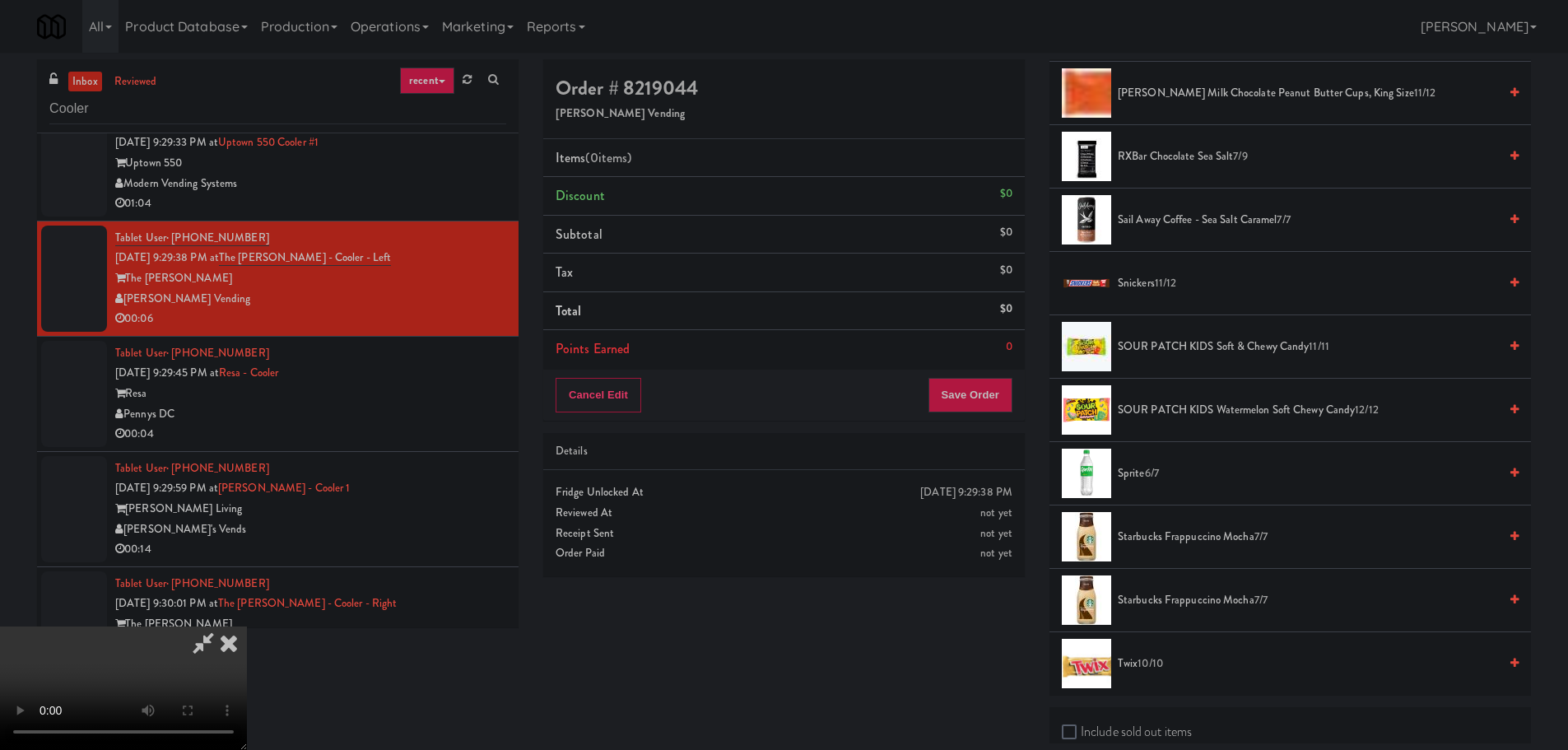
click at [1157, 652] on li "Twix 10/10" at bounding box center [1290, 663] width 482 height 62
click at [1151, 663] on span "10/10" at bounding box center [1149, 663] width 26 height 15
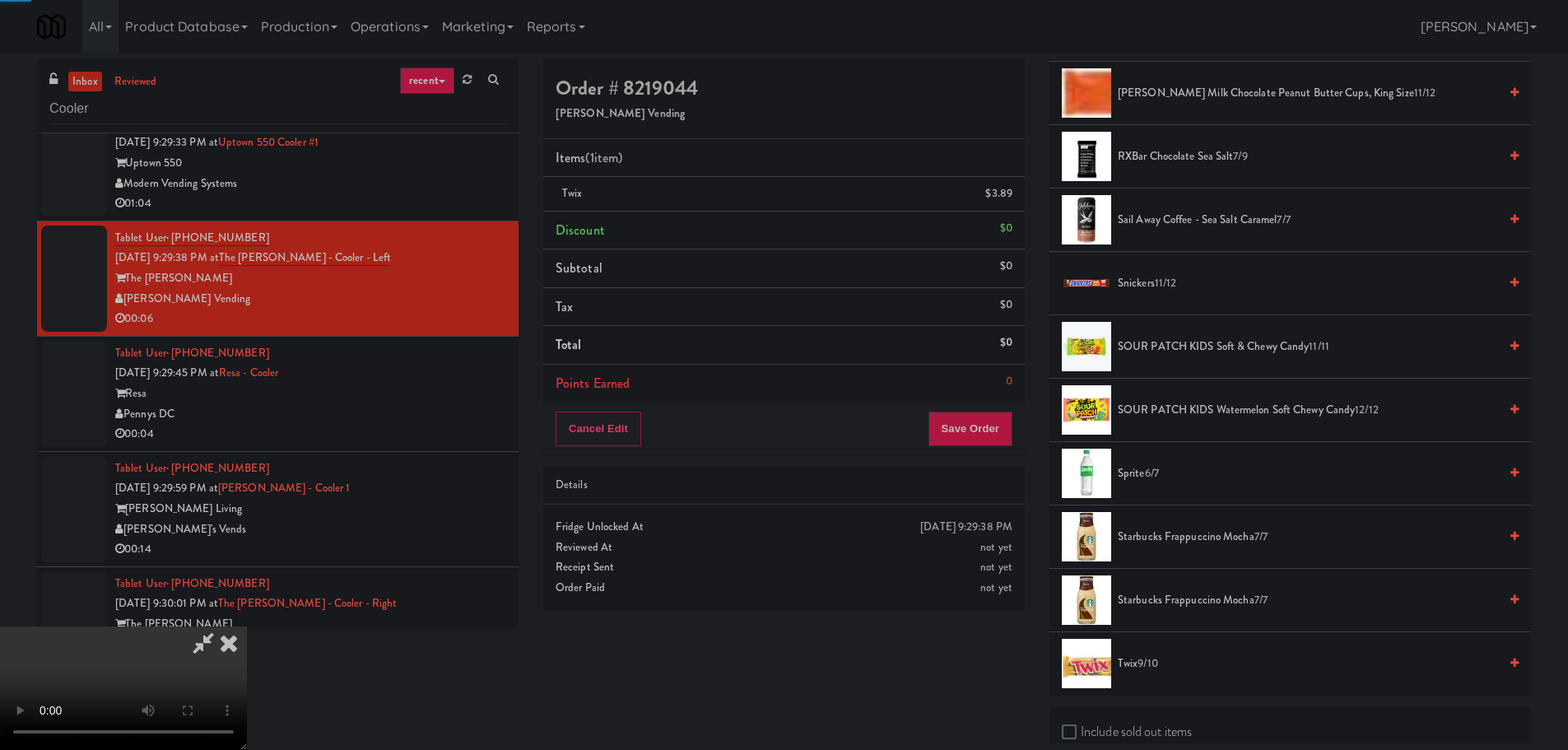
click at [247, 626] on video at bounding box center [124, 688] width 247 height 124
click at [982, 415] on button "Save Order" at bounding box center [970, 429] width 84 height 34
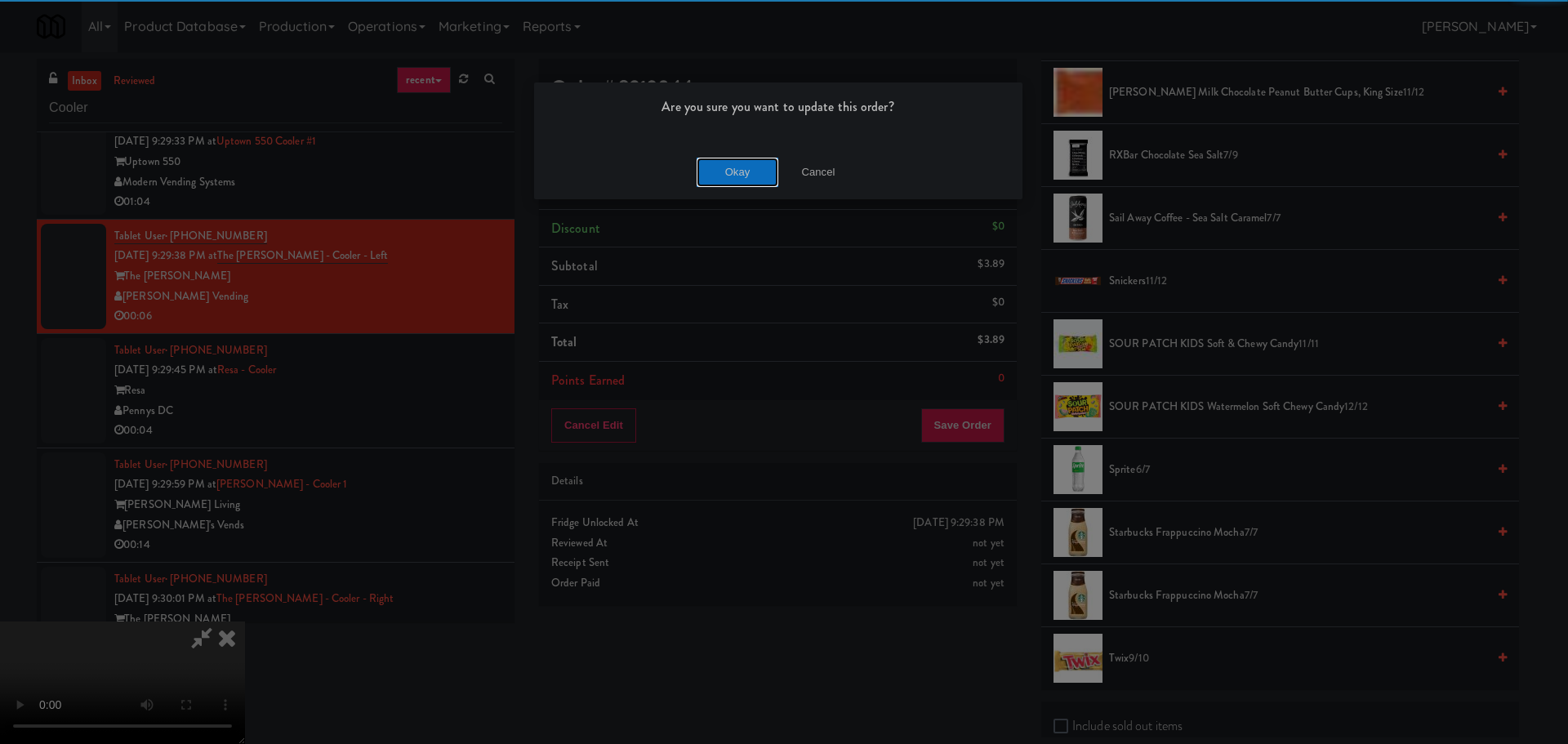
click at [742, 165] on button "Okay" at bounding box center [737, 172] width 82 height 29
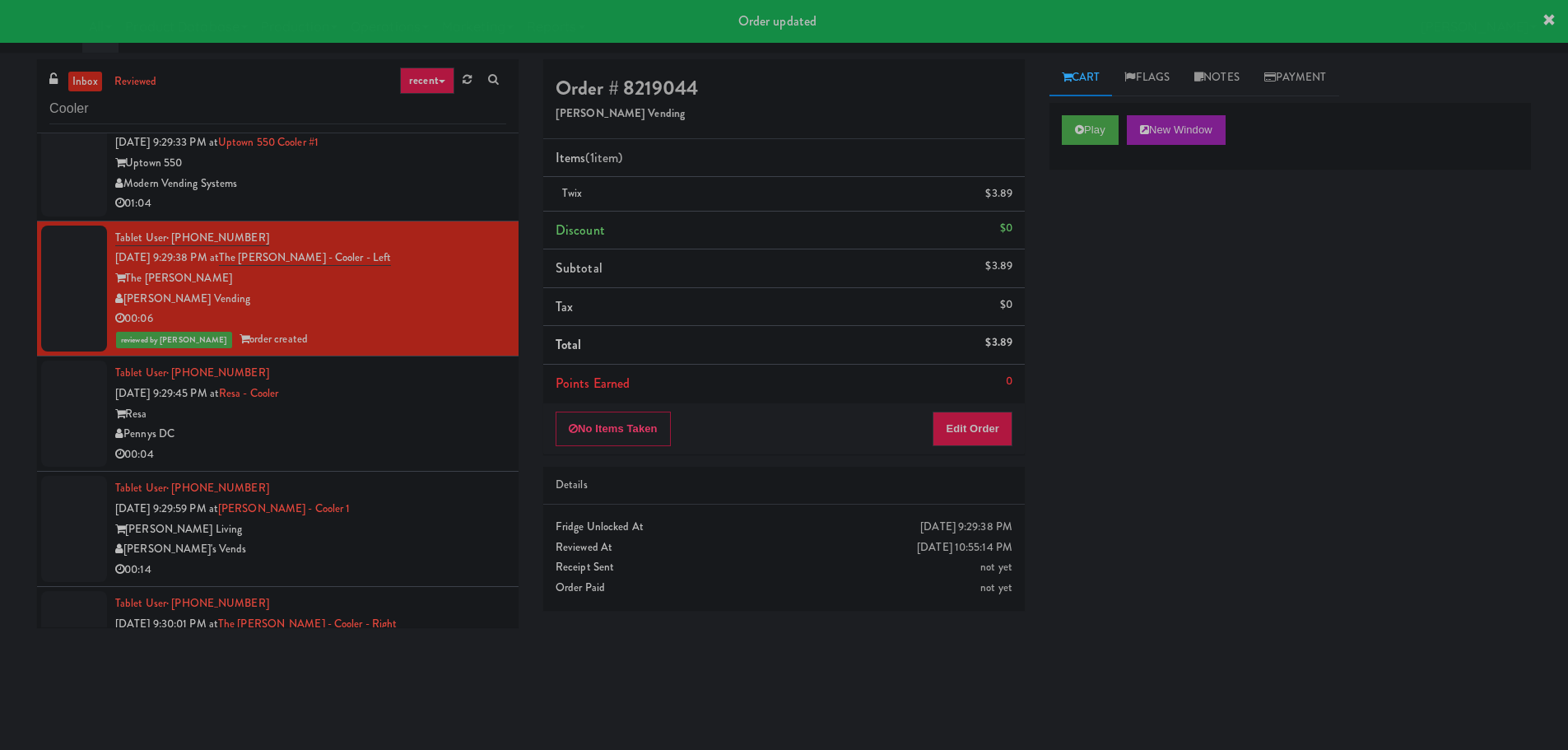
scroll to position [0, 0]
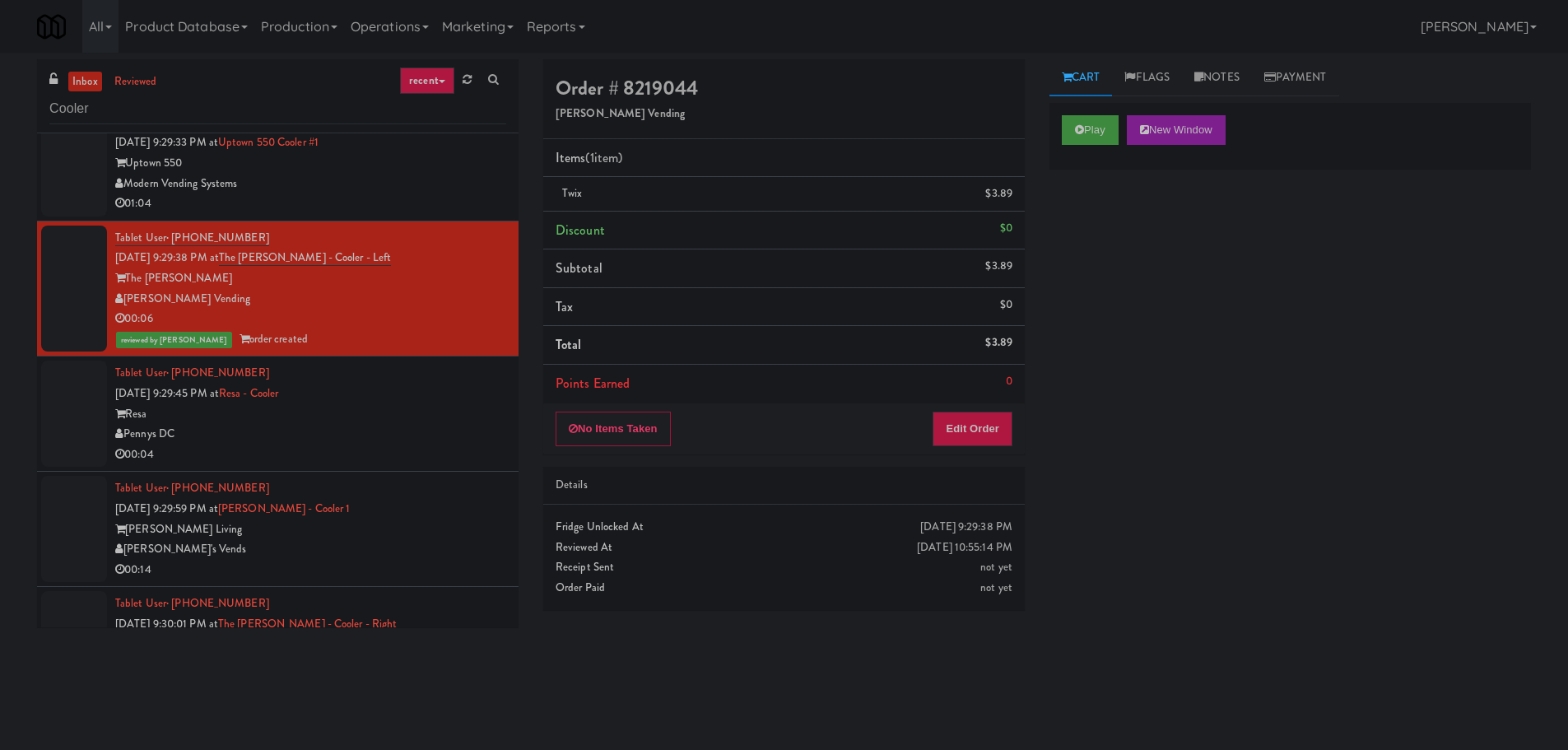
click at [442, 426] on div "Pennys DC" at bounding box center [310, 434] width 391 height 20
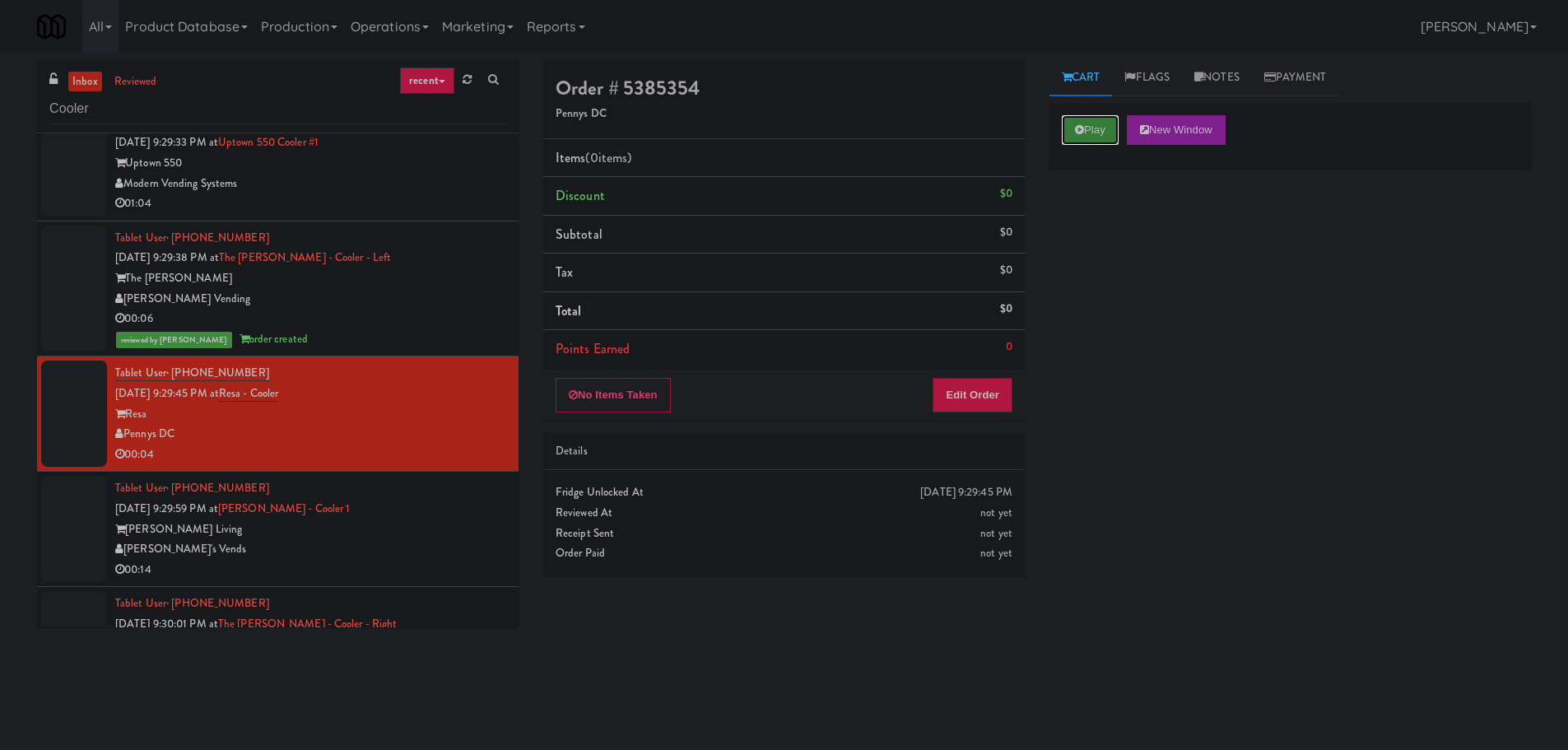
click at [1069, 131] on button "Play" at bounding box center [1089, 129] width 57 height 30
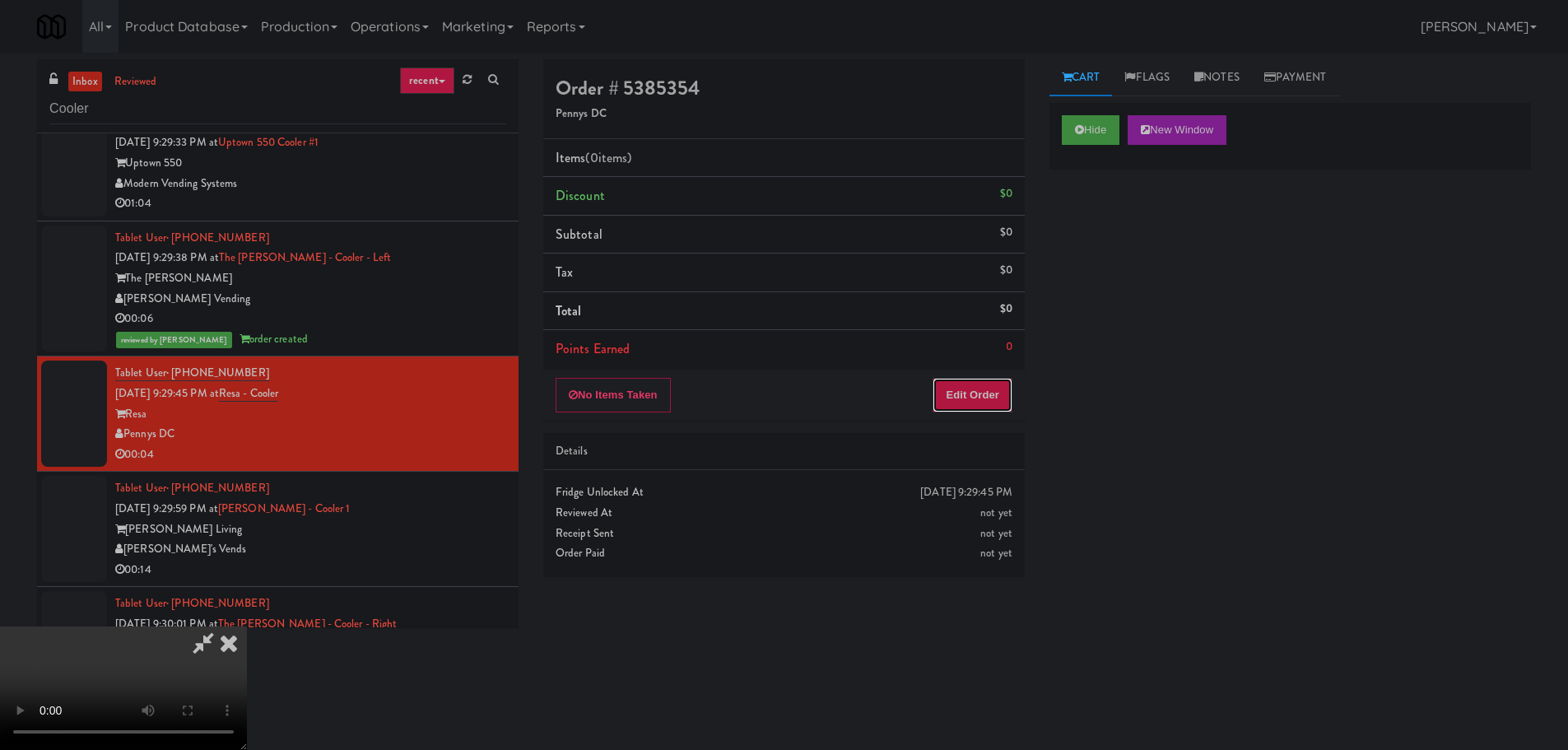
click at [1004, 394] on button "Edit Order" at bounding box center [972, 395] width 80 height 34
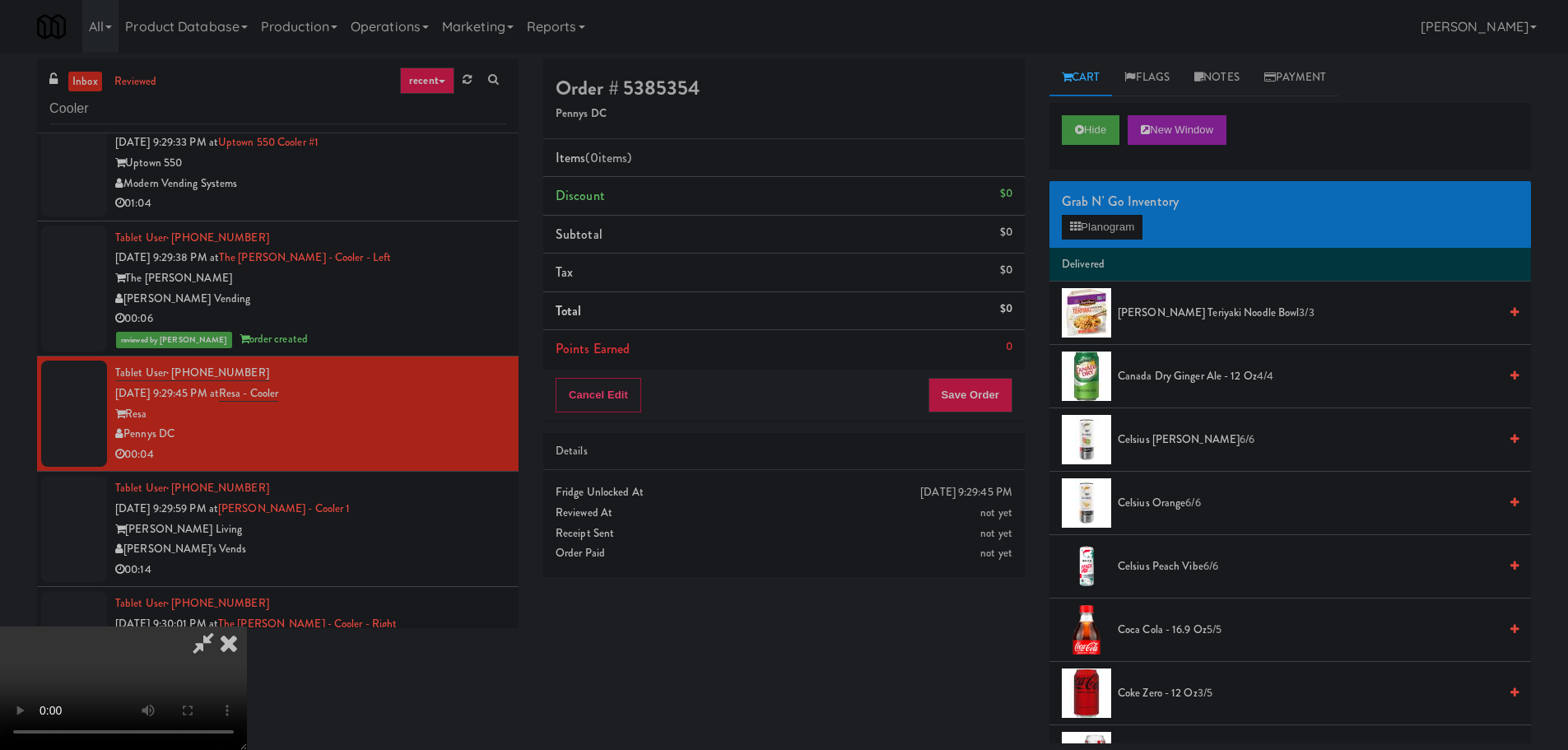
scroll to position [284, 0]
click at [247, 626] on video at bounding box center [124, 688] width 247 height 124
drag, startPoint x: 739, startPoint y: 488, endPoint x: 726, endPoint y: 477, distance: 17.0
click at [247, 626] on video at bounding box center [124, 688] width 247 height 124
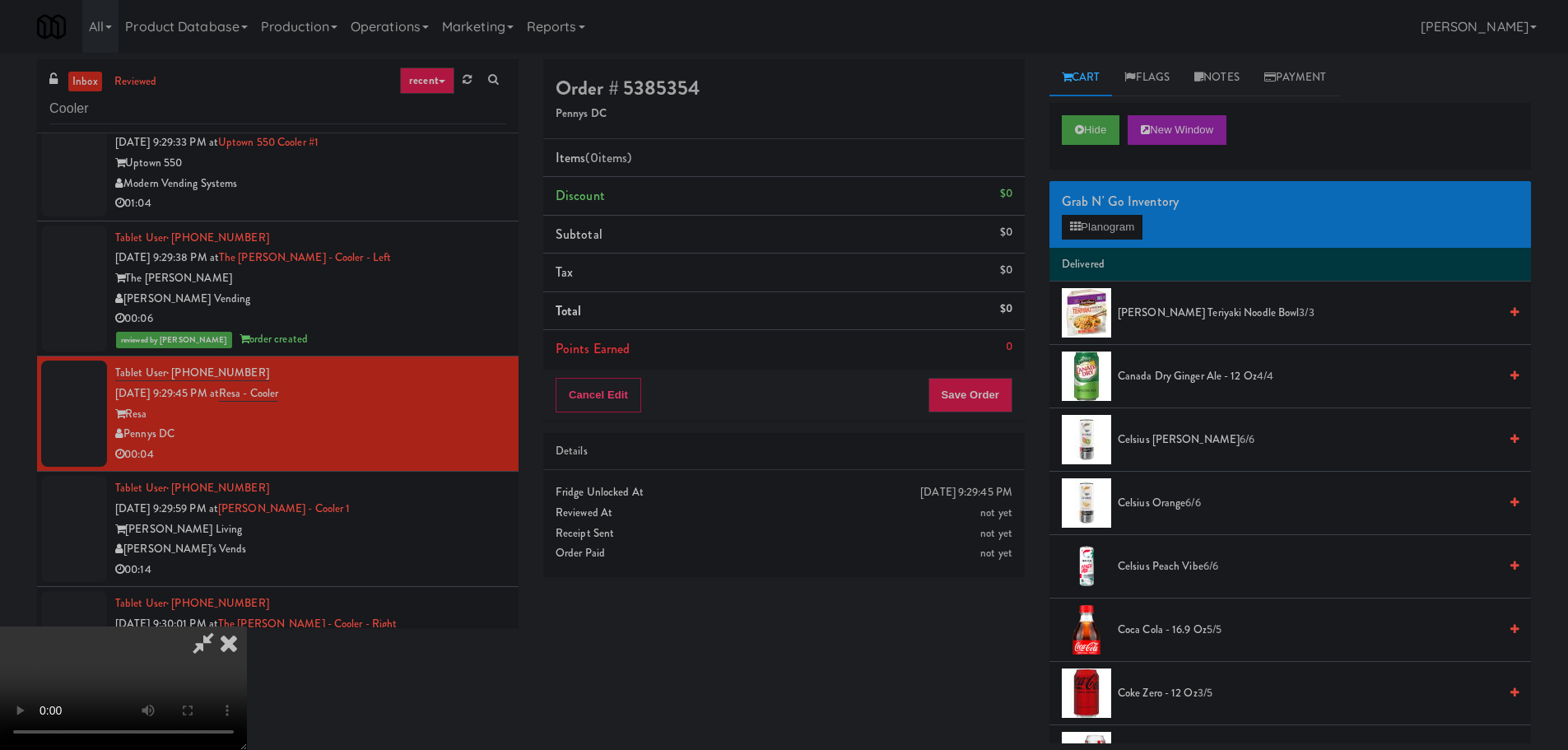
scroll to position [0, 0]
click at [1092, 125] on button "Hide" at bounding box center [1090, 129] width 57 height 30
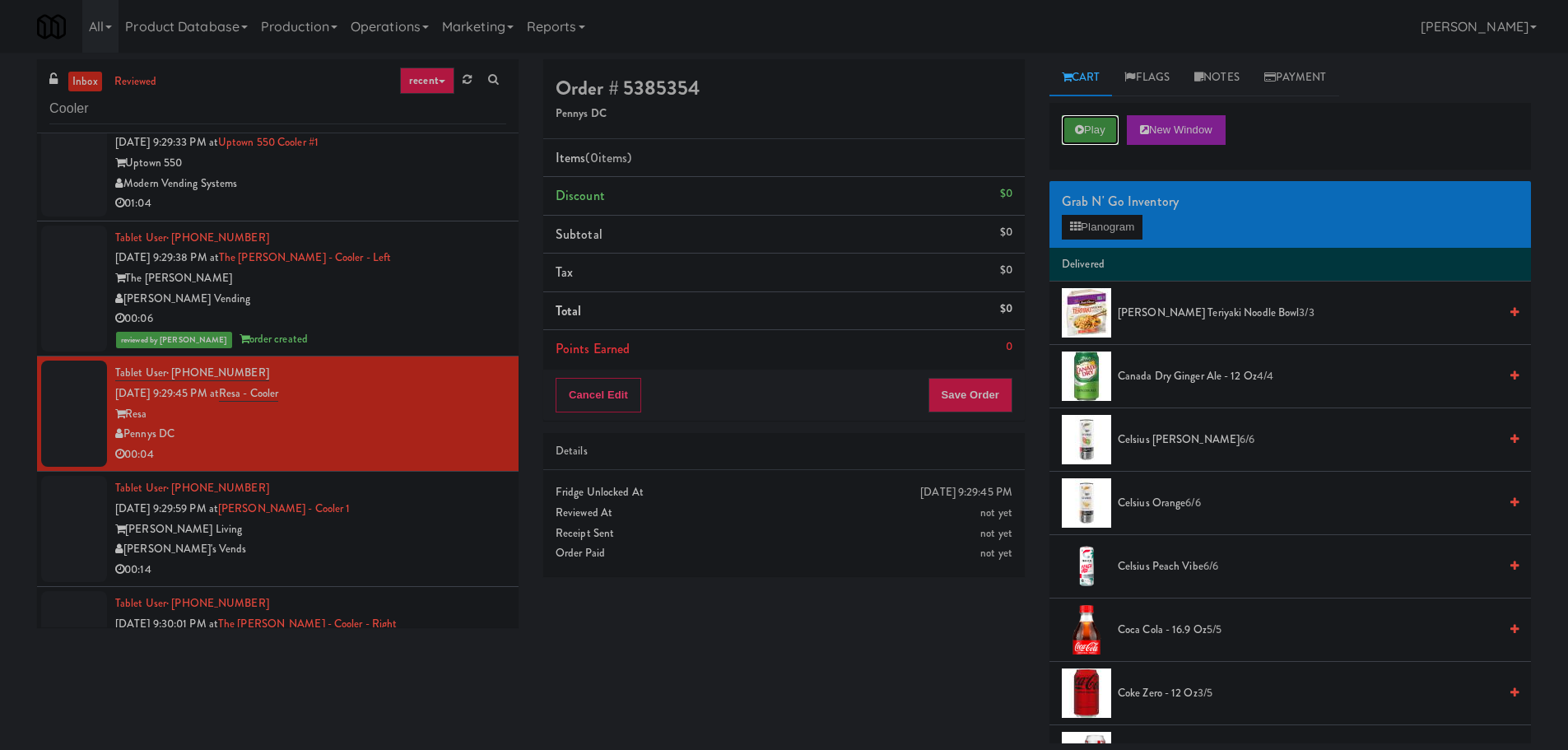
click at [1092, 125] on button "Play" at bounding box center [1089, 129] width 57 height 30
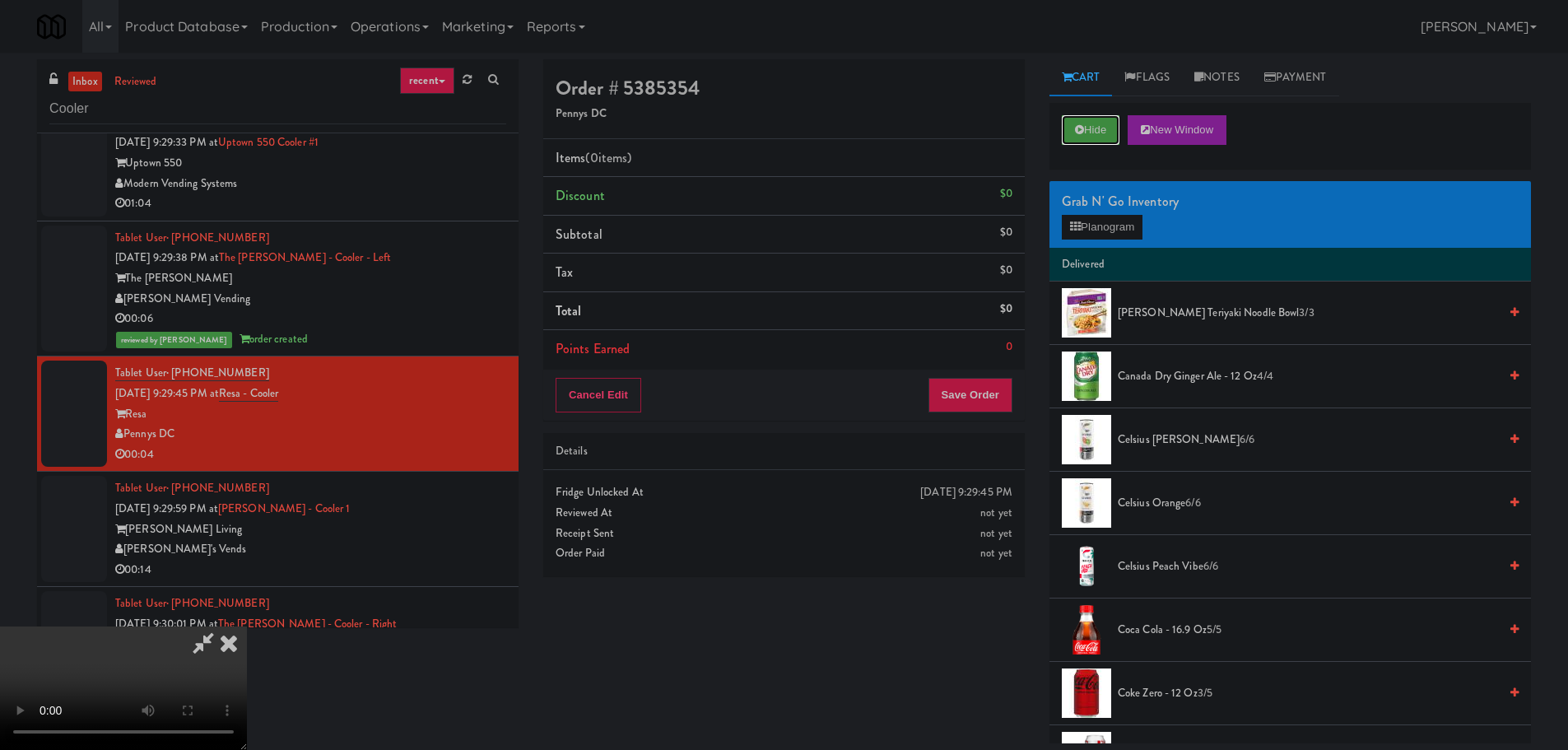
scroll to position [284, 0]
click at [247, 626] on video at bounding box center [124, 688] width 247 height 124
drag, startPoint x: 1118, startPoint y: 218, endPoint x: 1110, endPoint y: 232, distance: 16.1
click at [1110, 232] on button "Planogram" at bounding box center [1102, 227] width 80 height 25
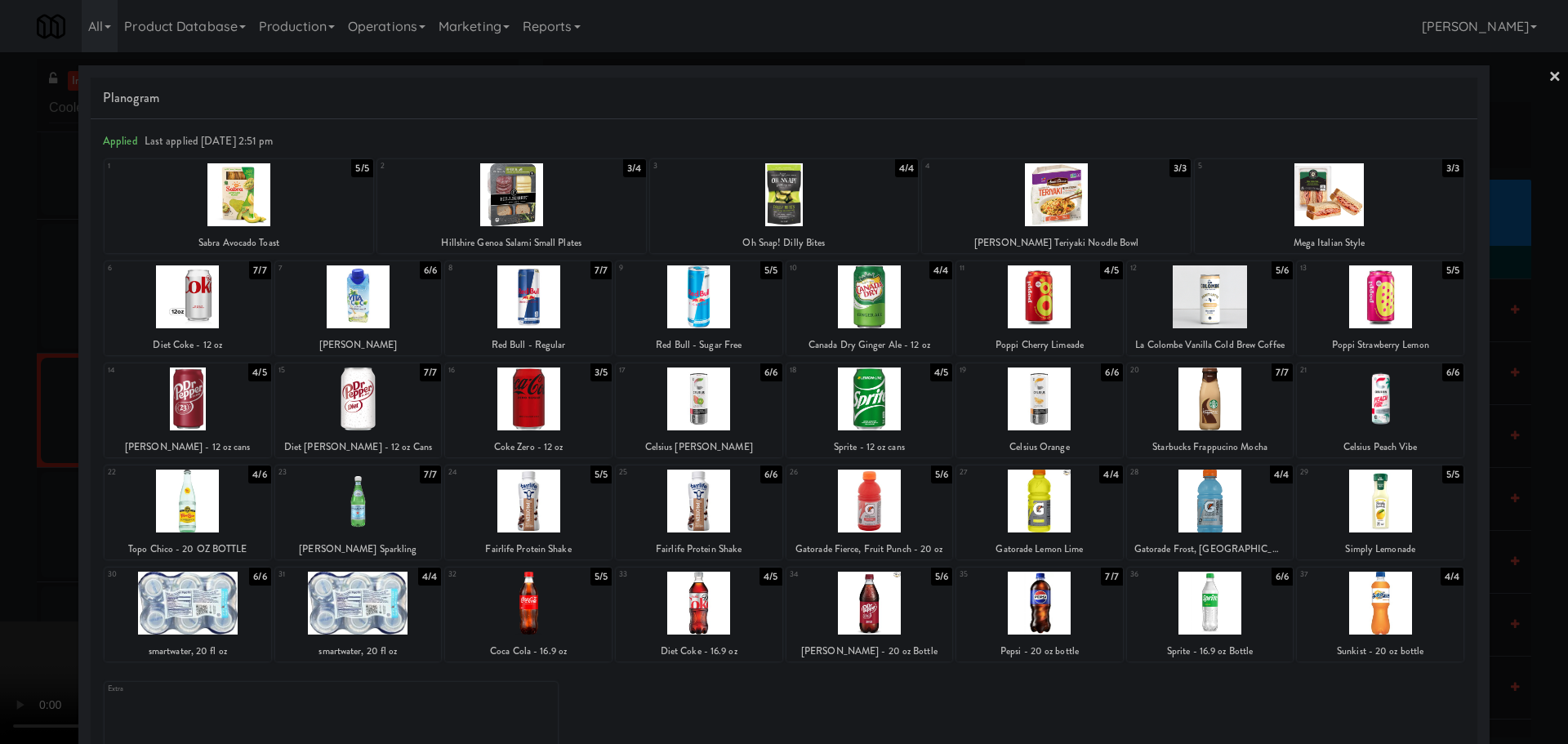
click at [170, 602] on div at bounding box center [187, 602] width 166 height 63
click at [0, 574] on div at bounding box center [784, 372] width 1568 height 744
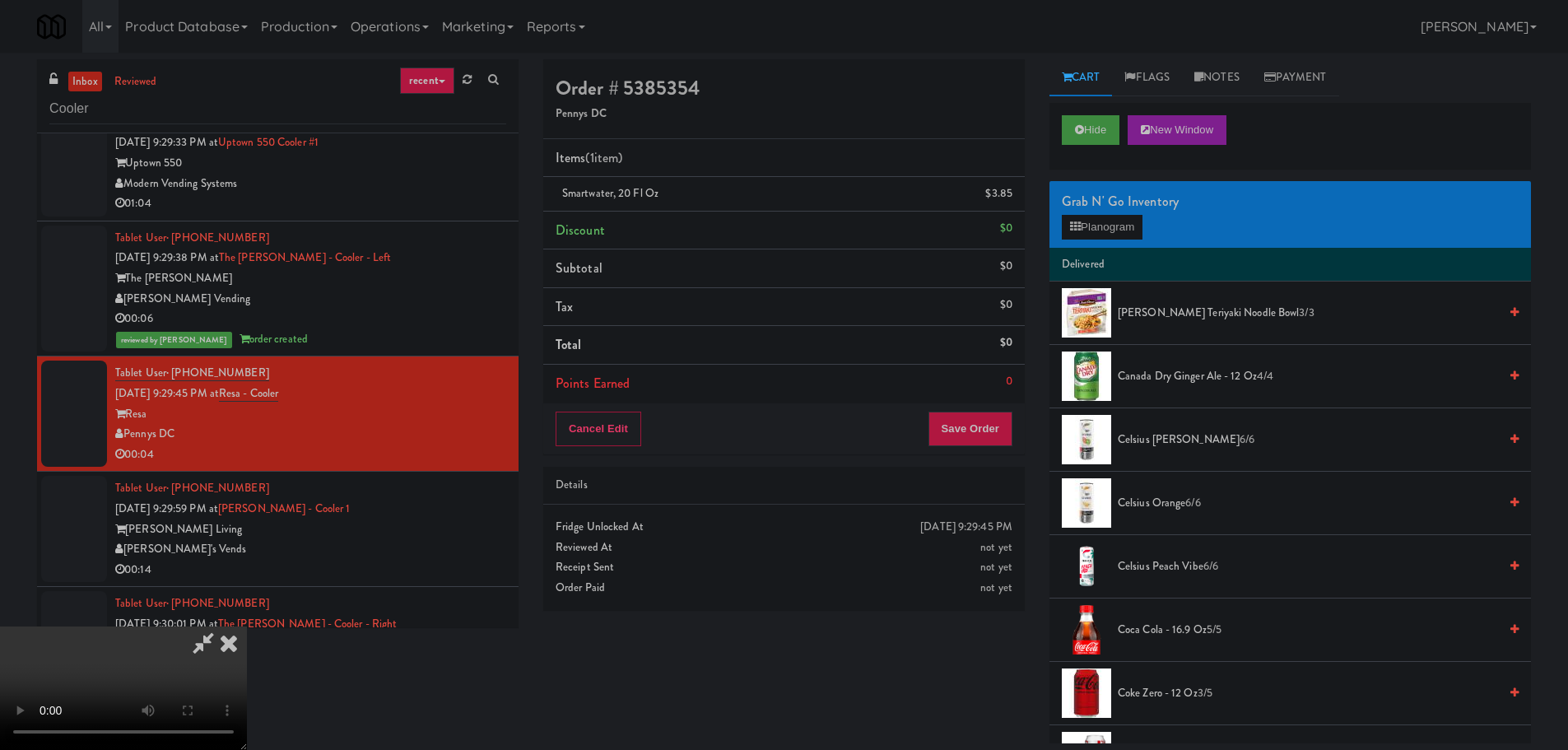
click at [247, 626] on video at bounding box center [124, 688] width 247 height 124
click at [989, 432] on button "Save Order" at bounding box center [970, 429] width 84 height 34
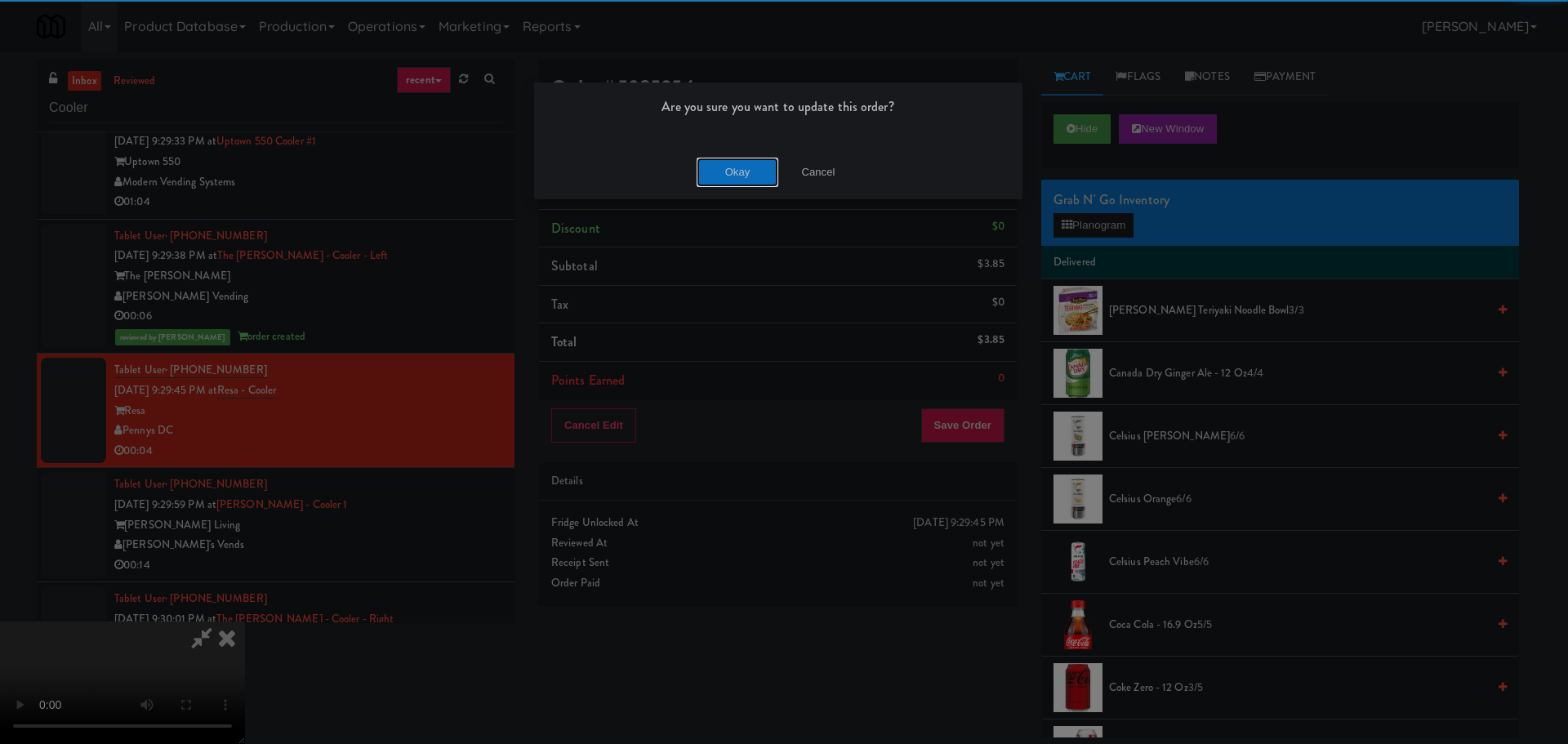
click at [728, 166] on button "Okay" at bounding box center [737, 172] width 82 height 29
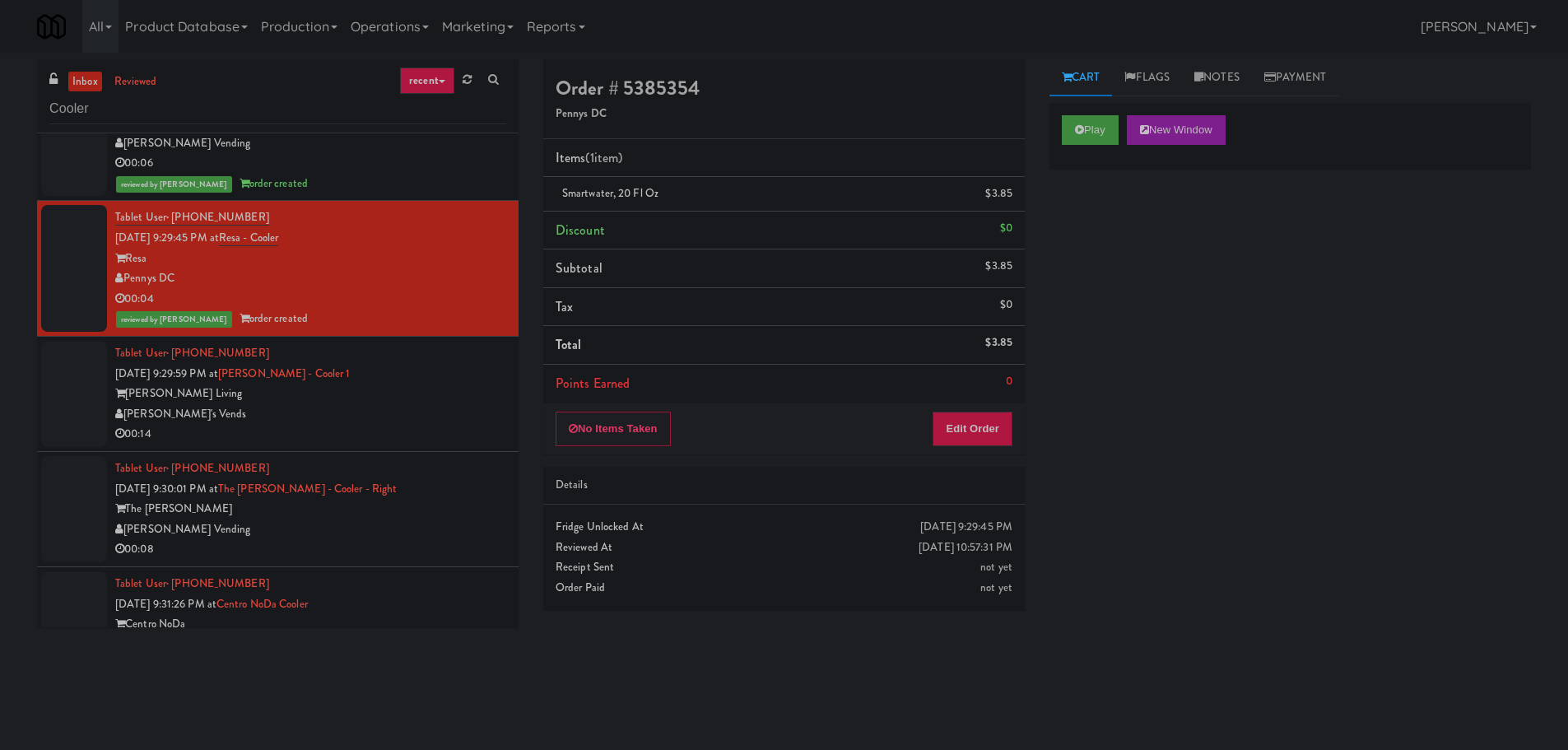
scroll to position [1255, 0]
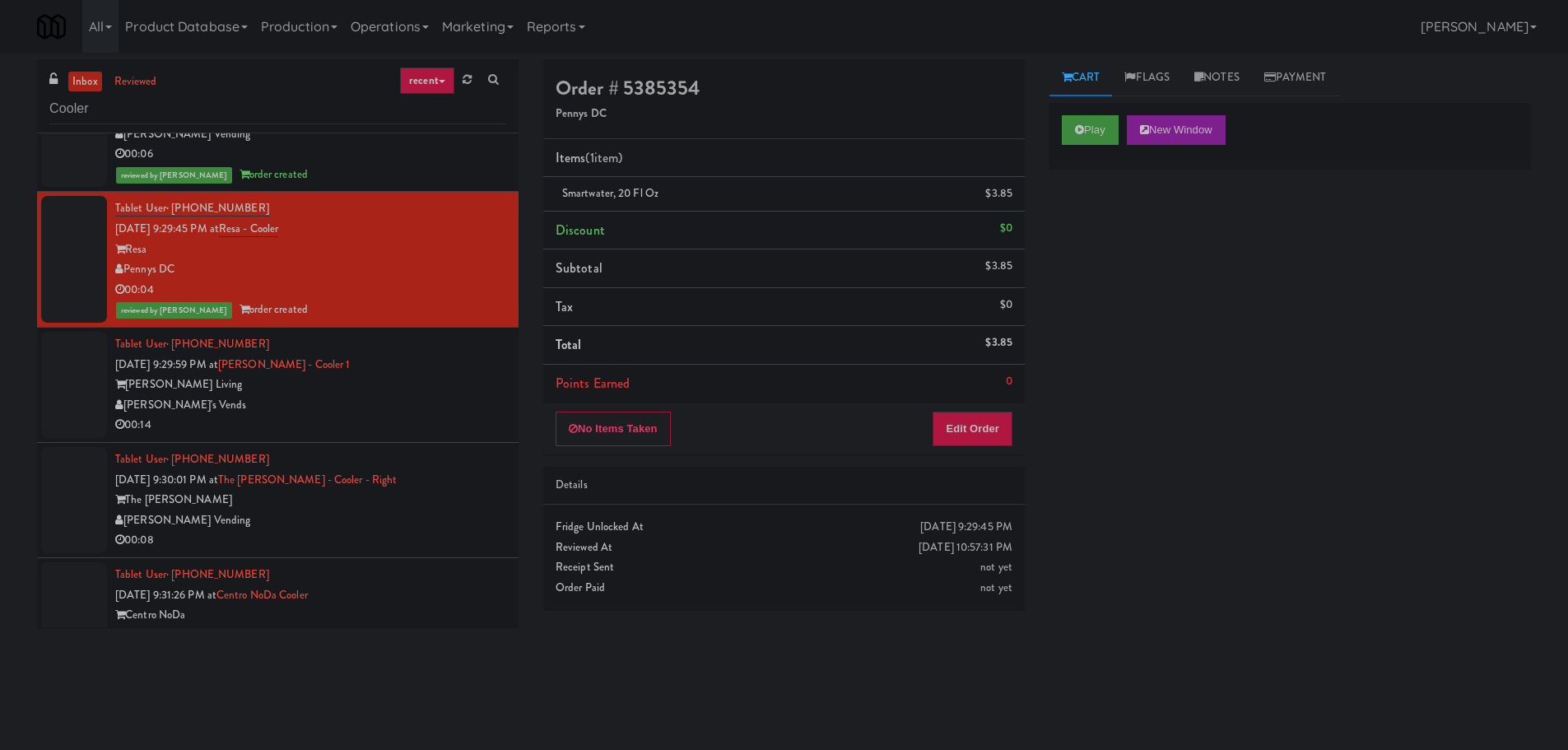
click at [425, 394] on div "[PERSON_NAME] Living" at bounding box center [310, 384] width 391 height 20
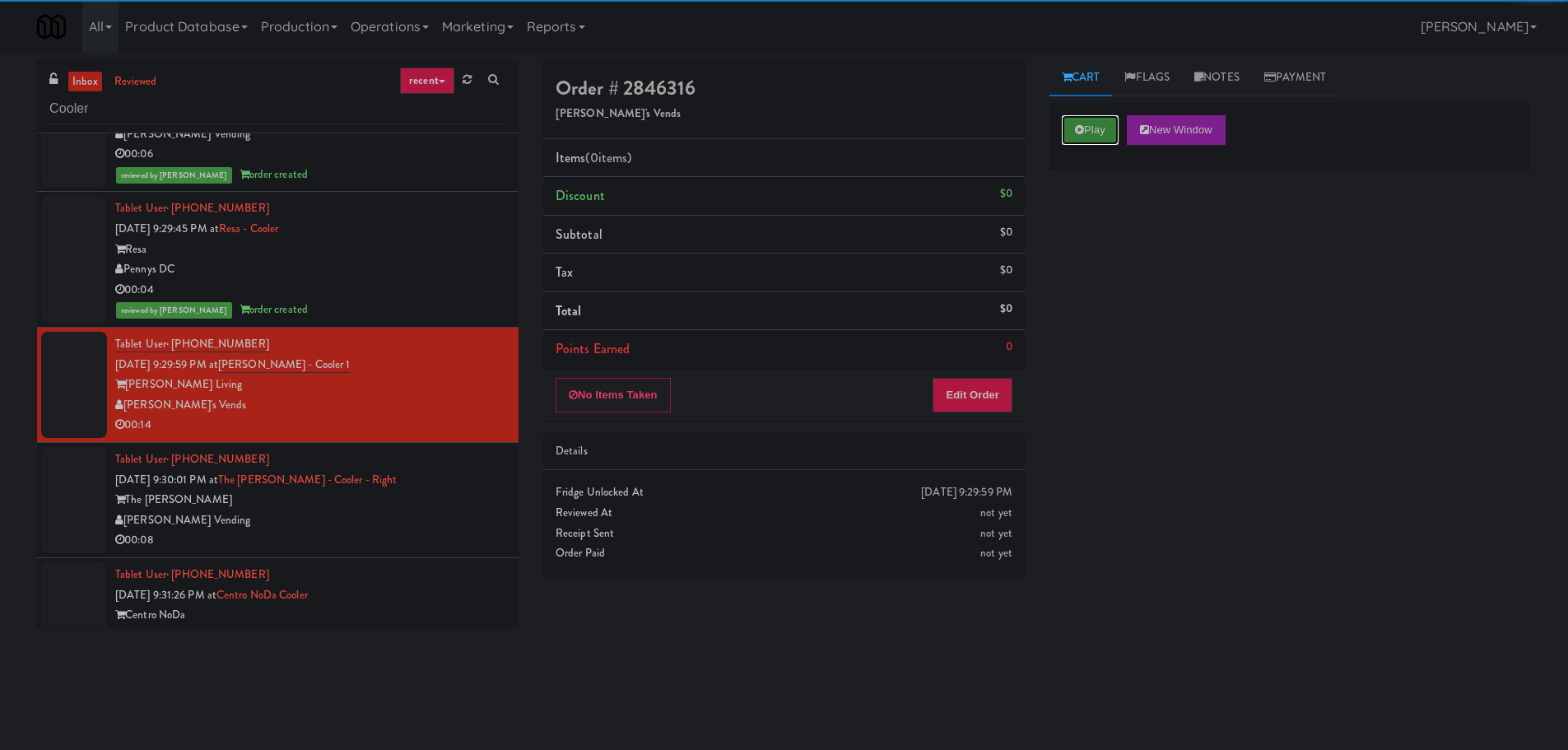
click at [1116, 129] on button "Play" at bounding box center [1089, 129] width 57 height 30
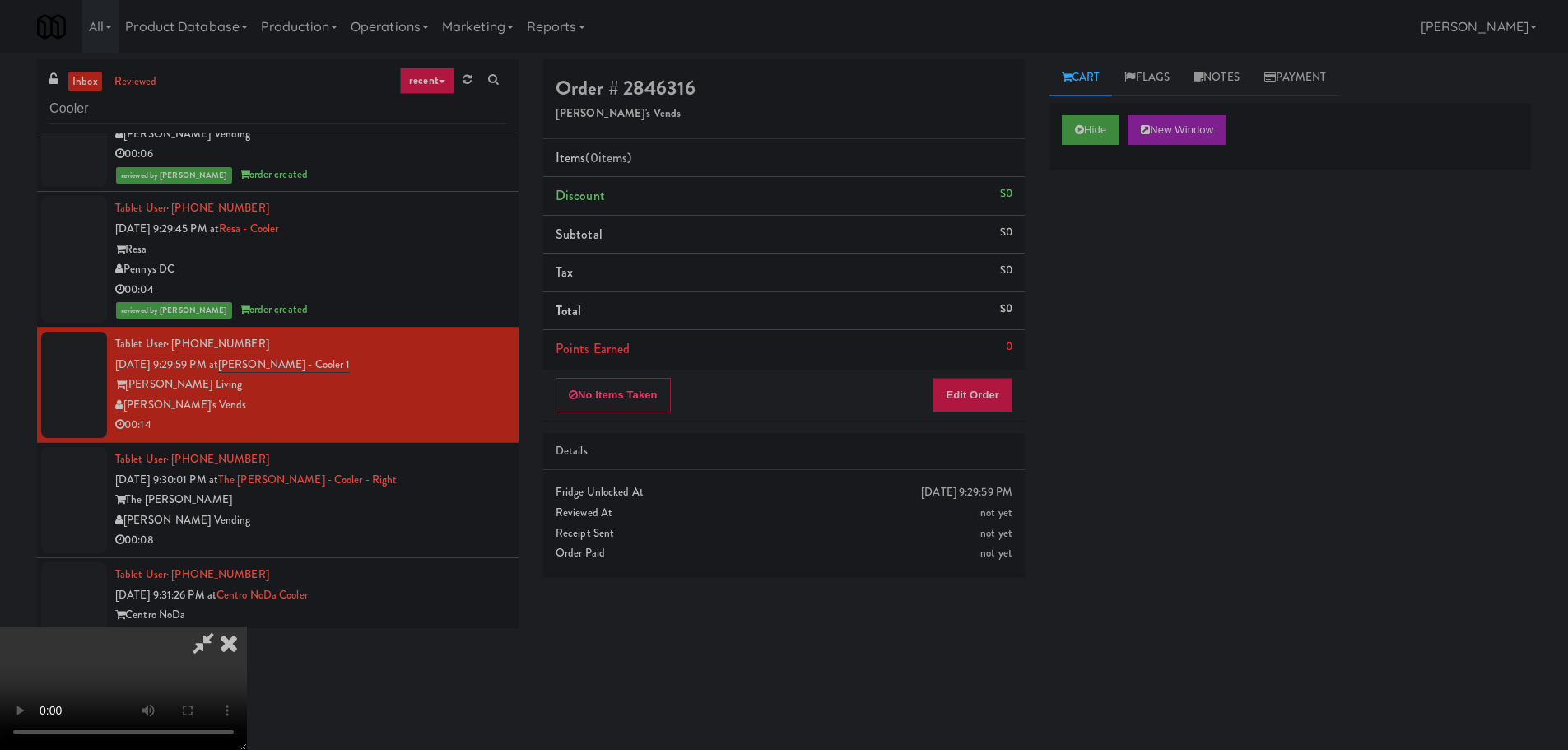
click at [998, 368] on div "Items (0 items ) Discount $0 Subtotal $0 Tax $0 Total $0 Points Earned 0" at bounding box center [784, 254] width 482 height 231
click at [997, 378] on button "Edit Order" at bounding box center [972, 395] width 80 height 34
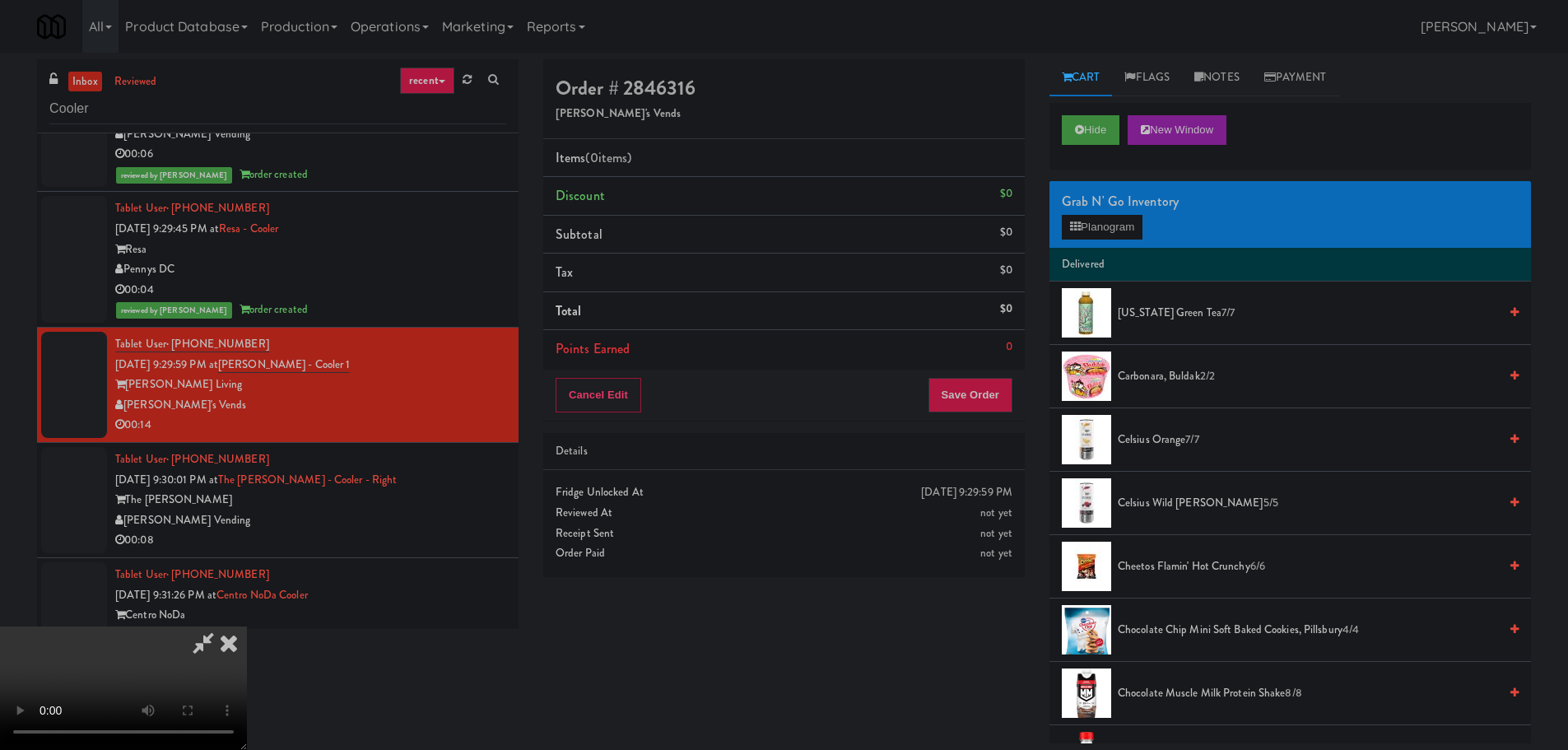
drag, startPoint x: 605, startPoint y: 418, endPoint x: 615, endPoint y: 412, distance: 11.7
click at [247, 626] on video at bounding box center [124, 688] width 247 height 124
drag, startPoint x: 617, startPoint y: 405, endPoint x: 628, endPoint y: 414, distance: 14.2
click at [247, 626] on video at bounding box center [124, 688] width 247 height 124
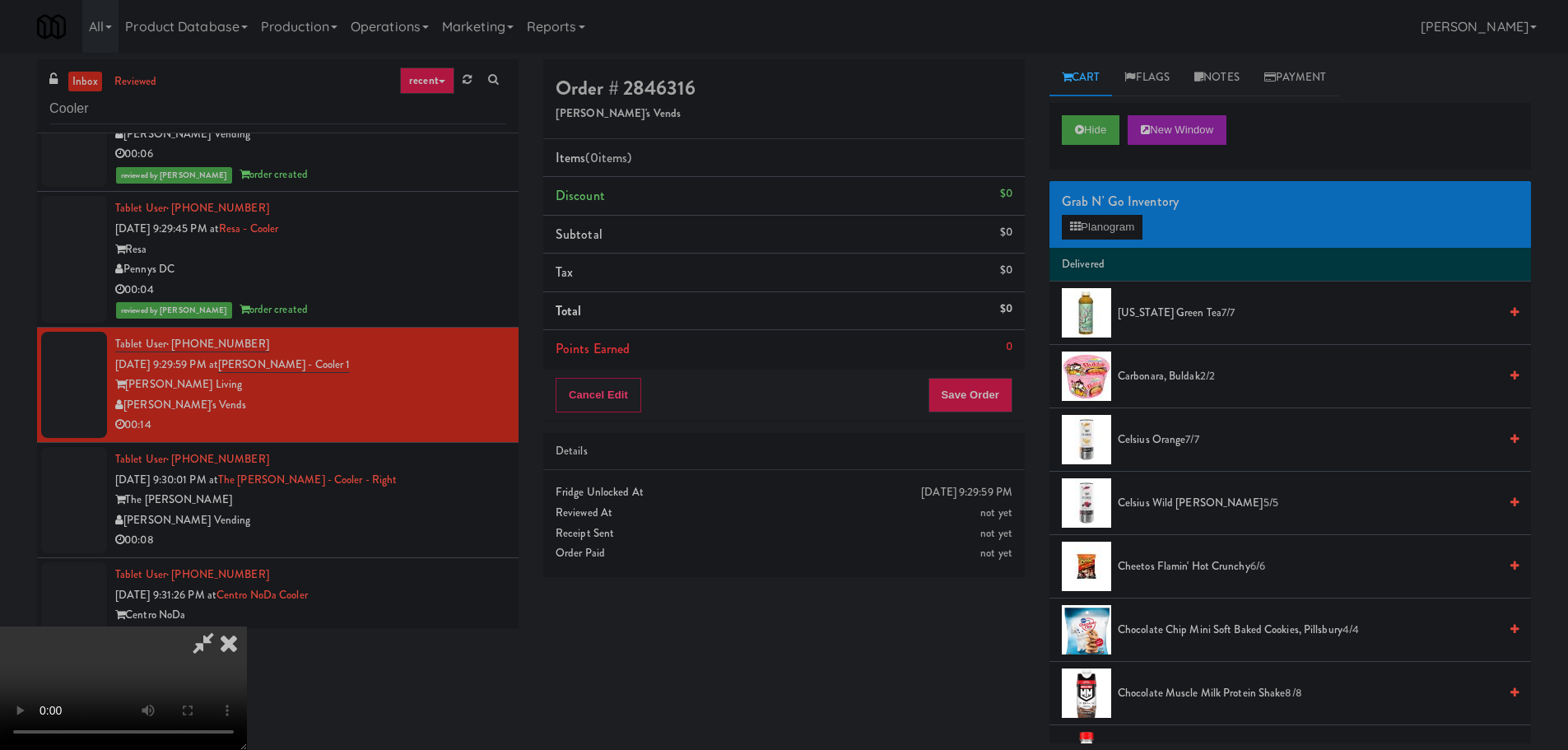
click at [247, 626] on video at bounding box center [124, 688] width 247 height 124
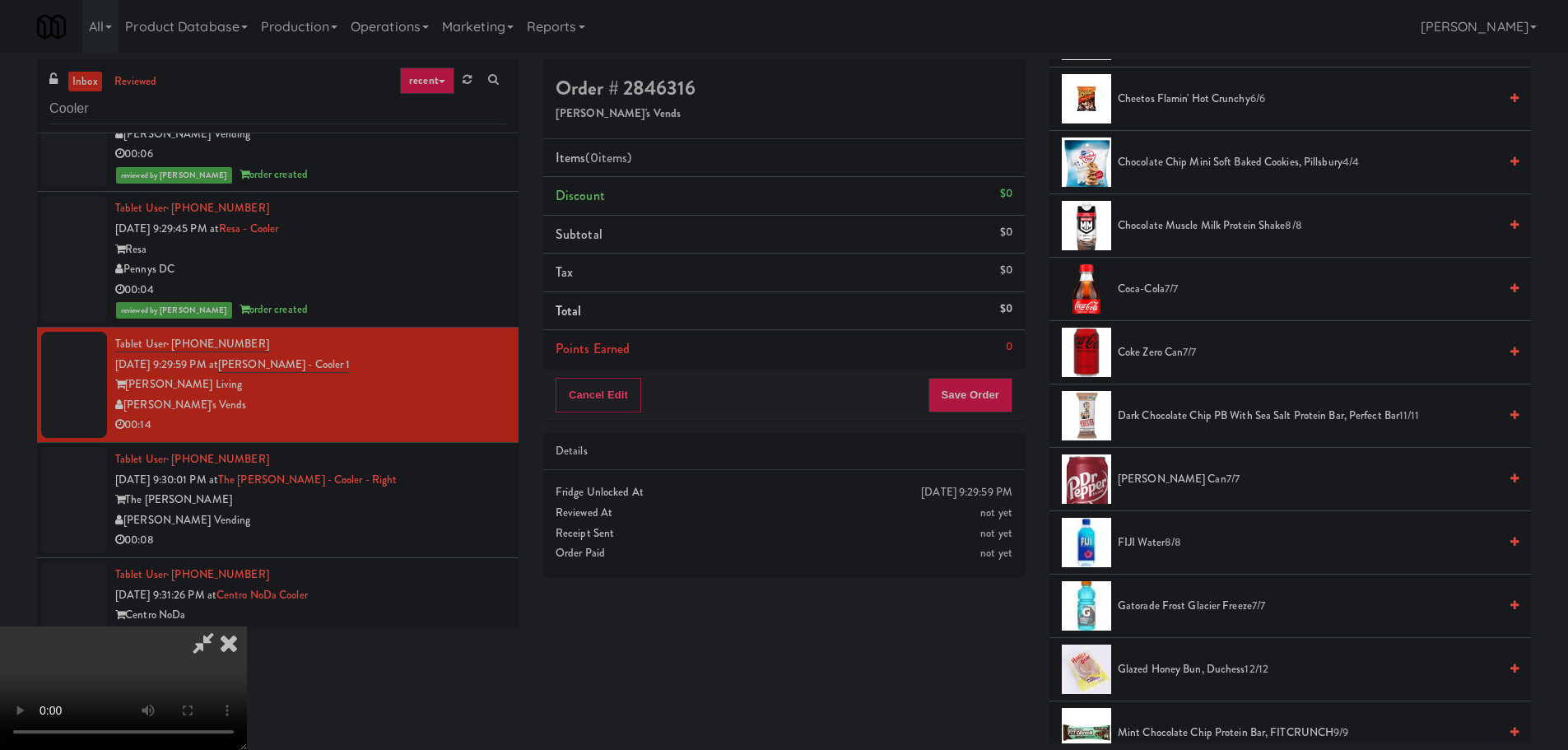
scroll to position [658, 0]
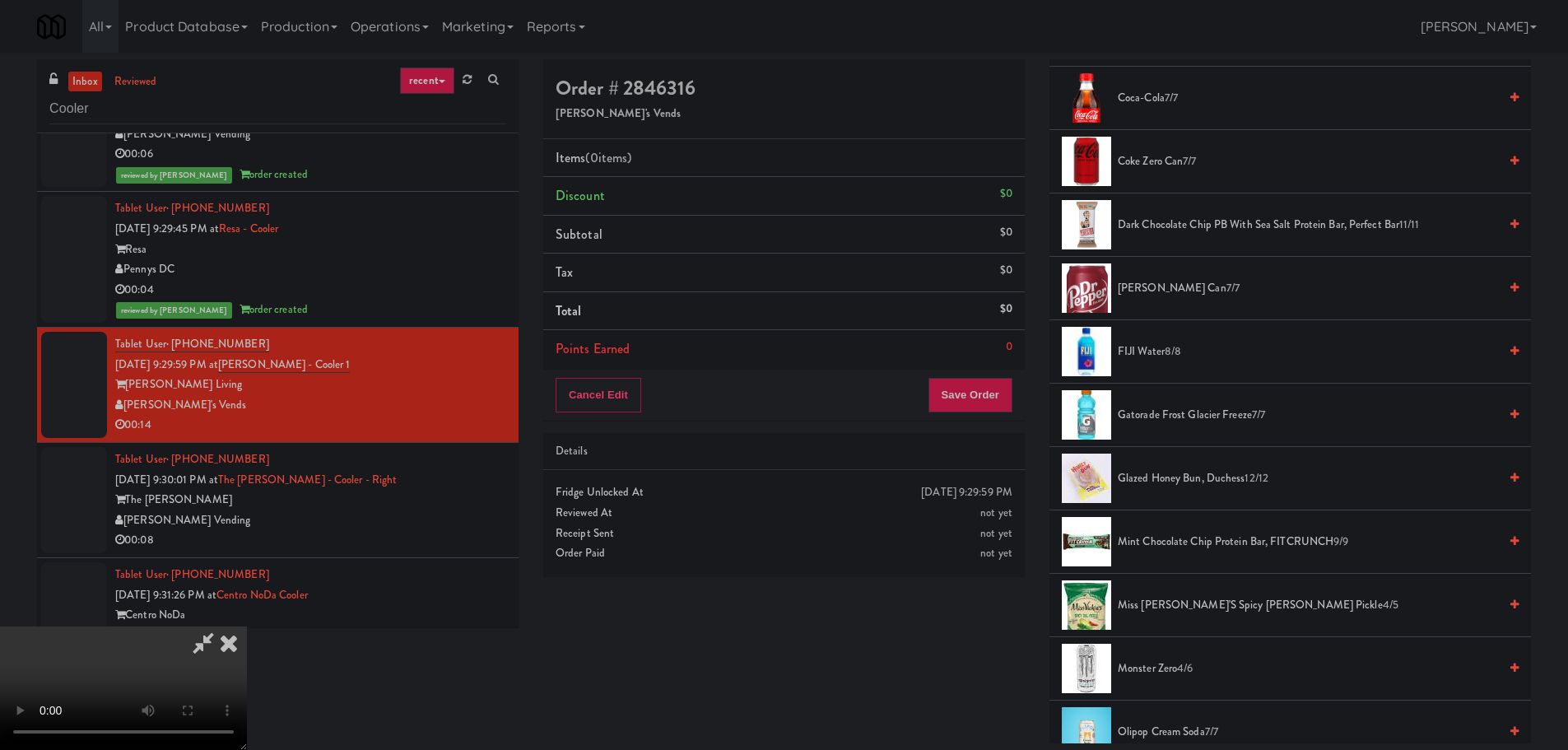
click at [1183, 420] on span "Gatorade Frost Glacier Freeze 7/7" at bounding box center [1307, 415] width 380 height 20
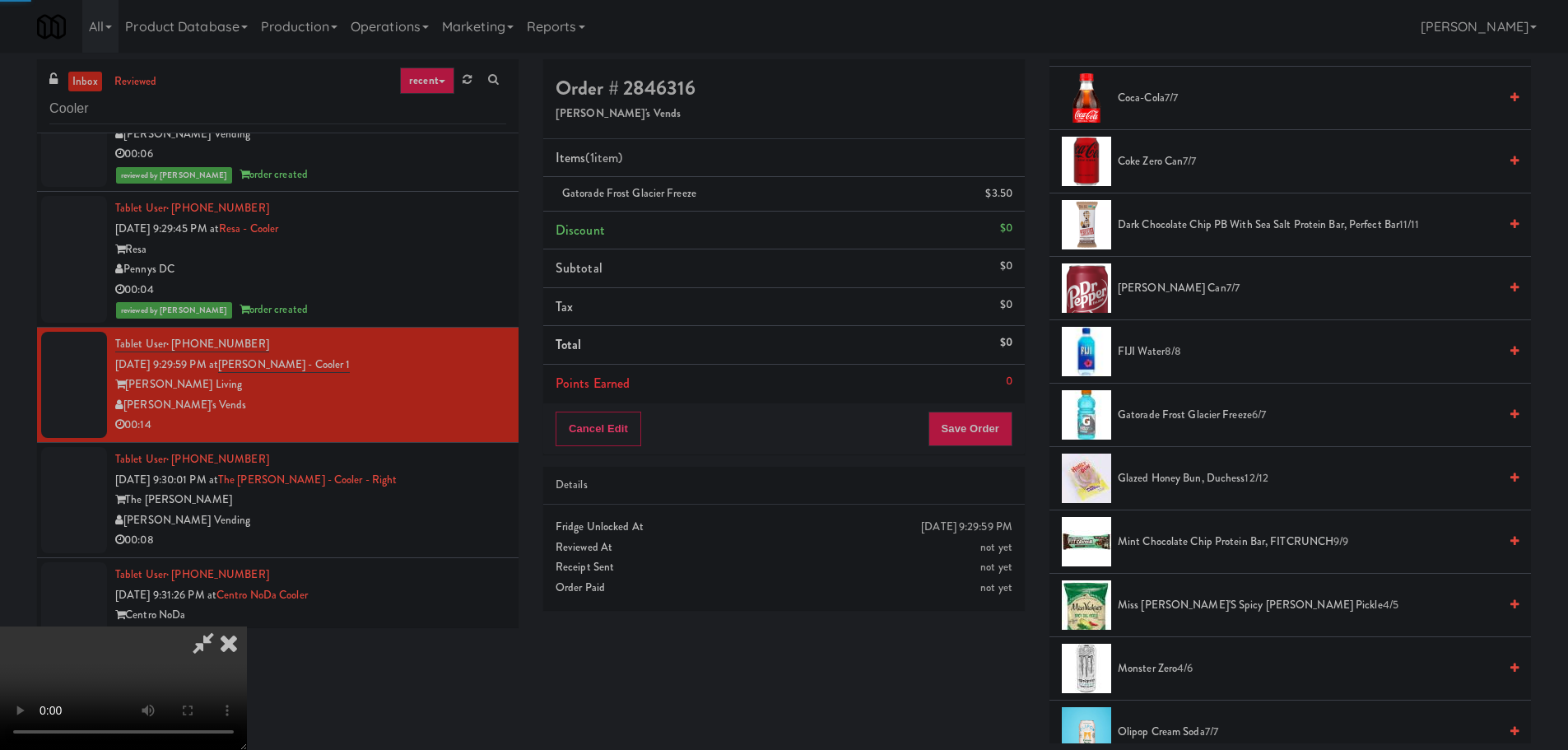
click at [247, 626] on video at bounding box center [124, 688] width 247 height 124
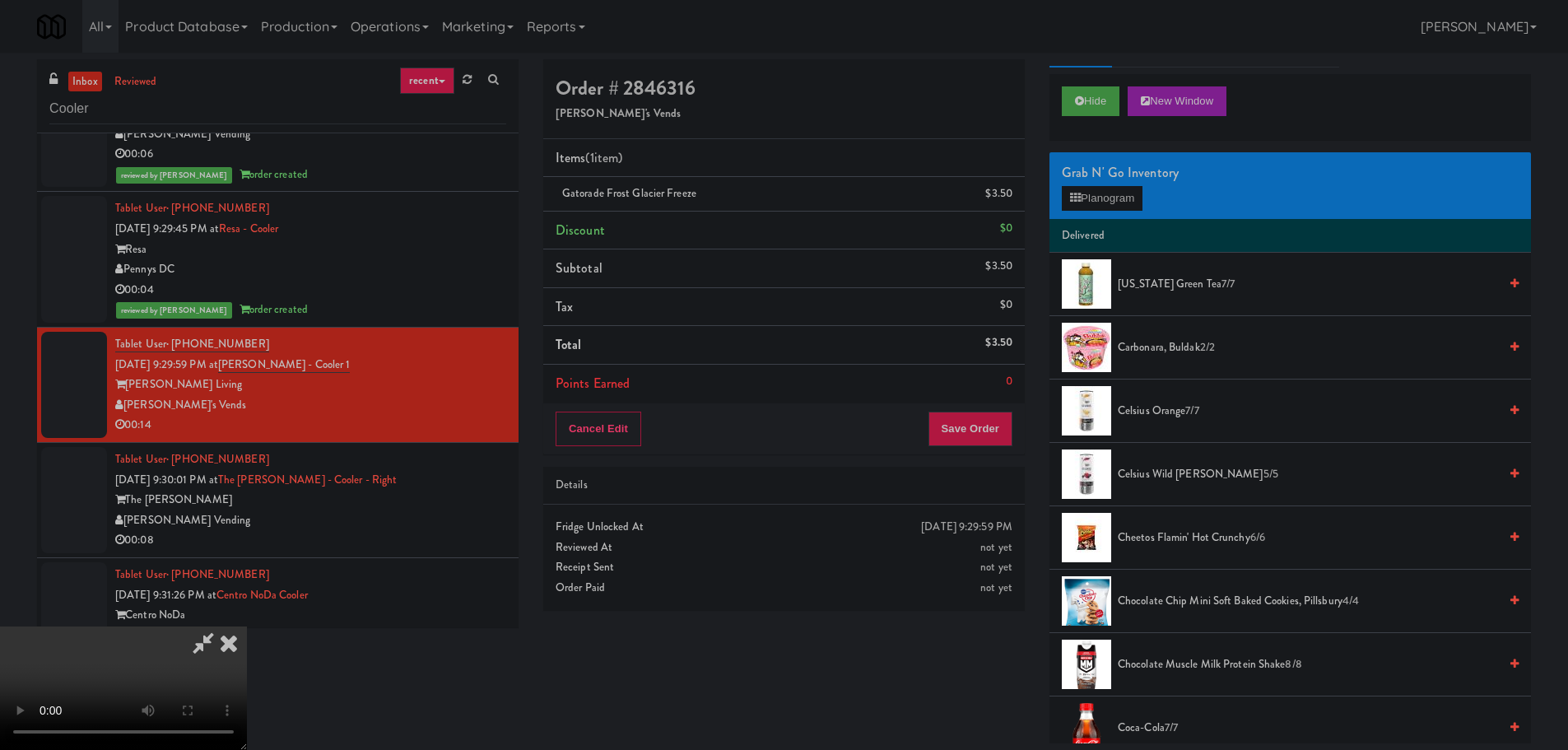
scroll to position [0, 0]
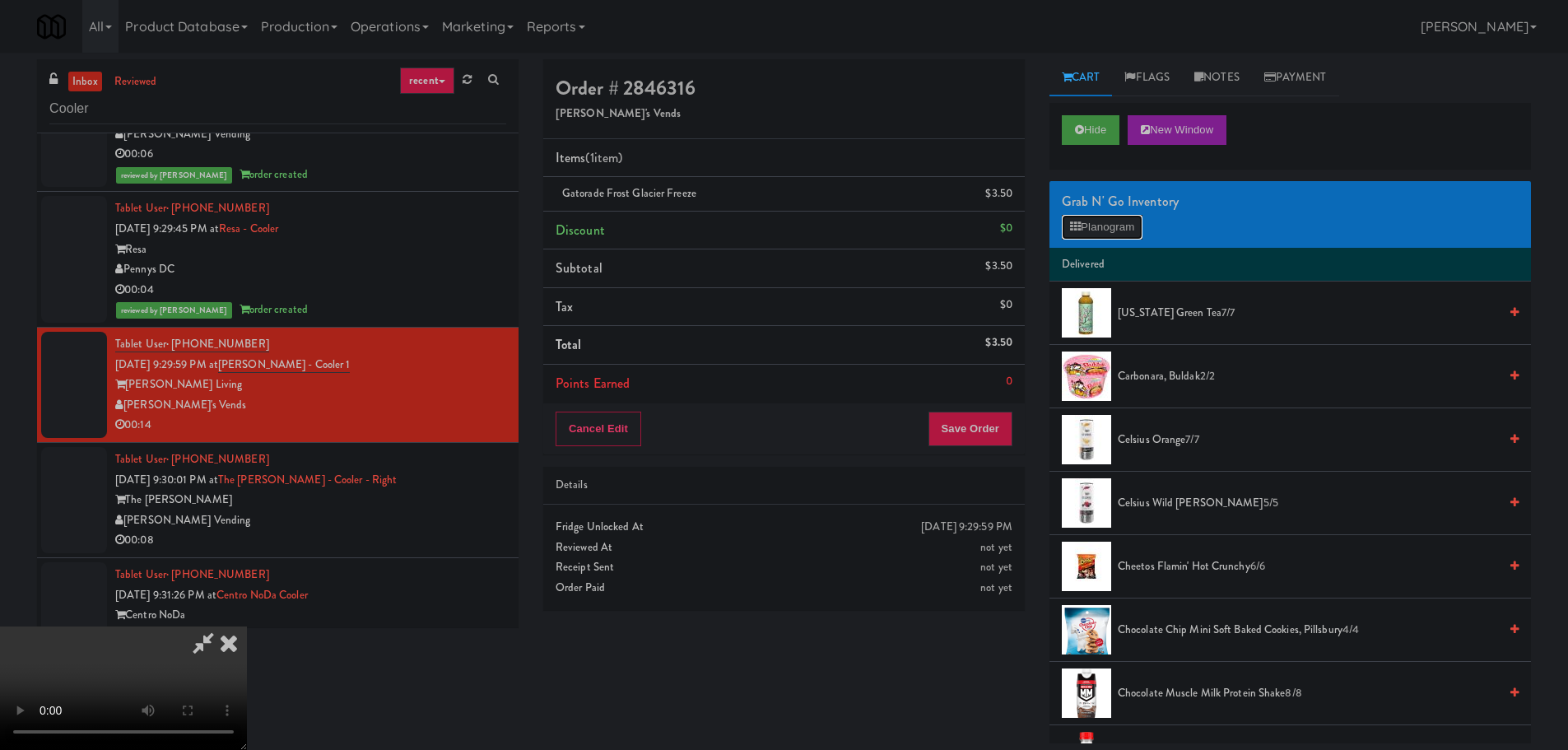
click at [1099, 216] on button "Planogram" at bounding box center [1102, 227] width 80 height 25
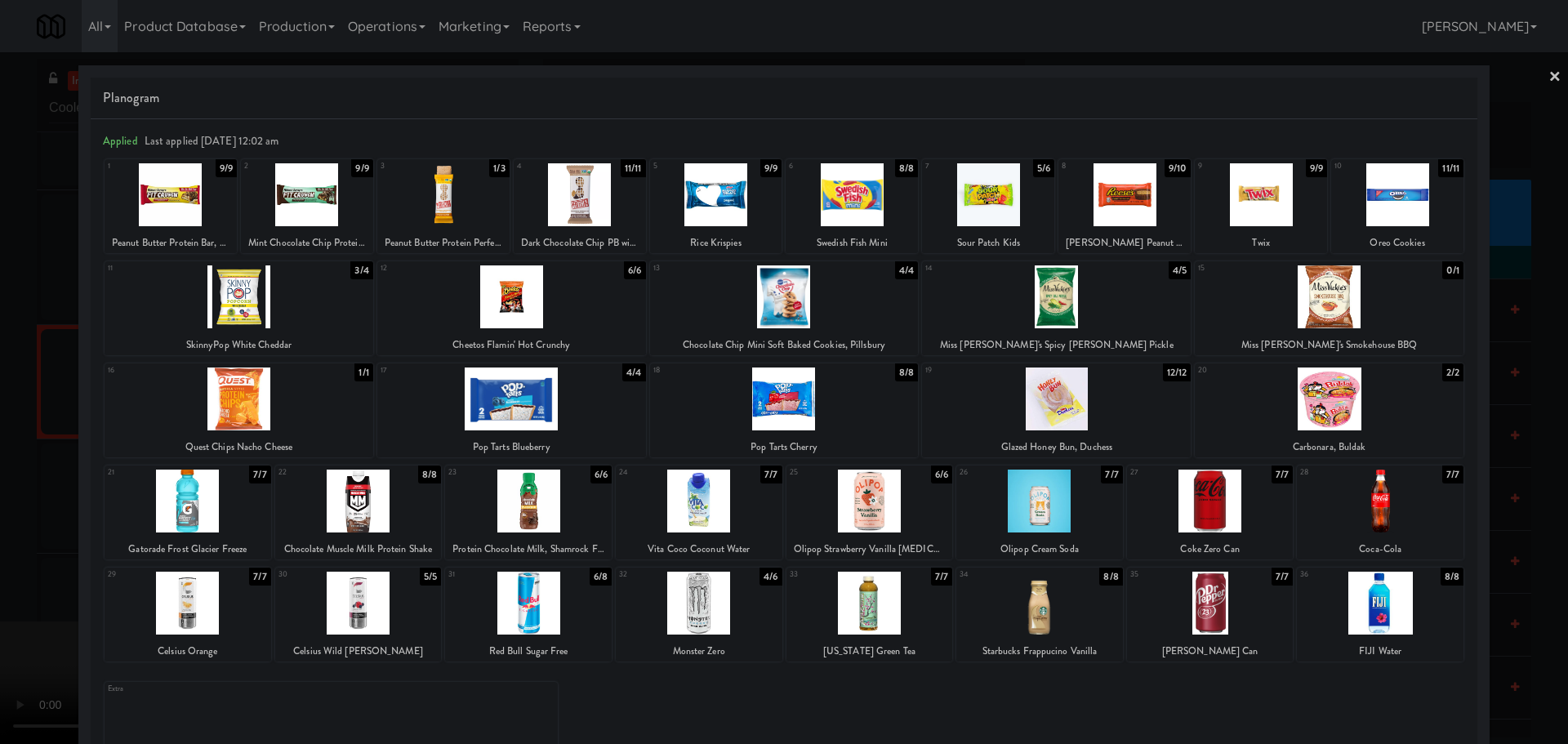
click at [1025, 504] on div at bounding box center [1039, 501] width 166 height 63
click at [0, 497] on div at bounding box center [784, 372] width 1568 height 744
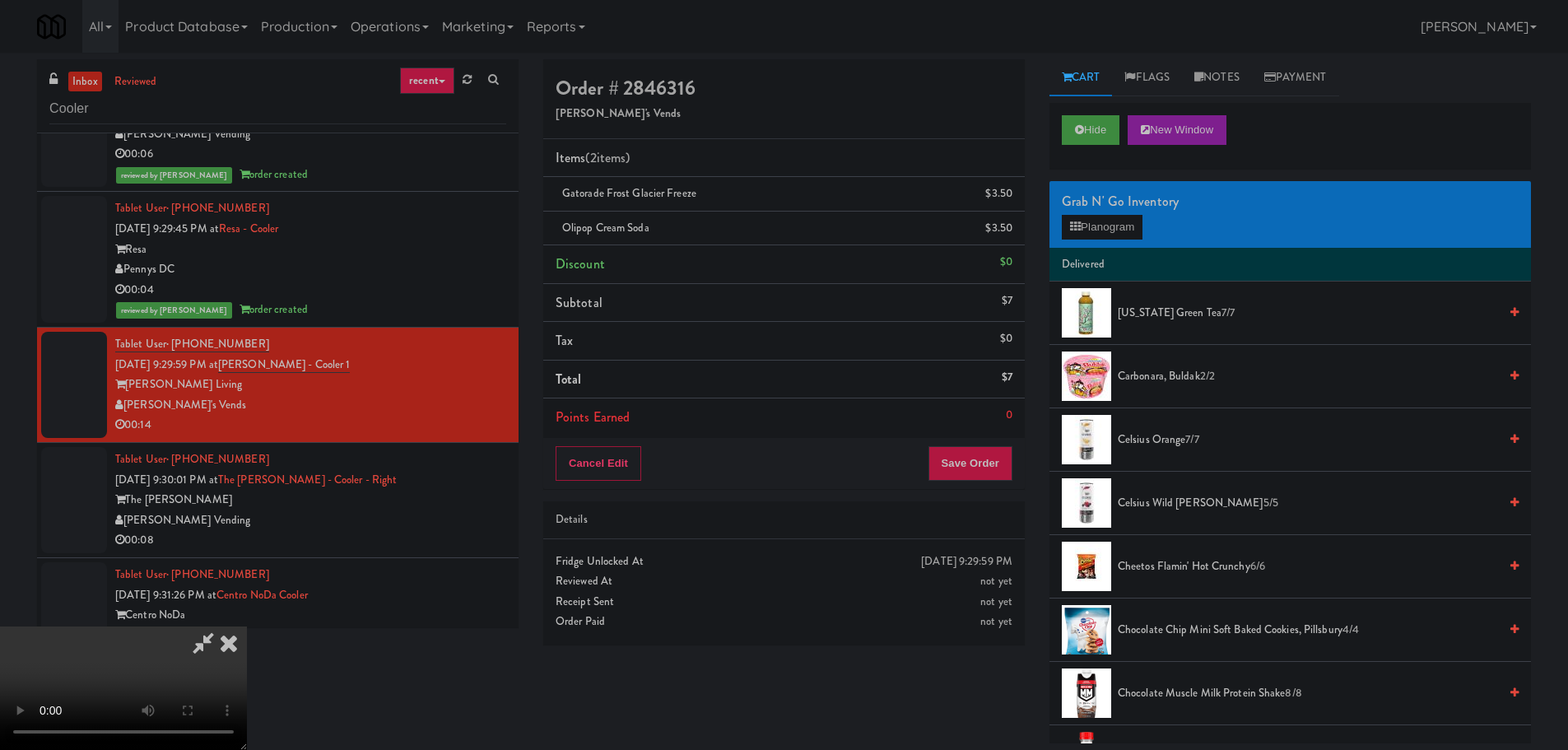
click at [247, 626] on video at bounding box center [124, 688] width 247 height 124
drag, startPoint x: 601, startPoint y: 440, endPoint x: 615, endPoint y: 439, distance: 14.0
click at [247, 626] on video at bounding box center [124, 688] width 247 height 124
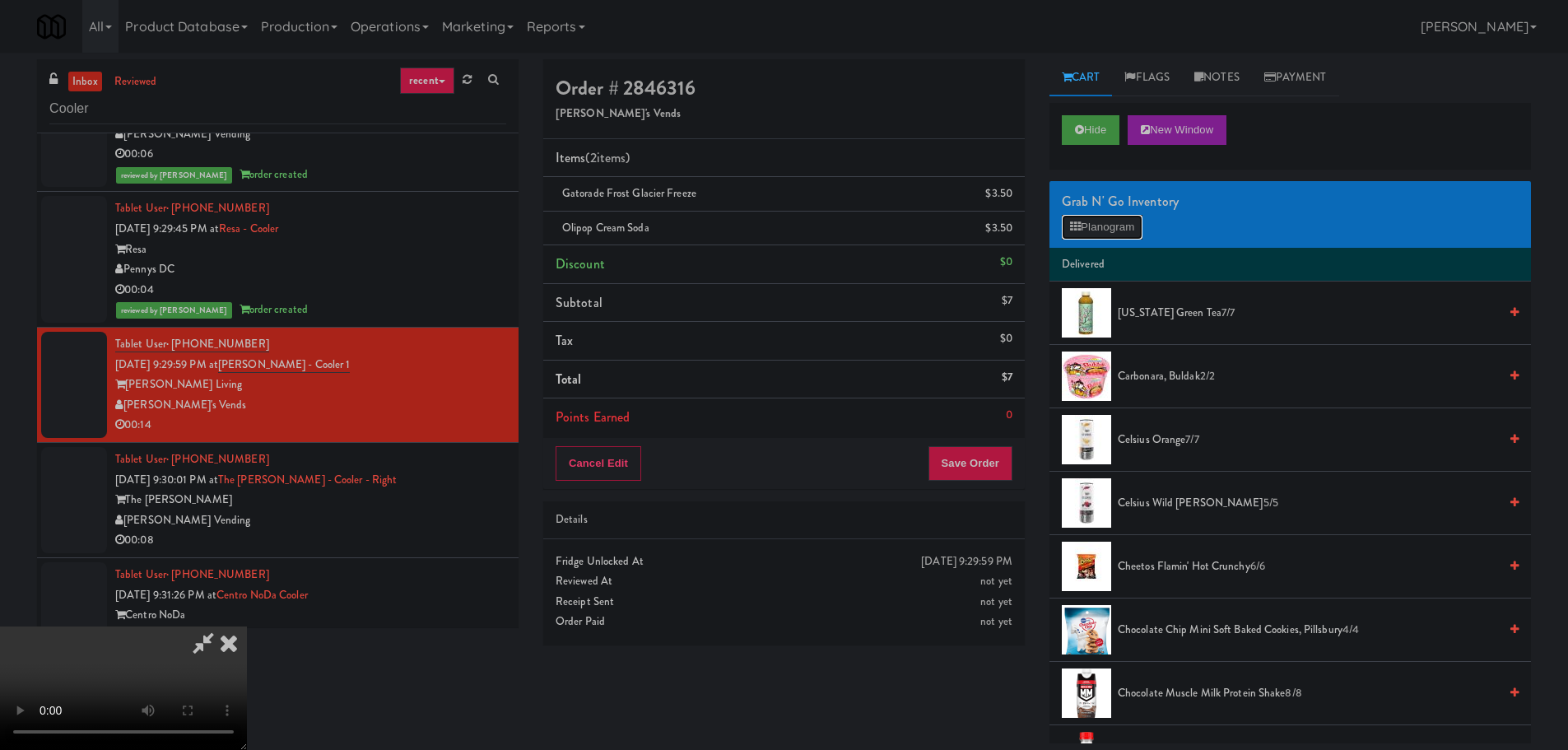
click at [1139, 216] on button "Planogram" at bounding box center [1102, 227] width 80 height 25
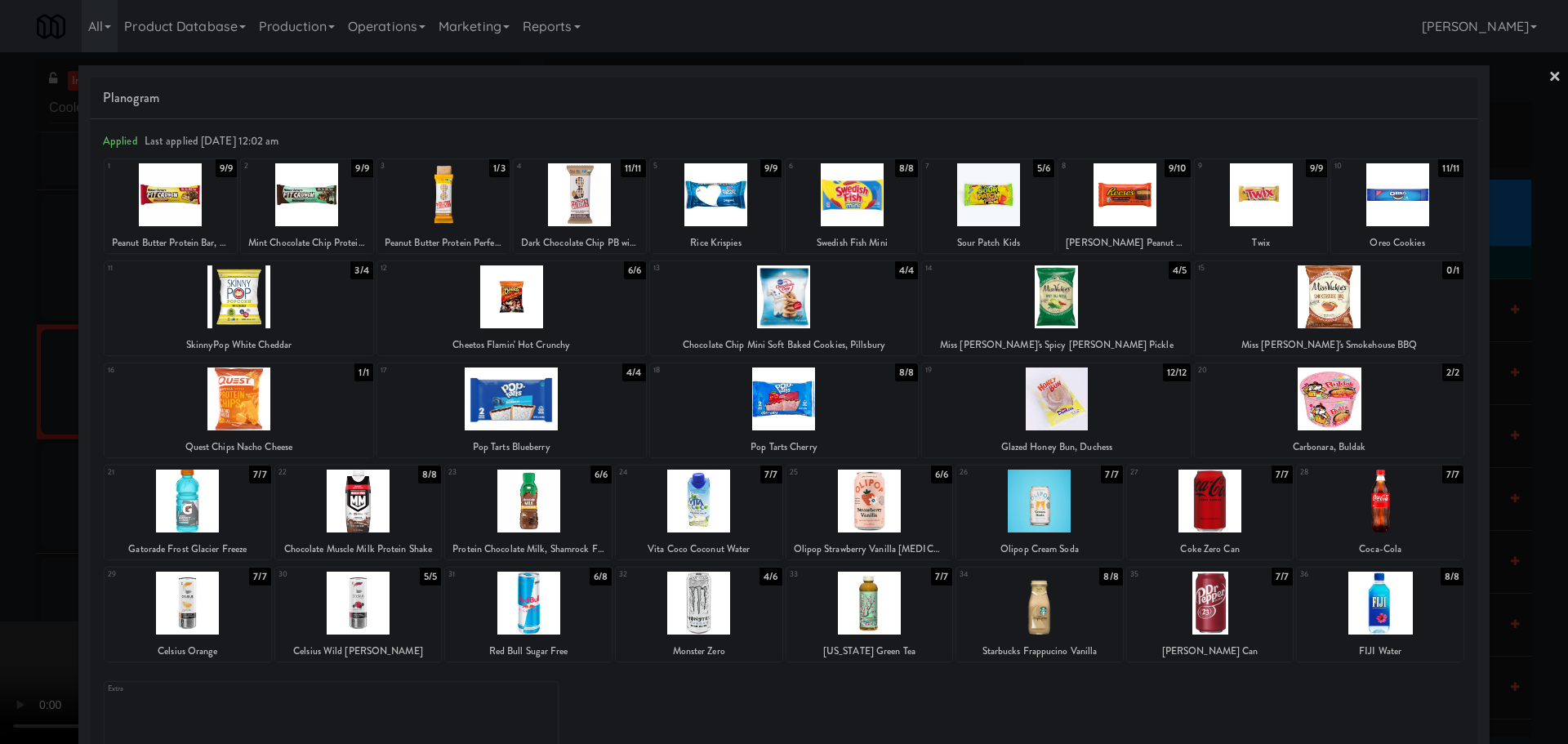
click at [0, 438] on div at bounding box center [784, 372] width 1568 height 744
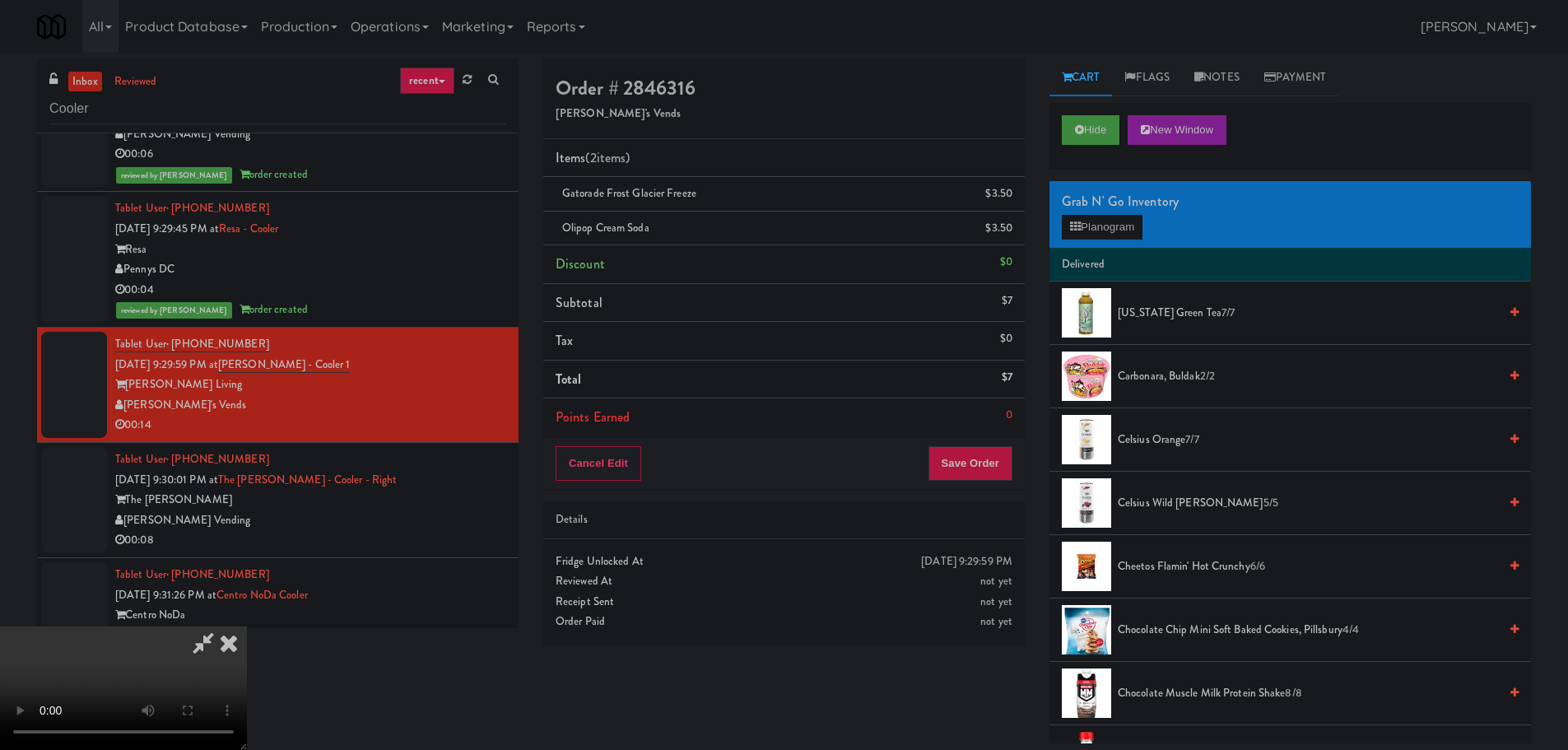
click at [247, 626] on video at bounding box center [124, 688] width 247 height 124
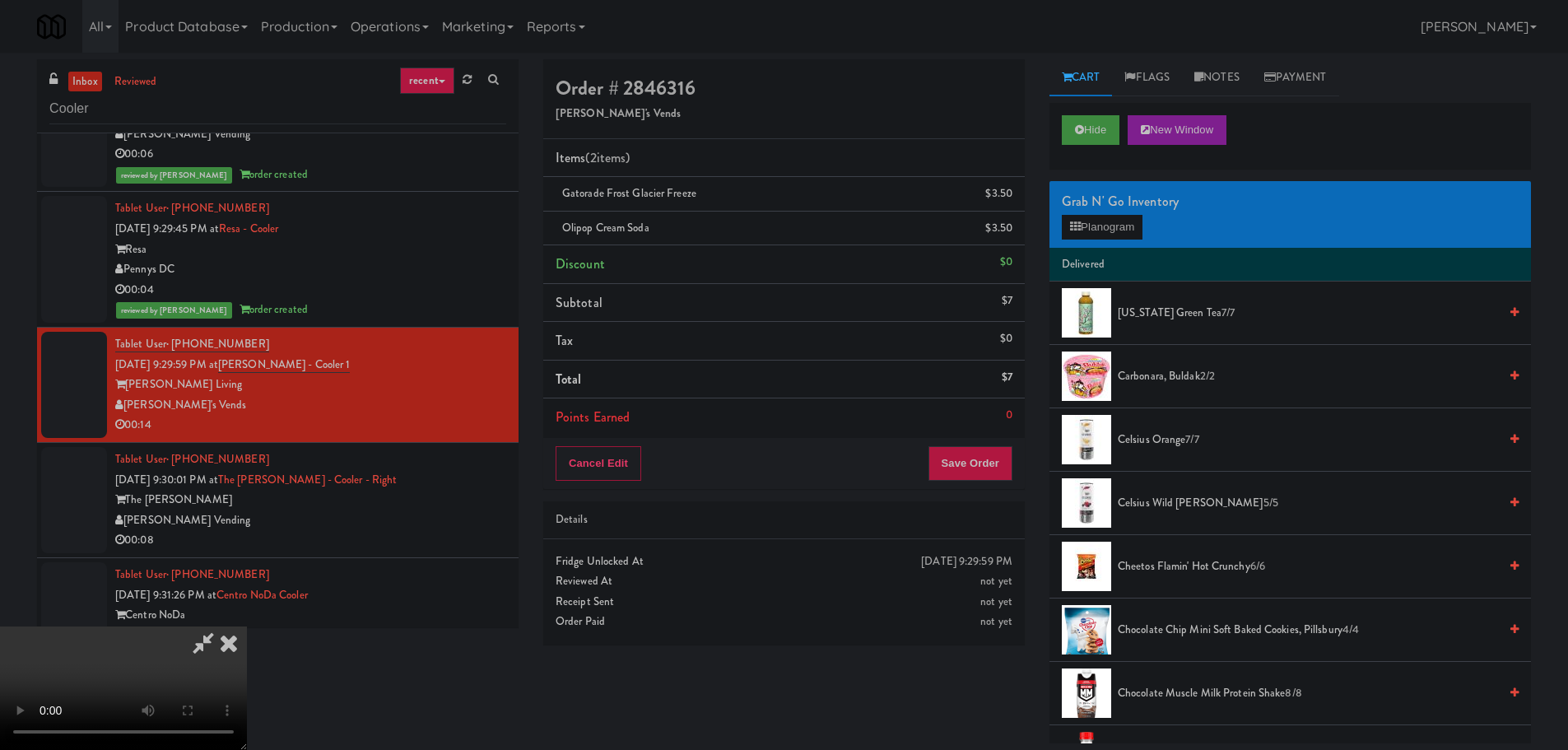
click at [247, 626] on video at bounding box center [124, 688] width 247 height 124
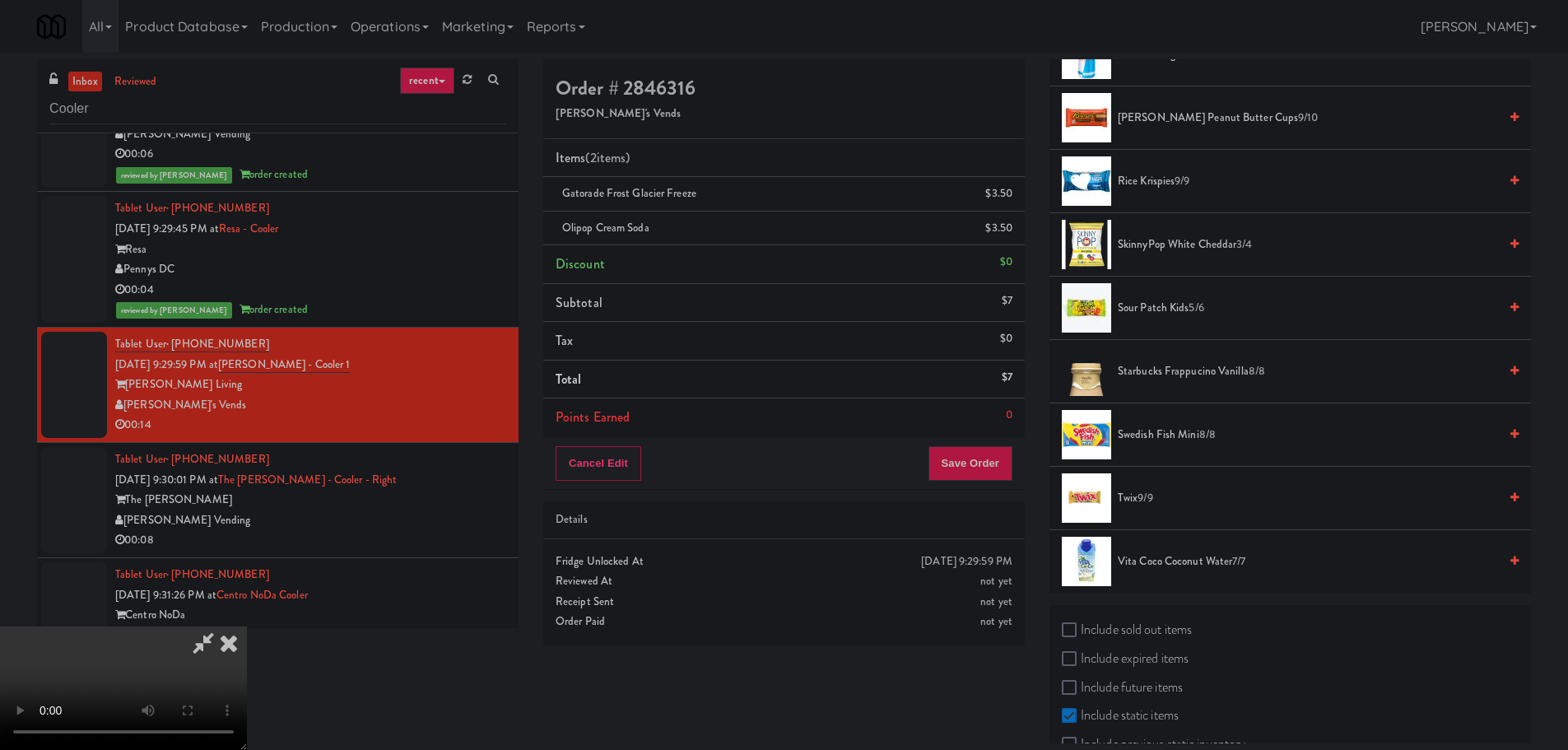
scroll to position [1947, 0]
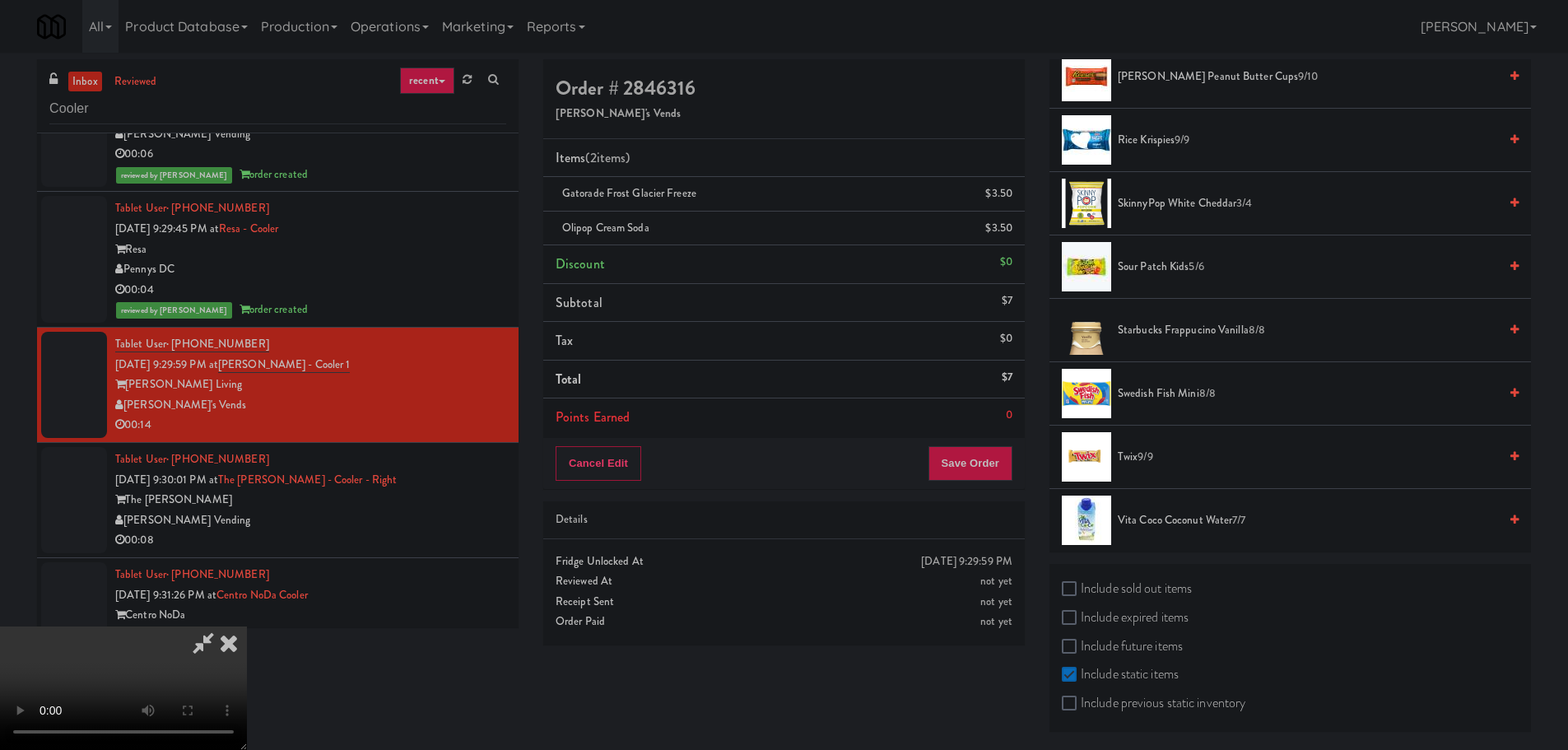
click at [247, 626] on video at bounding box center [124, 688] width 247 height 124
click at [964, 467] on button "Save Order" at bounding box center [970, 464] width 84 height 34
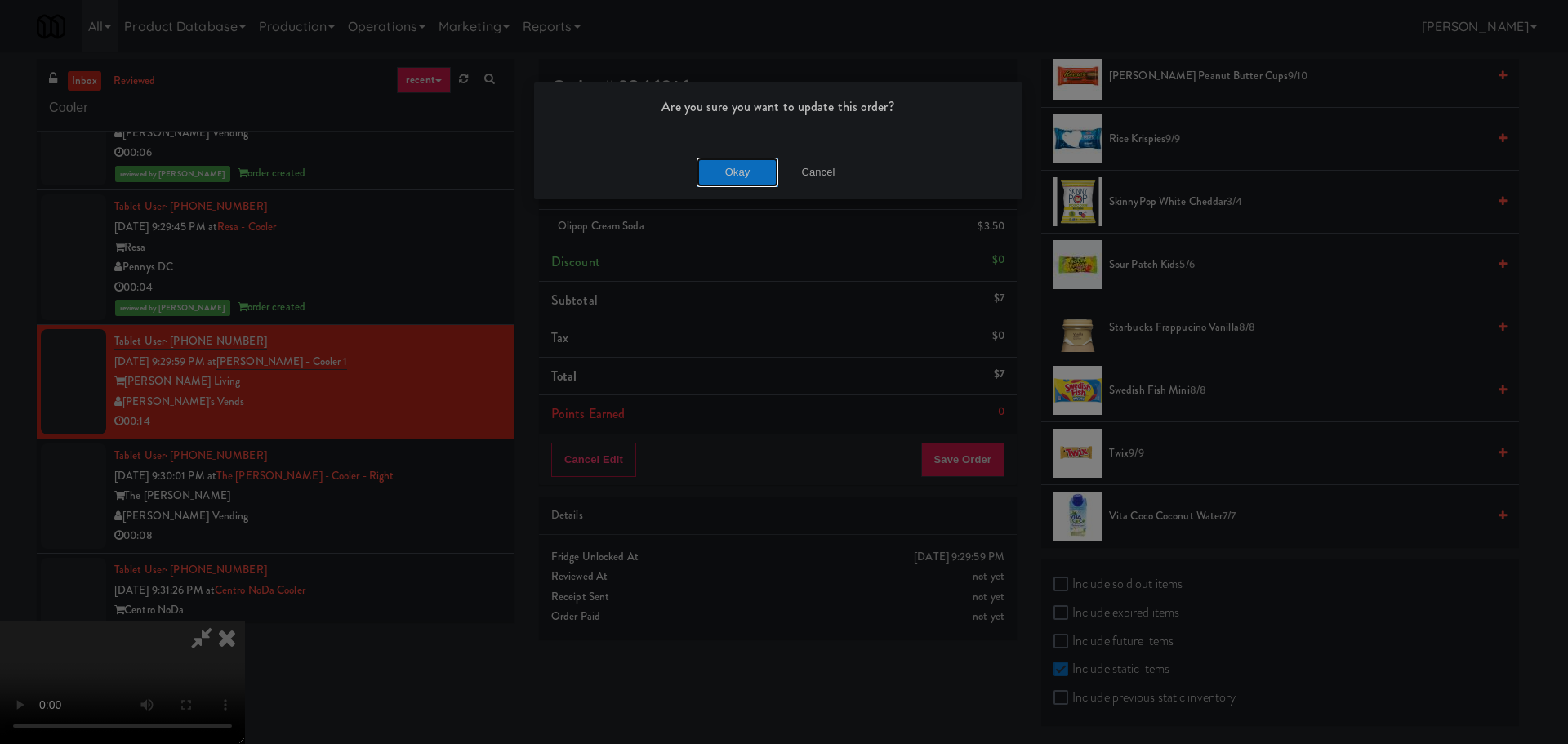
click at [711, 160] on button "Okay" at bounding box center [737, 172] width 82 height 29
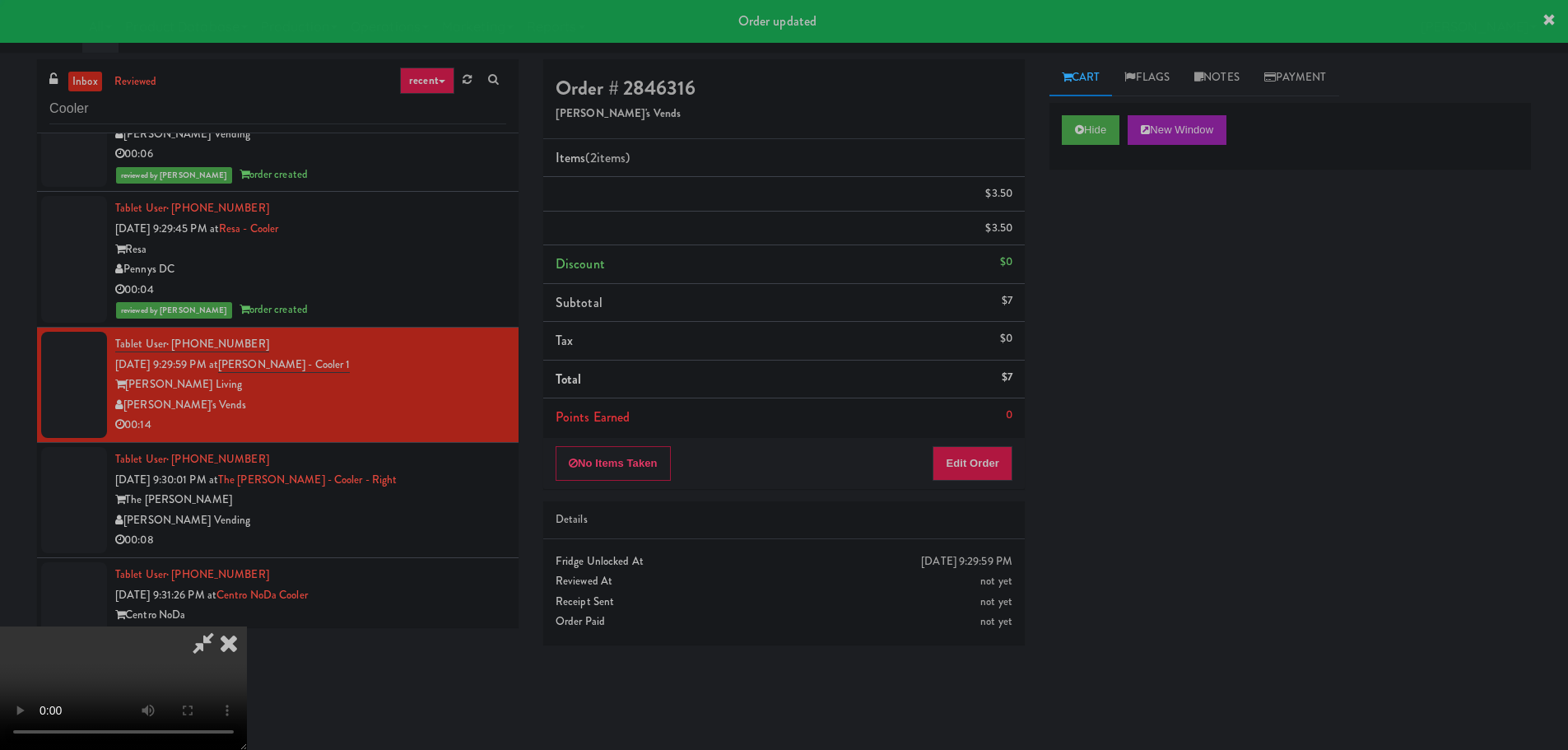
scroll to position [0, 0]
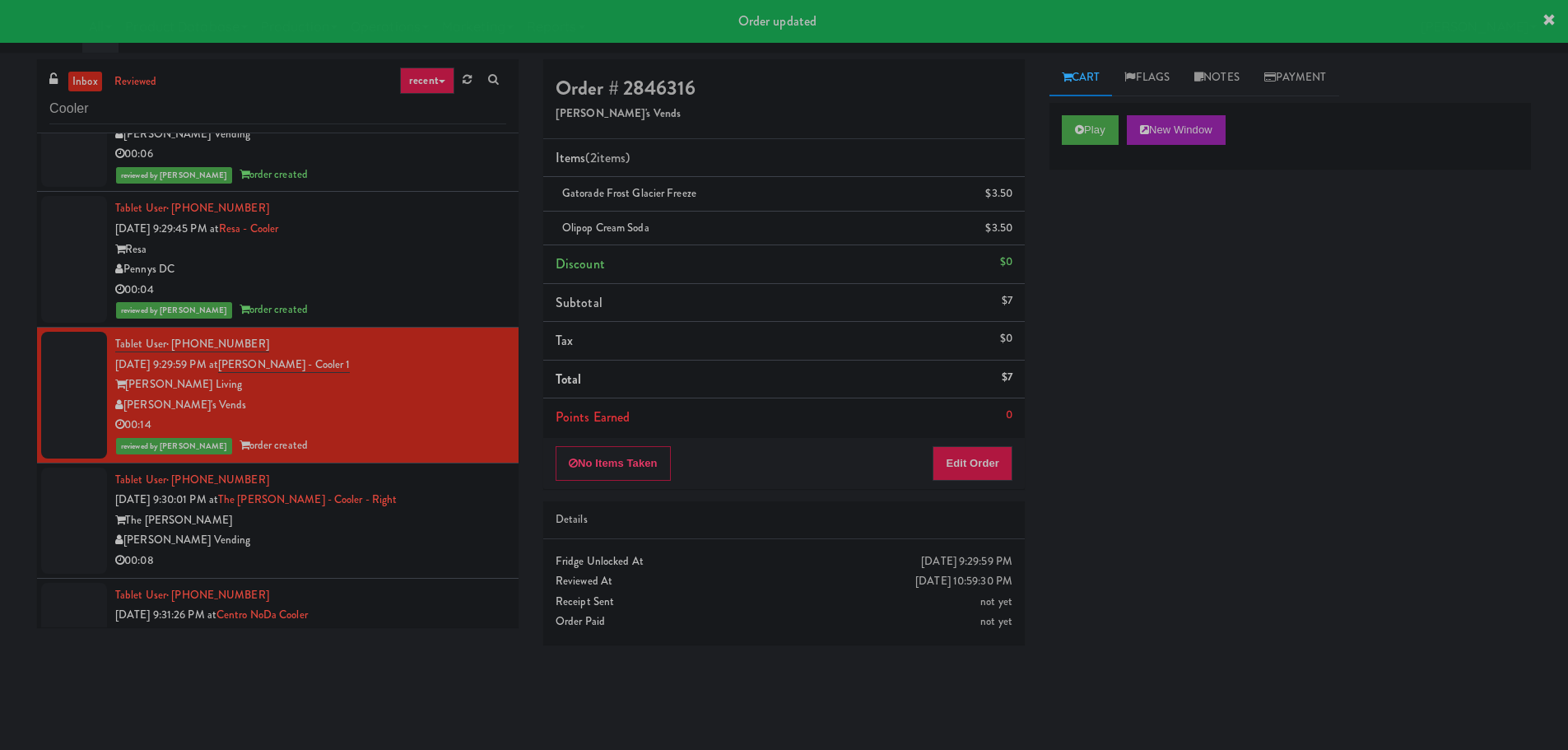
drag, startPoint x: 448, startPoint y: 497, endPoint x: 459, endPoint y: 476, distance: 23.7
click at [449, 497] on div "Tablet User · (303) 921-6432 [DATE] 9:30:01 PM at The [PERSON_NAME] - Right The…" at bounding box center [310, 521] width 391 height 102
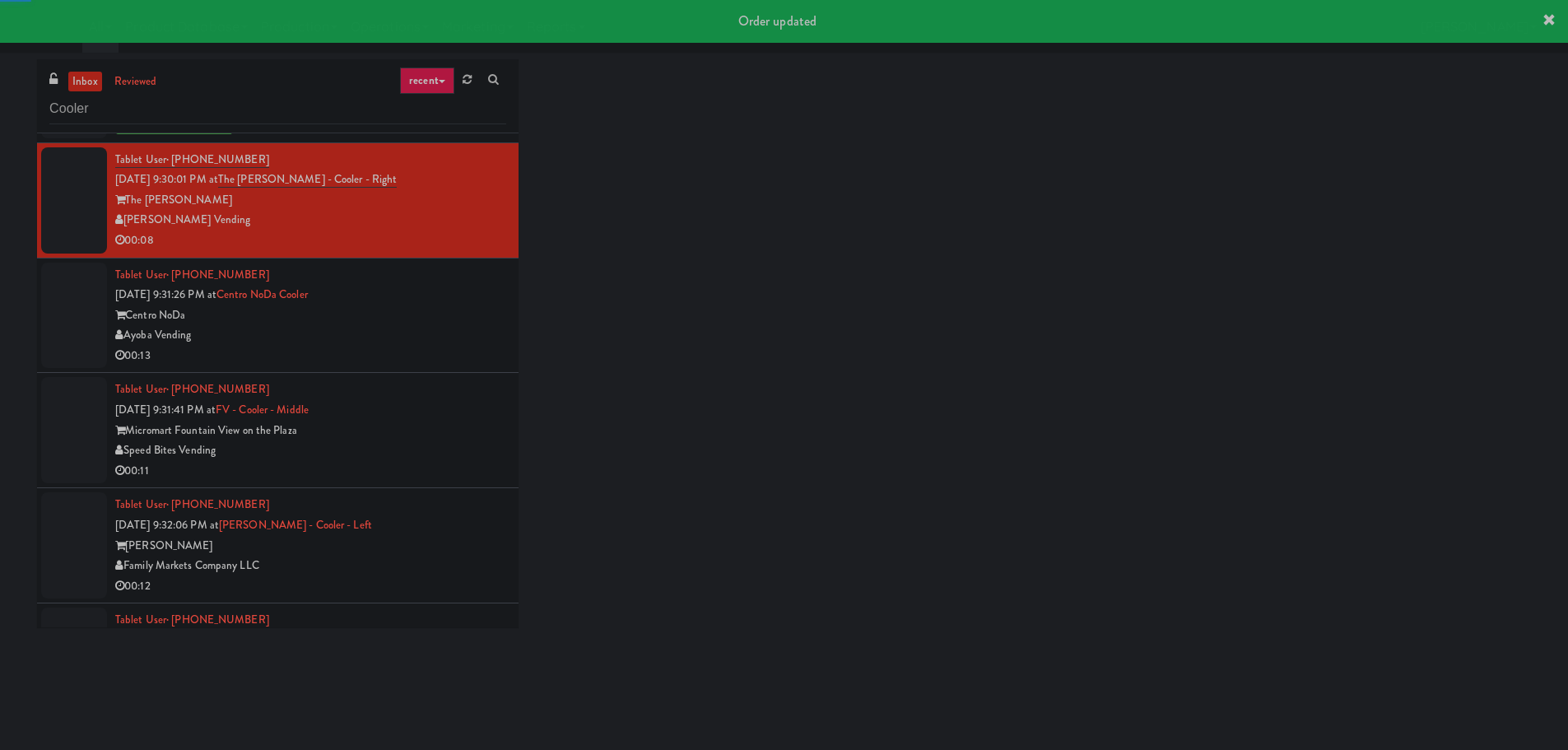
scroll to position [1584, 0]
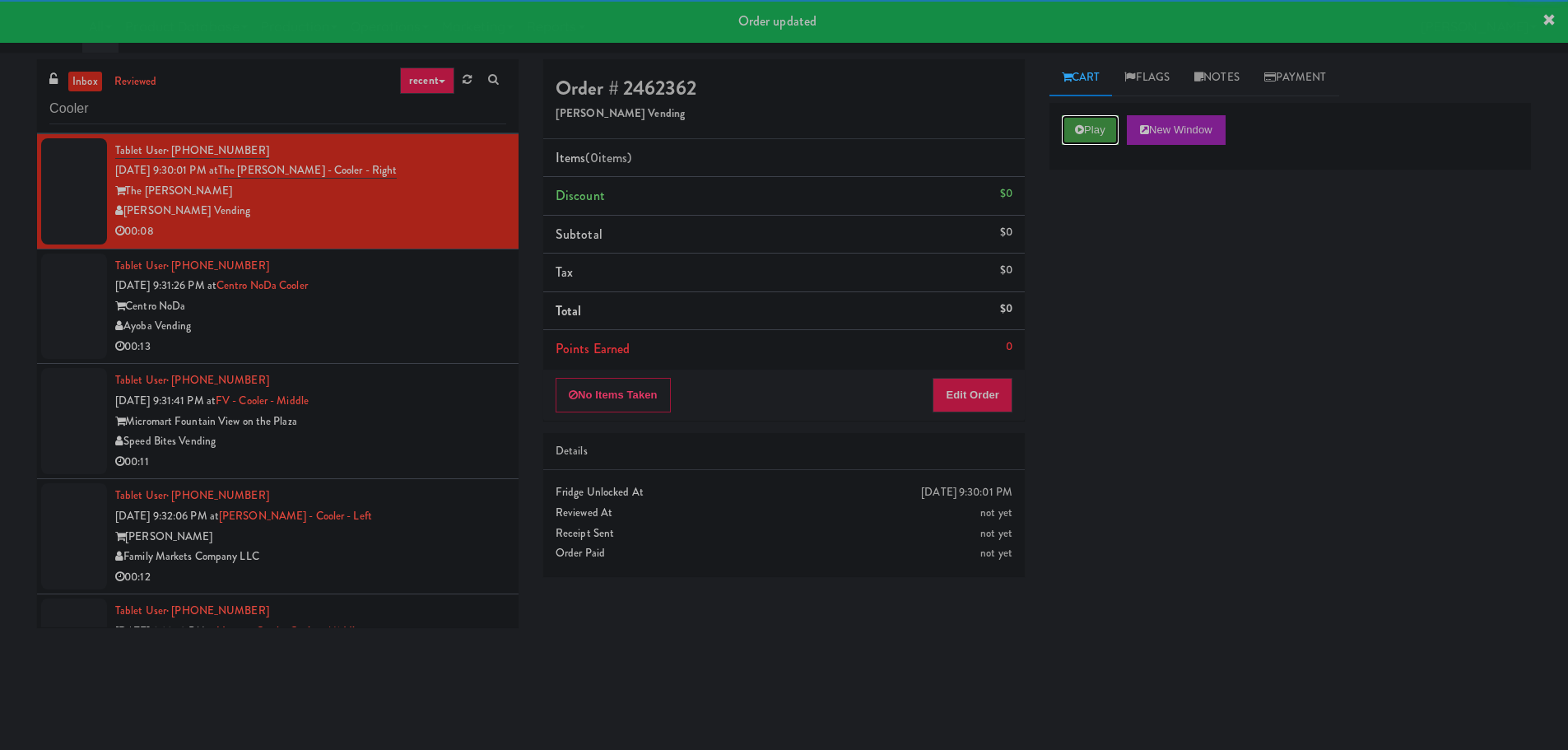
click at [1107, 131] on button "Play" at bounding box center [1089, 129] width 57 height 30
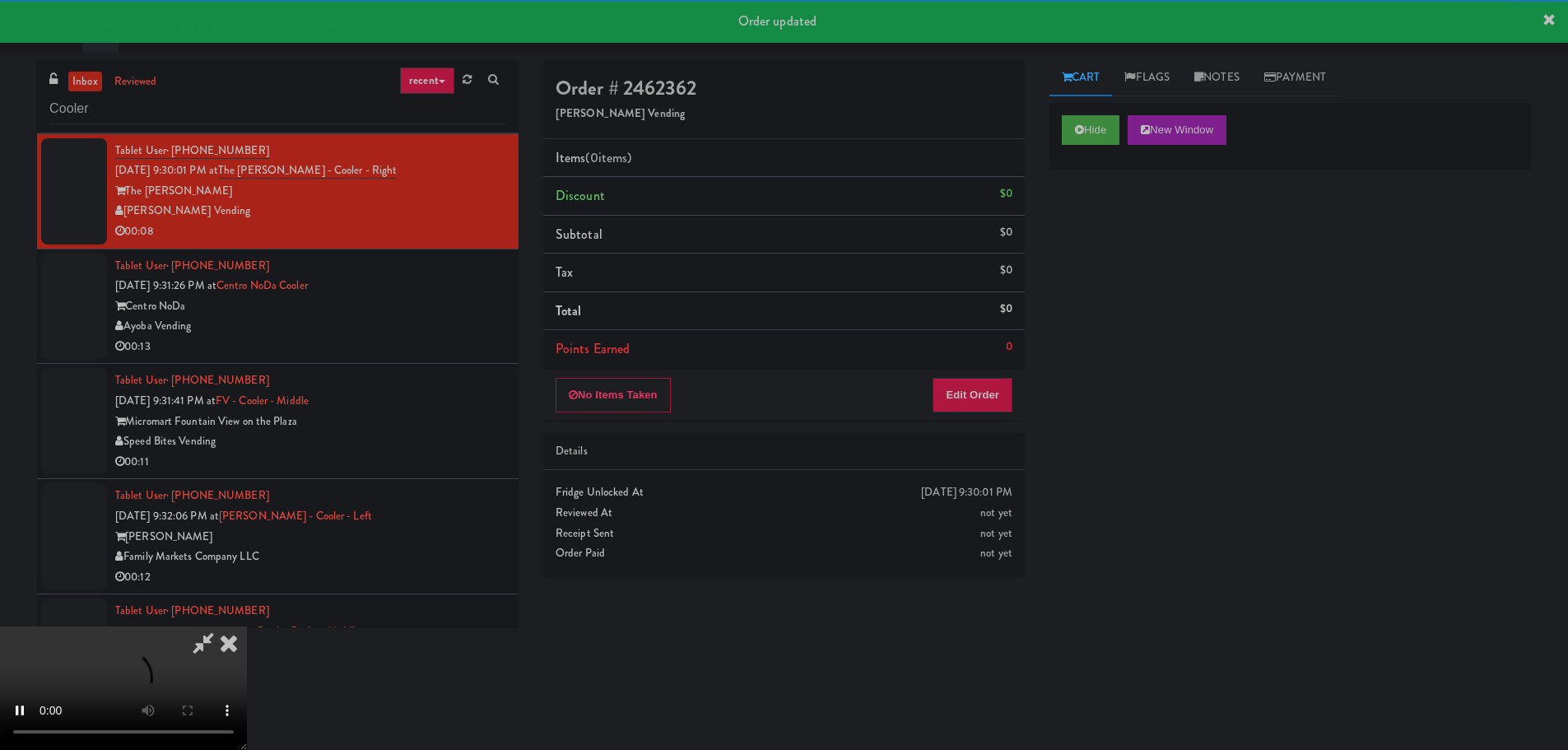
click at [974, 435] on div "Details" at bounding box center [784, 452] width 482 height 38
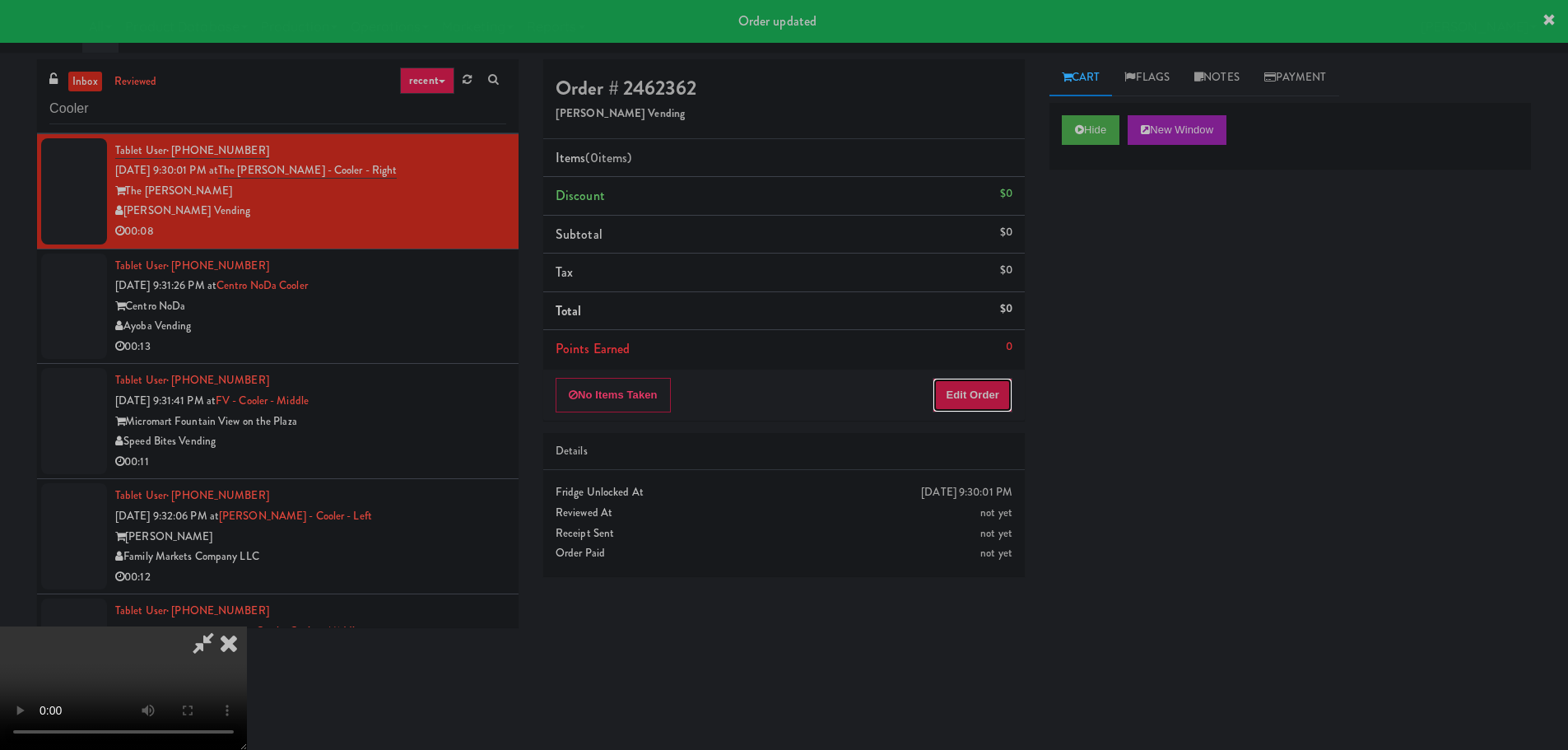
click at [991, 395] on button "Edit Order" at bounding box center [972, 395] width 80 height 34
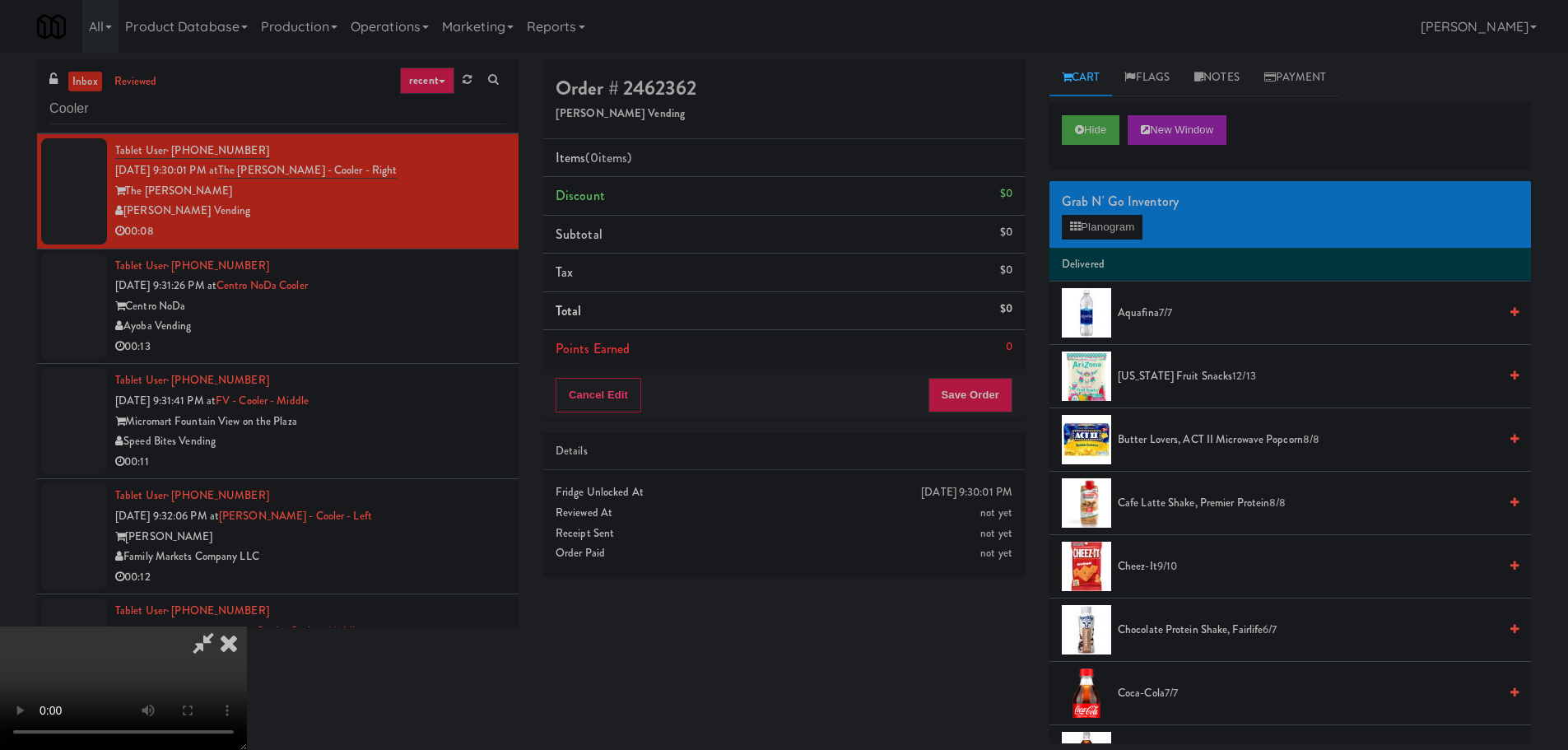
scroll to position [0, 0]
click at [247, 626] on video at bounding box center [124, 688] width 247 height 124
drag, startPoint x: 570, startPoint y: 501, endPoint x: 578, endPoint y: 503, distance: 8.2
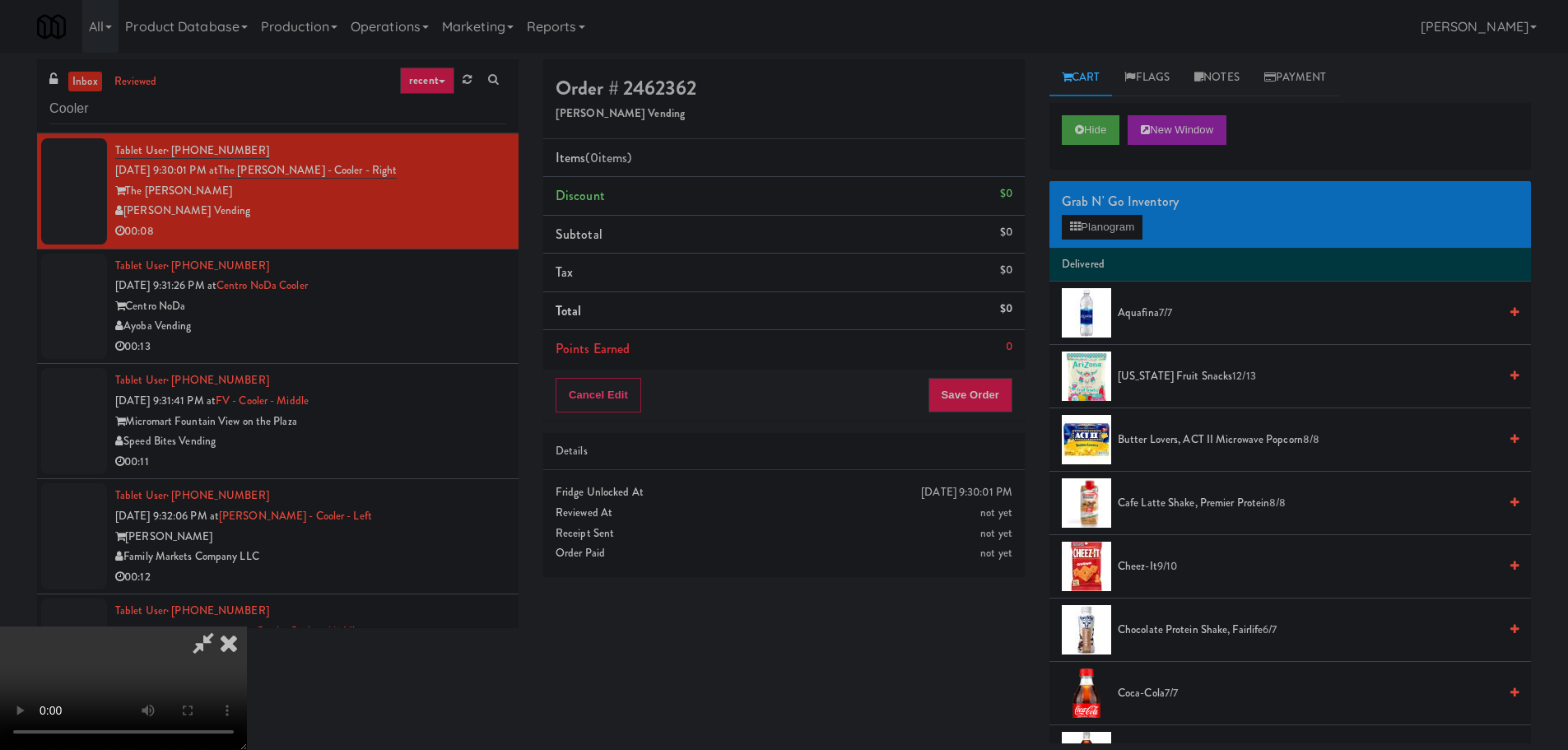
click at [247, 626] on video at bounding box center [124, 688] width 247 height 124
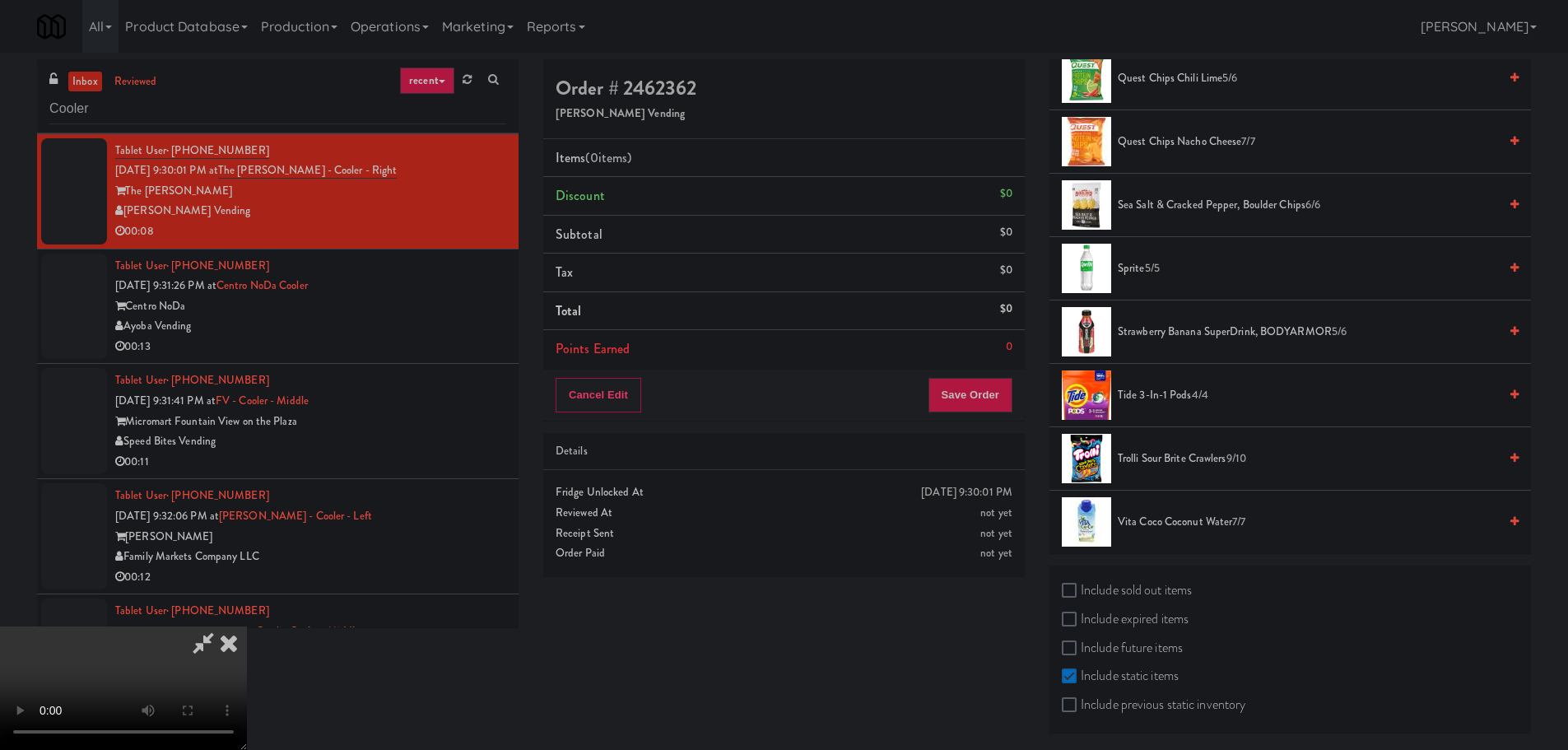
scroll to position [1693, 0]
click at [1185, 525] on span "Vita Coco Coconut Water 7/7" at bounding box center [1307, 520] width 380 height 20
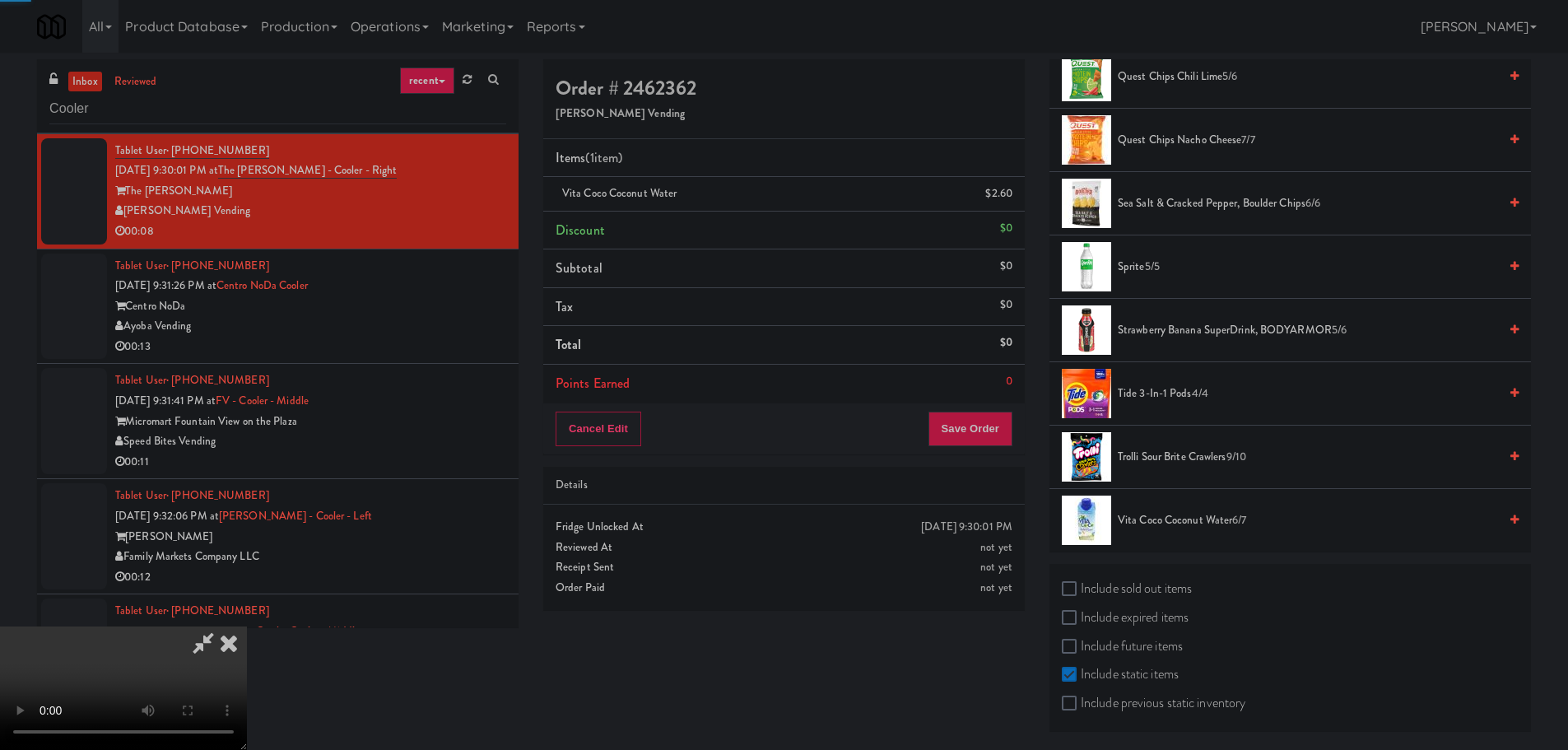
click at [247, 626] on video at bounding box center [124, 688] width 247 height 124
click at [962, 417] on button "Save Order" at bounding box center [970, 429] width 84 height 34
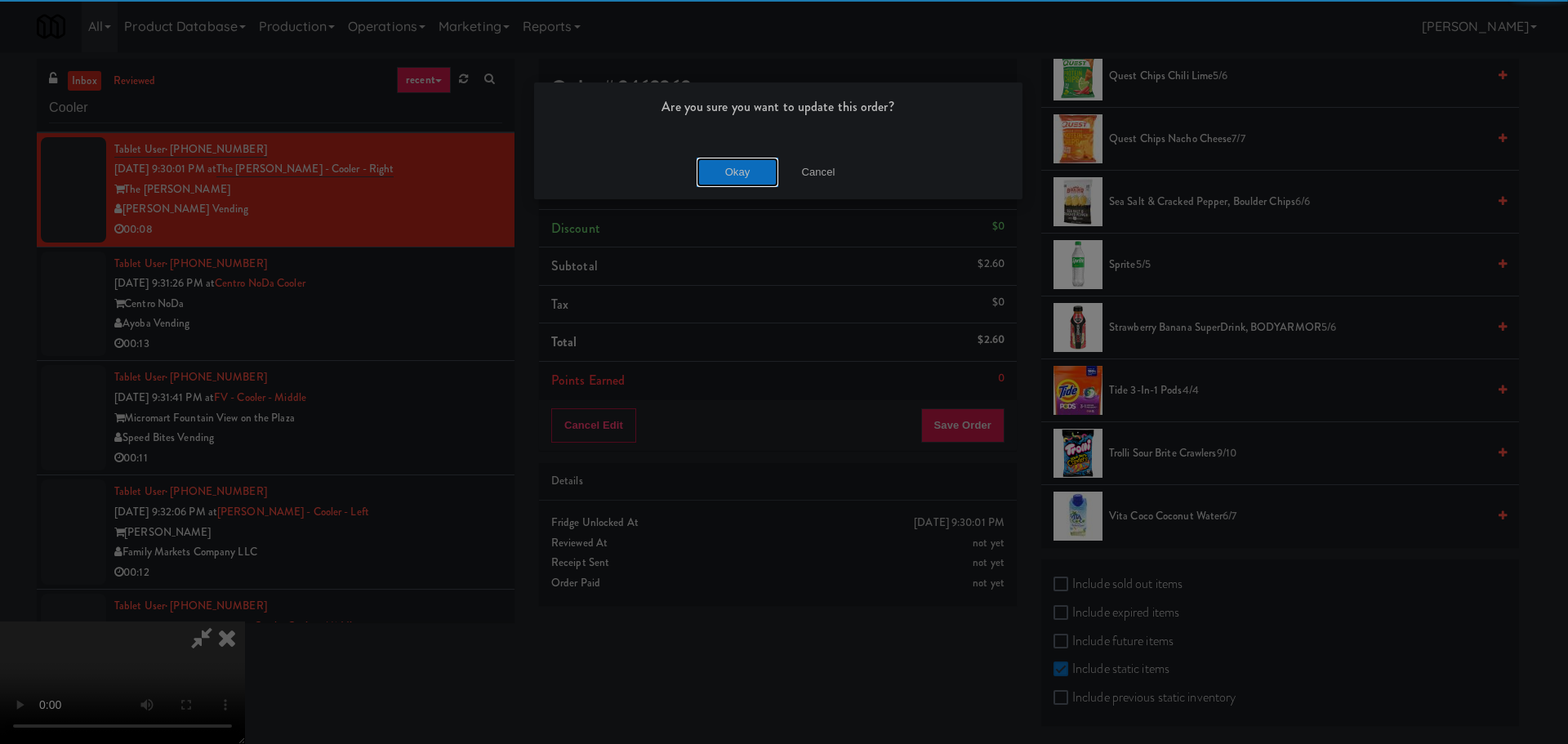
click at [720, 165] on button "Okay" at bounding box center [737, 172] width 82 height 29
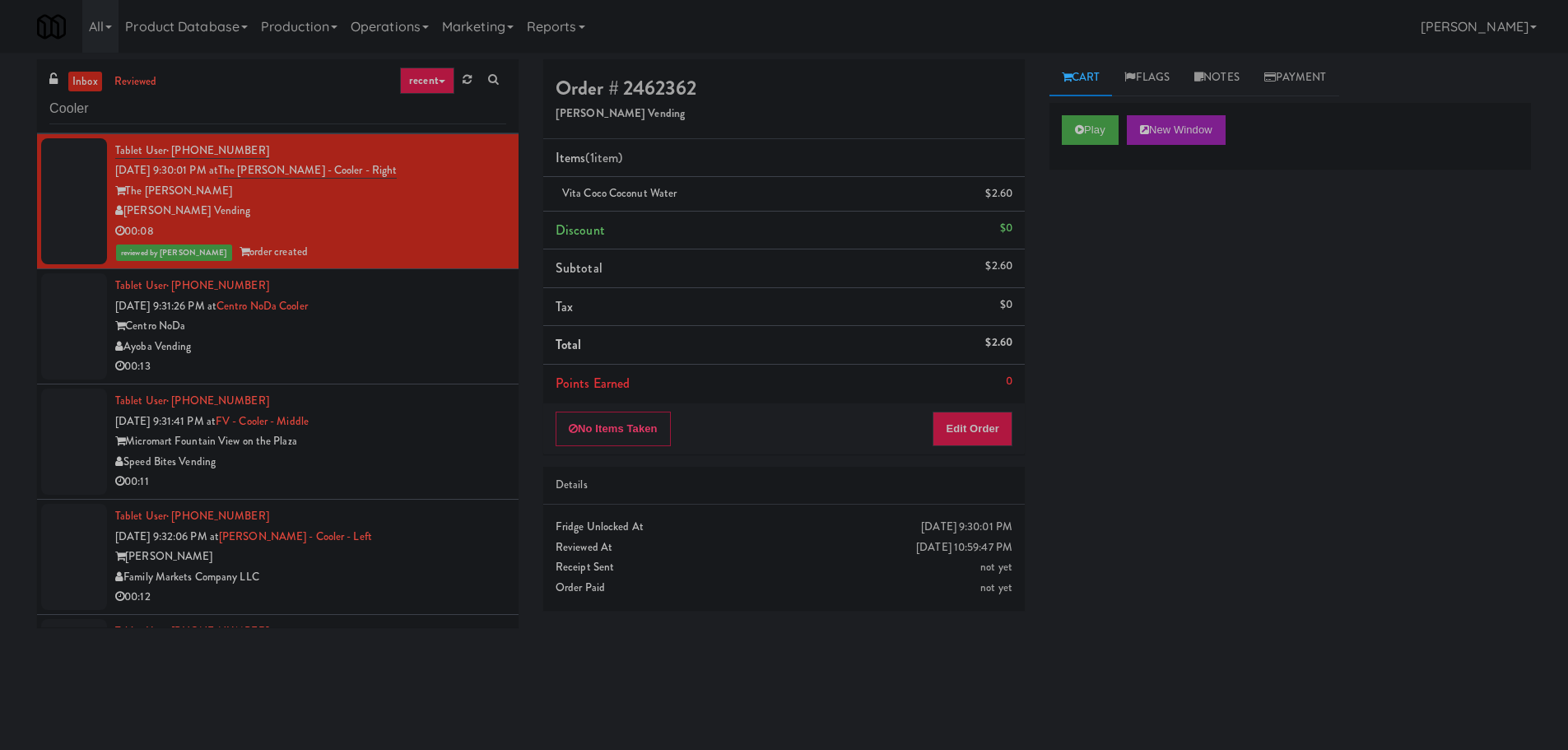
scroll to position [0, 0]
click at [404, 358] on div "00:13" at bounding box center [310, 366] width 391 height 20
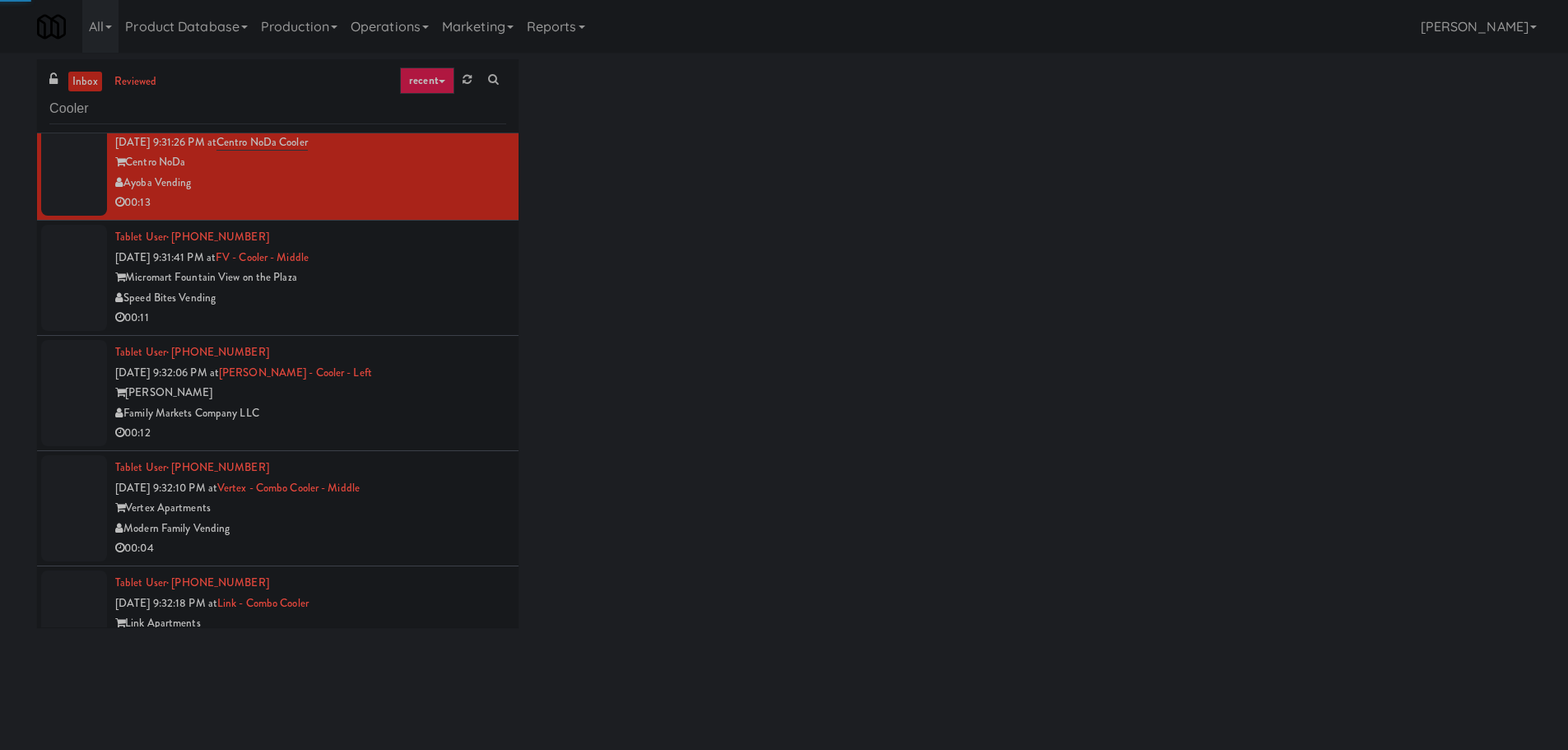
scroll to position [1749, 0]
